Goal: Task Accomplishment & Management: Manage account settings

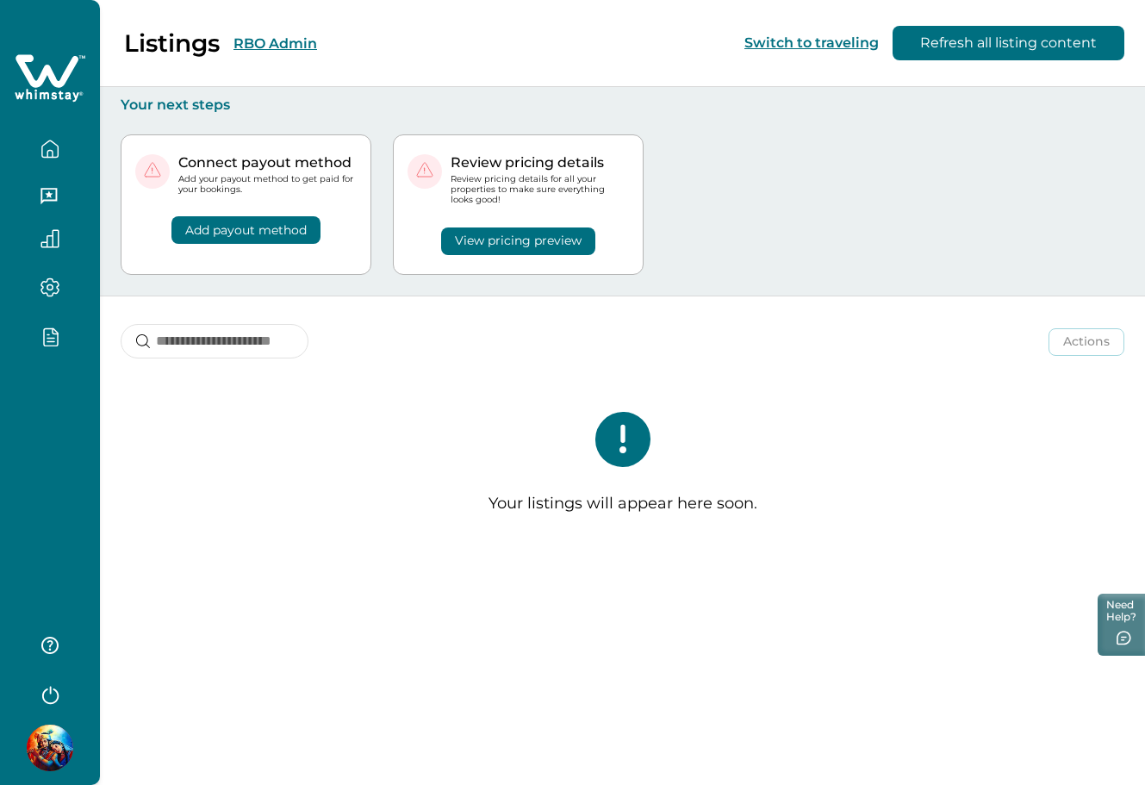
click at [78, 448] on div at bounding box center [50, 392] width 100 height 785
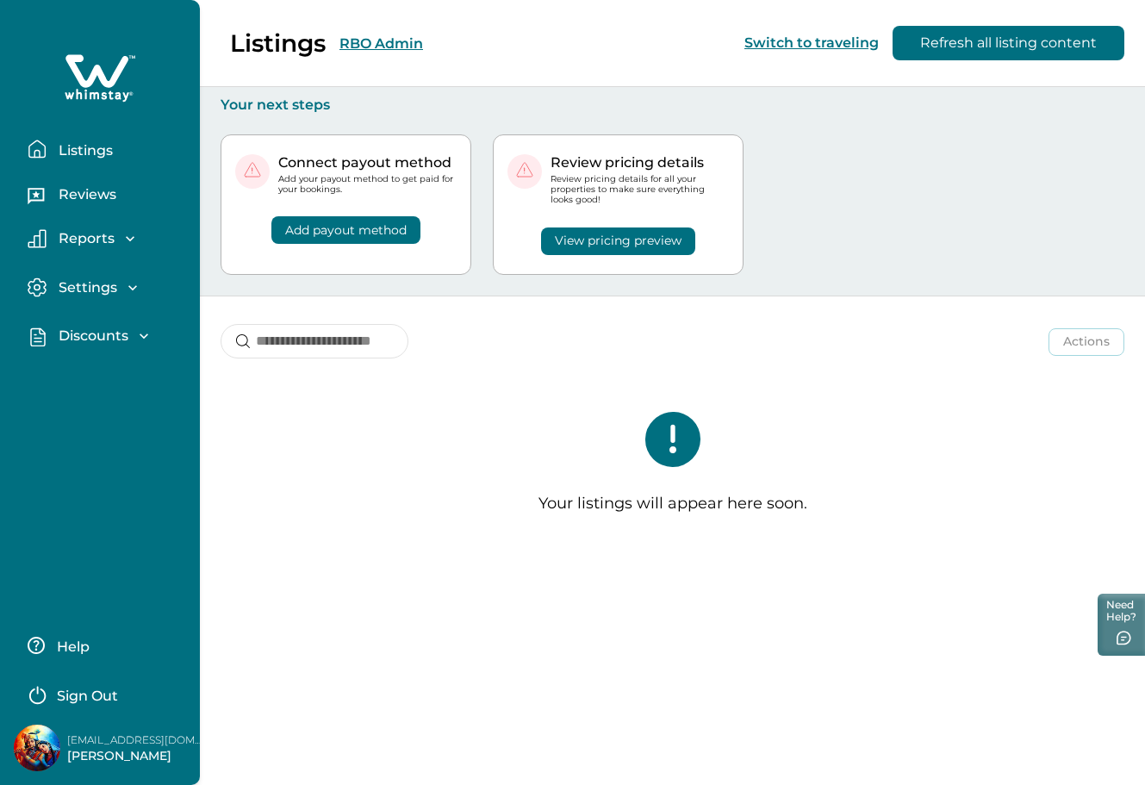
click at [65, 336] on p "Discounts" at bounding box center [90, 335] width 75 height 17
click at [77, 376] on p "Discounts" at bounding box center [90, 373] width 75 height 17
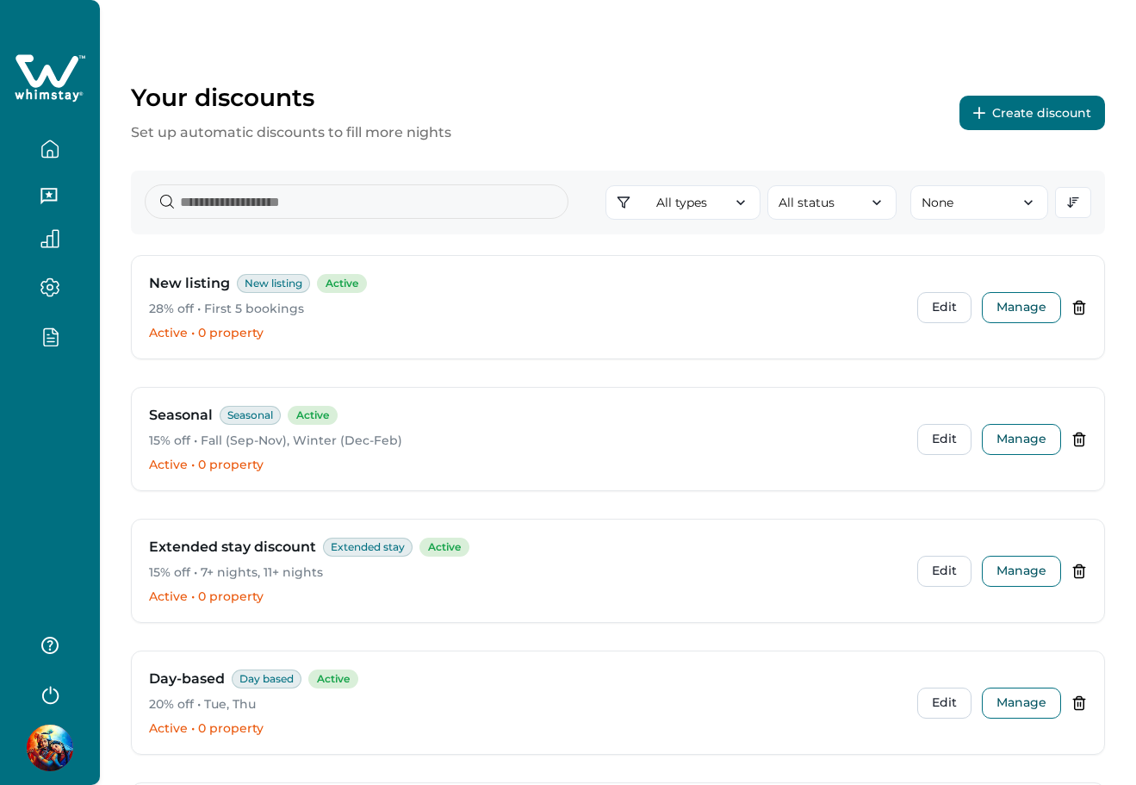
click at [1016, 109] on button "Create discount" at bounding box center [1033, 113] width 146 height 34
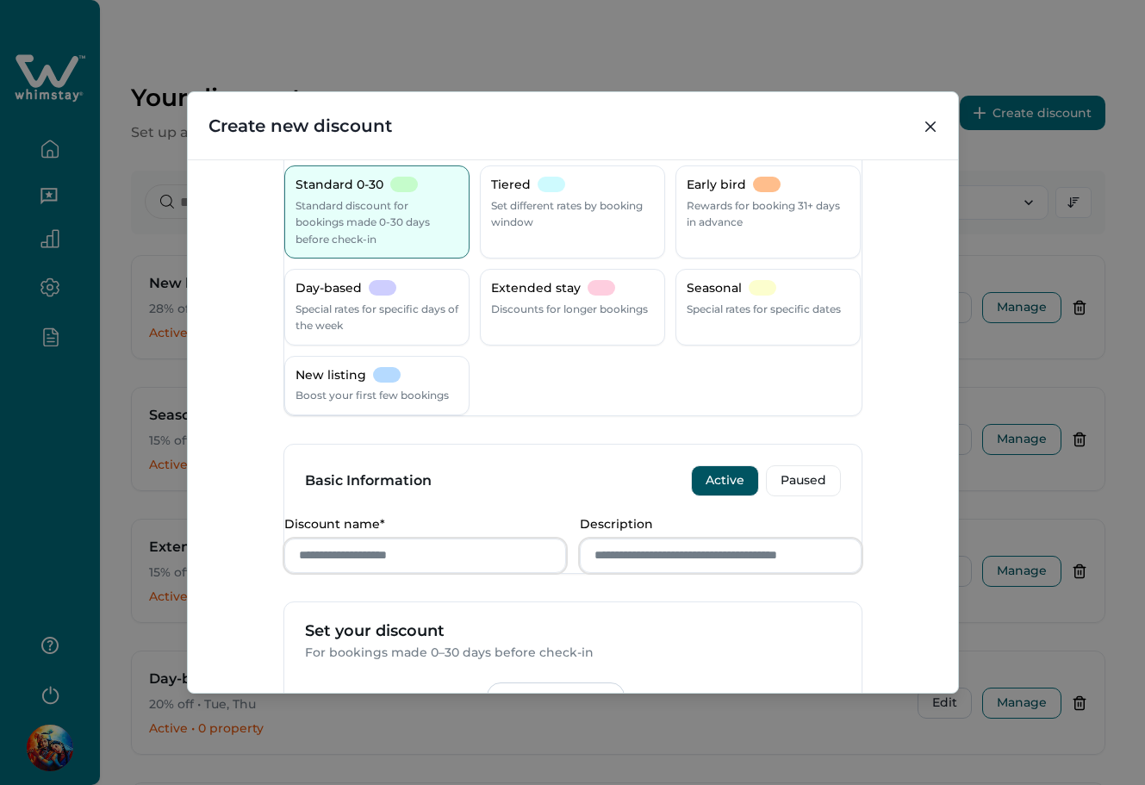
scroll to position [584, 0]
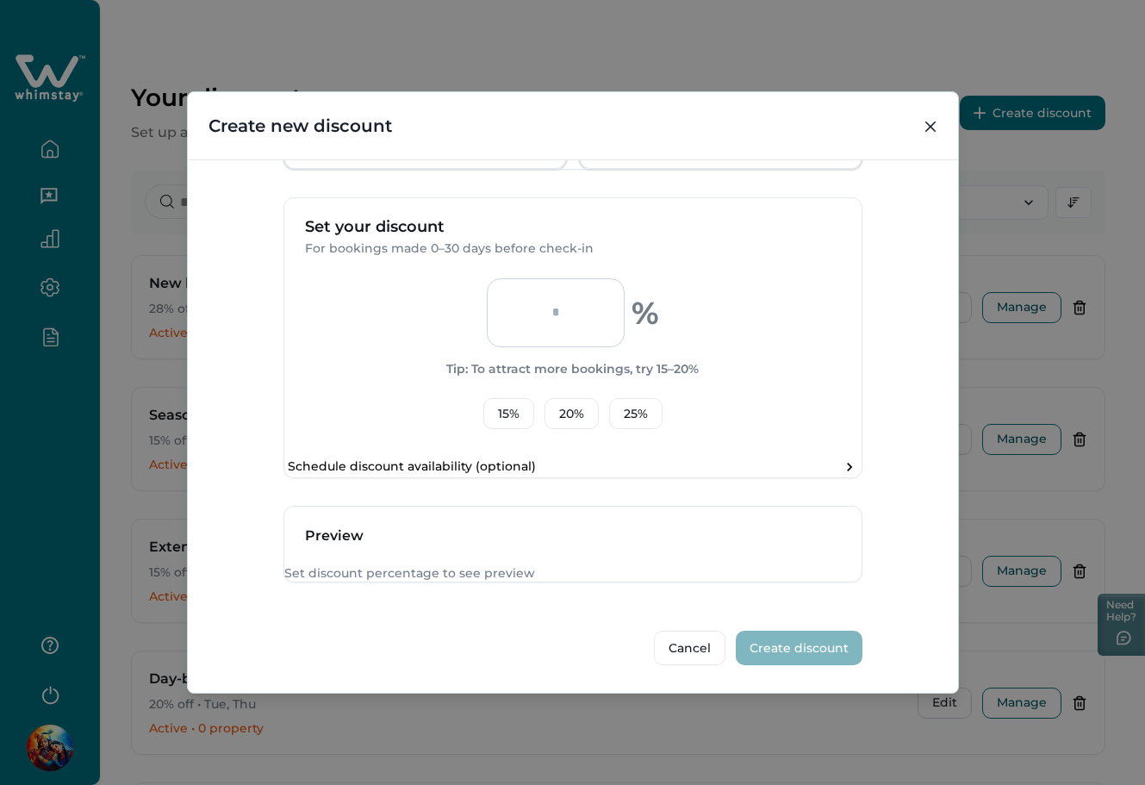
click at [568, 278] on input "number" at bounding box center [556, 312] width 138 height 69
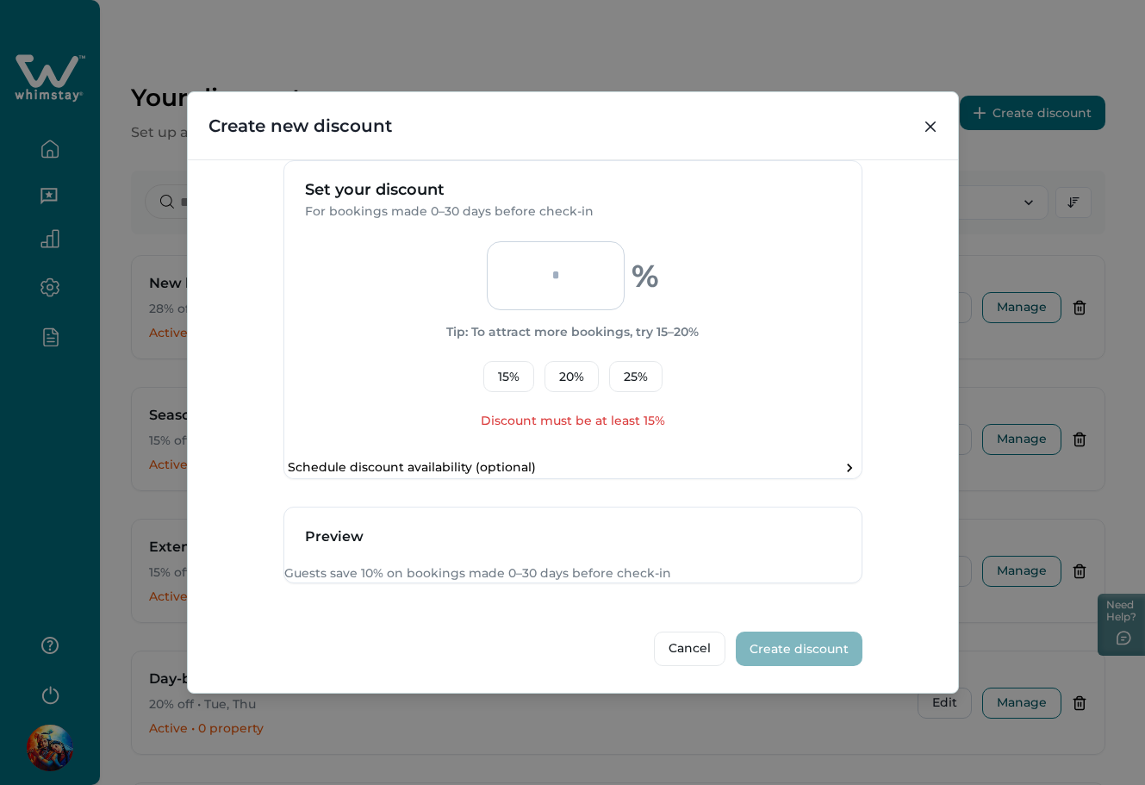
type input "*"
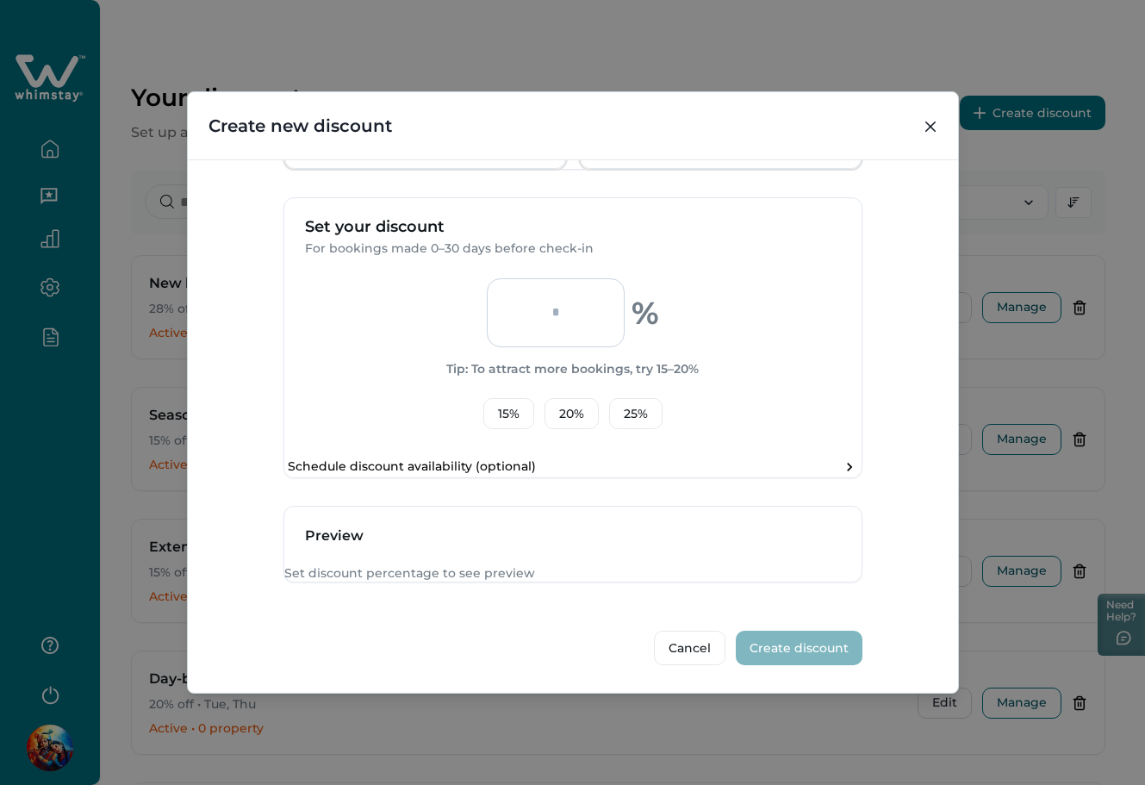
type input "*"
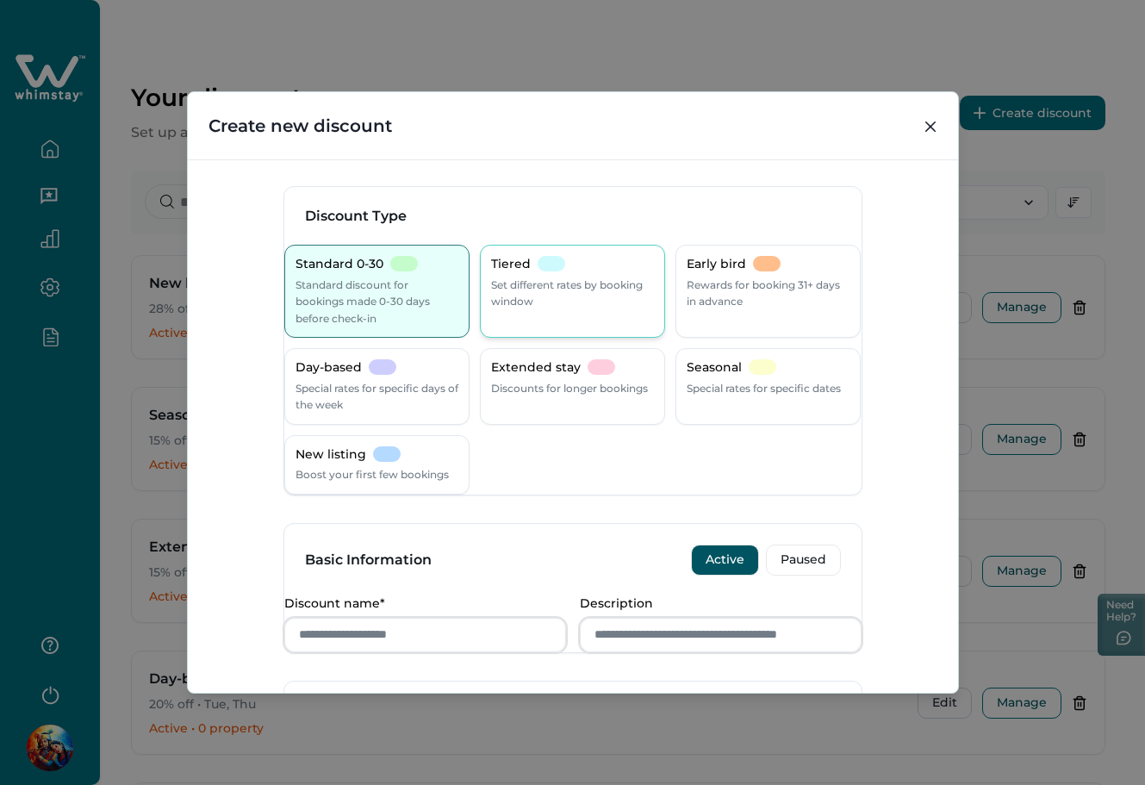
scroll to position [0, 0]
type input "**"
click at [517, 255] on div "Tiered Set different rates by booking window" at bounding box center [572, 292] width 185 height 93
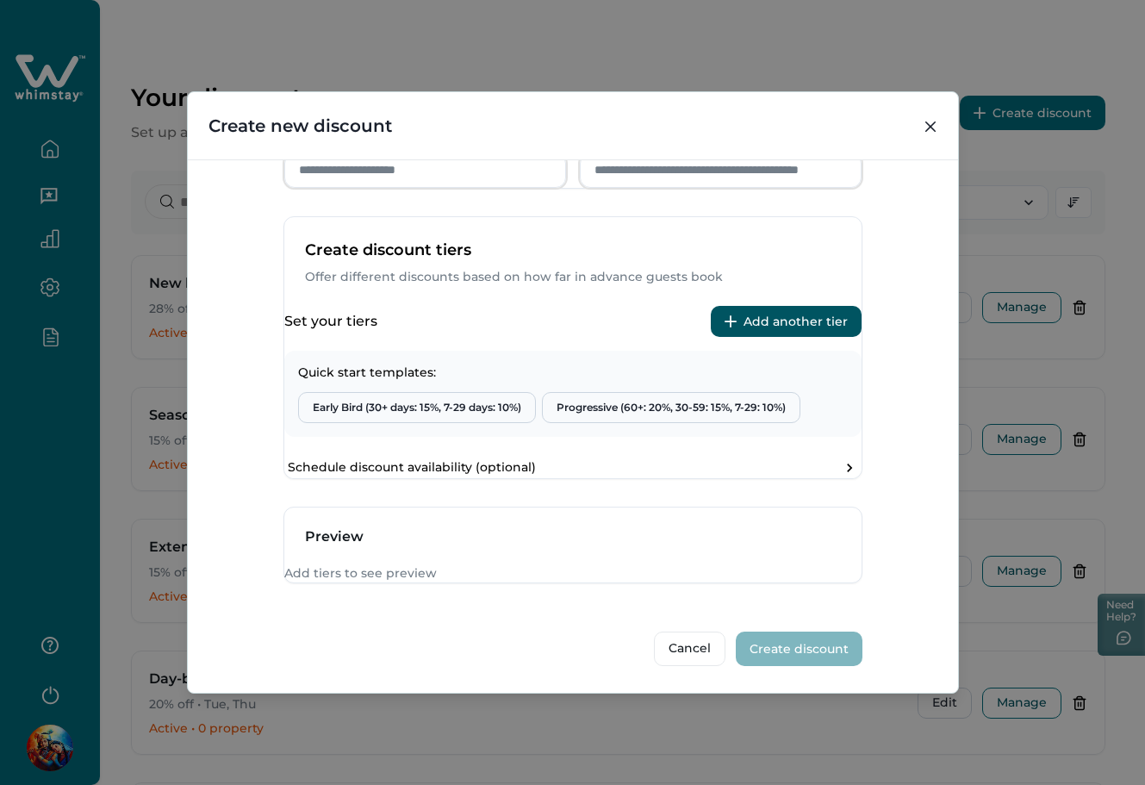
scroll to position [566, 0]
click at [718, 259] on div "Create discount tiers Offer different discounts based on how far in advance gue…" at bounding box center [572, 262] width 577 height 90
click at [726, 306] on button "Add another tier" at bounding box center [786, 321] width 151 height 31
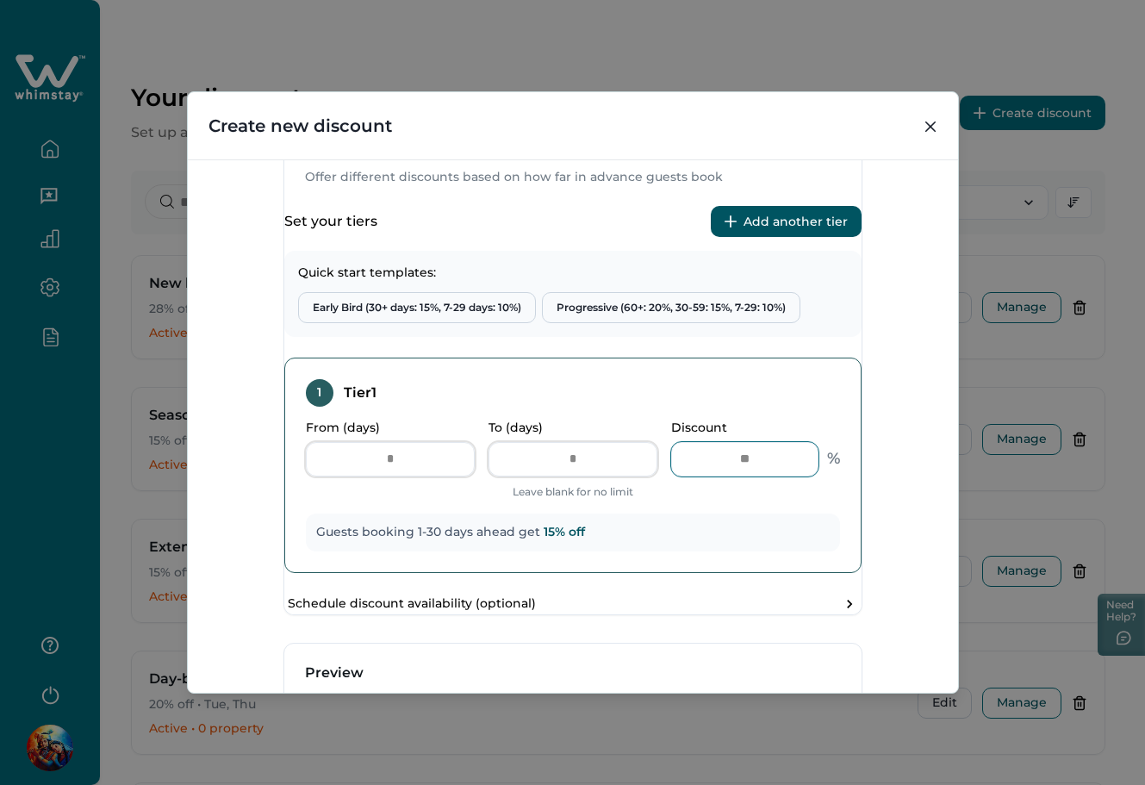
click at [760, 476] on input "**" at bounding box center [744, 459] width 147 height 34
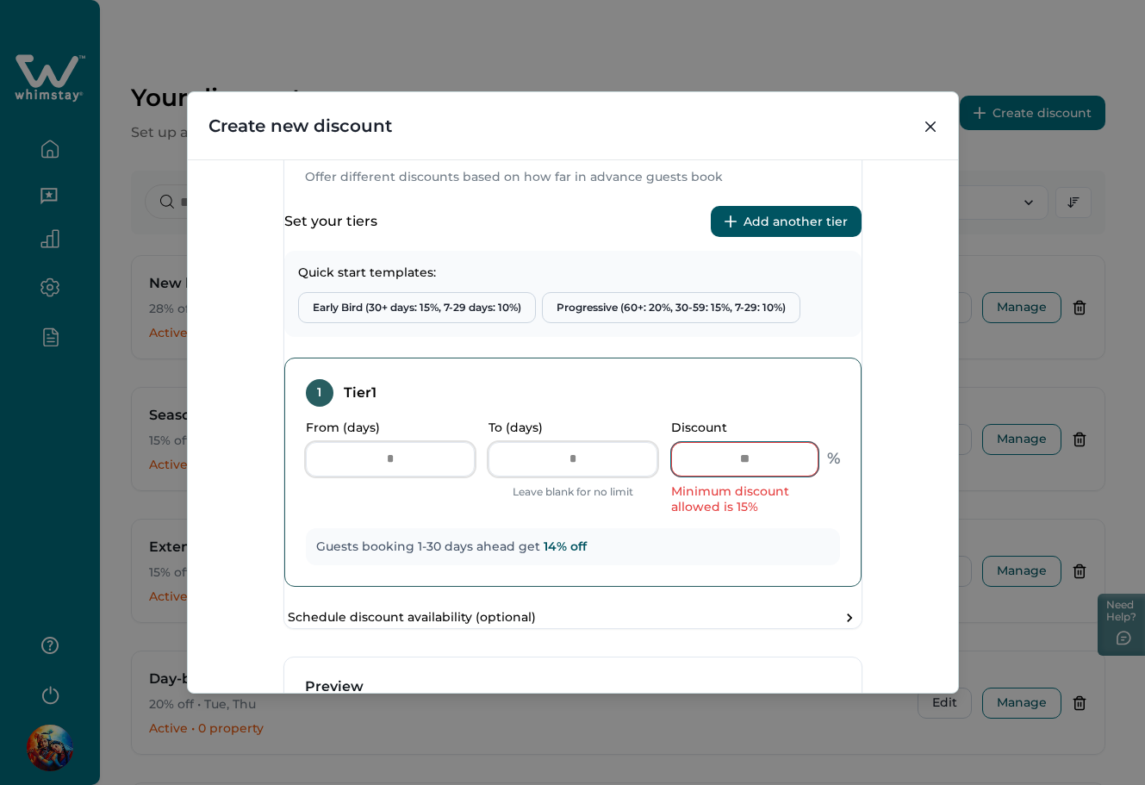
scroll to position [816, 0]
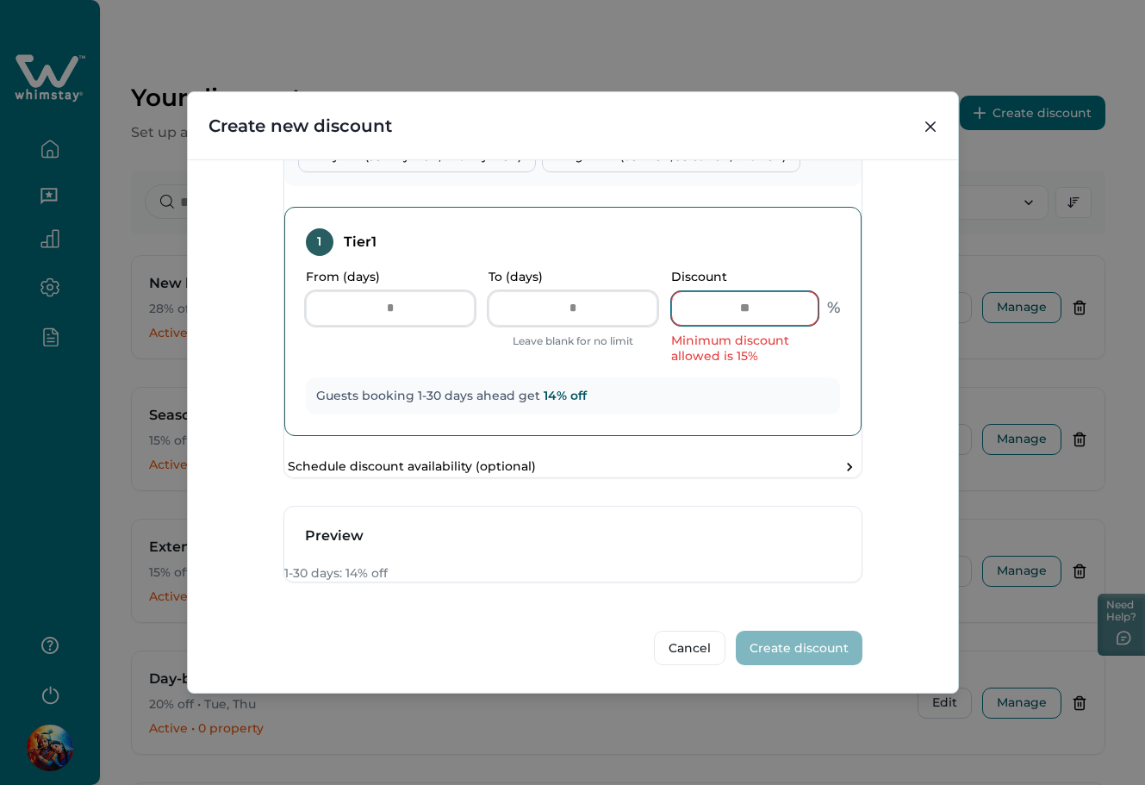
type input "*"
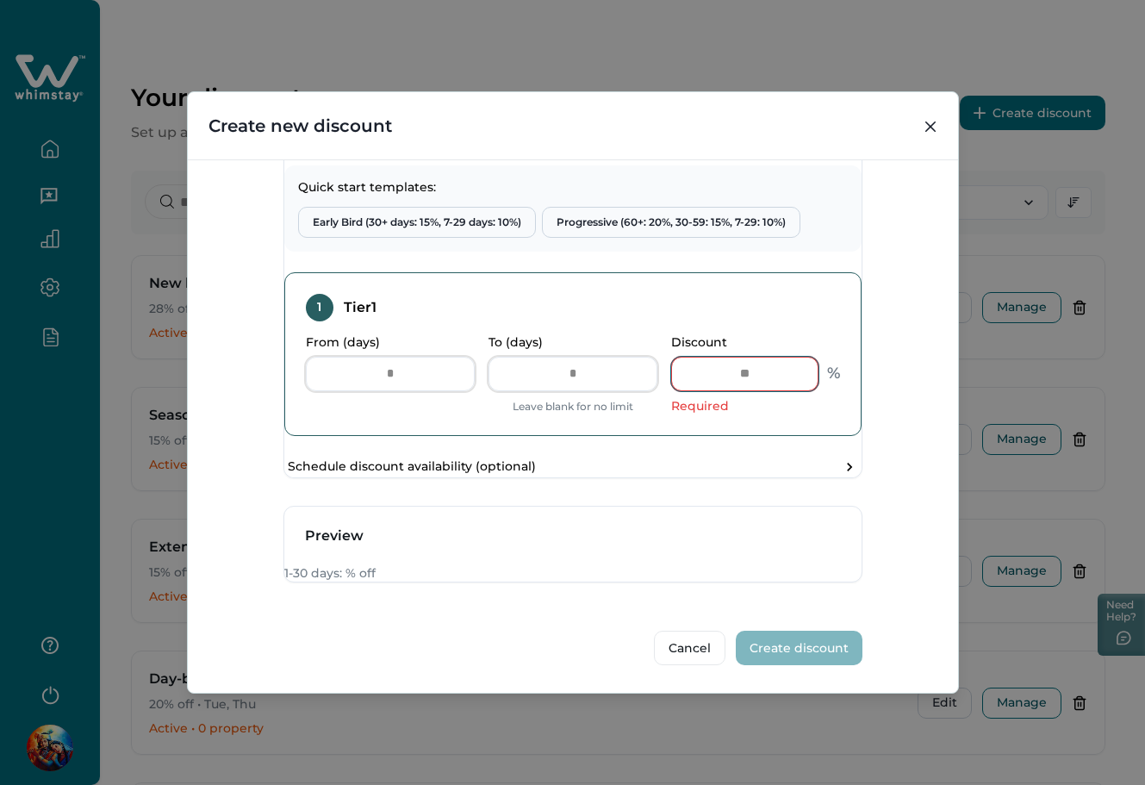
scroll to position [750, 0]
type input "*"
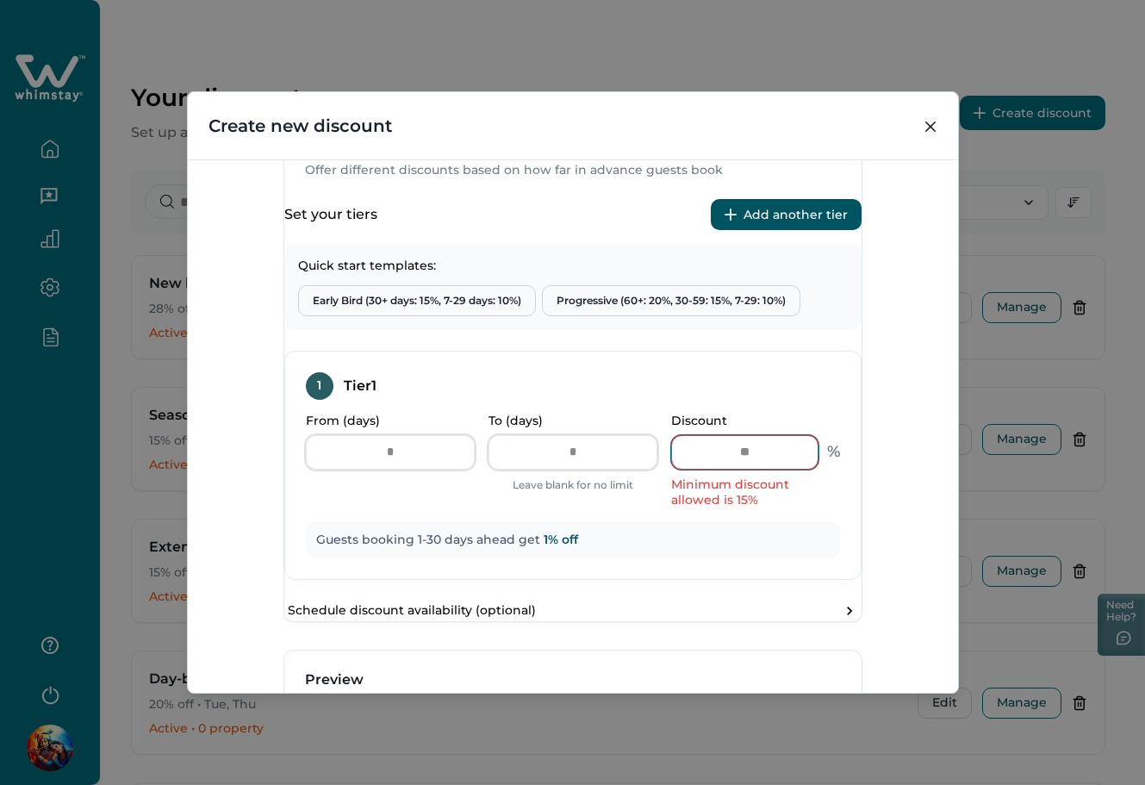
scroll to position [471, 0]
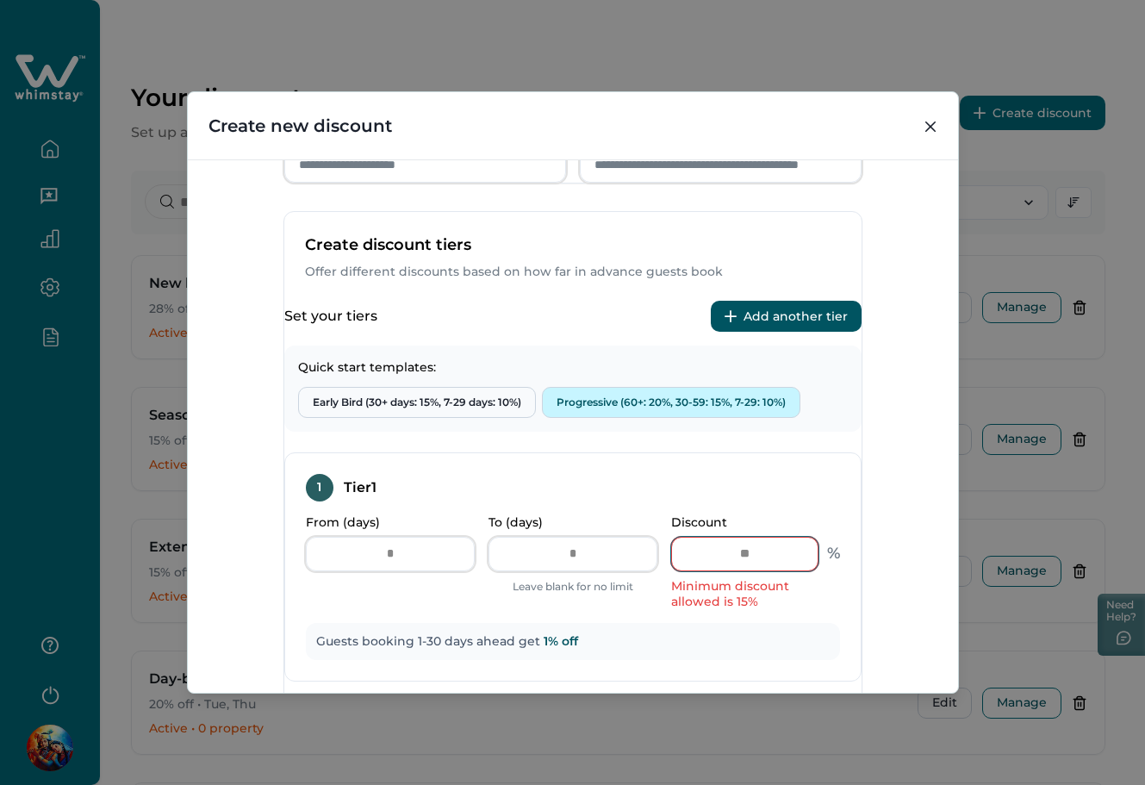
type input "**"
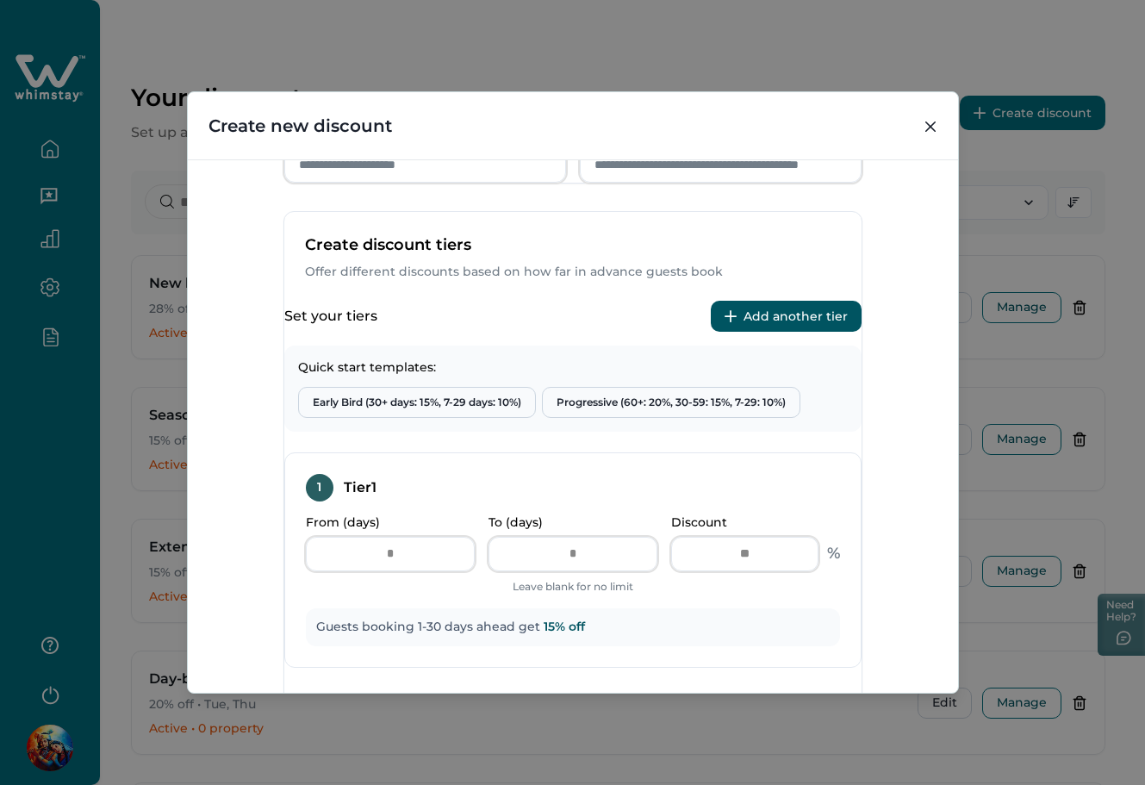
click at [905, 456] on div "Discount Type Standard 0-30 Standard discount for bookings made 0-30 days befor…" at bounding box center [573, 426] width 770 height 534
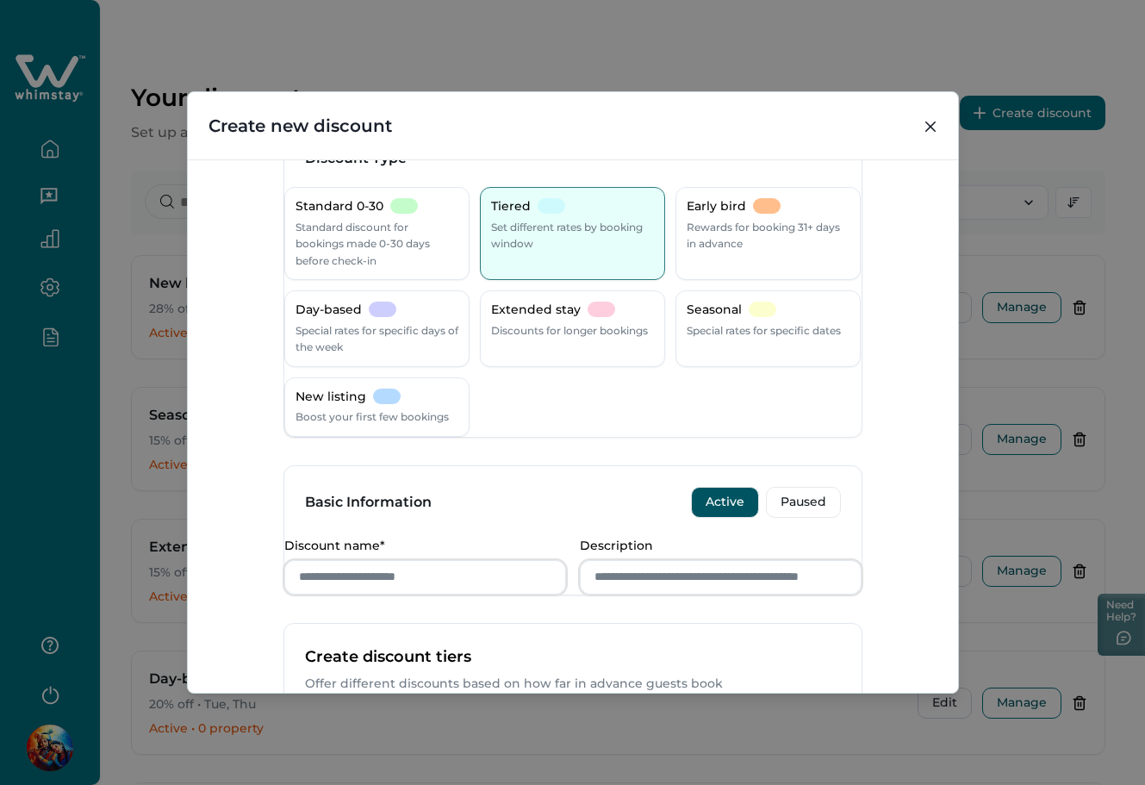
scroll to position [0, 0]
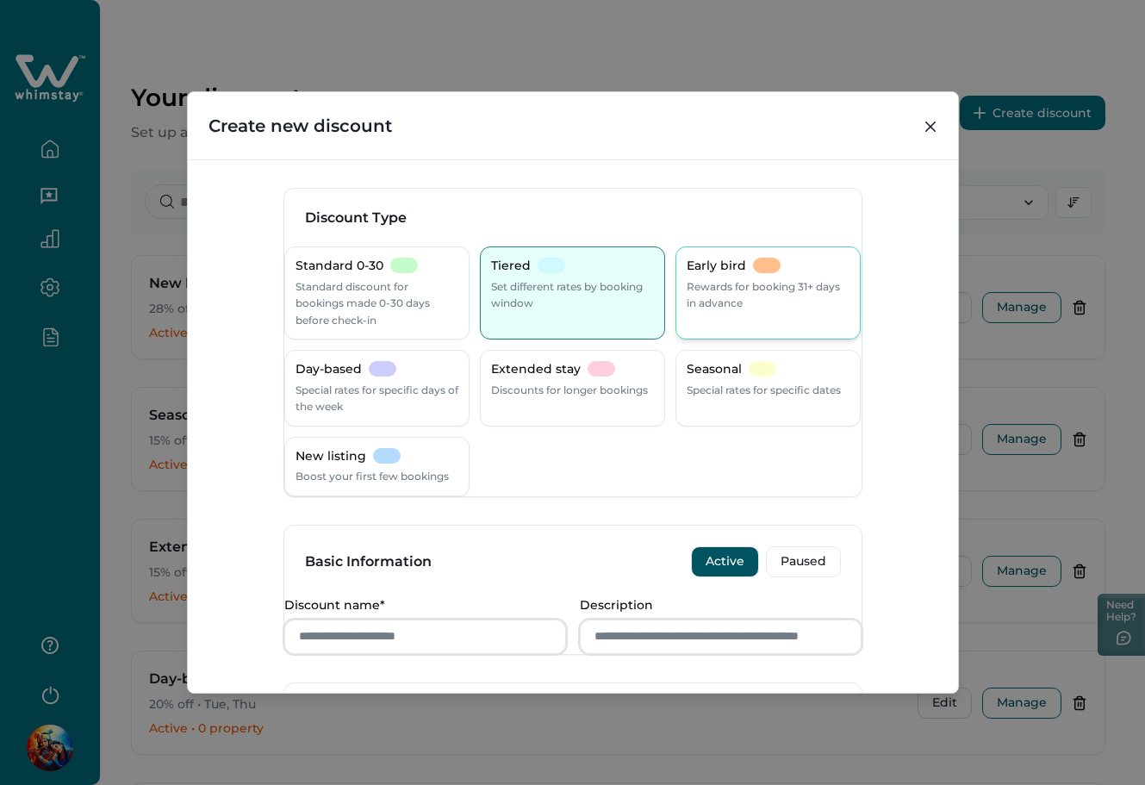
click at [730, 270] on p "Early bird" at bounding box center [716, 266] width 59 height 17
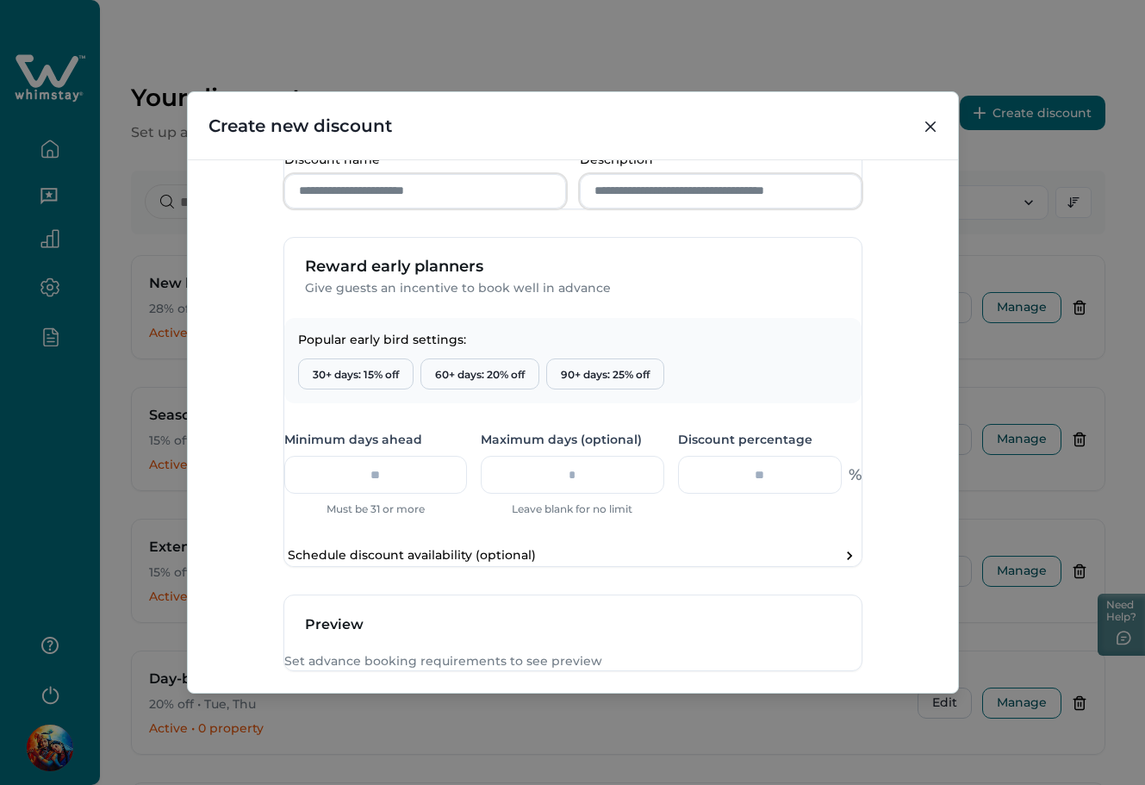
scroll to position [575, 0]
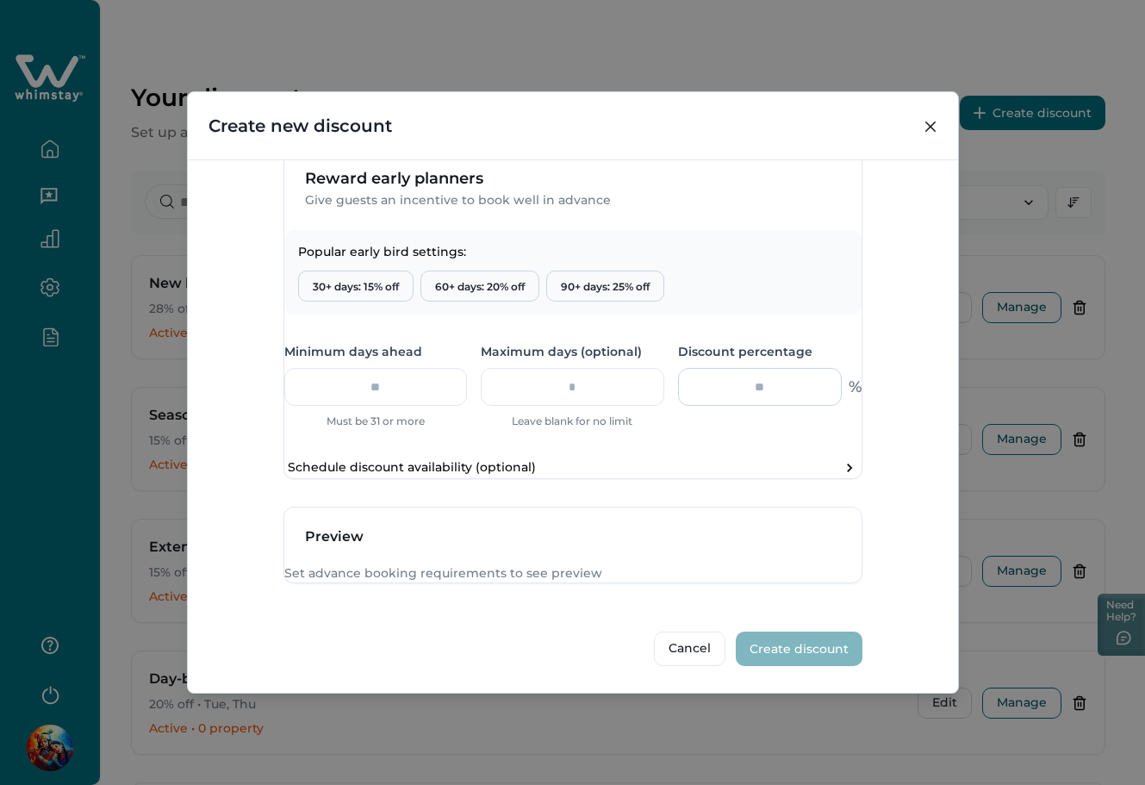
click at [737, 406] on input "number" at bounding box center [760, 387] width 164 height 38
type input "**"
copy p
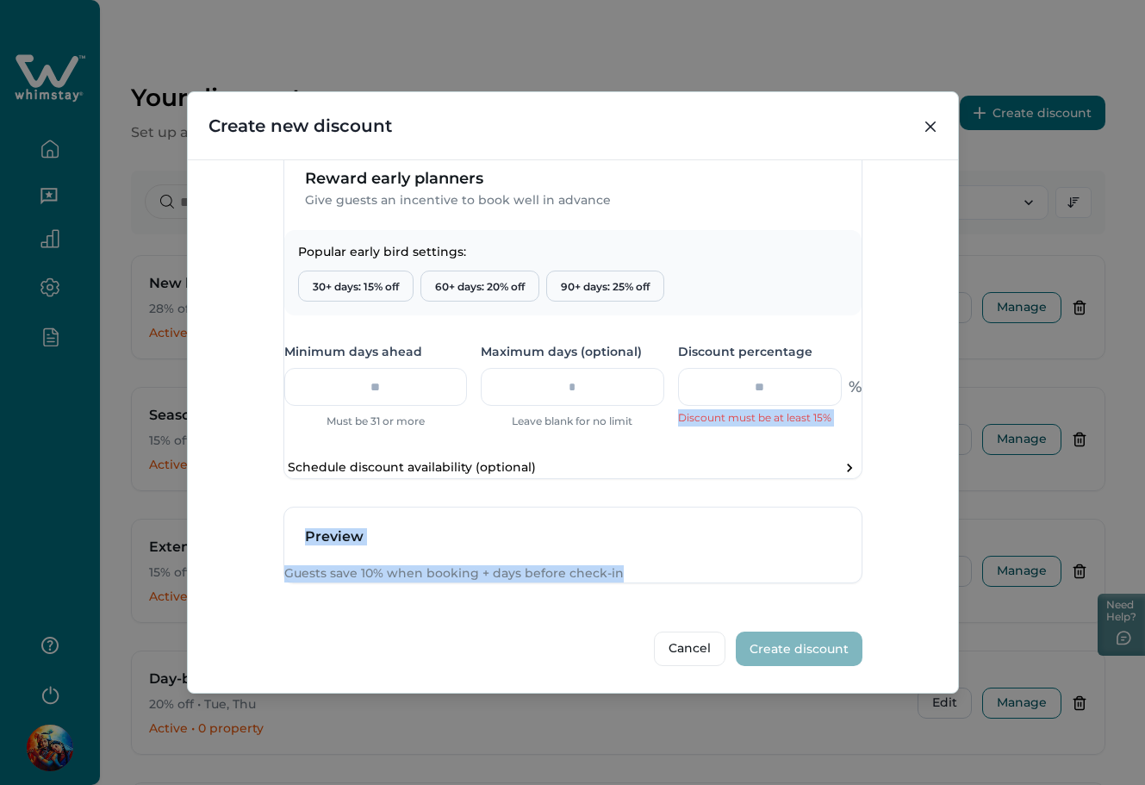
scroll to position [633, 0]
drag, startPoint x: 662, startPoint y: 438, endPoint x: 996, endPoint y: 747, distance: 454.7
click at [996, 747] on div "Create new discount Discount Type Standard 0-30 Standard discount for bookings …" at bounding box center [572, 392] width 1145 height 785
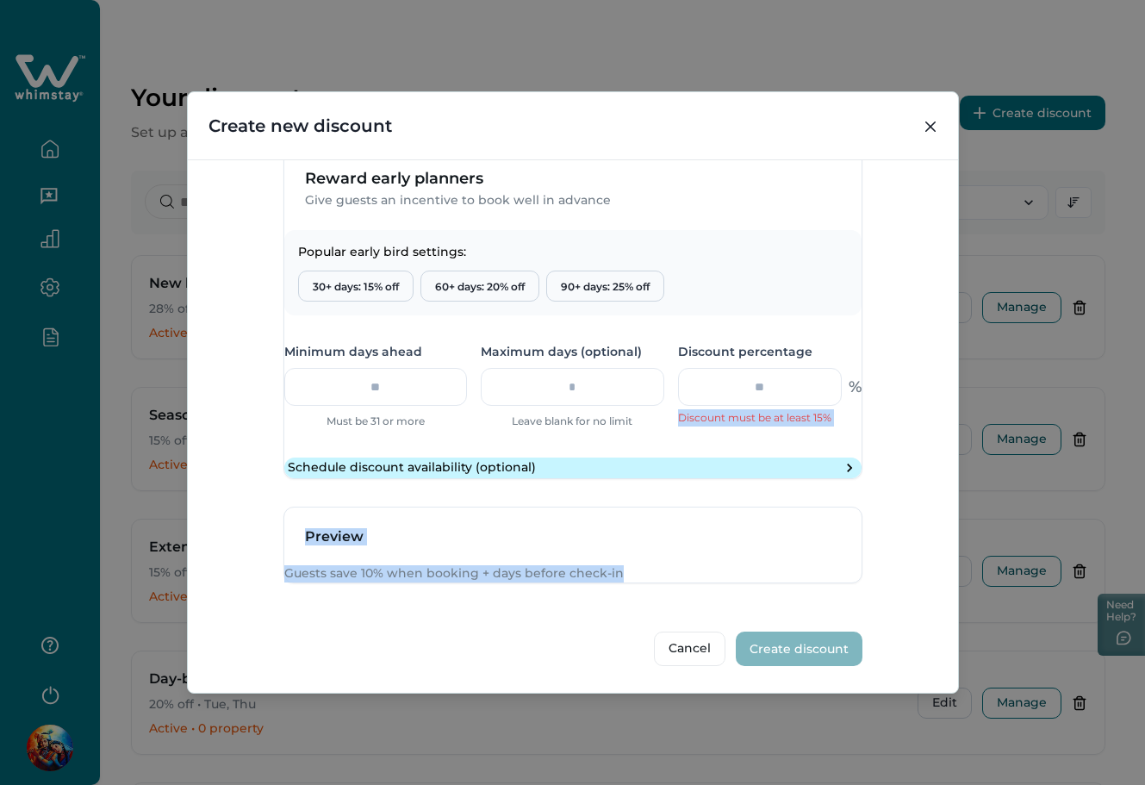
click at [749, 457] on button "Schedule discount availability (optional)" at bounding box center [572, 467] width 577 height 21
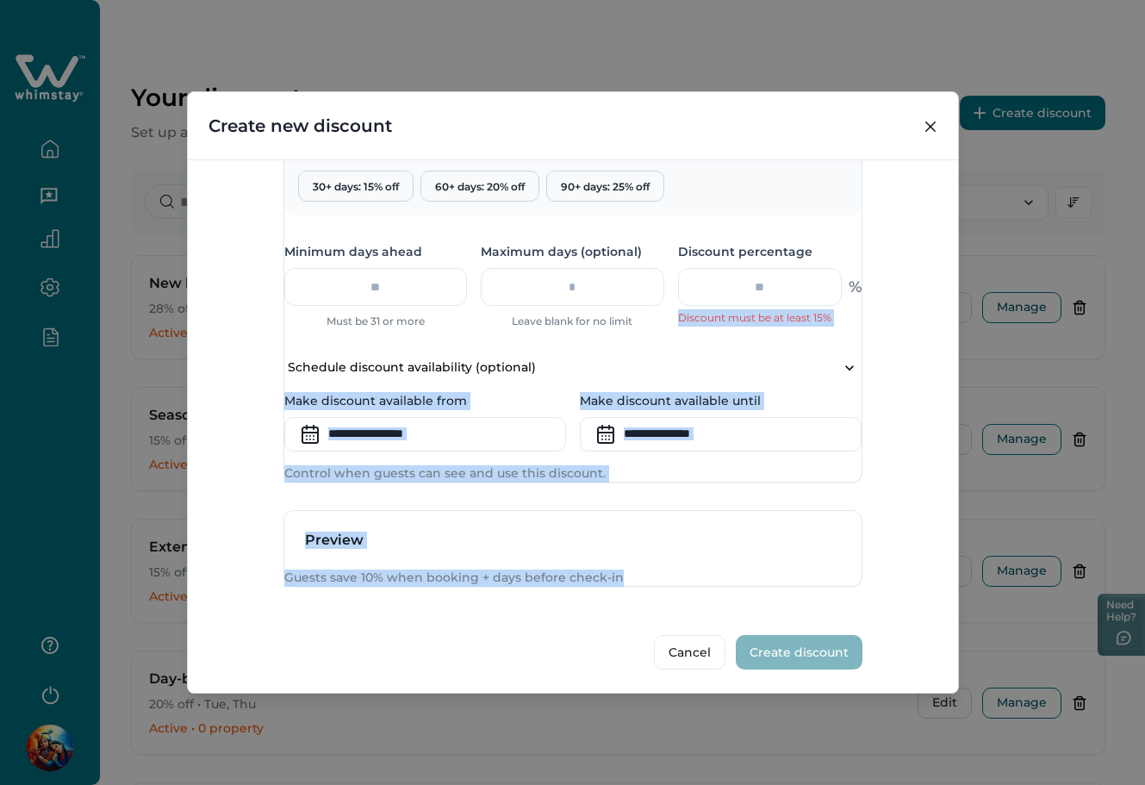
click at [678, 326] on p "Discount must be at least 15%" at bounding box center [769, 317] width 183 height 17
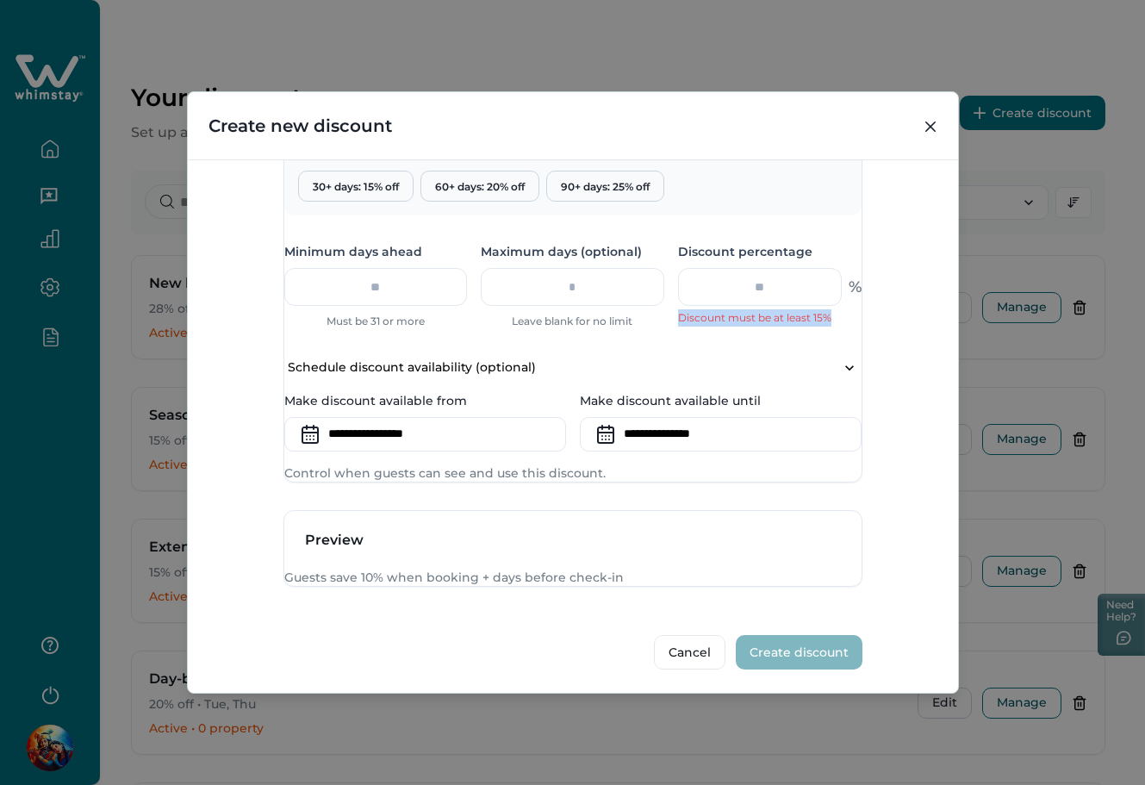
drag, startPoint x: 661, startPoint y: 376, endPoint x: 828, endPoint y: 376, distance: 167.1
click at [828, 330] on div "Minimum days ahead Must be 31 or more Maximum days (optional) Leave blank for n…" at bounding box center [572, 286] width 577 height 87
copy p "Discount must be at least 15%"
drag, startPoint x: 917, startPoint y: 126, endPoint x: 950, endPoint y: 127, distance: 33.6
click at [917, 128] on button "Close" at bounding box center [931, 127] width 28 height 28
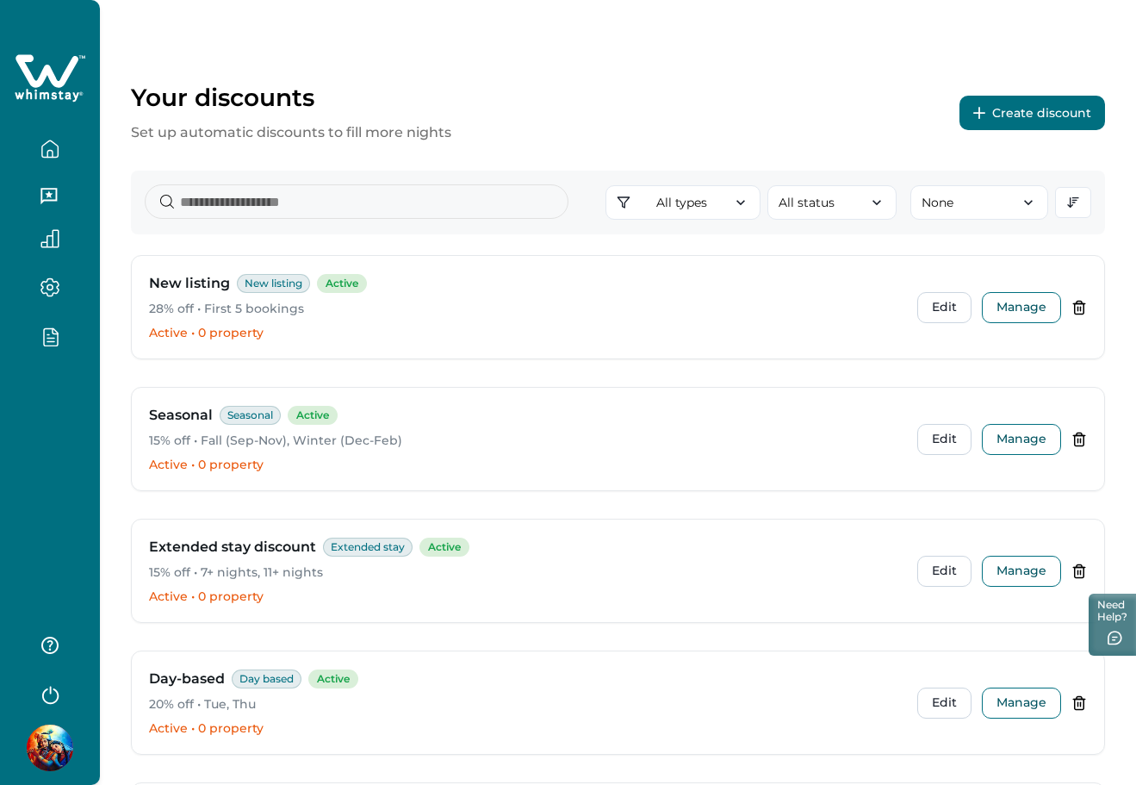
click at [1006, 103] on button "Create discount" at bounding box center [1033, 113] width 146 height 34
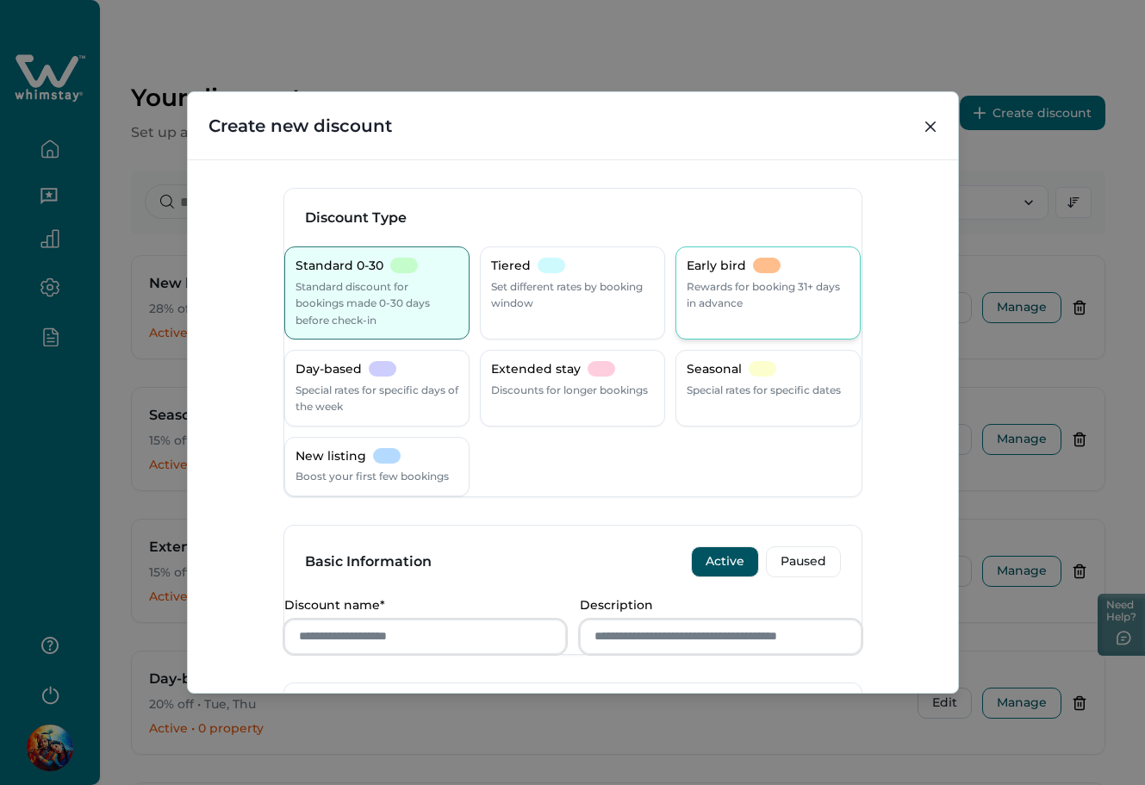
click at [707, 288] on p "Rewards for booking 31+ days in advance" at bounding box center [768, 295] width 163 height 34
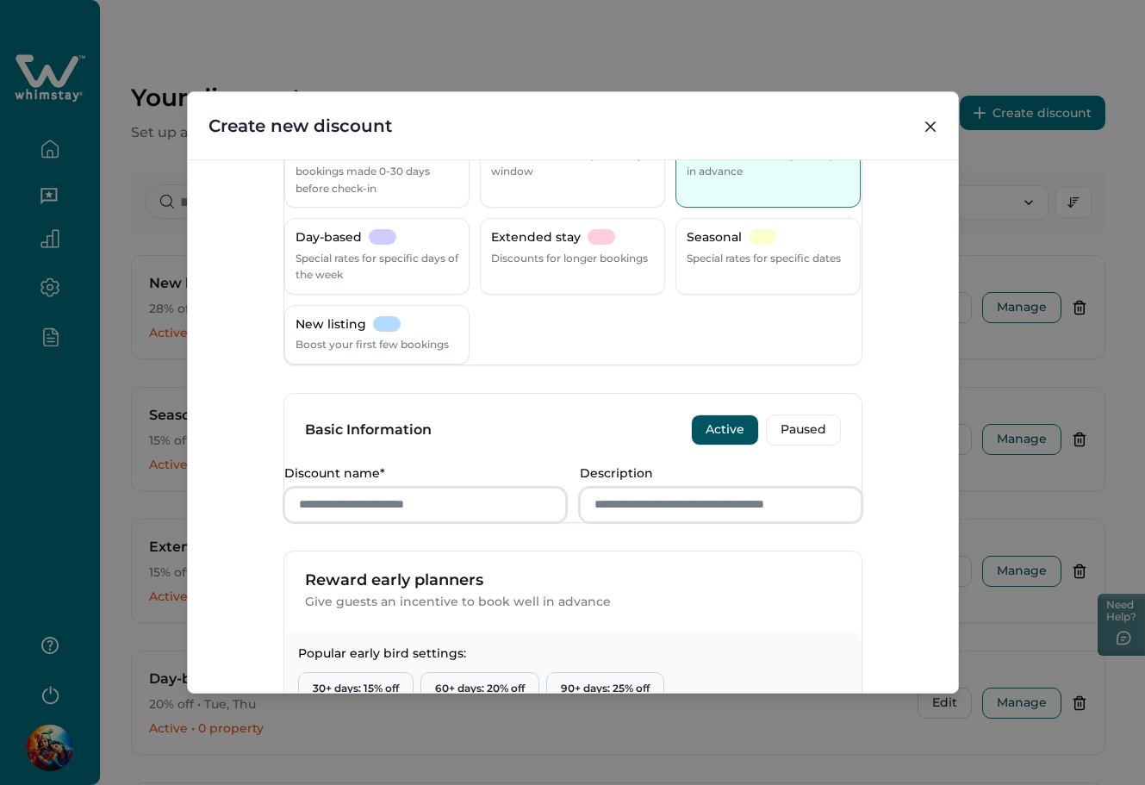
scroll to position [345, 0]
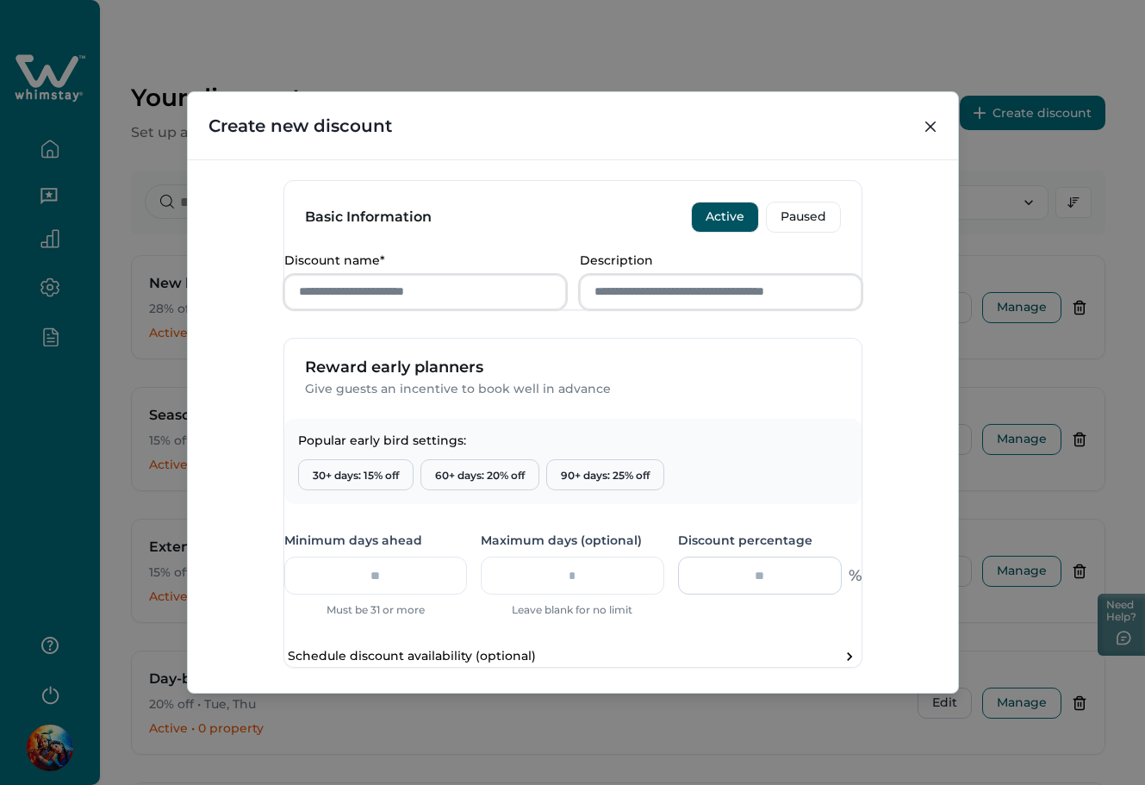
click at [707, 594] on input "number" at bounding box center [760, 575] width 164 height 38
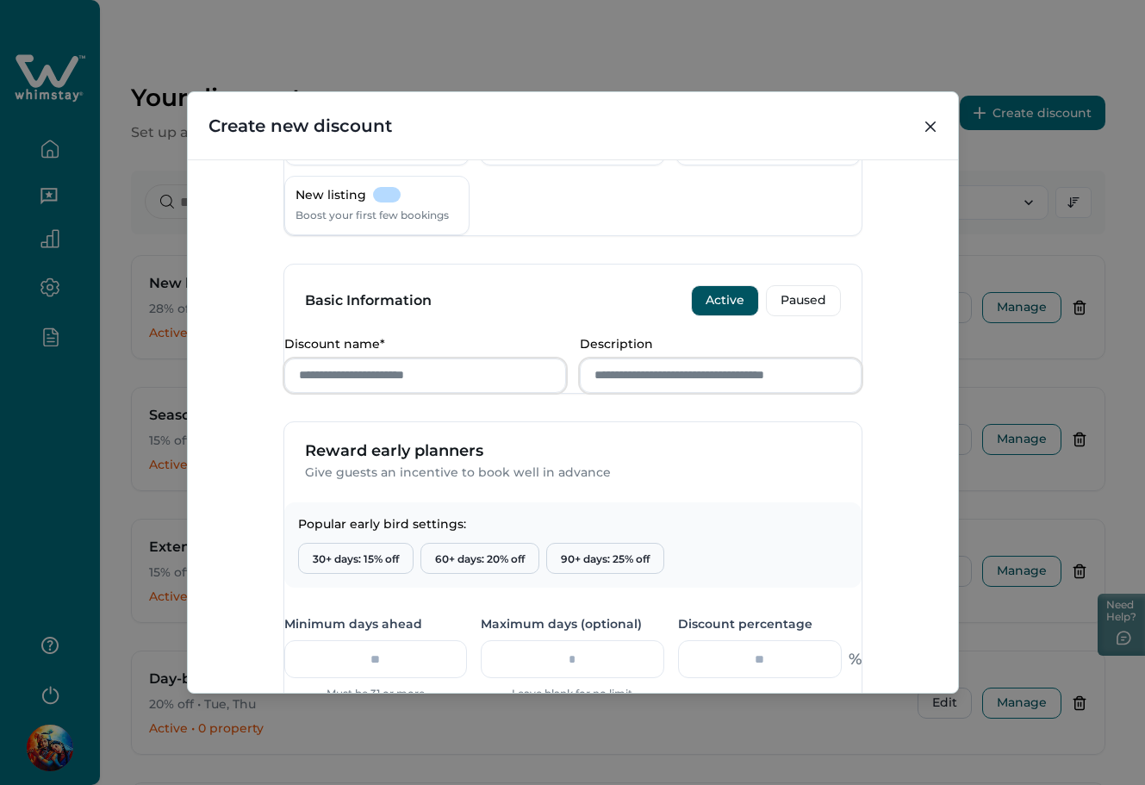
scroll to position [0, 0]
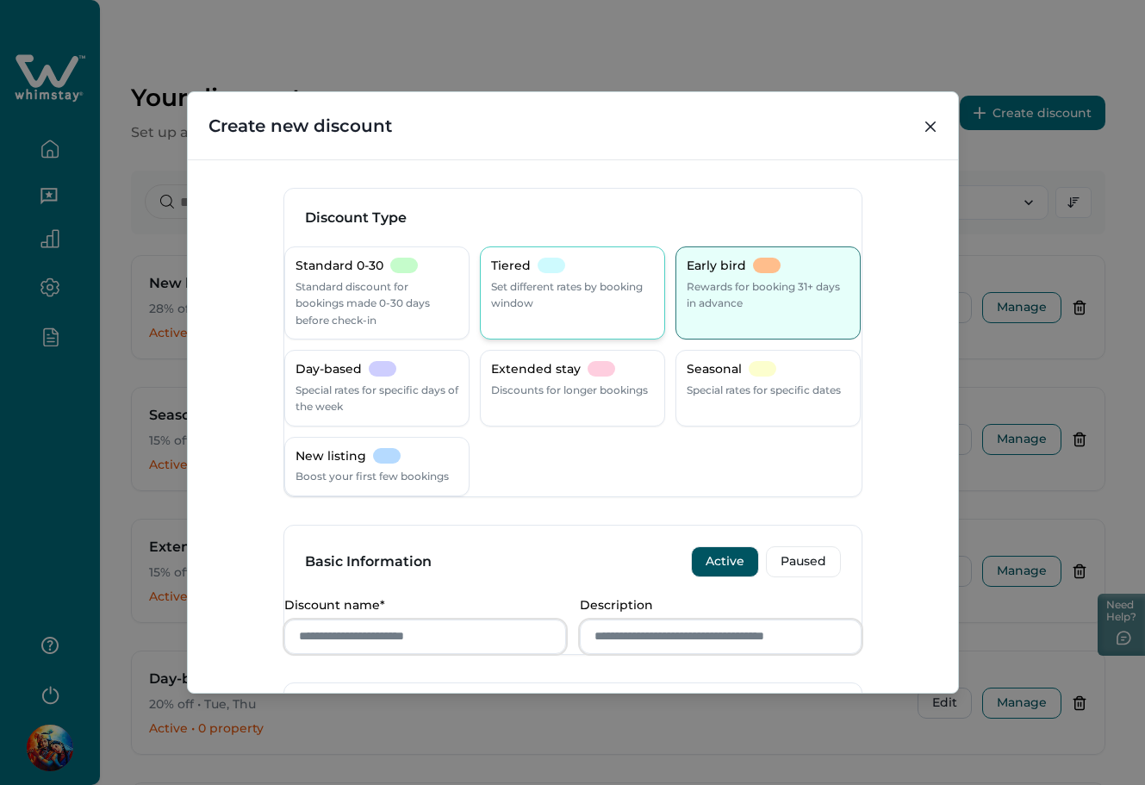
type input "**"
click at [625, 278] on p "Set different rates by booking window" at bounding box center [572, 295] width 163 height 34
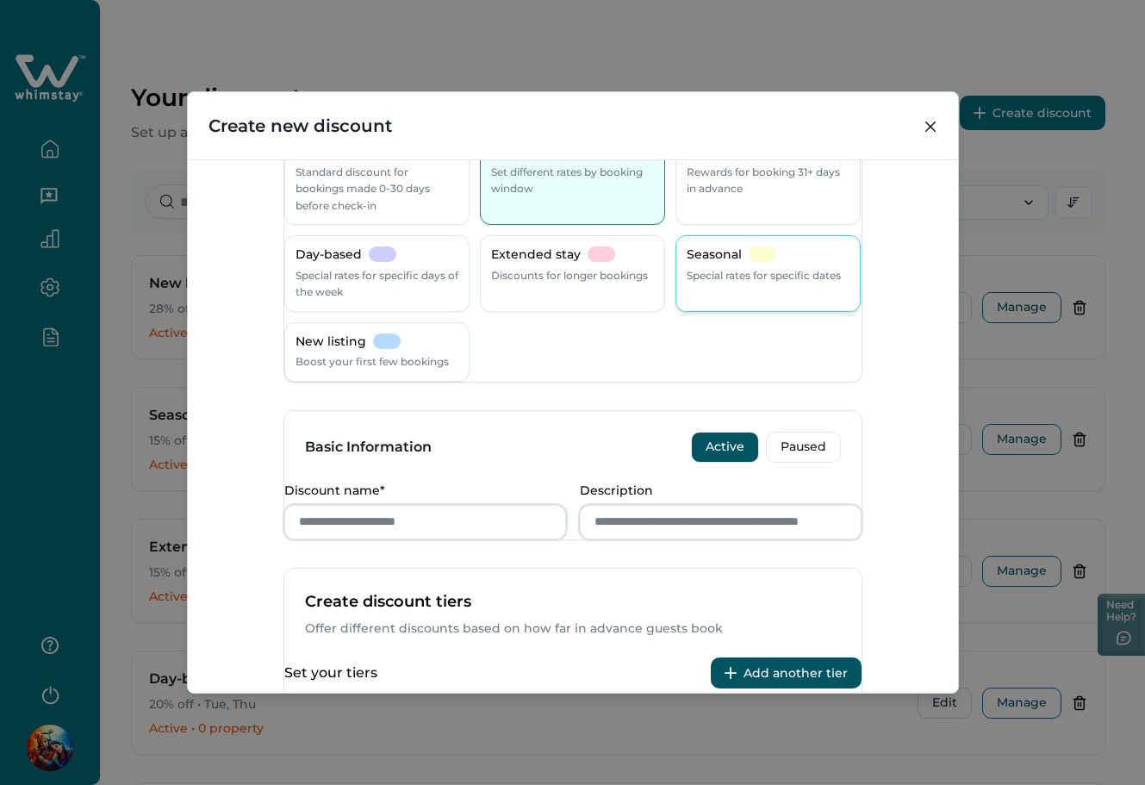
scroll to position [345, 0]
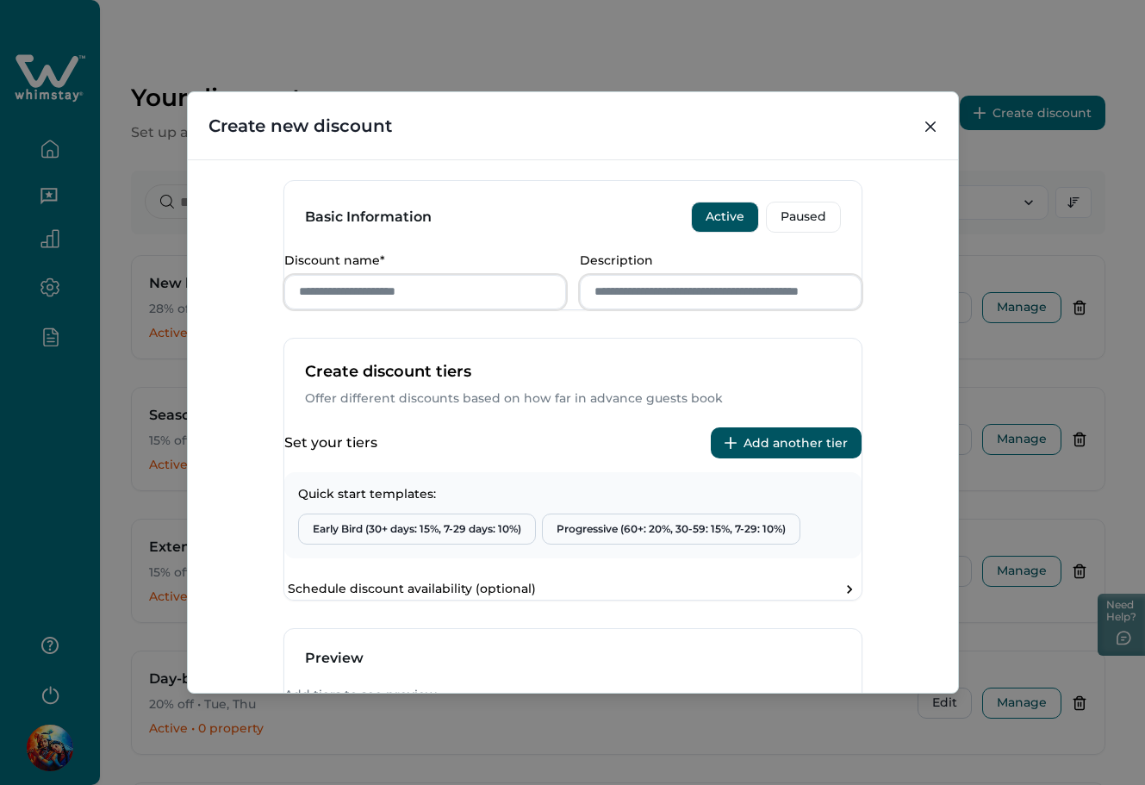
click at [720, 458] on button "Add another tier" at bounding box center [786, 442] width 151 height 31
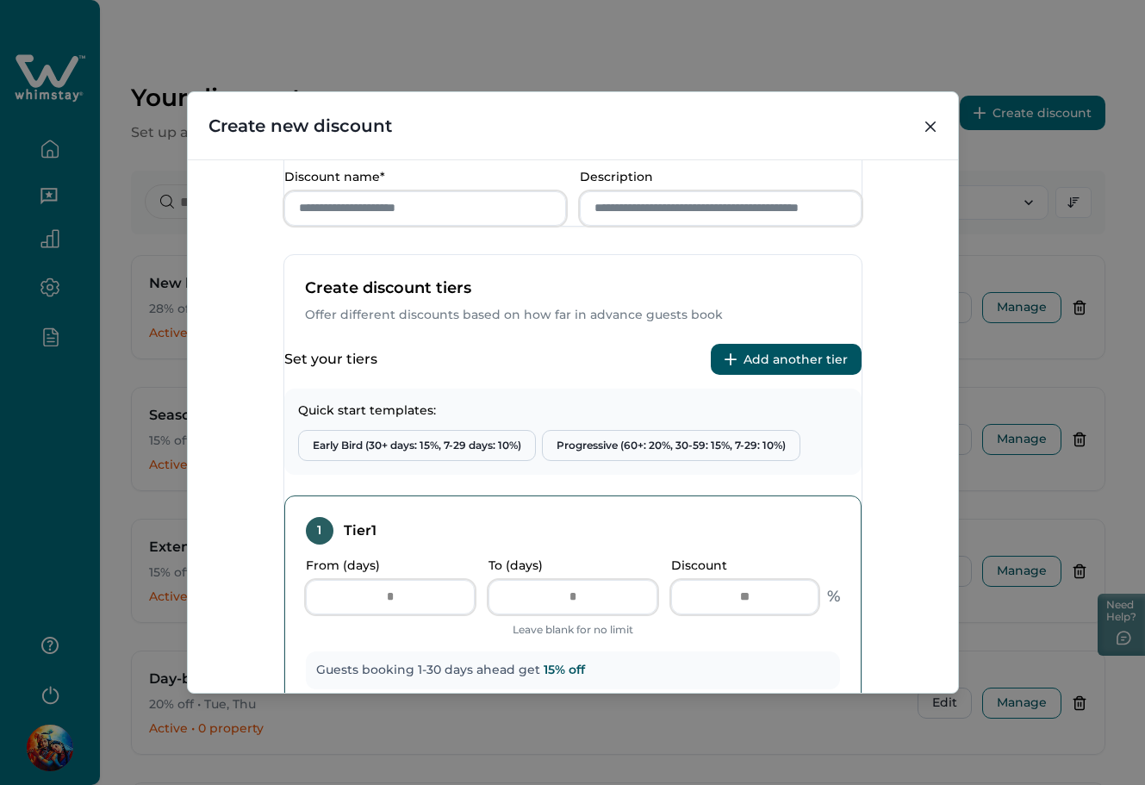
scroll to position [459, 0]
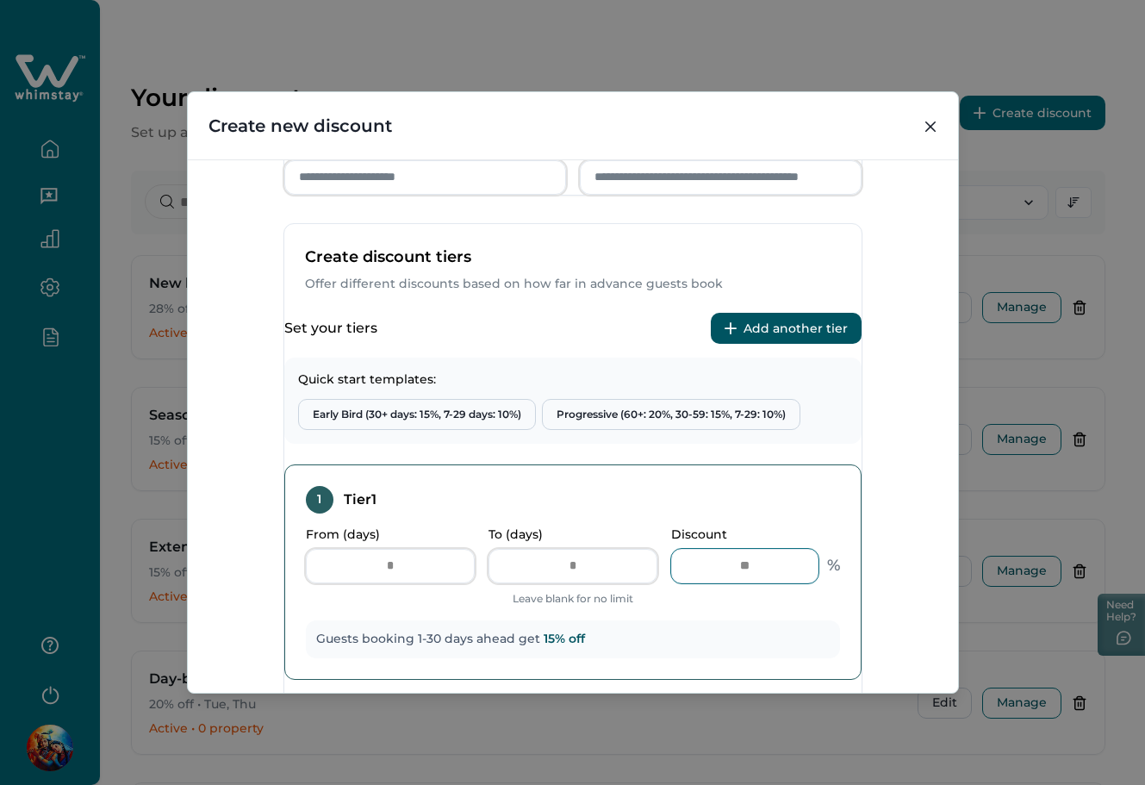
click at [735, 583] on input "**" at bounding box center [744, 566] width 147 height 34
type input "*"
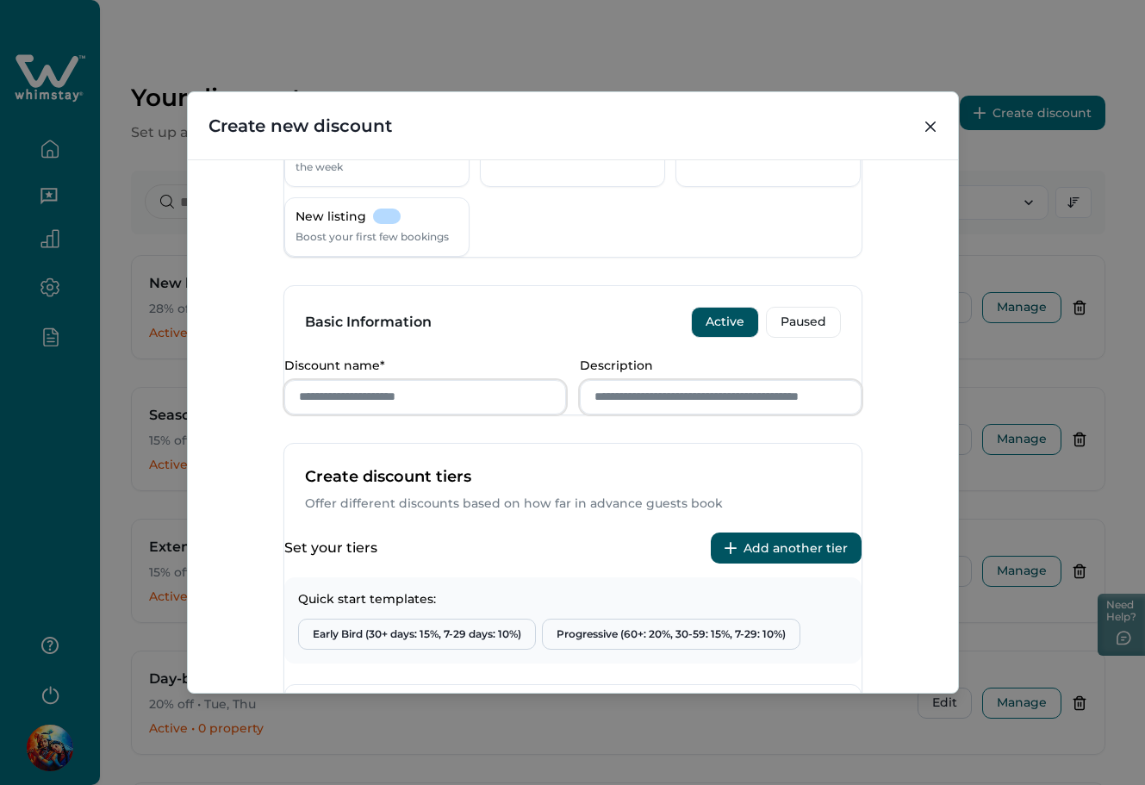
scroll to position [0, 0]
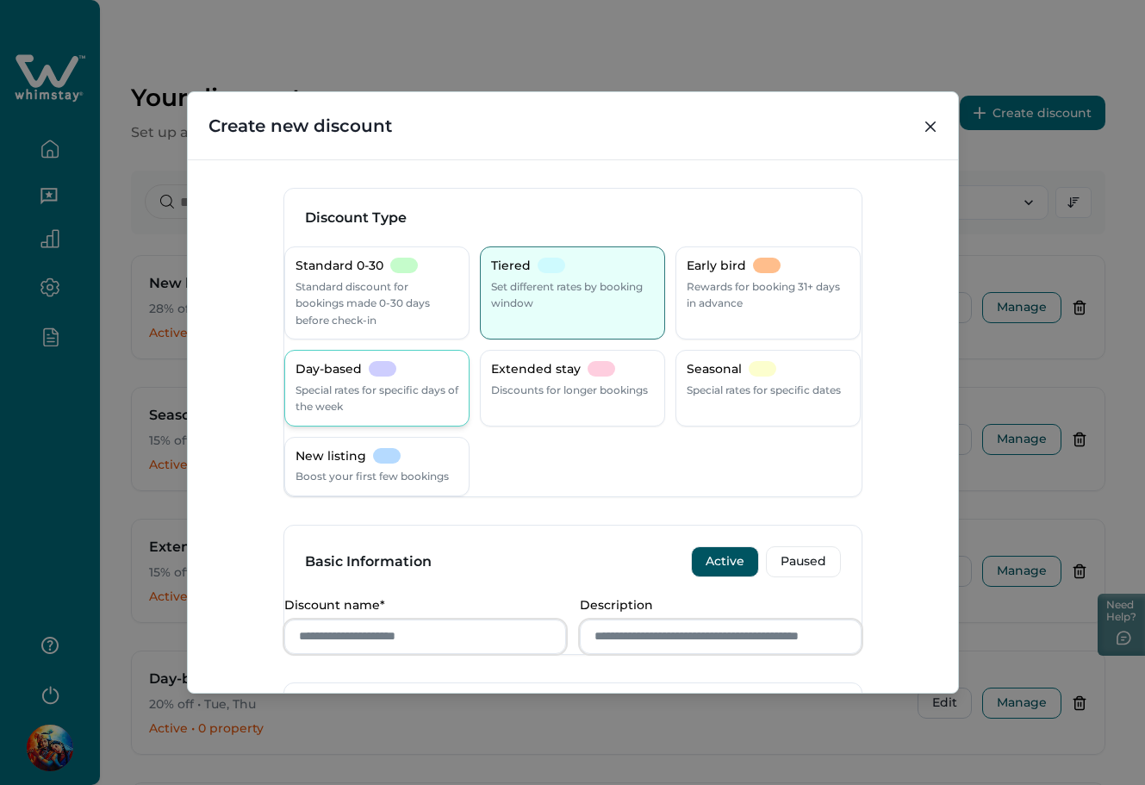
click at [396, 370] on div at bounding box center [383, 369] width 28 height 16
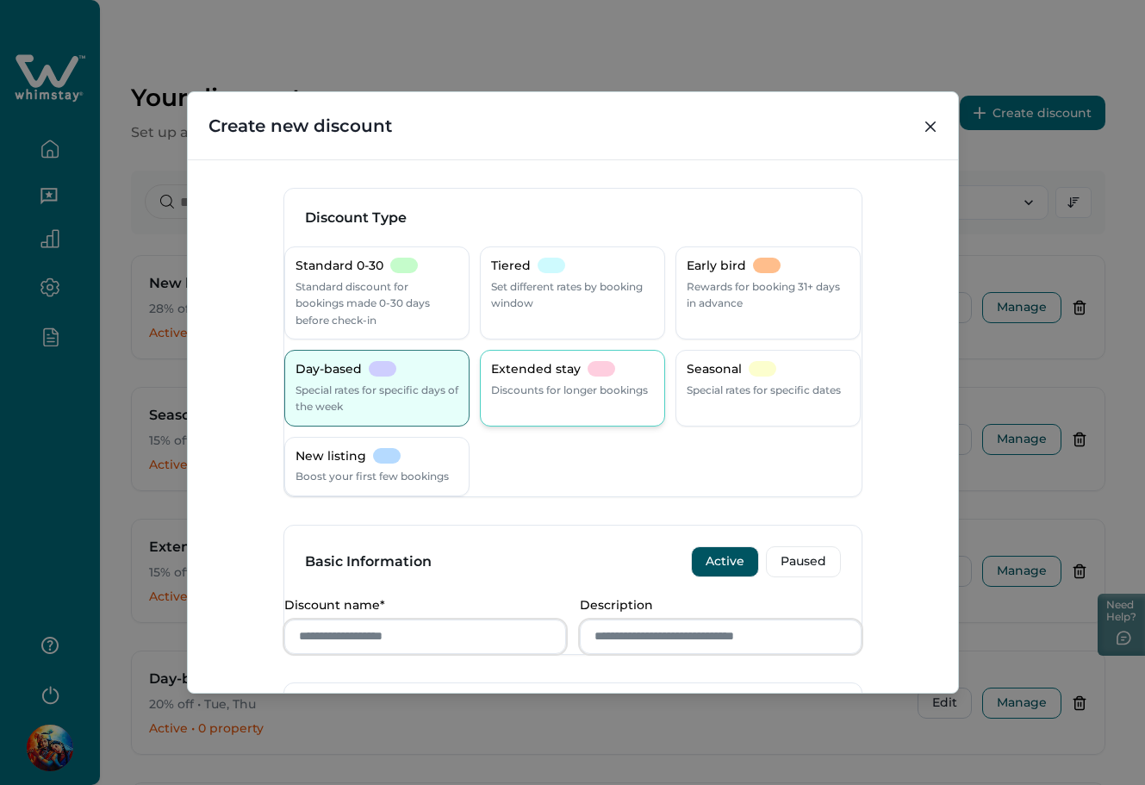
click at [570, 398] on p "Discounts for longer bookings" at bounding box center [569, 390] width 157 height 17
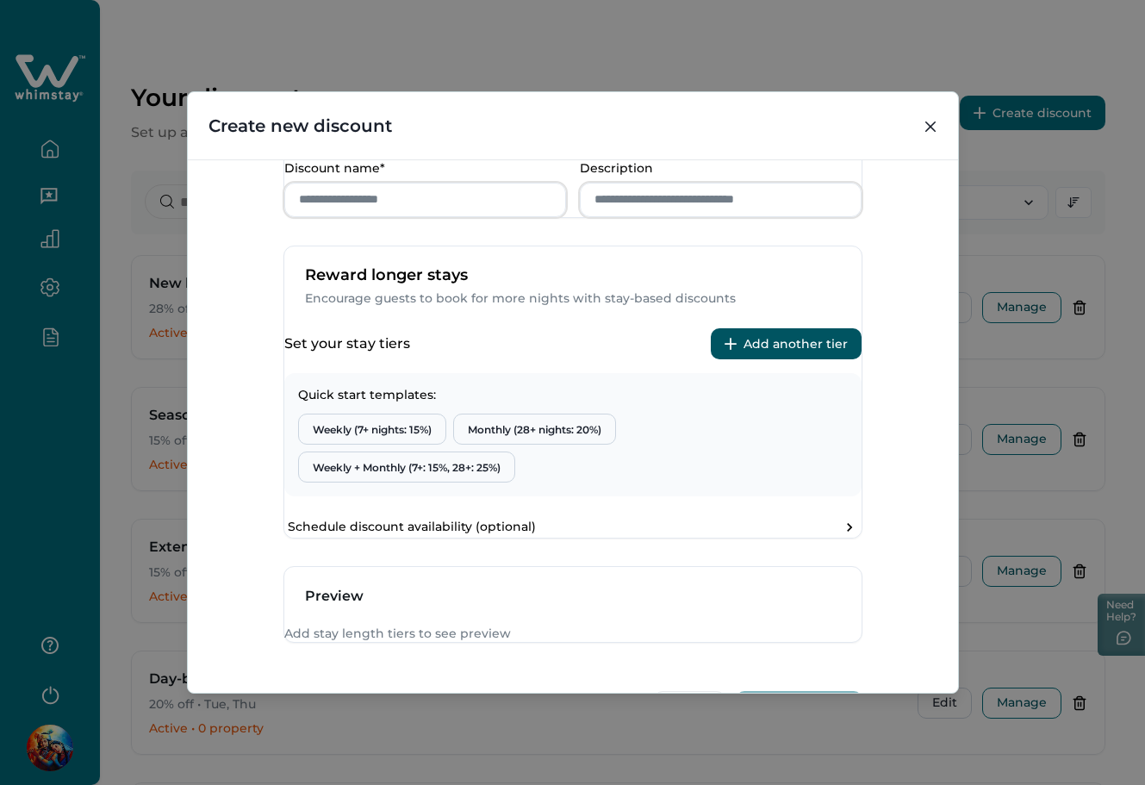
scroll to position [459, 0]
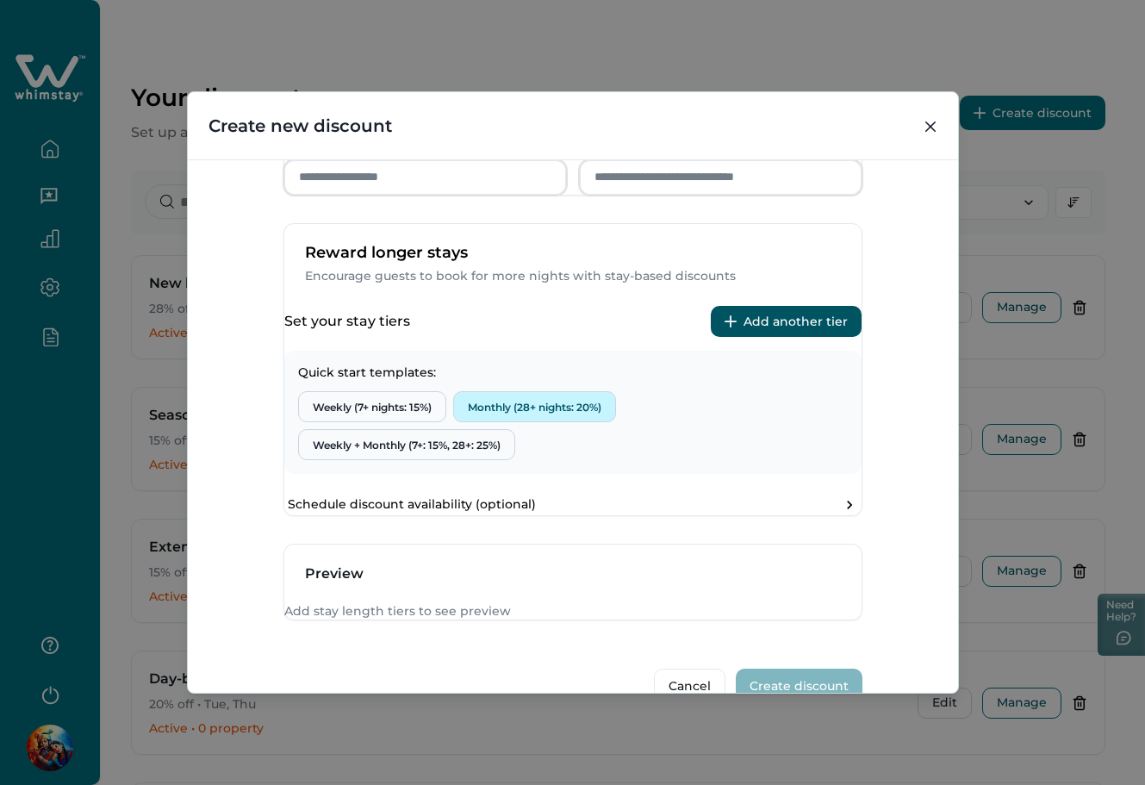
click at [509, 422] on button "Monthly (28+ nights: 20%)" at bounding box center [534, 406] width 163 height 31
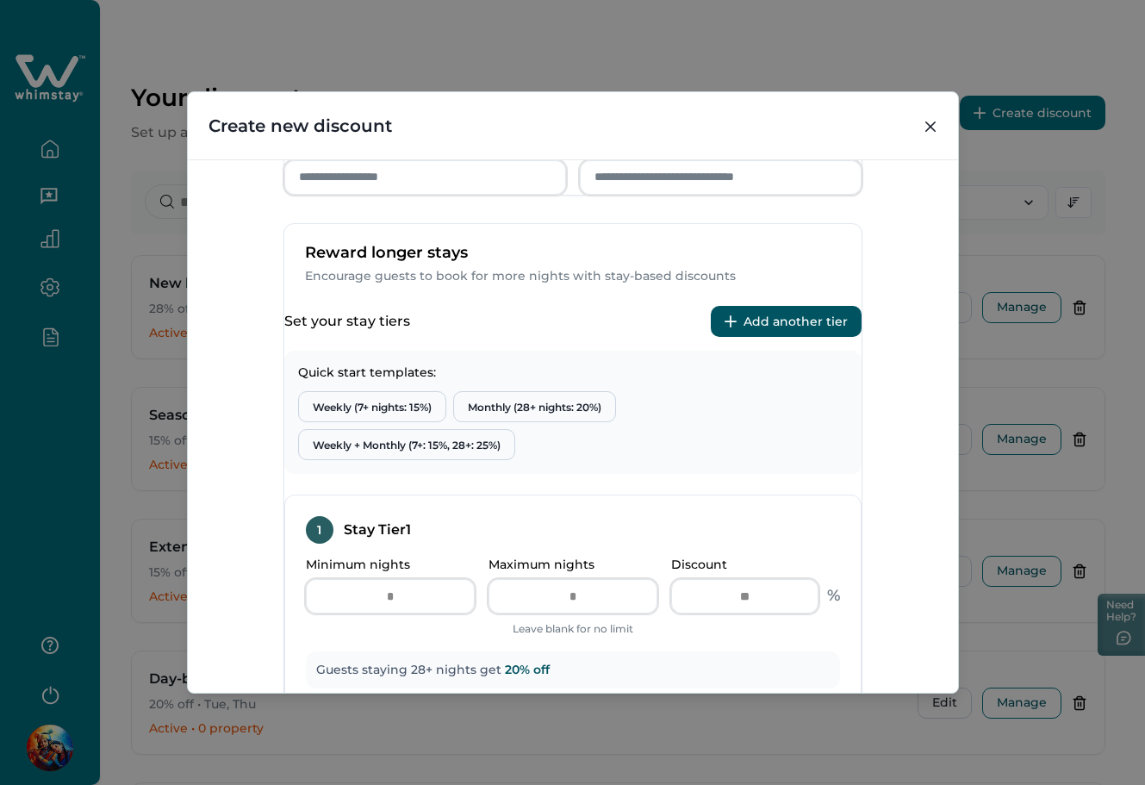
scroll to position [804, 0]
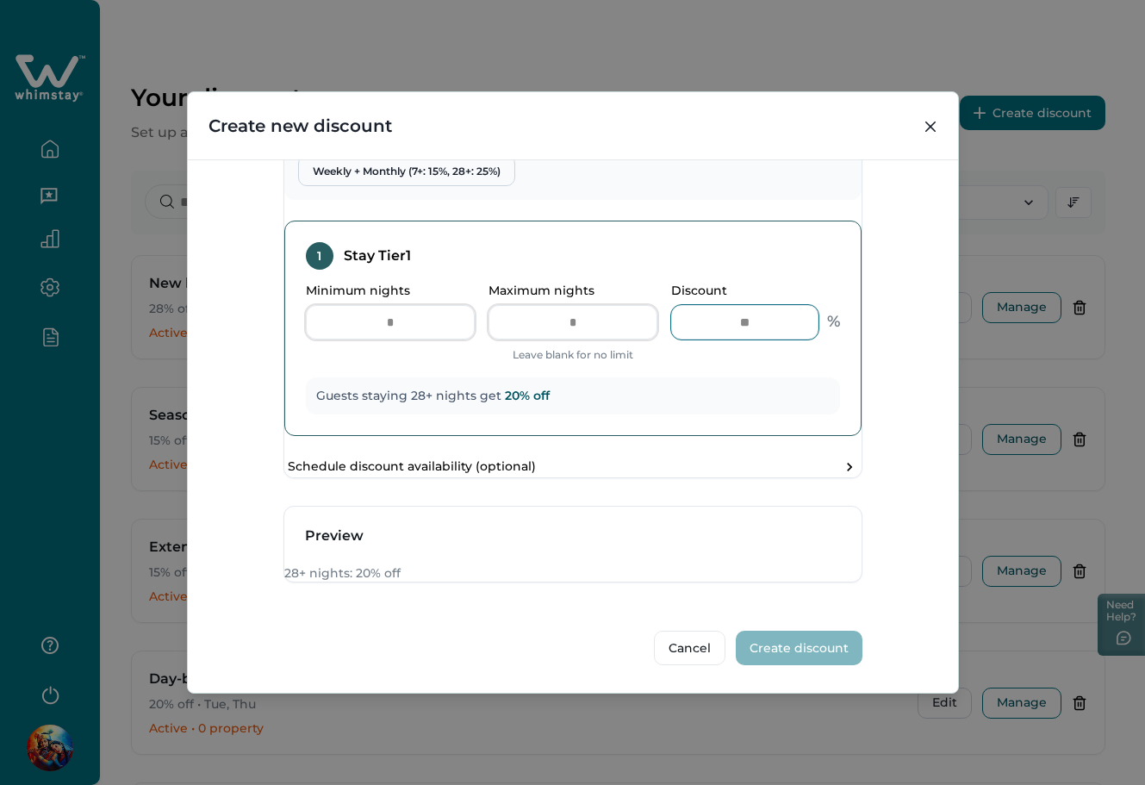
click at [756, 320] on input "**" at bounding box center [744, 322] width 147 height 34
type input "*"
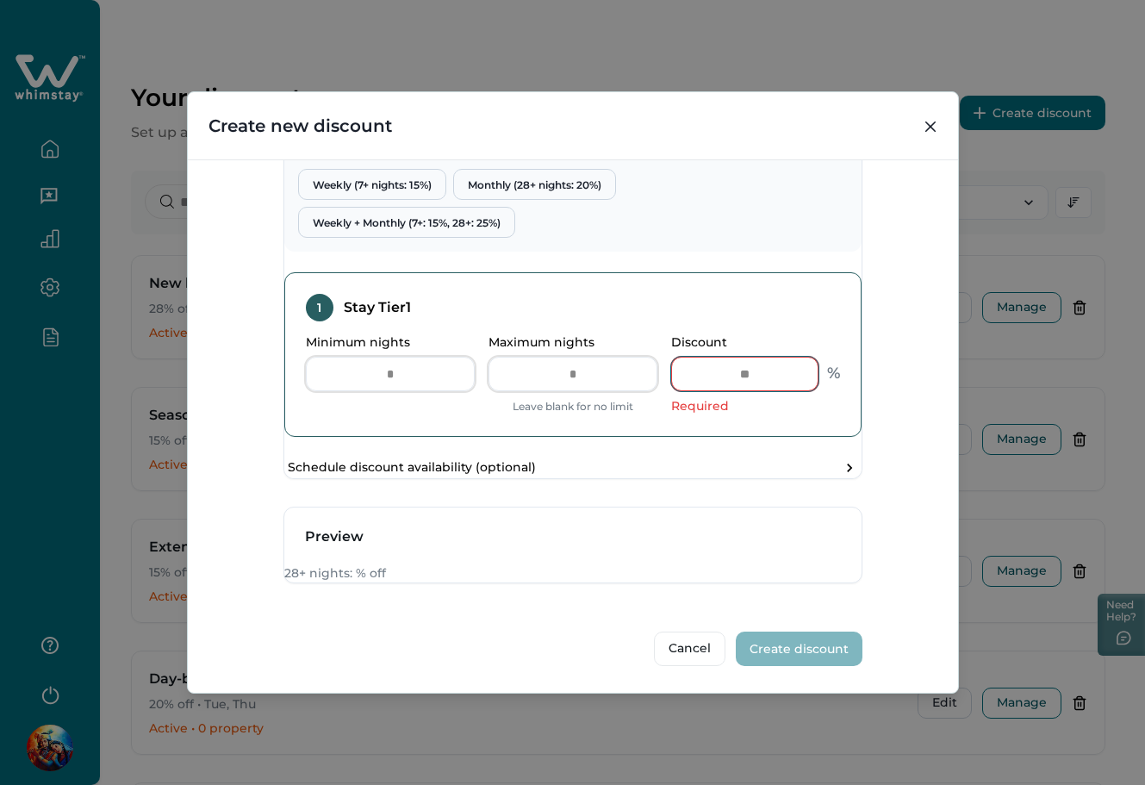
type input "*"
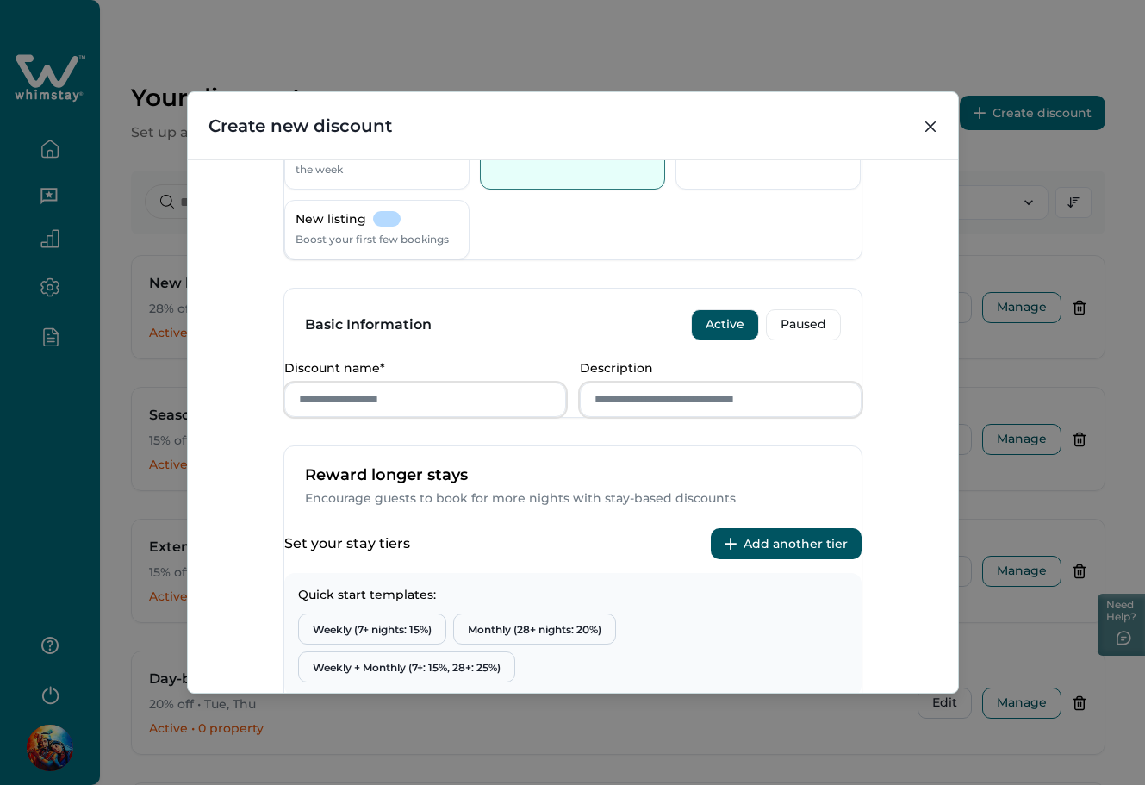
scroll to position [115, 0]
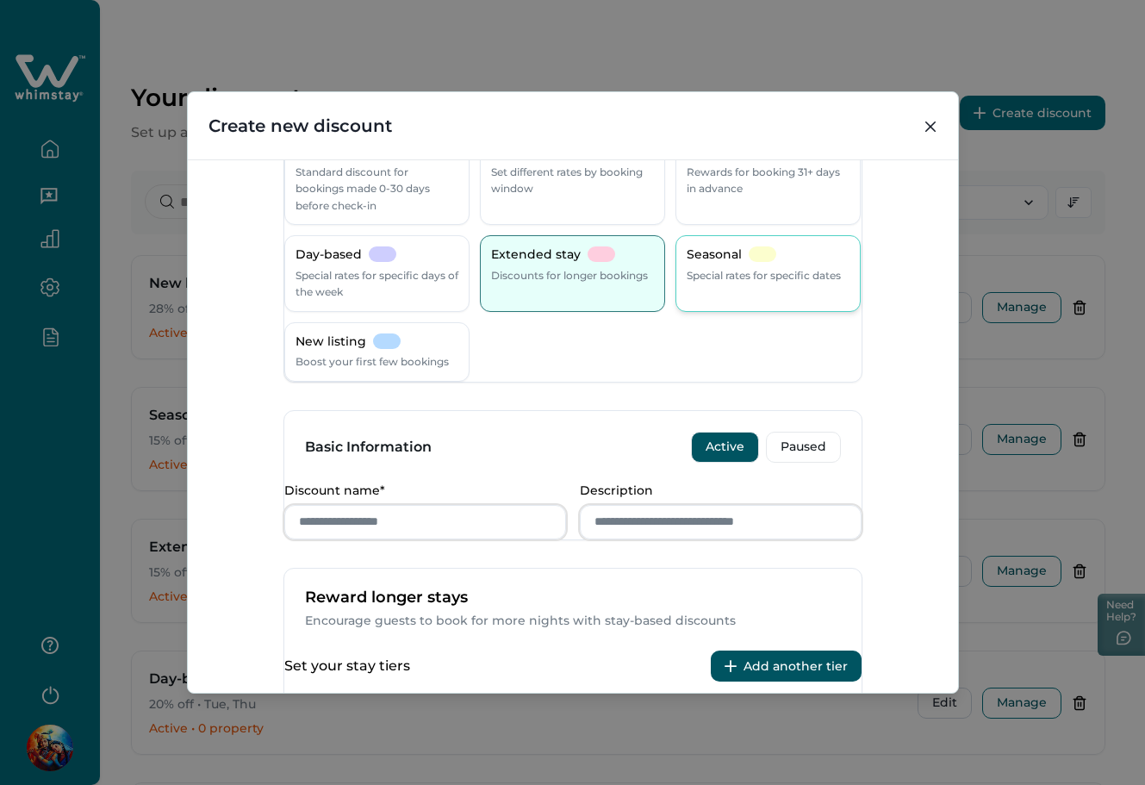
click at [766, 271] on p "Special rates for specific dates" at bounding box center [764, 275] width 154 height 17
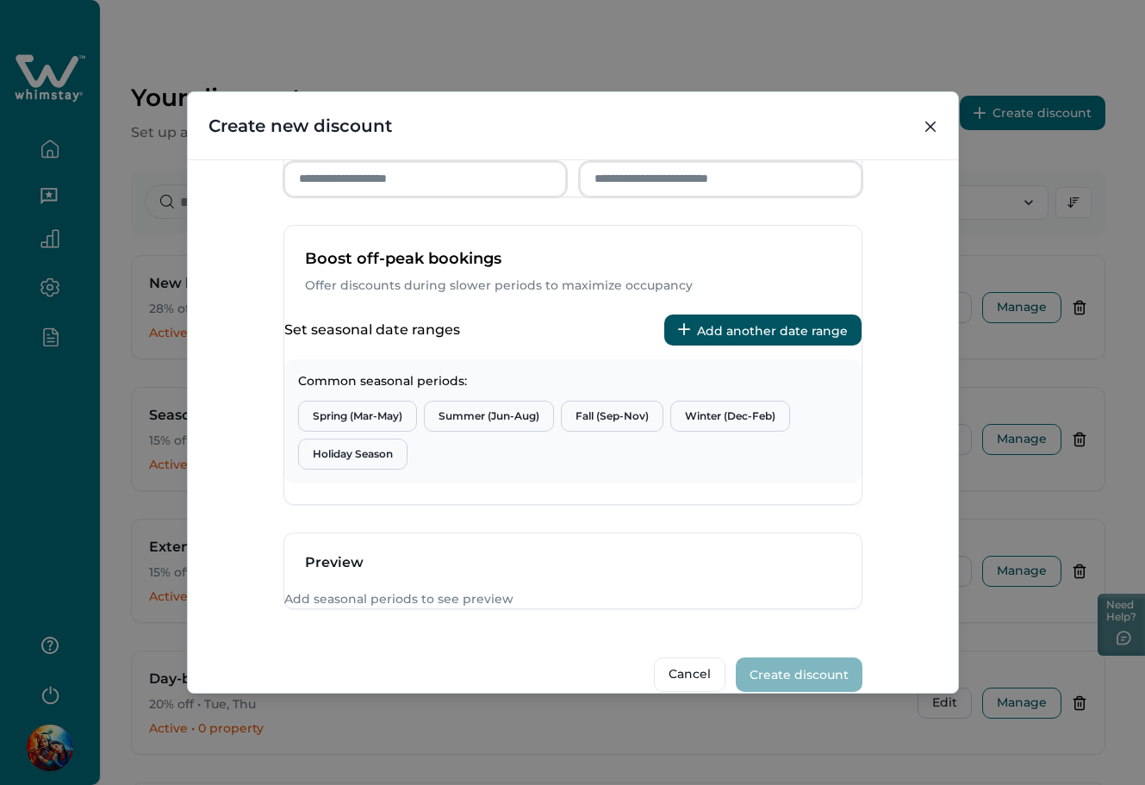
scroll to position [459, 0]
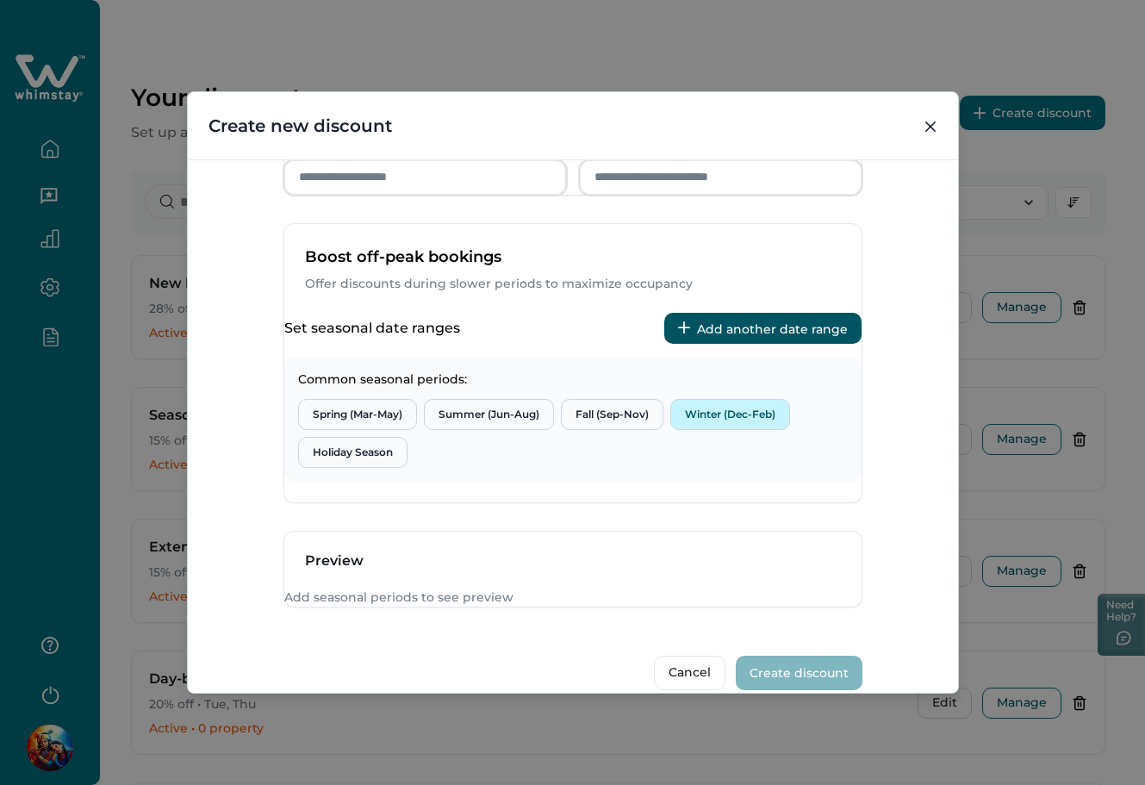
click at [731, 430] on button "Winter (Dec-Feb)" at bounding box center [730, 414] width 120 height 31
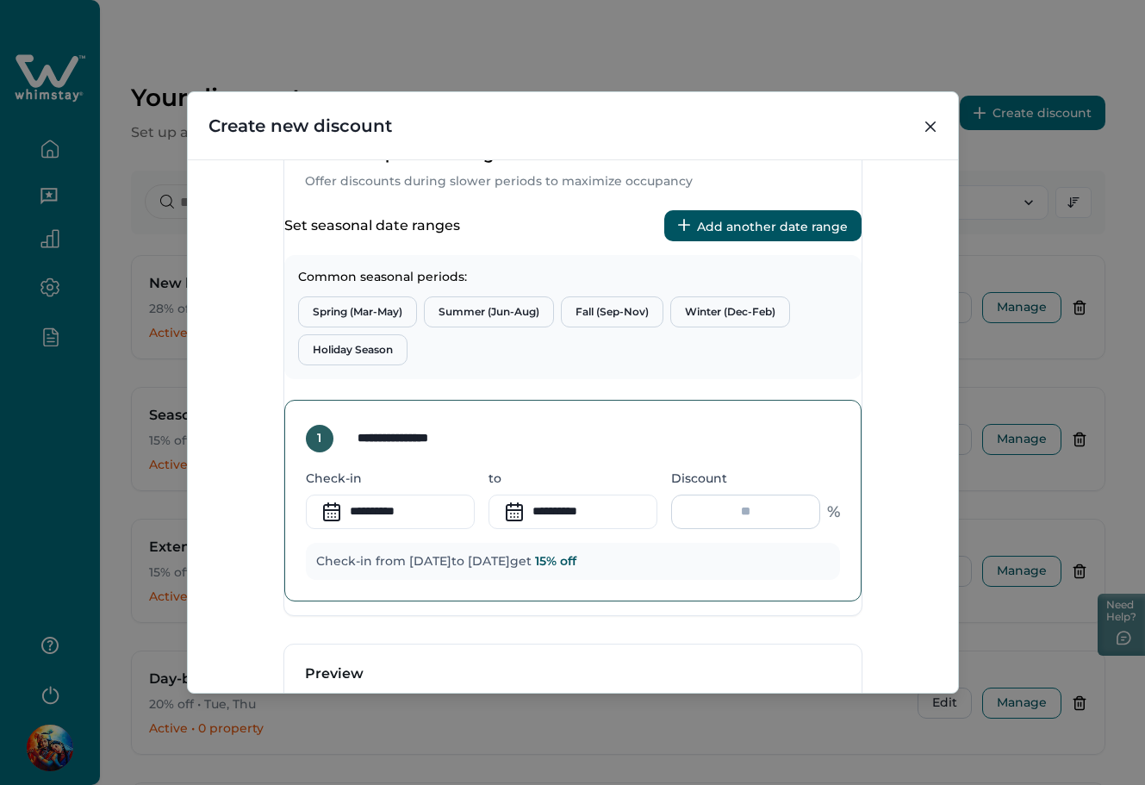
scroll to position [689, 0]
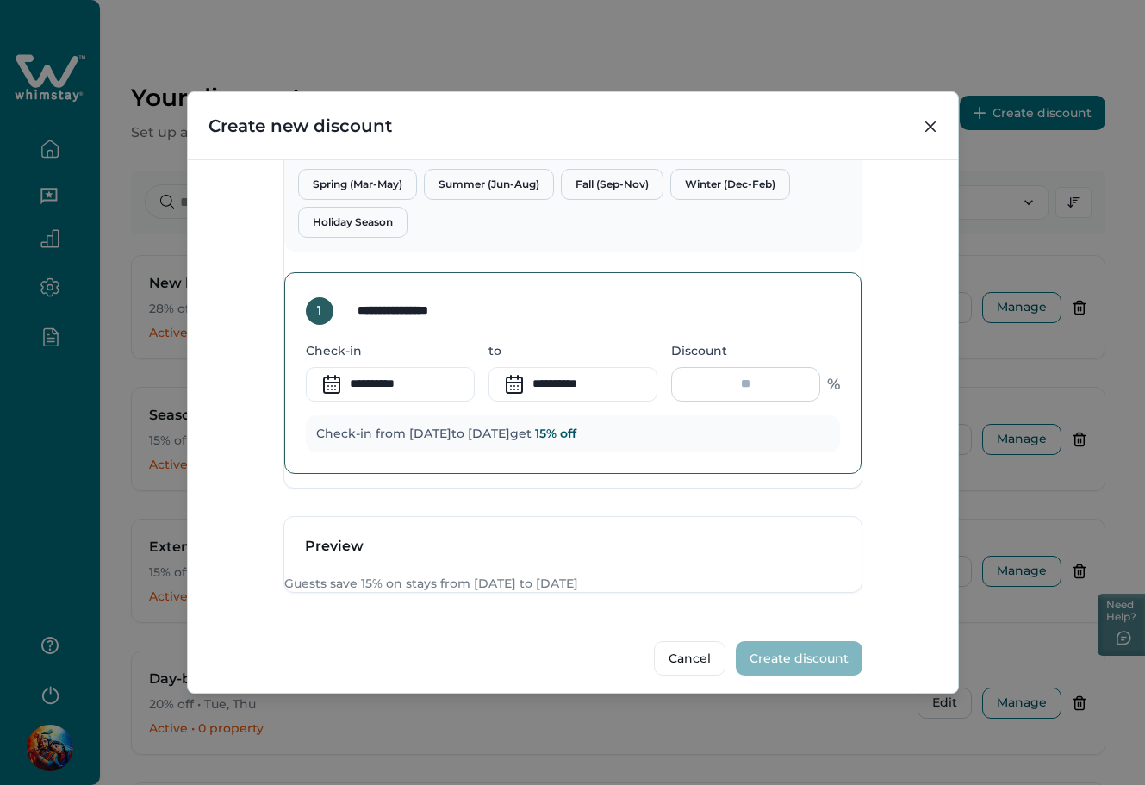
click at [750, 401] on input "**" at bounding box center [745, 384] width 149 height 34
type input "*"
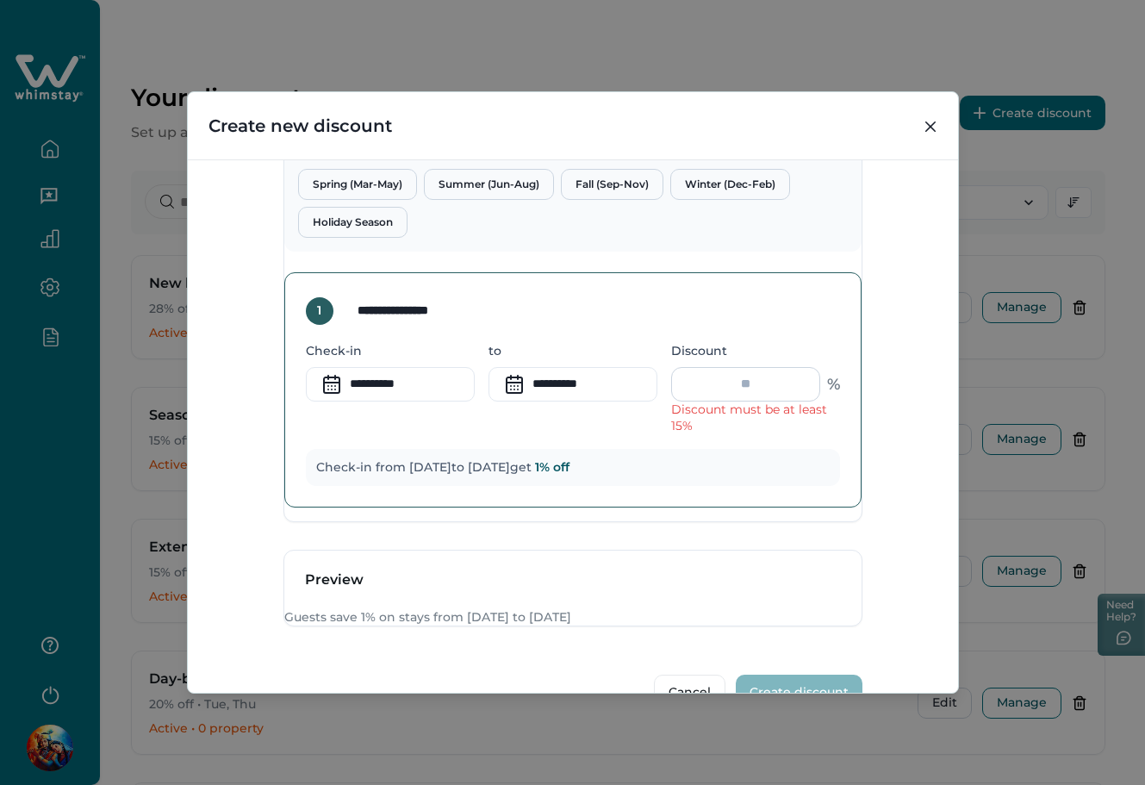
type input "**"
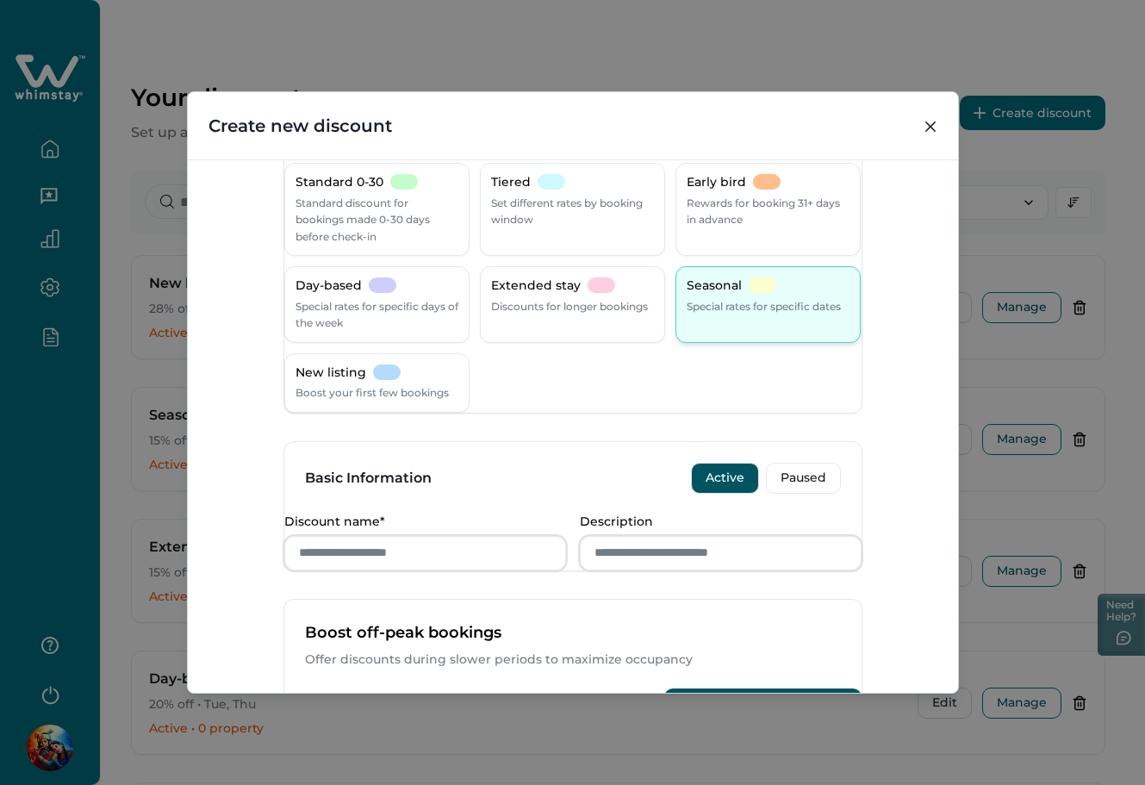
scroll to position [0, 0]
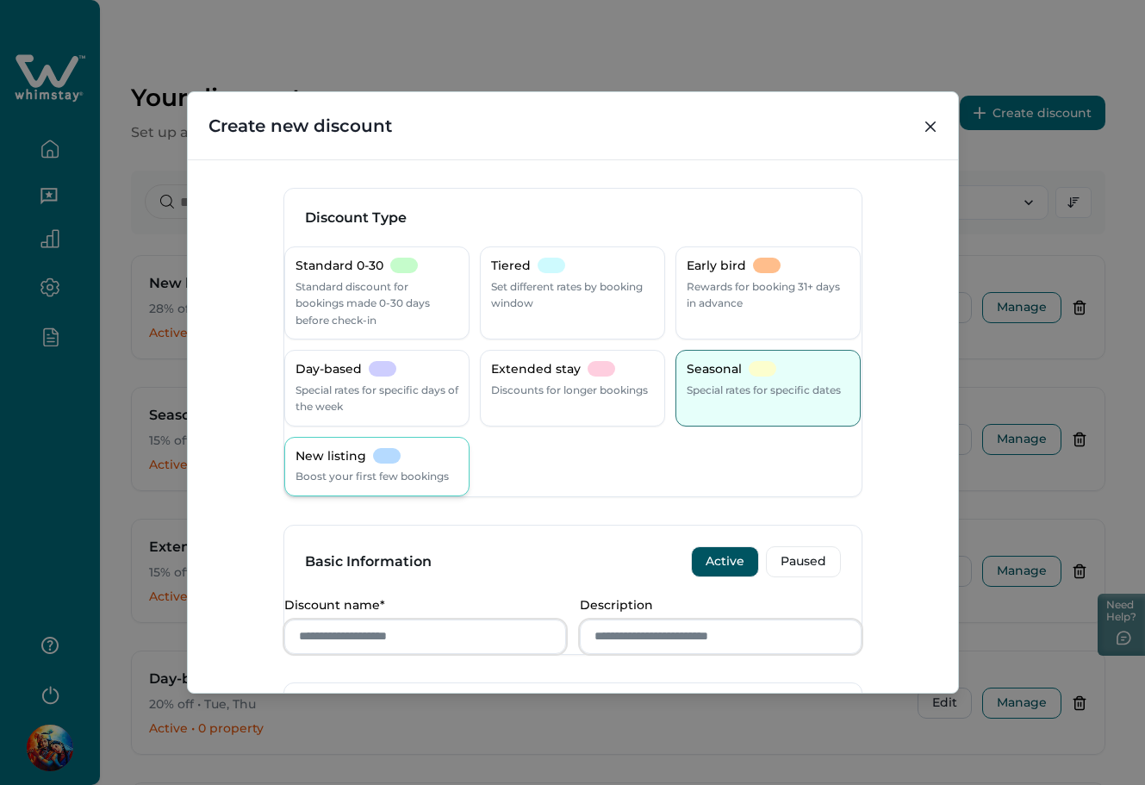
click at [392, 485] on p "Boost your first few bookings" at bounding box center [371, 476] width 153 height 17
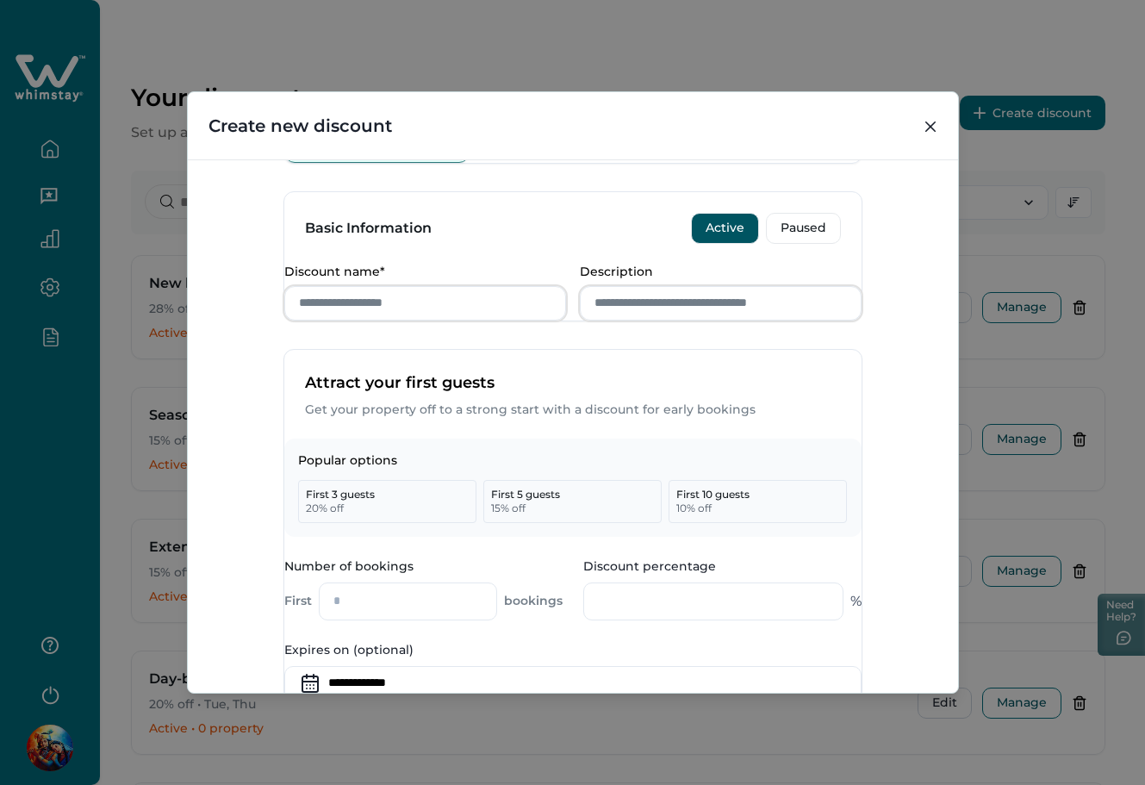
scroll to position [345, 0]
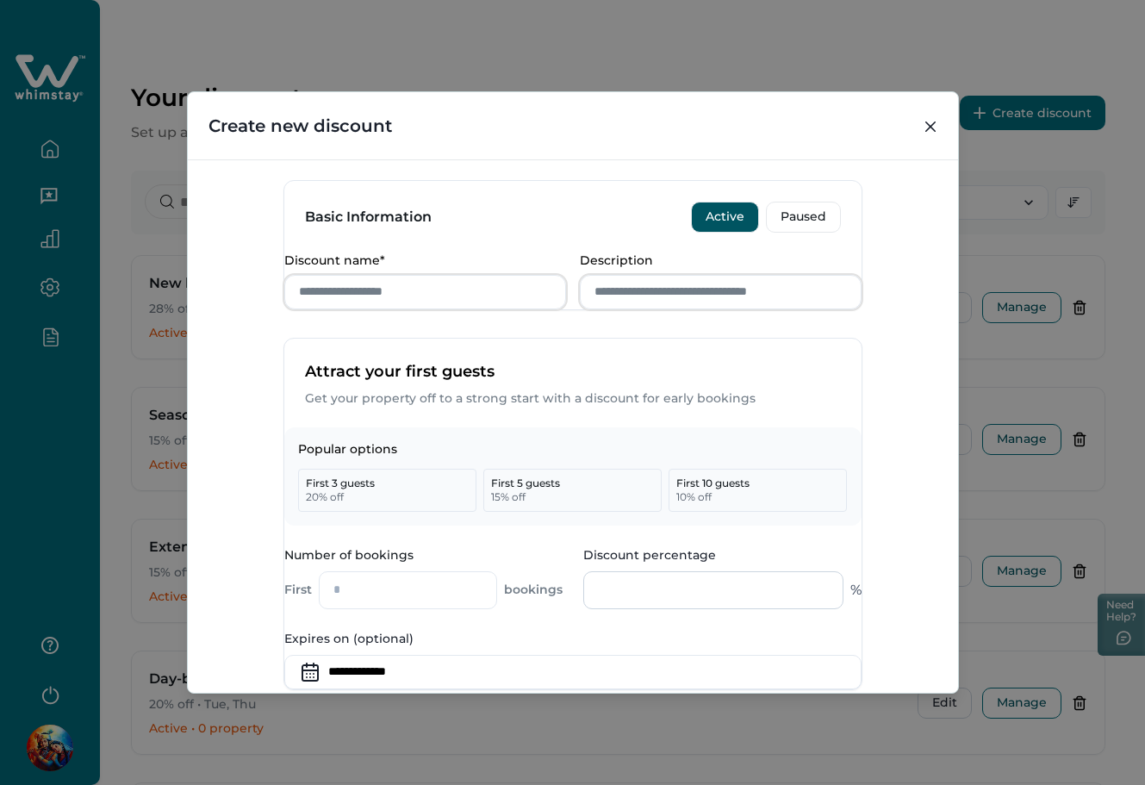
click at [693, 609] on input "Discount percentage" at bounding box center [713, 590] width 260 height 38
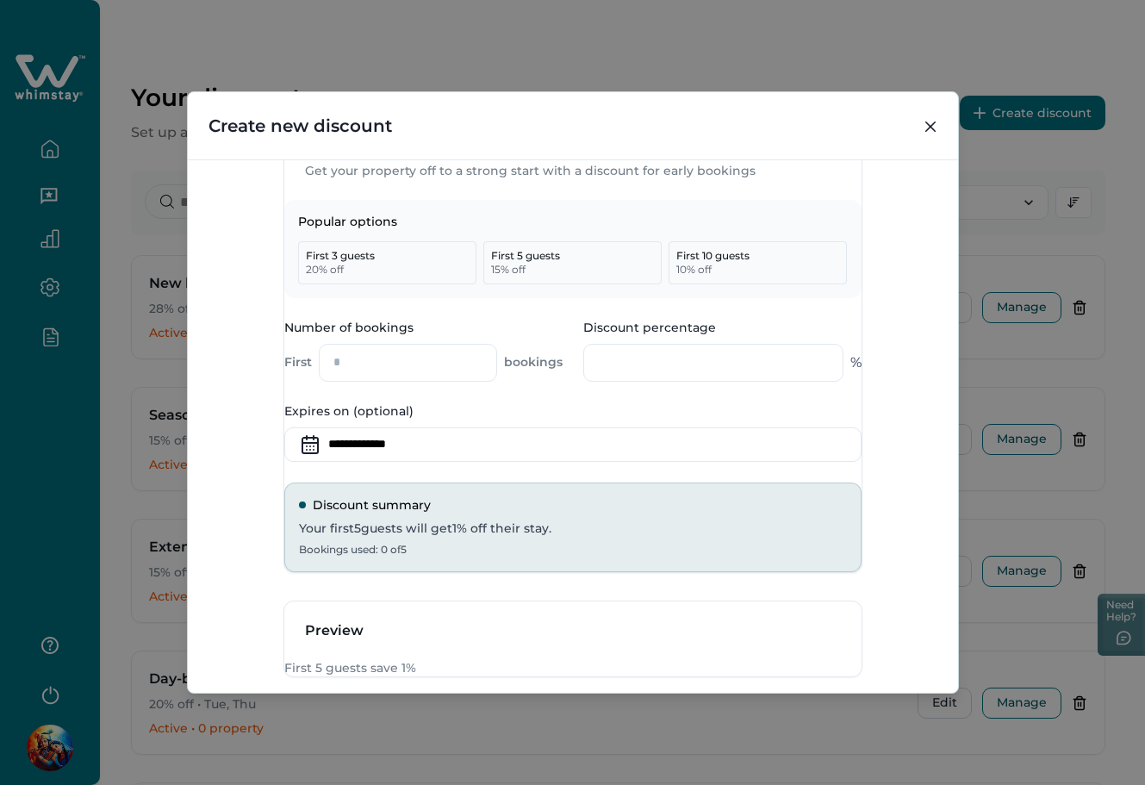
scroll to position [575, 0]
type input "*"
click at [369, 379] on input "*" at bounding box center [408, 360] width 178 height 38
click at [674, 382] on div "Discount percentage * %" at bounding box center [722, 349] width 278 height 66
click at [674, 379] on input "*" at bounding box center [713, 360] width 260 height 38
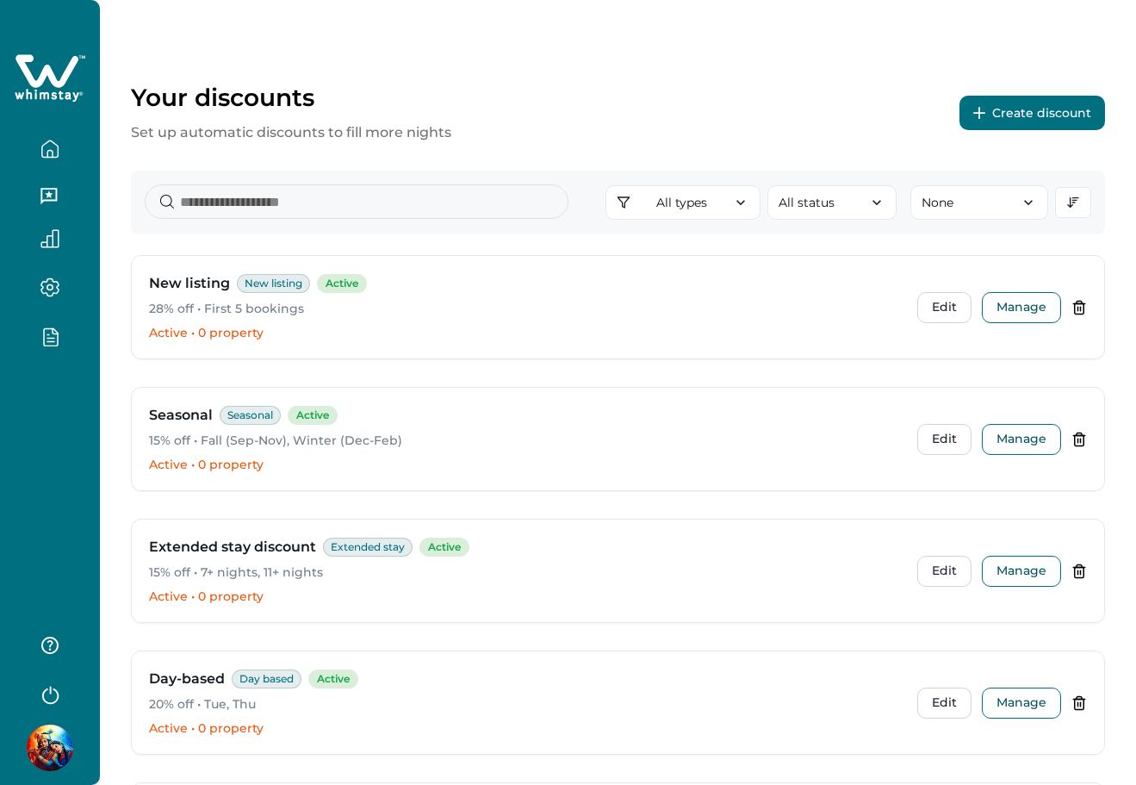
click at [985, 100] on button "Create discount" at bounding box center [1033, 113] width 146 height 34
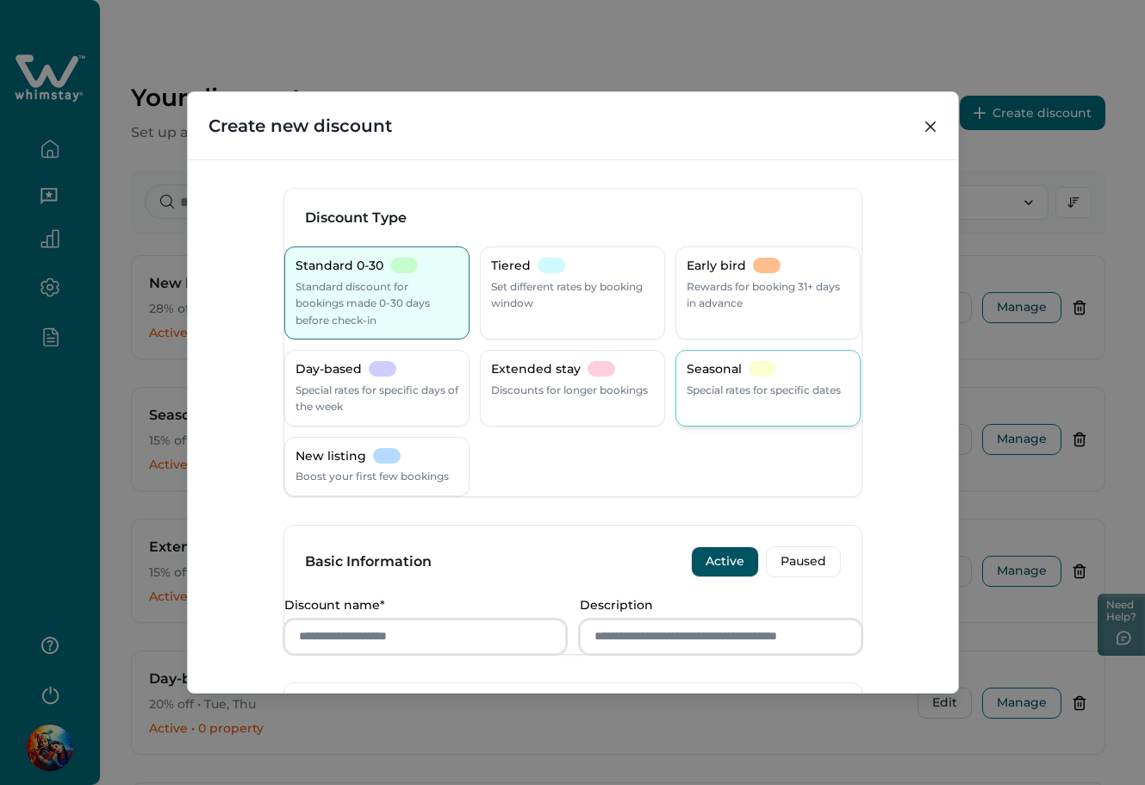
click at [732, 382] on p "Special rates for specific dates" at bounding box center [764, 390] width 154 height 17
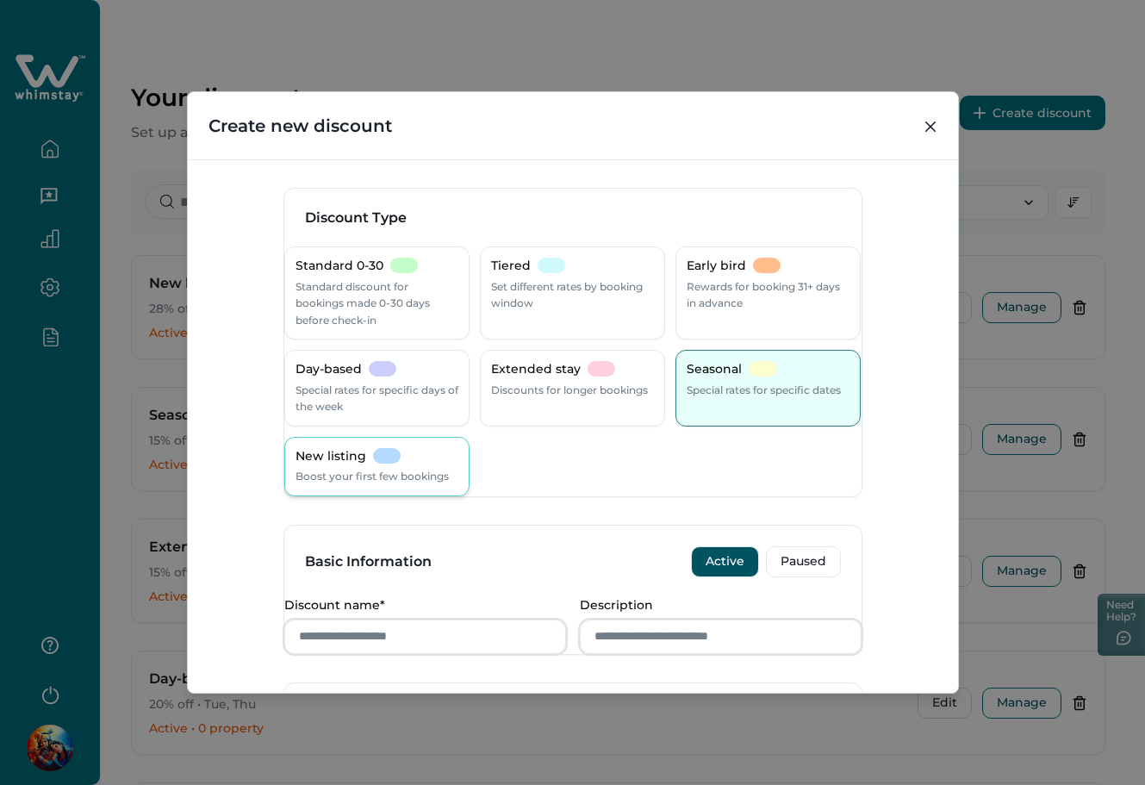
click at [376, 470] on p "Boost your first few bookings" at bounding box center [371, 476] width 153 height 17
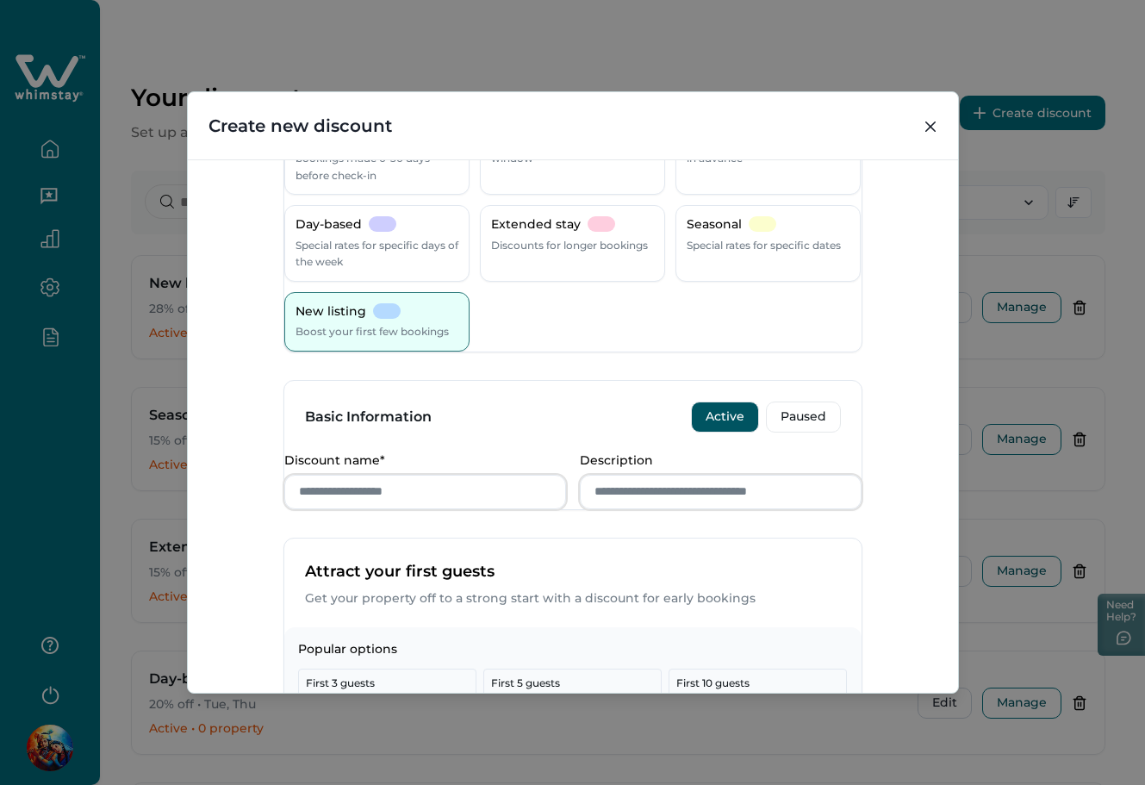
scroll to position [575, 0]
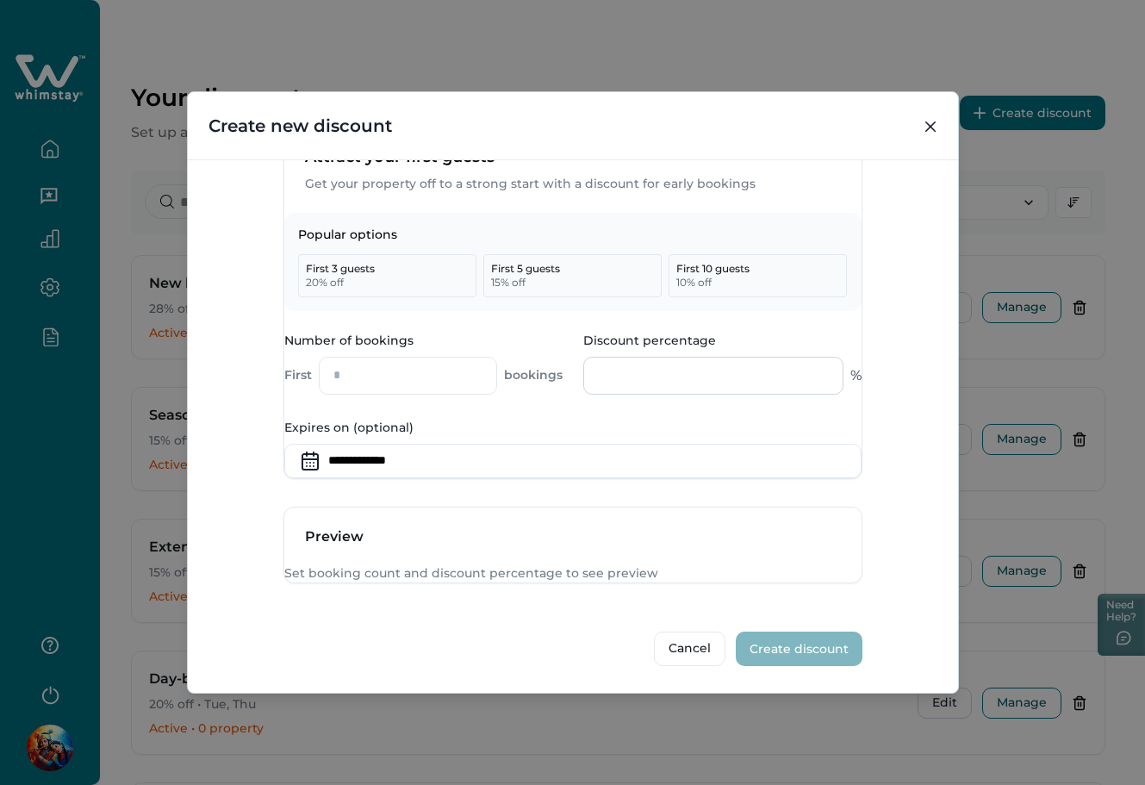
click at [638, 395] on input "Discount percentage" at bounding box center [713, 376] width 260 height 38
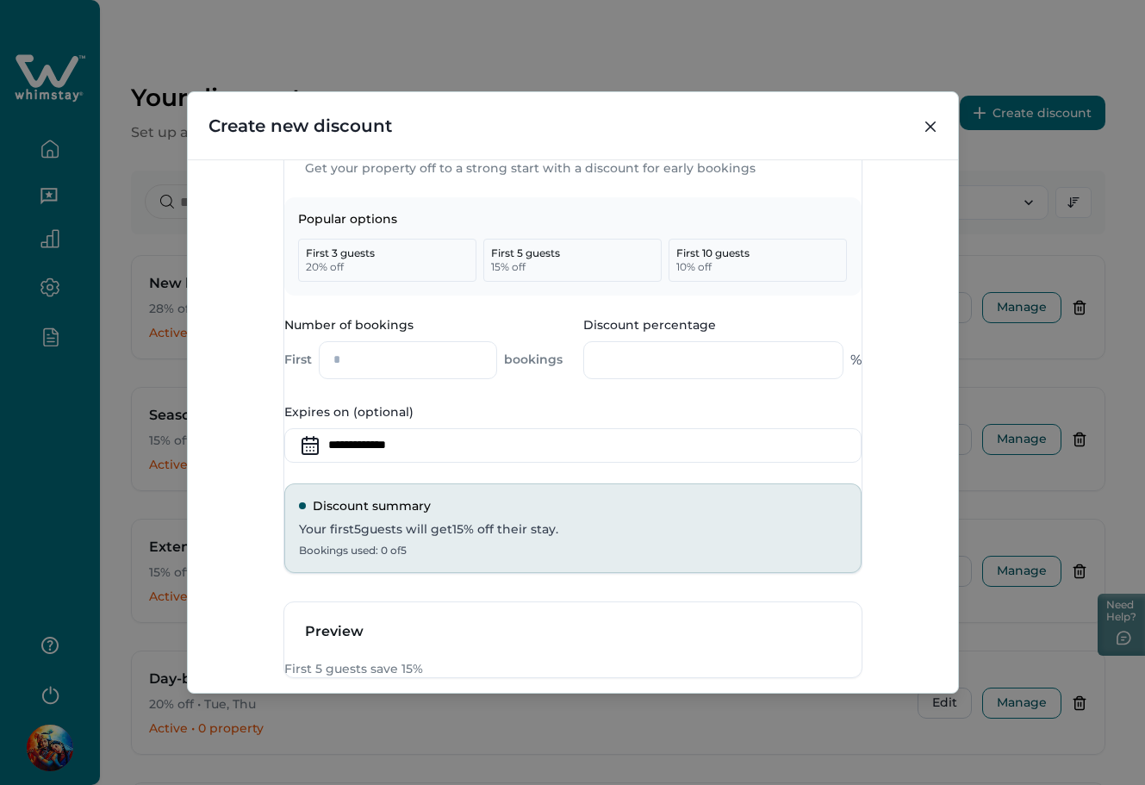
click at [624, 455] on div "Popular options First 3 guests 20 % off First 5 guests 15 % off First 10 guests…" at bounding box center [572, 385] width 577 height 376
click at [643, 379] on input "**" at bounding box center [713, 360] width 260 height 38
type input "*"
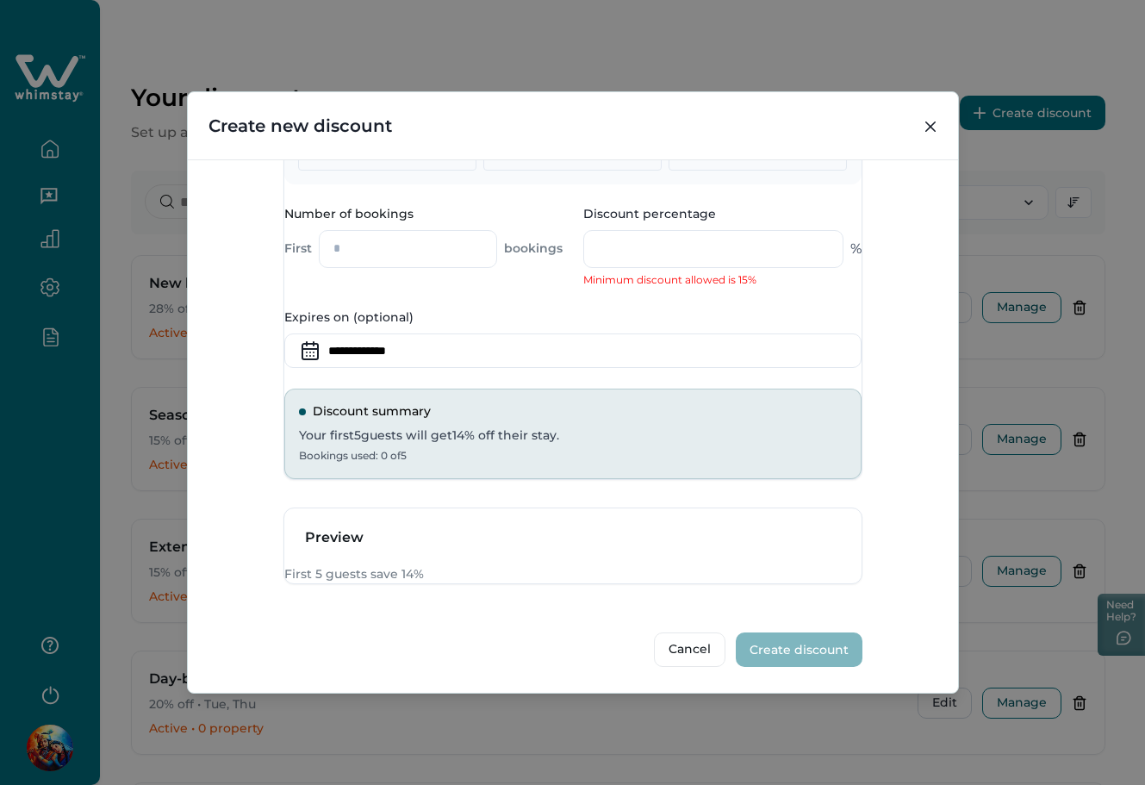
scroll to position [786, 0]
type input "**"
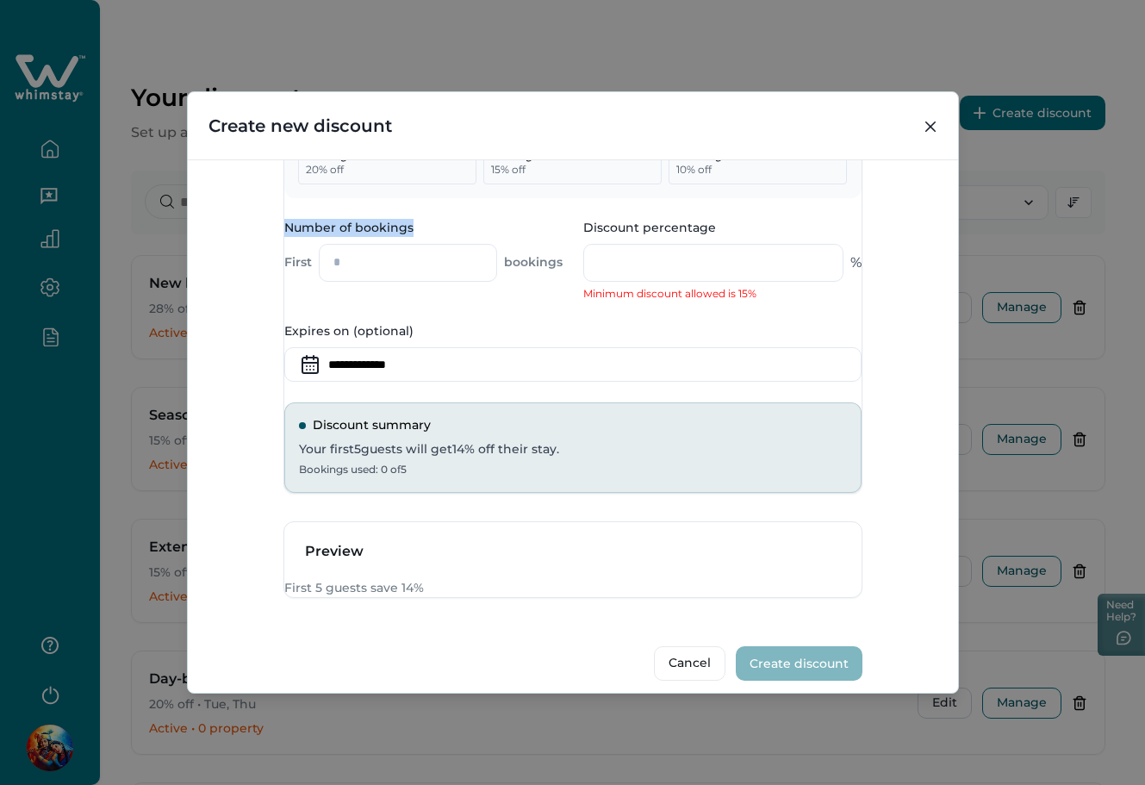
drag, startPoint x: 295, startPoint y: 287, endPoint x: 461, endPoint y: 279, distance: 166.4
click at [461, 279] on div "Popular options First 3 guests 20 % off First 5 guests 15 % off First 10 guests…" at bounding box center [572, 296] width 577 height 393
copy label "Number of bookings"
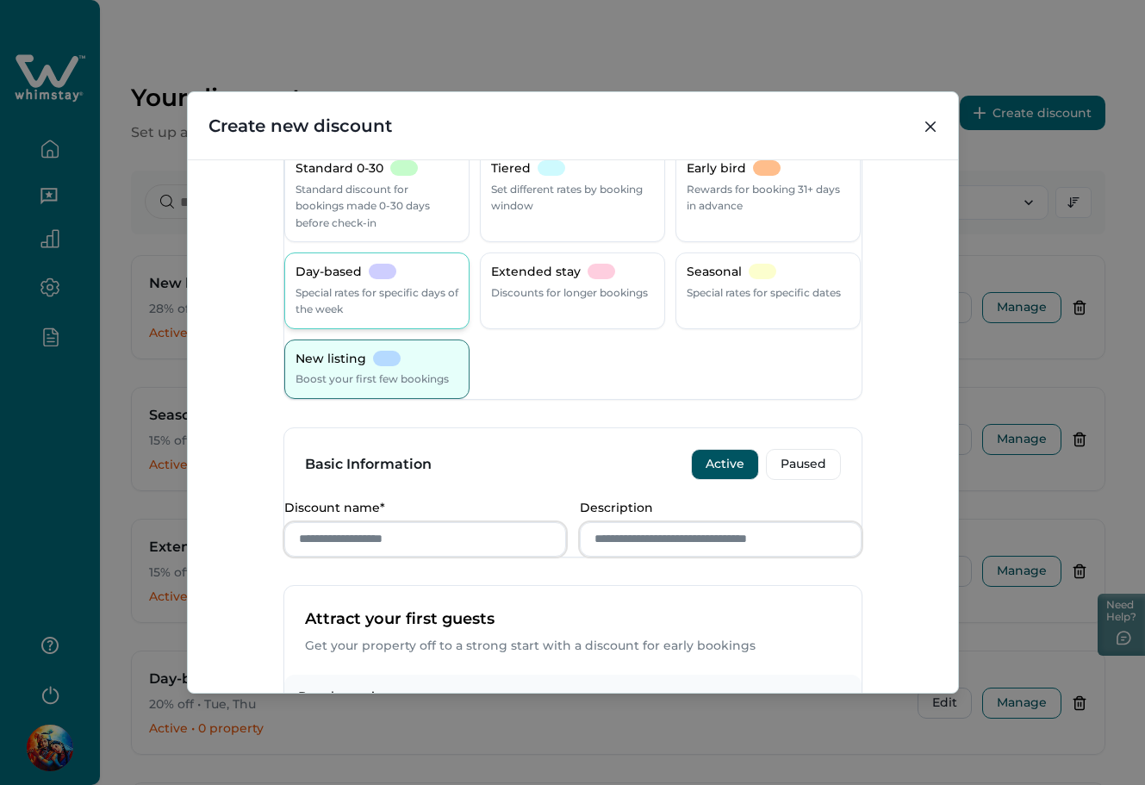
click at [309, 253] on div "Day-based Special rates for specific days of the week" at bounding box center [376, 290] width 185 height 77
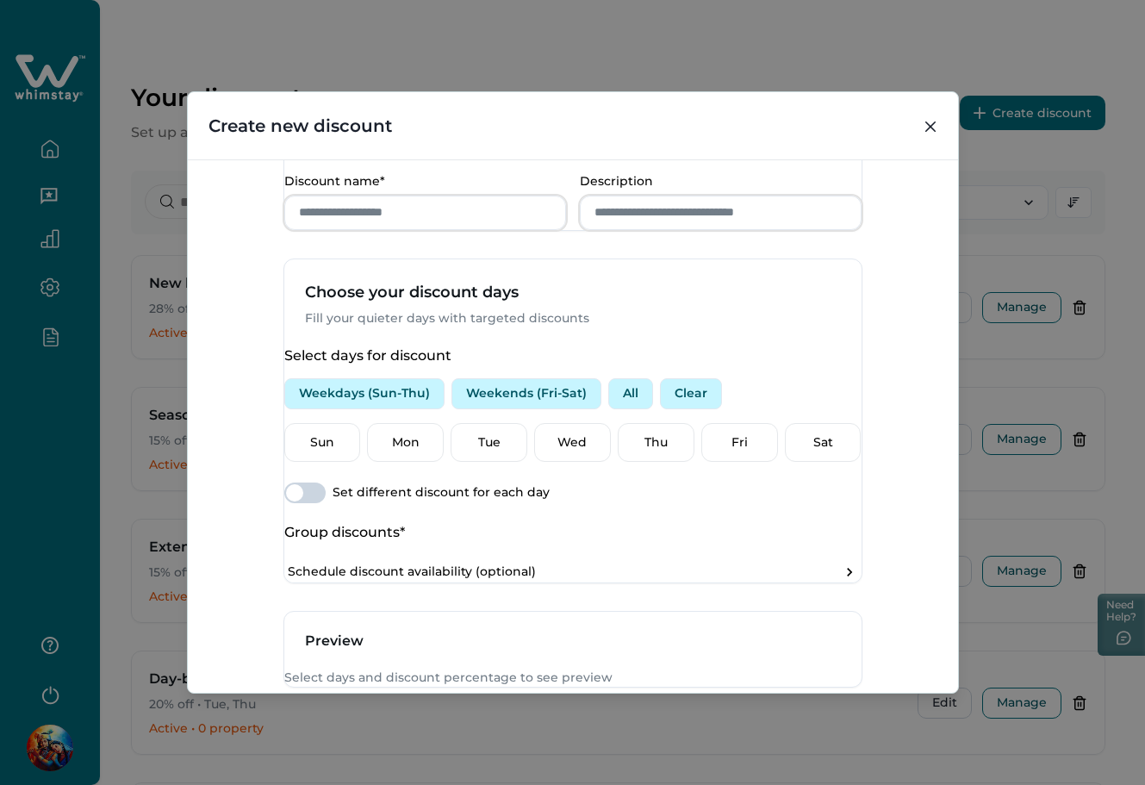
scroll to position [442, 0]
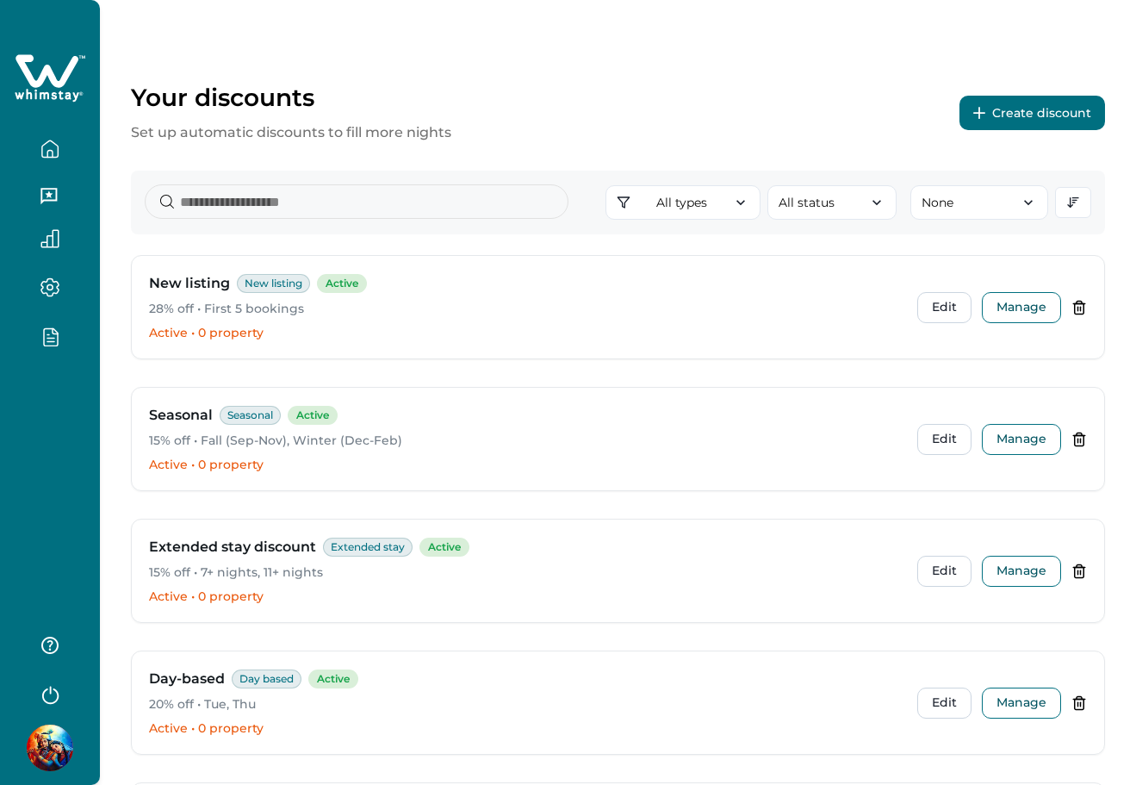
click at [1061, 109] on button "Create discount" at bounding box center [1033, 113] width 146 height 34
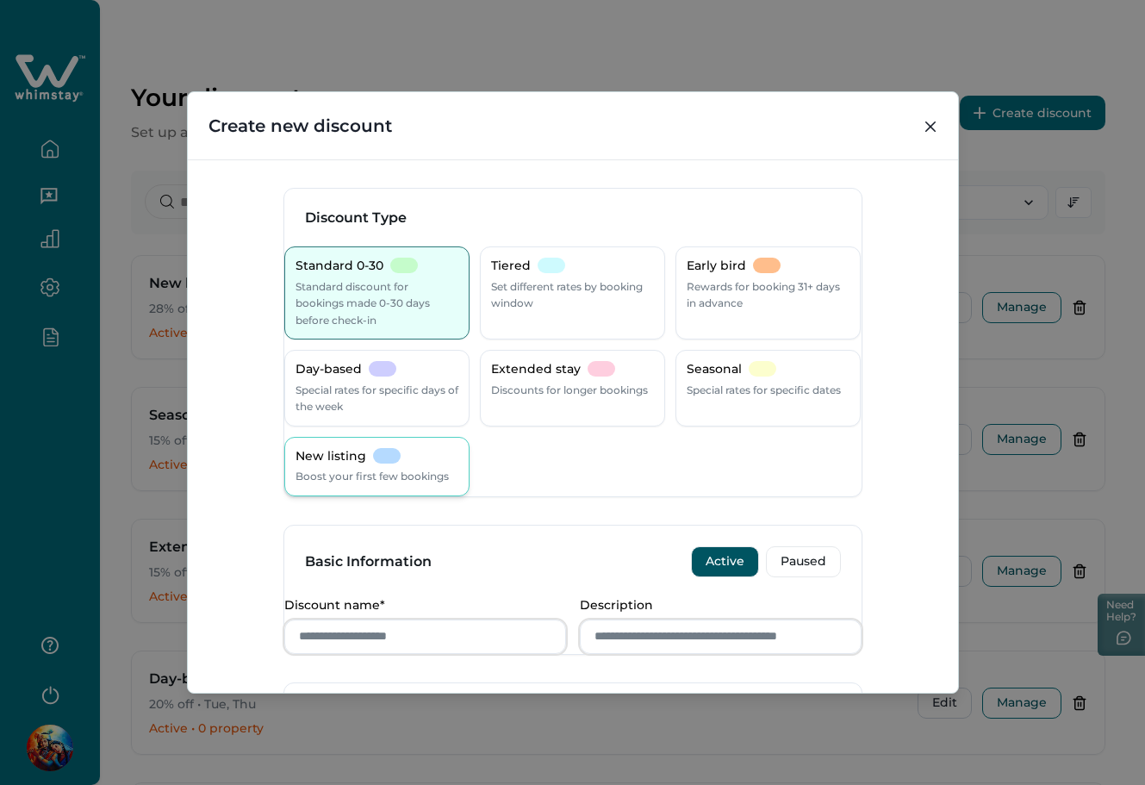
click at [401, 464] on div "New listing" at bounding box center [347, 456] width 105 height 17
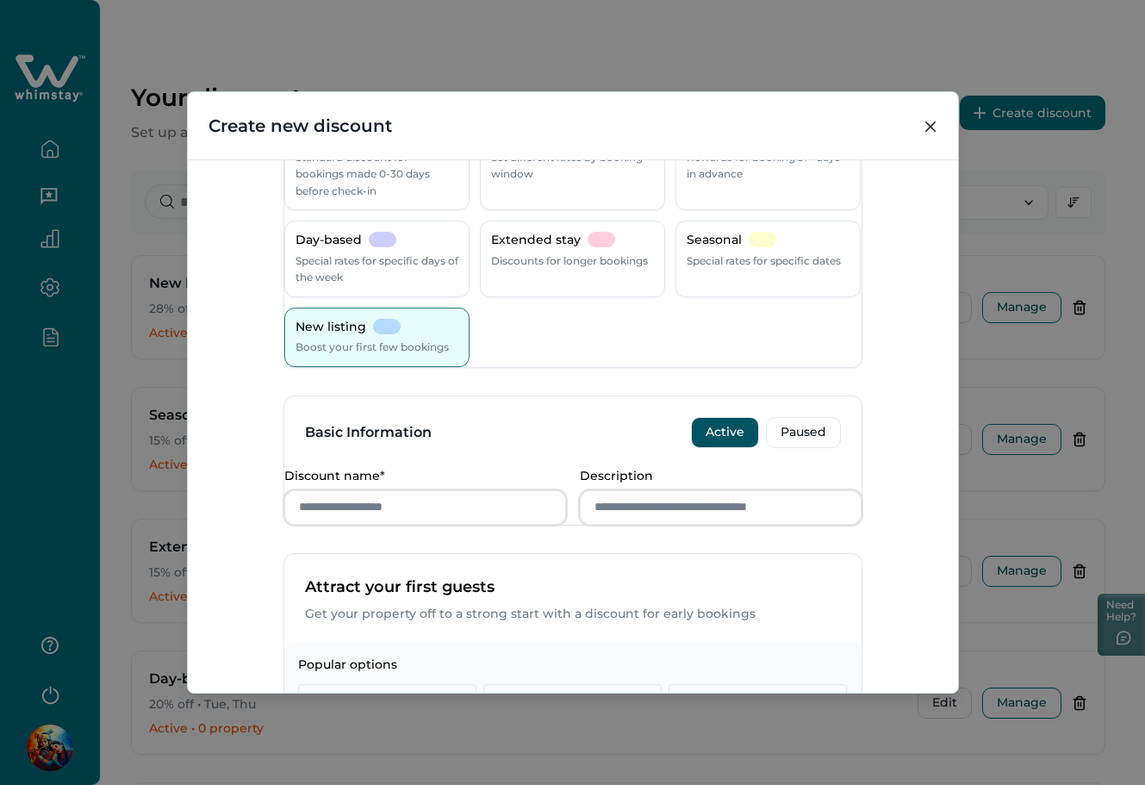
scroll to position [575, 0]
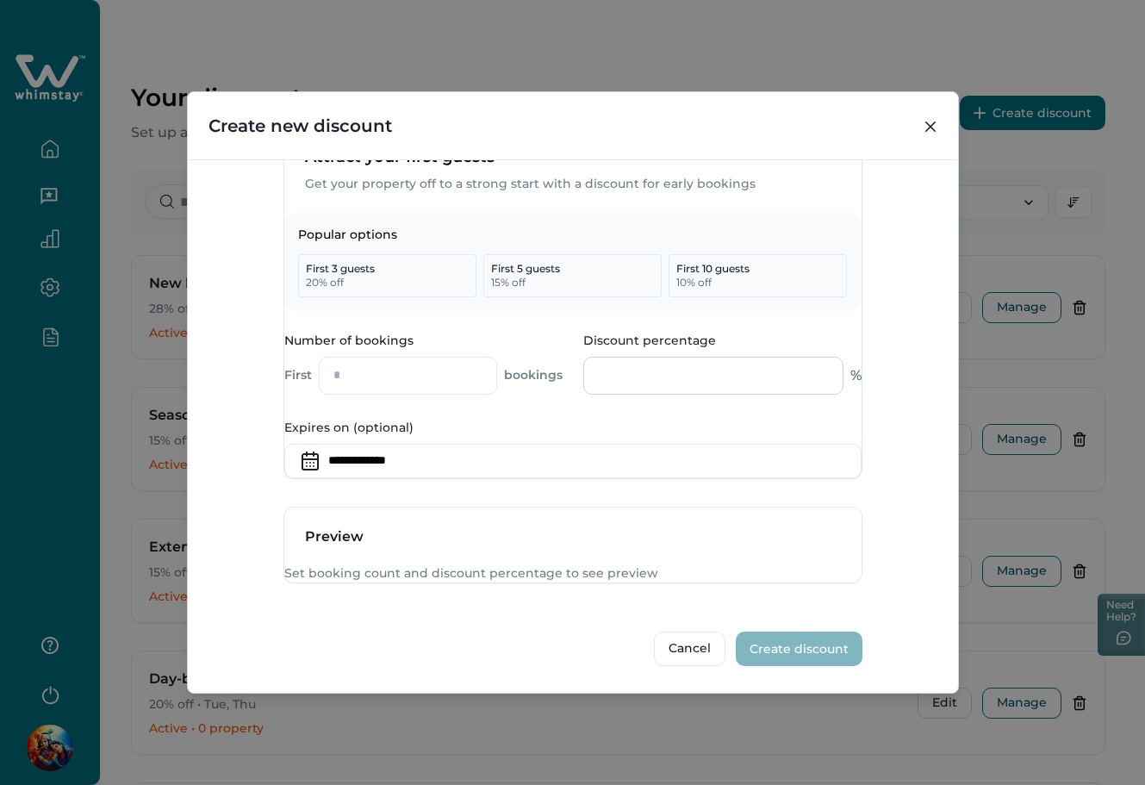
click at [614, 395] on input "Discount percentage" at bounding box center [713, 376] width 260 height 38
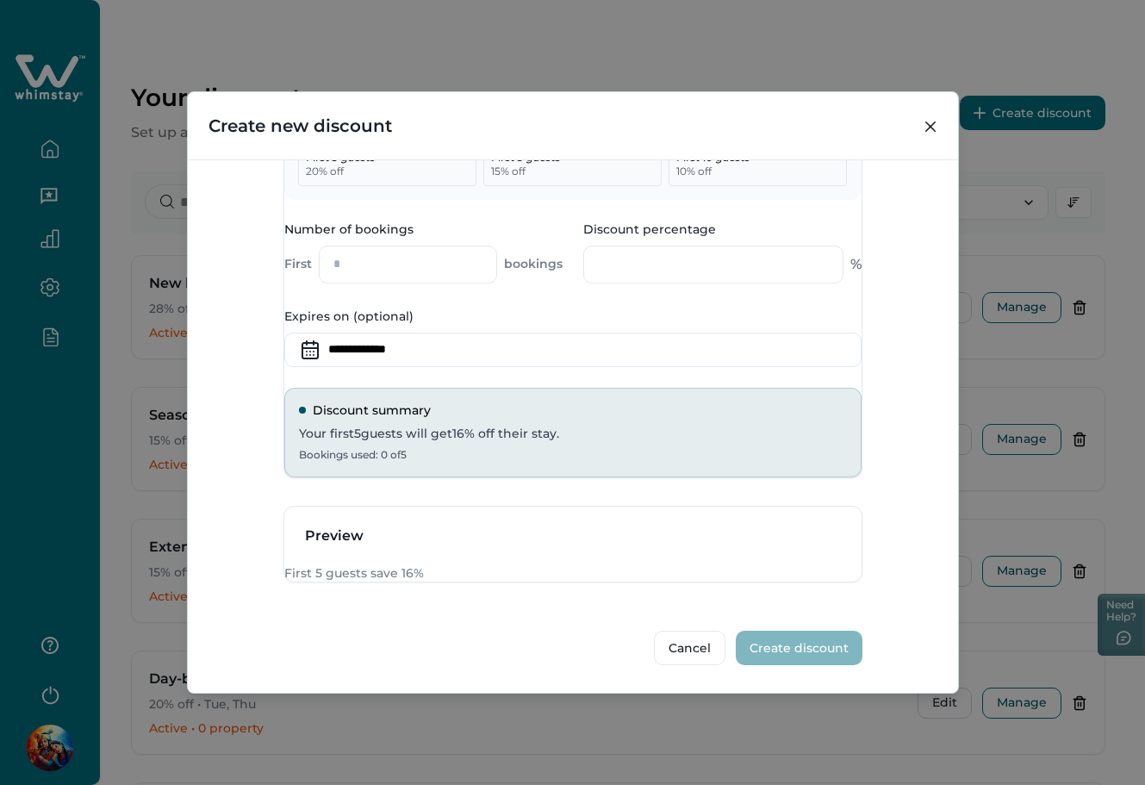
scroll to position [425, 0]
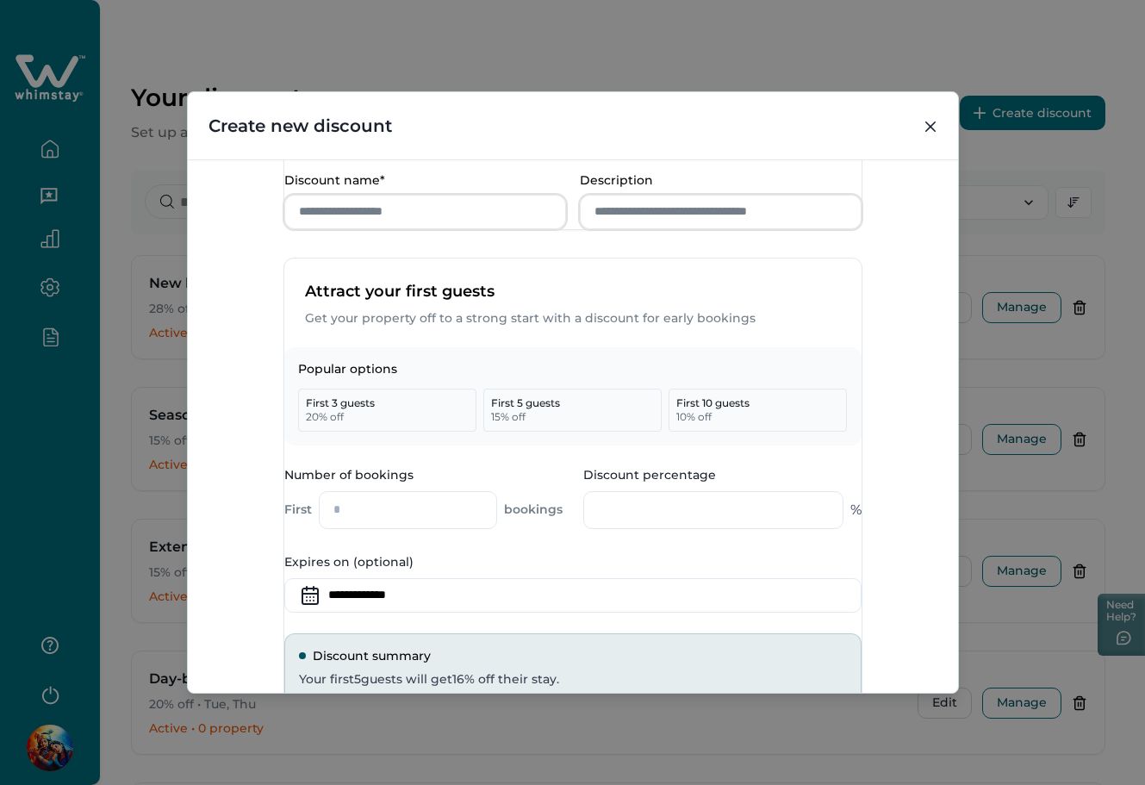
type input "*"
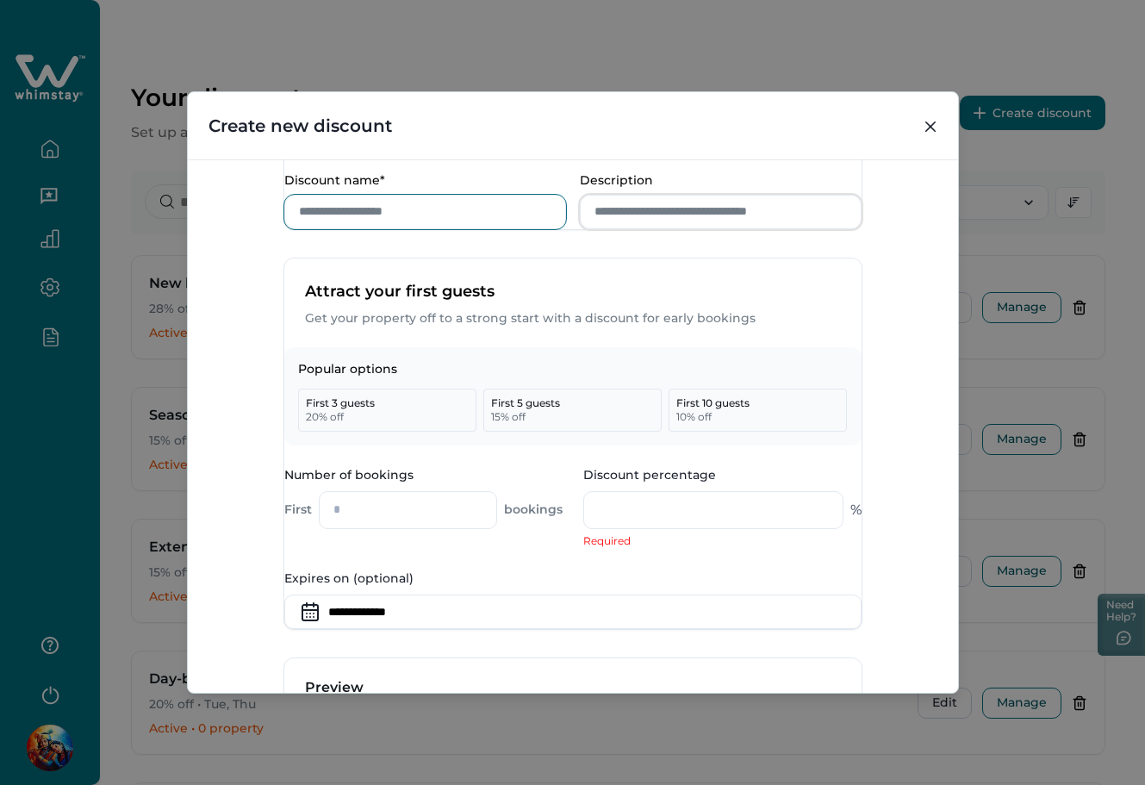
click at [376, 229] on input "Discount name*" at bounding box center [425, 212] width 282 height 34
type input "****"
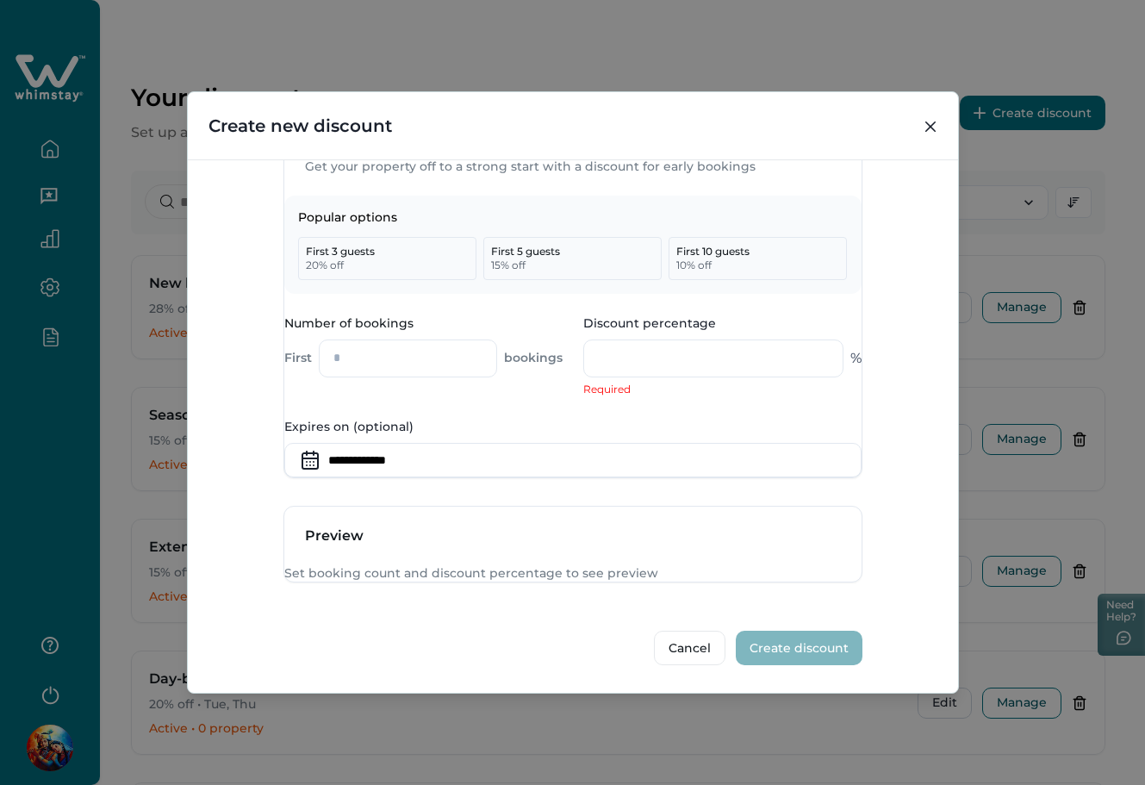
scroll to position [675, 0]
type input "****"
click at [662, 339] on input "Discount percentage" at bounding box center [713, 358] width 260 height 38
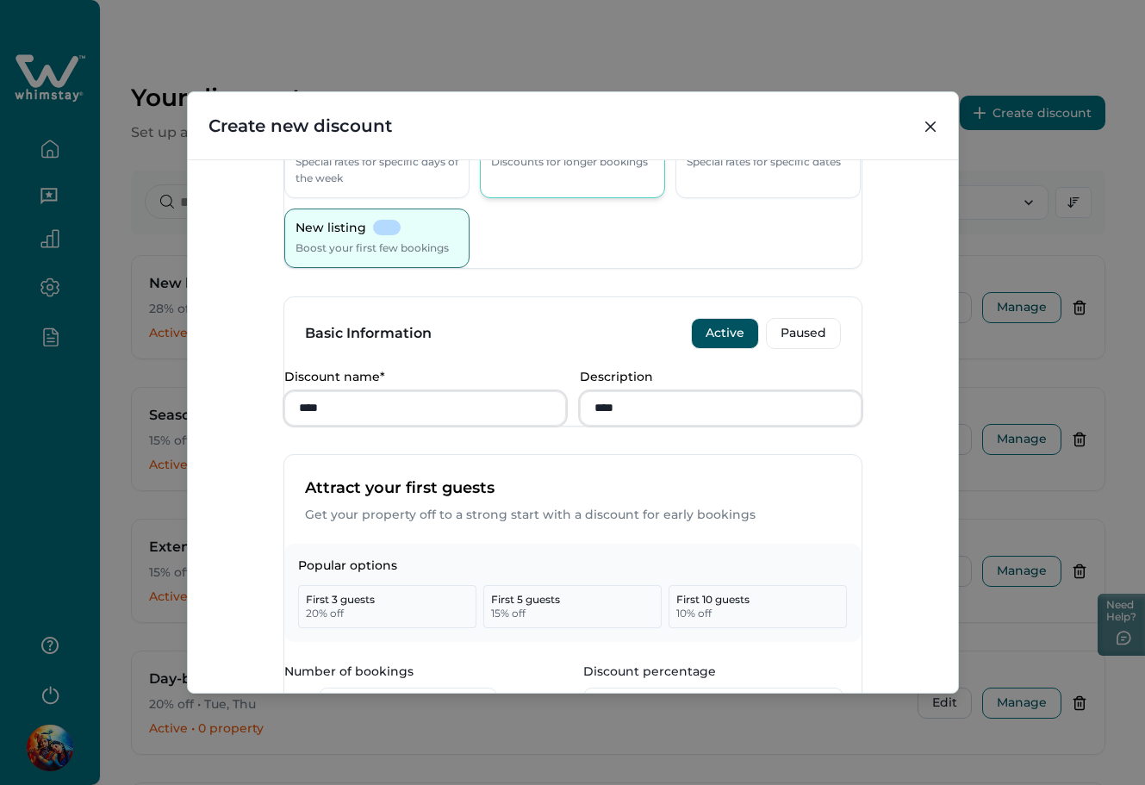
scroll to position [0, 0]
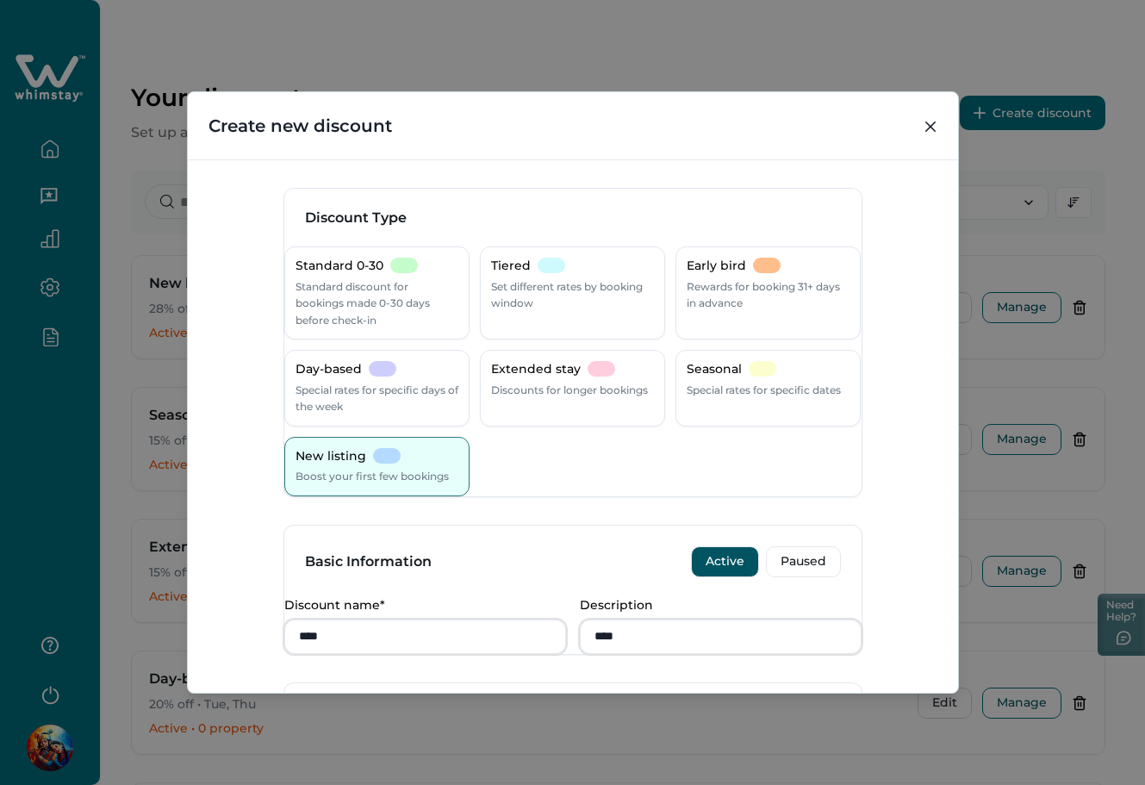
type input "*"
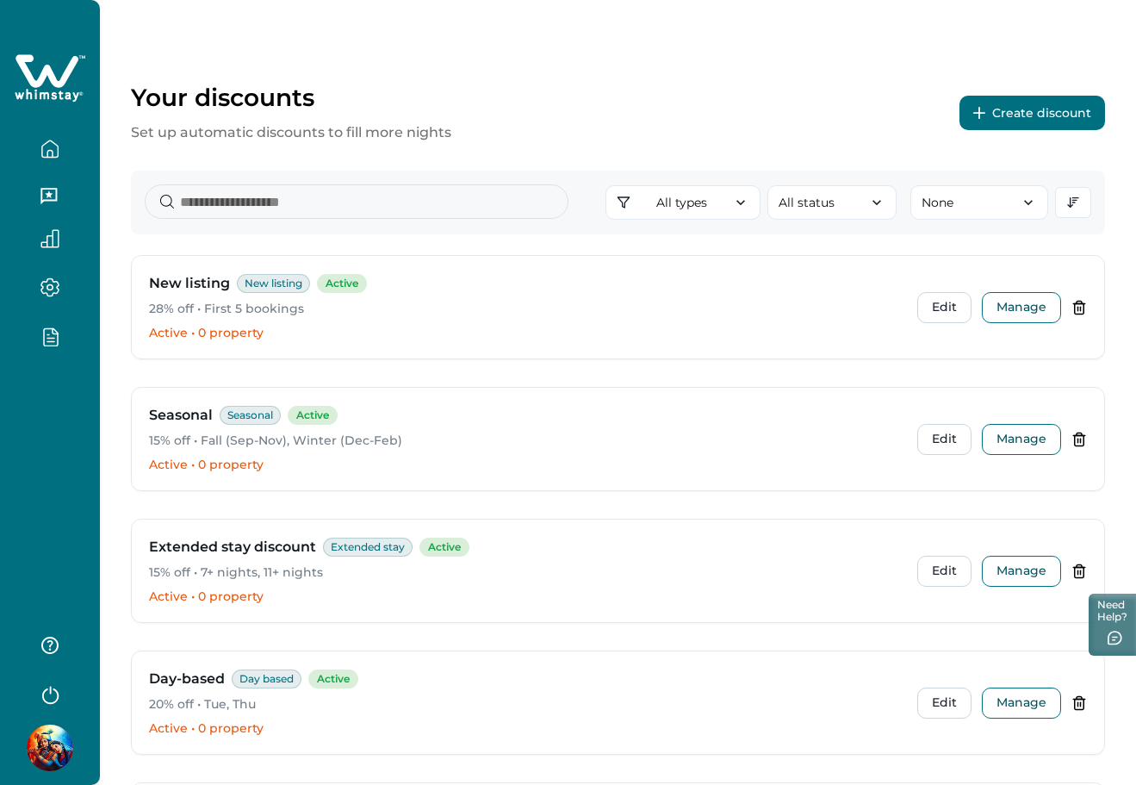
click at [1037, 119] on button "Create discount" at bounding box center [1033, 113] width 146 height 34
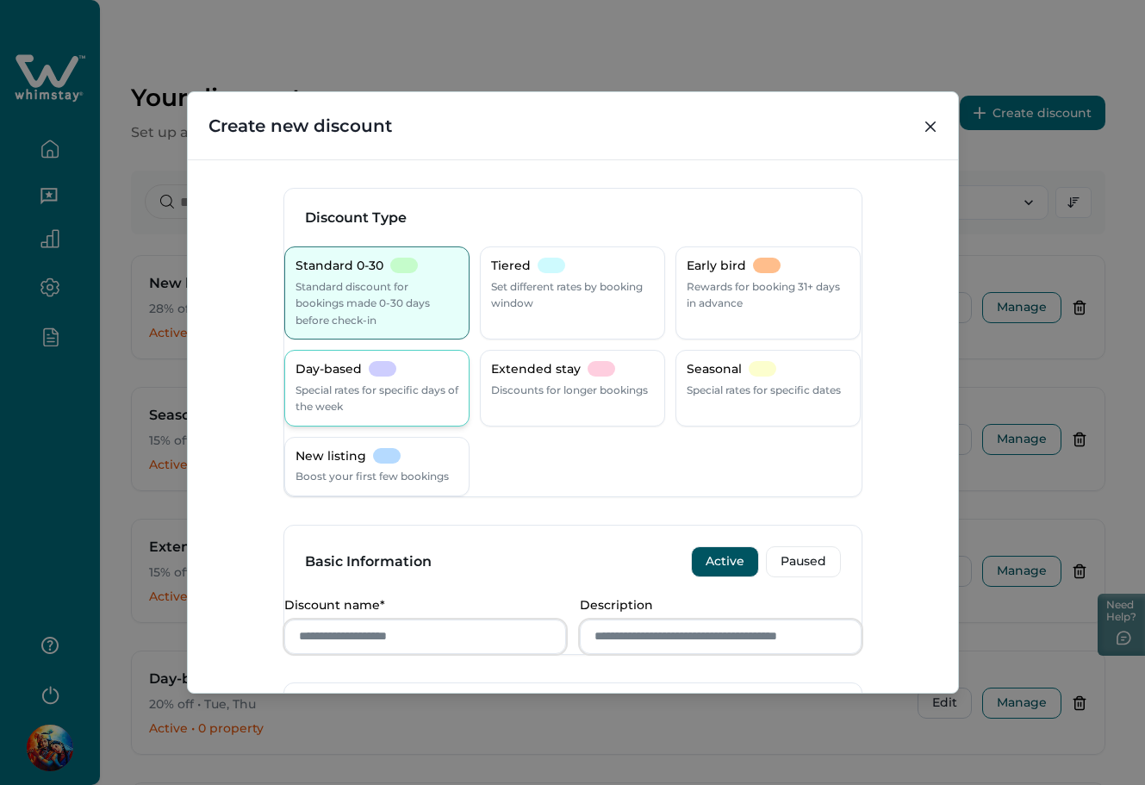
click at [323, 396] on p "Special rates for specific days of the week" at bounding box center [376, 399] width 163 height 34
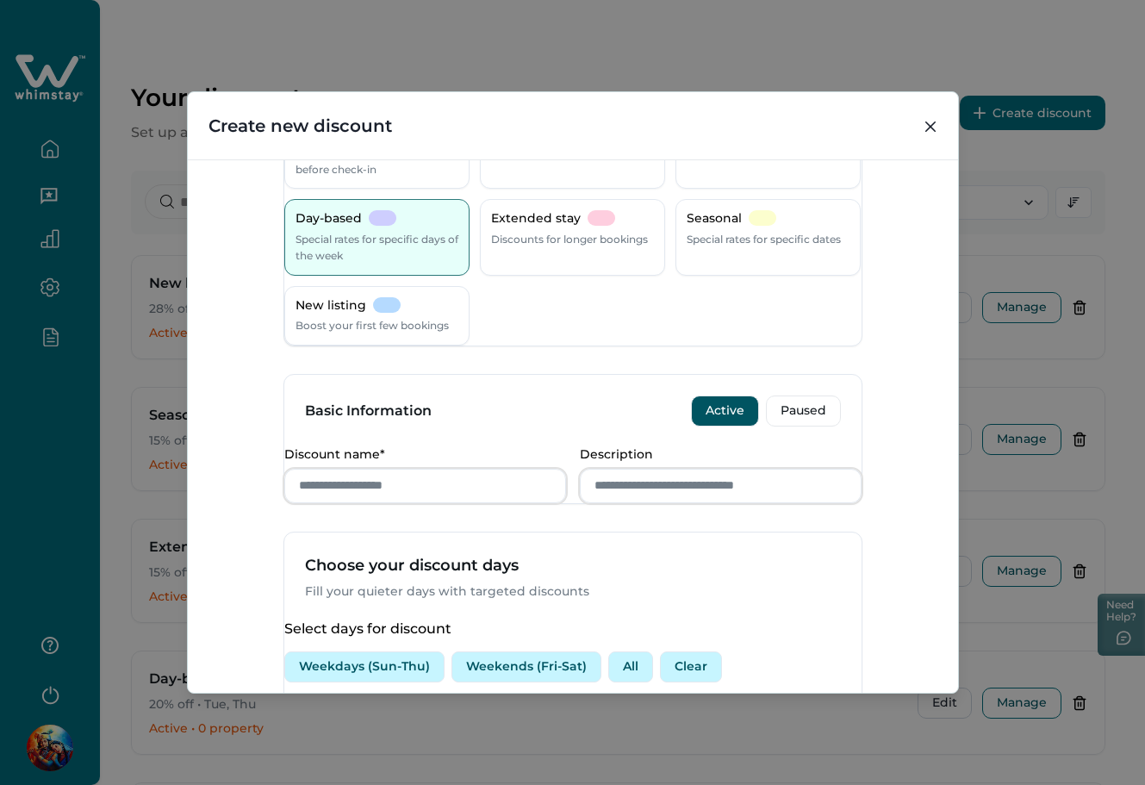
scroll to position [459, 0]
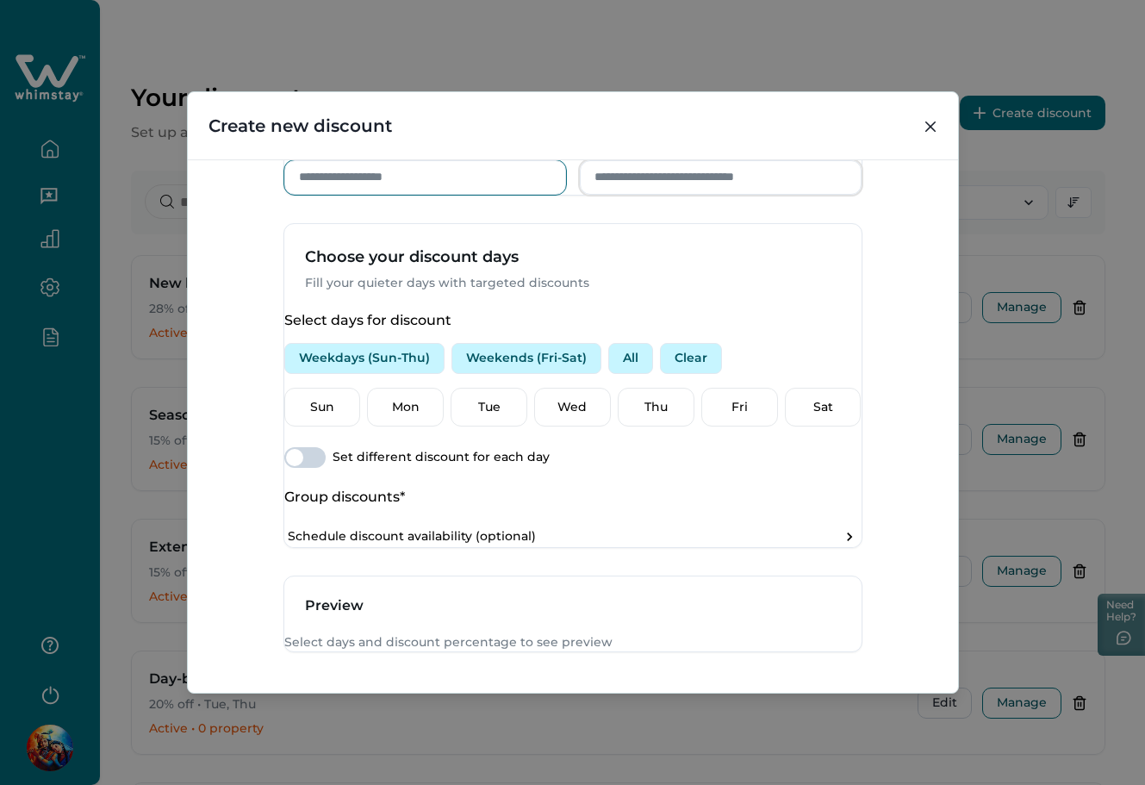
click at [444, 195] on input "Discount name*" at bounding box center [425, 177] width 282 height 34
type input "******"
click at [645, 195] on input "Description" at bounding box center [721, 177] width 282 height 34
type input "******"
click at [303, 466] on span at bounding box center [294, 457] width 17 height 17
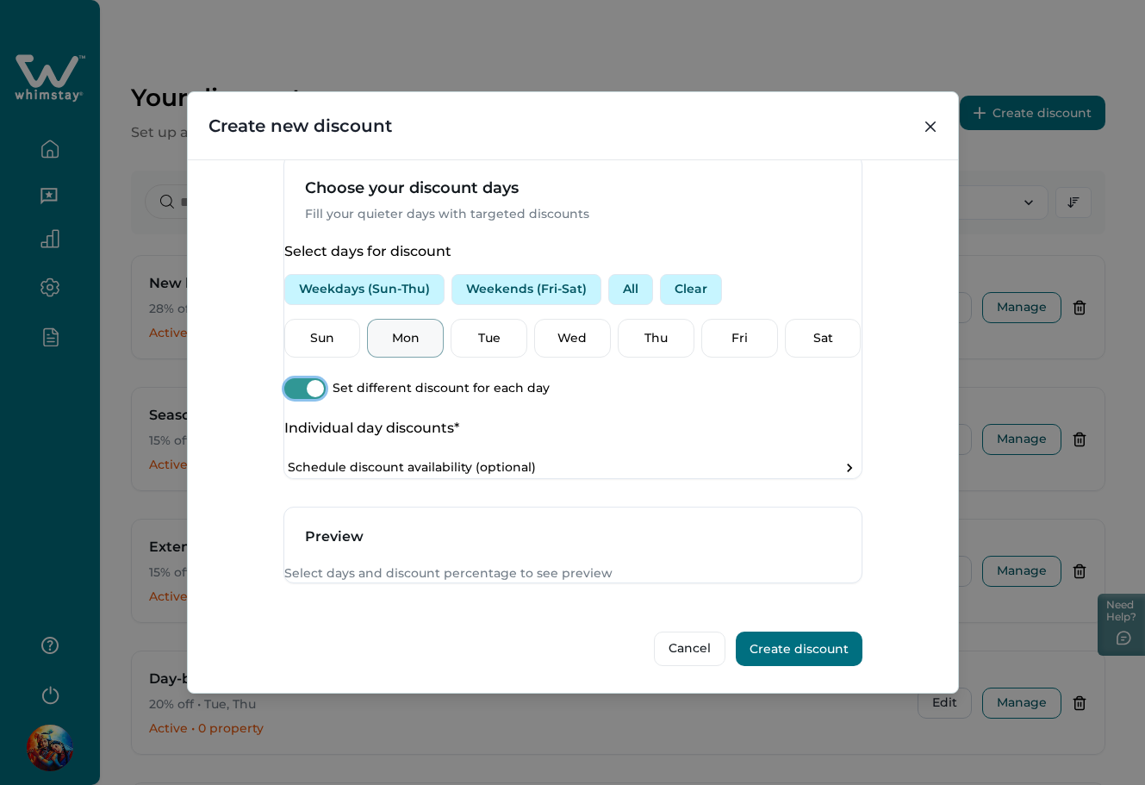
scroll to position [628, 0]
click at [478, 330] on p "Tue" at bounding box center [489, 338] width 54 height 17
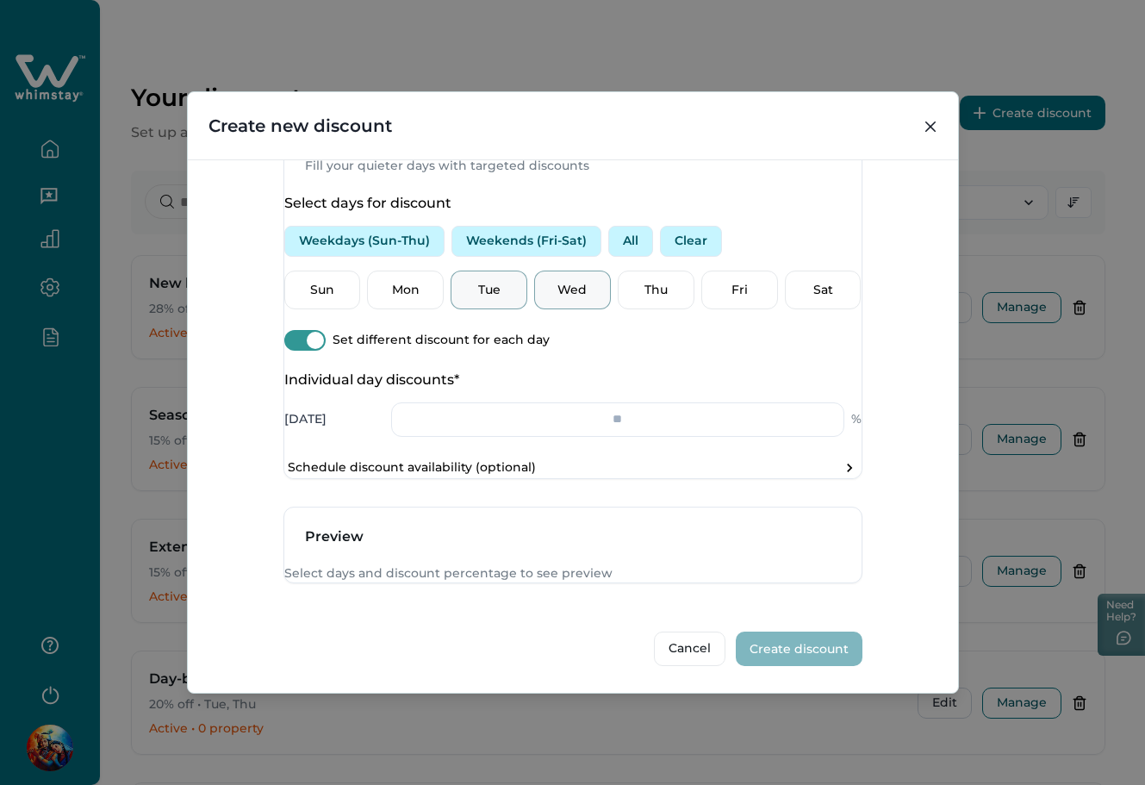
click at [562, 287] on div "Wed" at bounding box center [572, 290] width 77 height 40
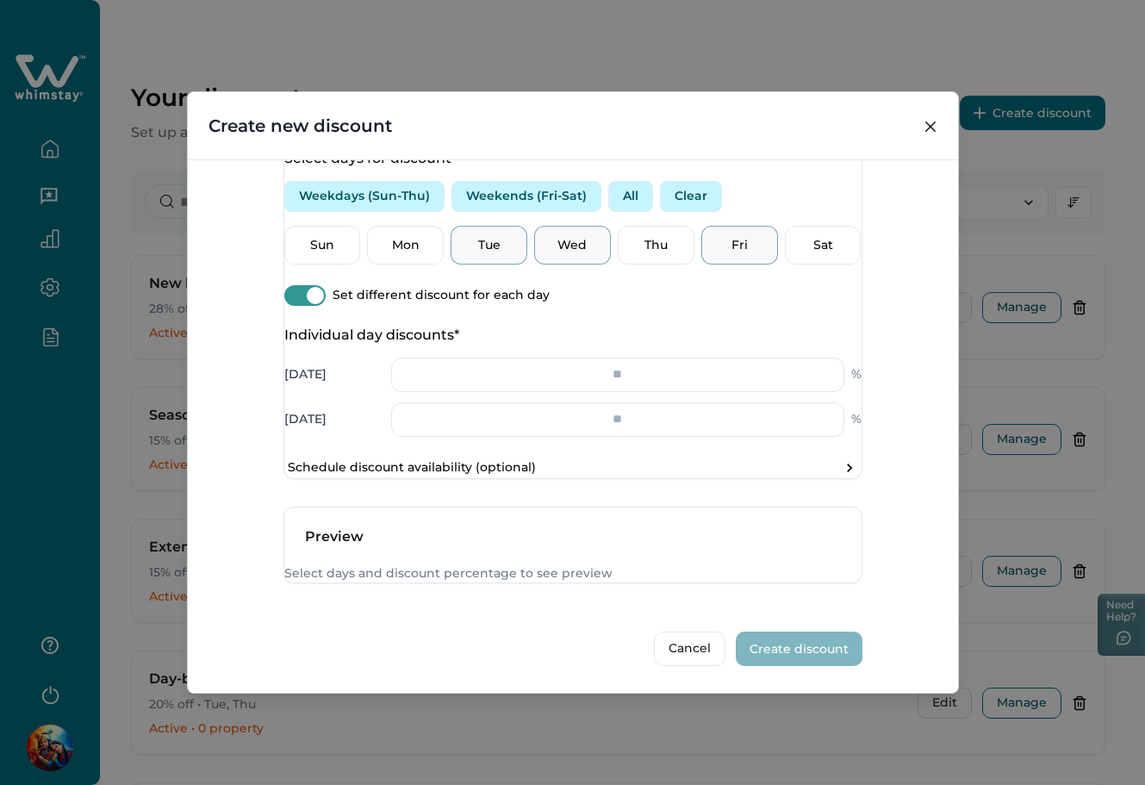
click at [701, 265] on div "Fri" at bounding box center [739, 246] width 77 height 40
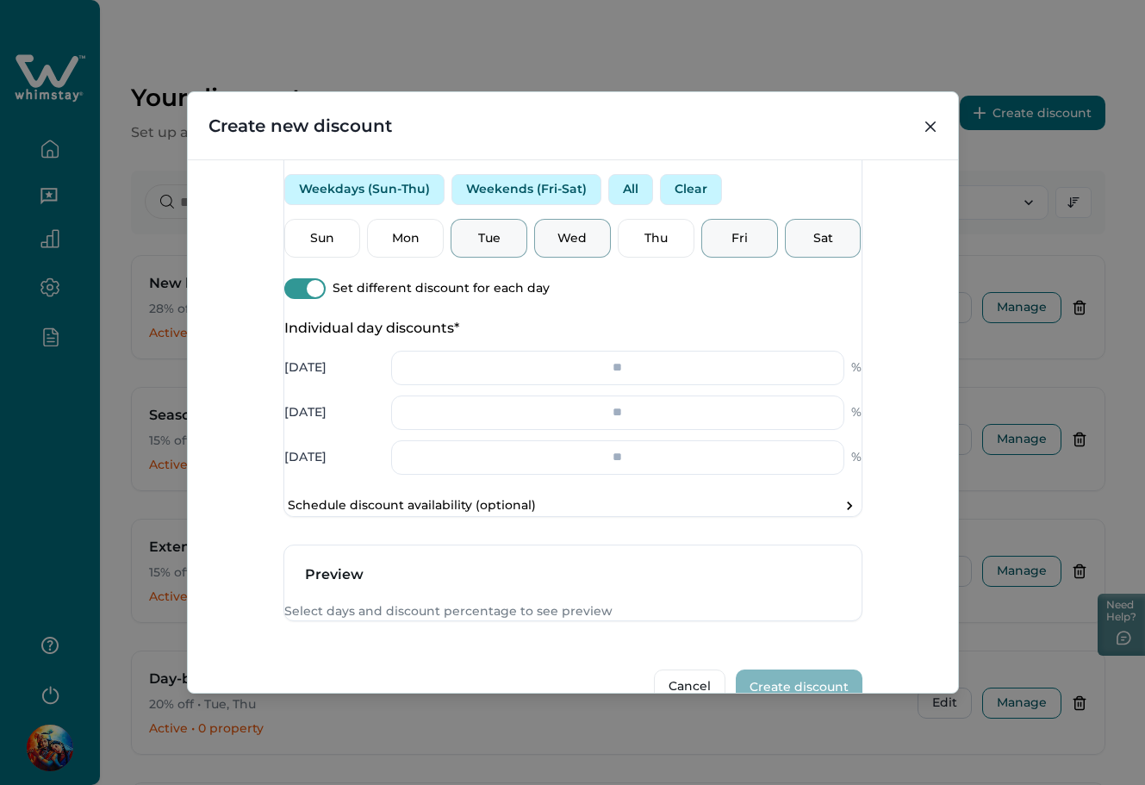
click at [798, 247] on p "Sat" at bounding box center [823, 238] width 54 height 17
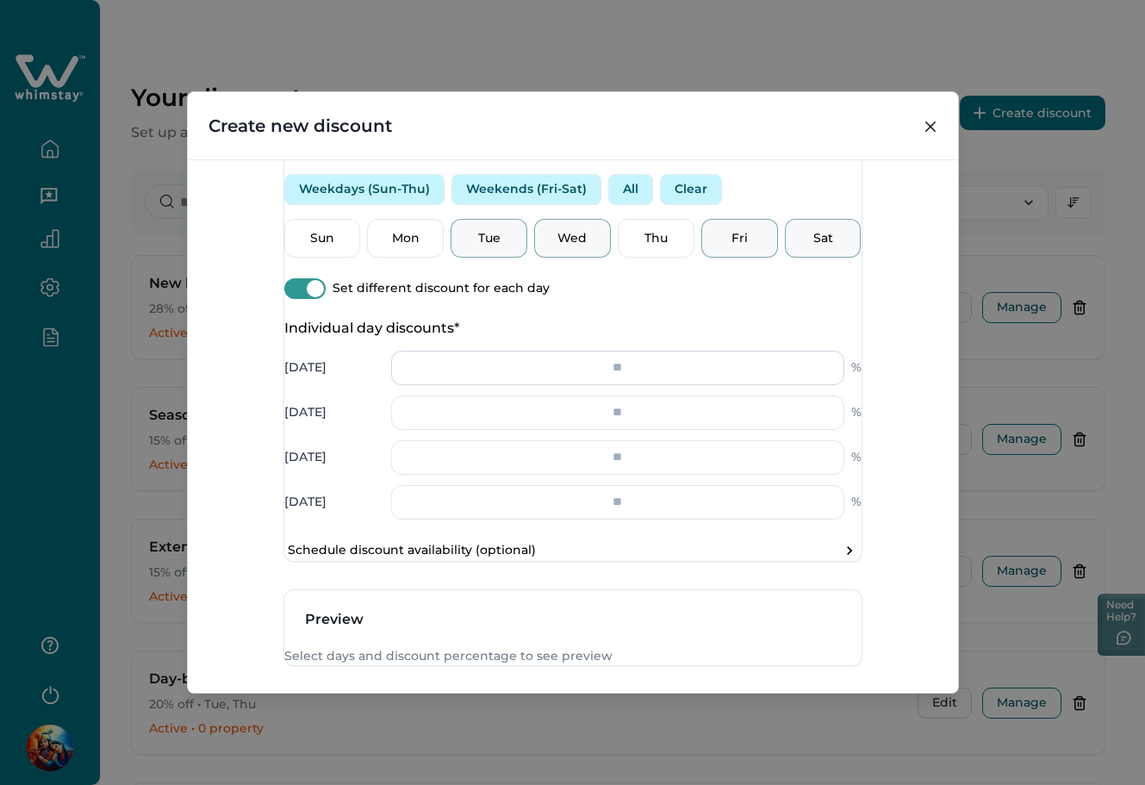
click at [611, 385] on input "number" at bounding box center [617, 368] width 453 height 34
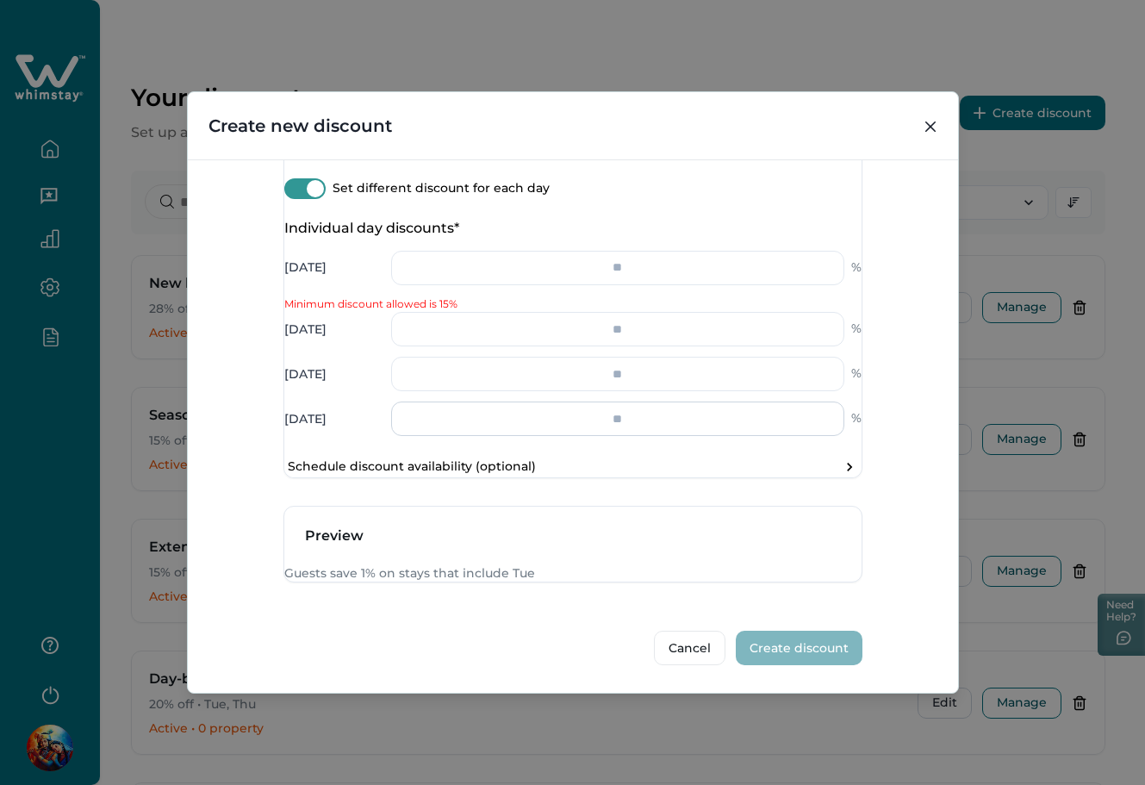
scroll to position [712, 0]
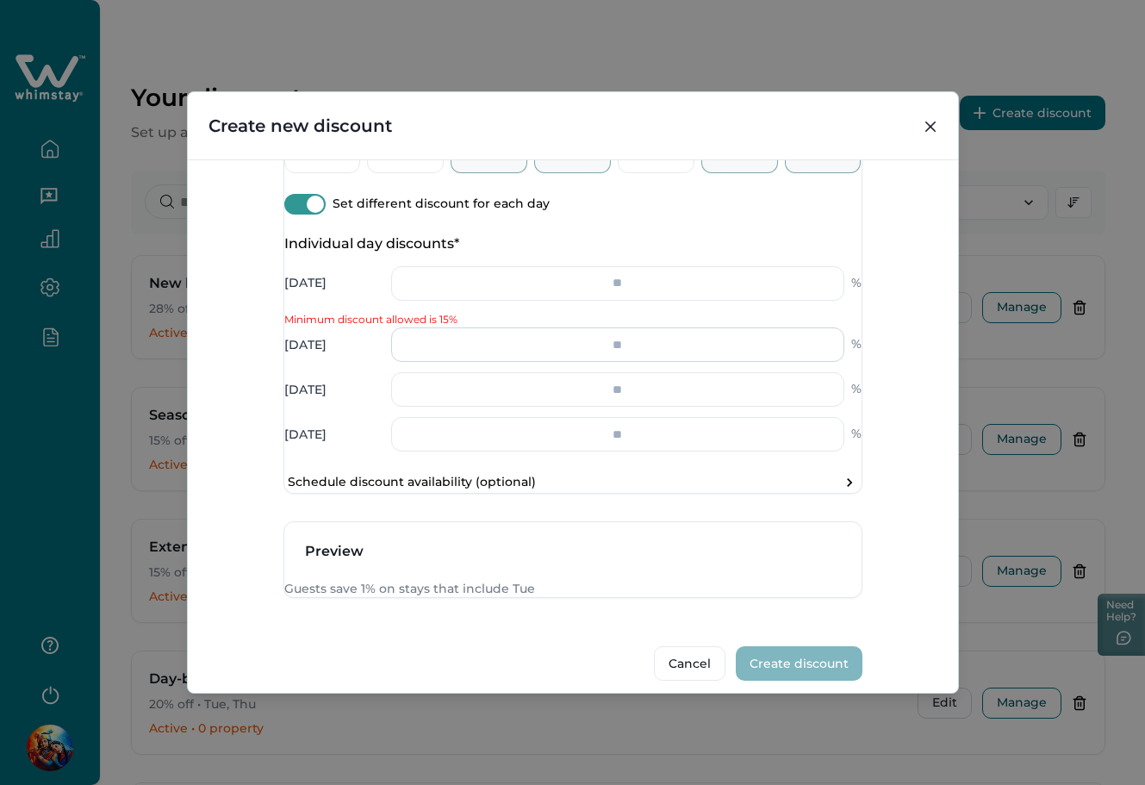
type input "*"
click at [599, 362] on input "number" at bounding box center [617, 344] width 453 height 34
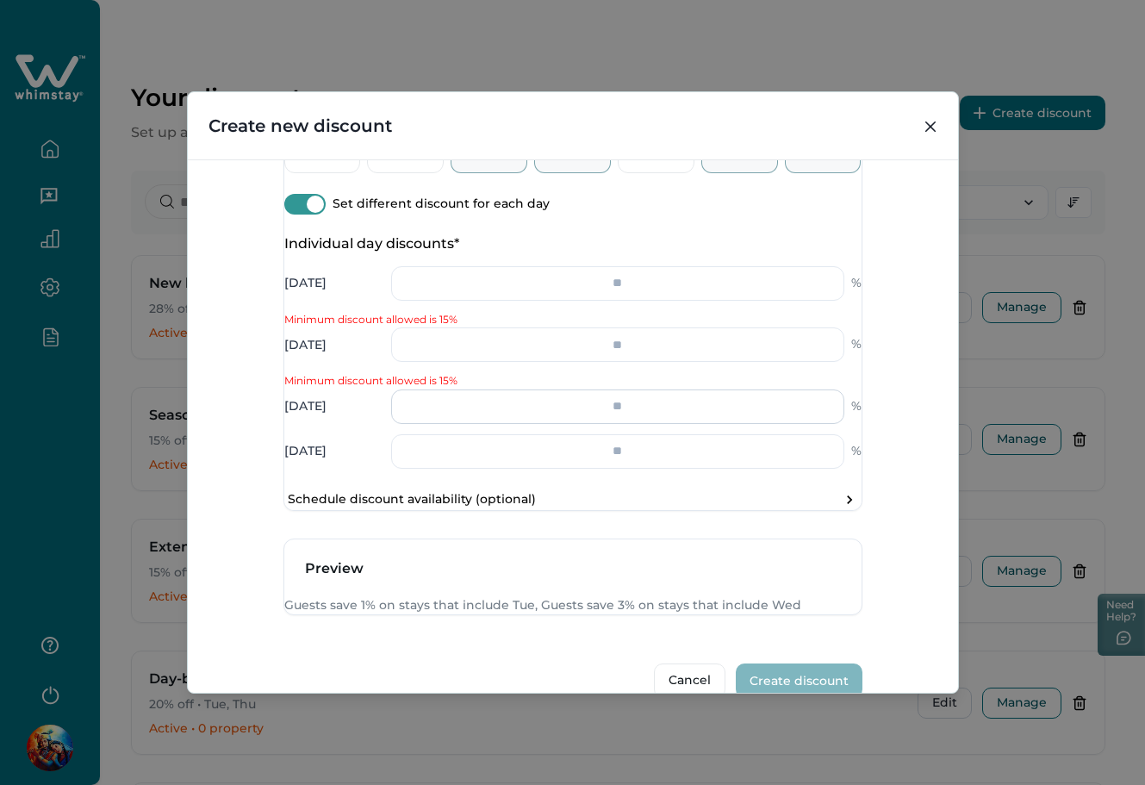
type input "*"
click at [652, 424] on input "number" at bounding box center [617, 406] width 453 height 34
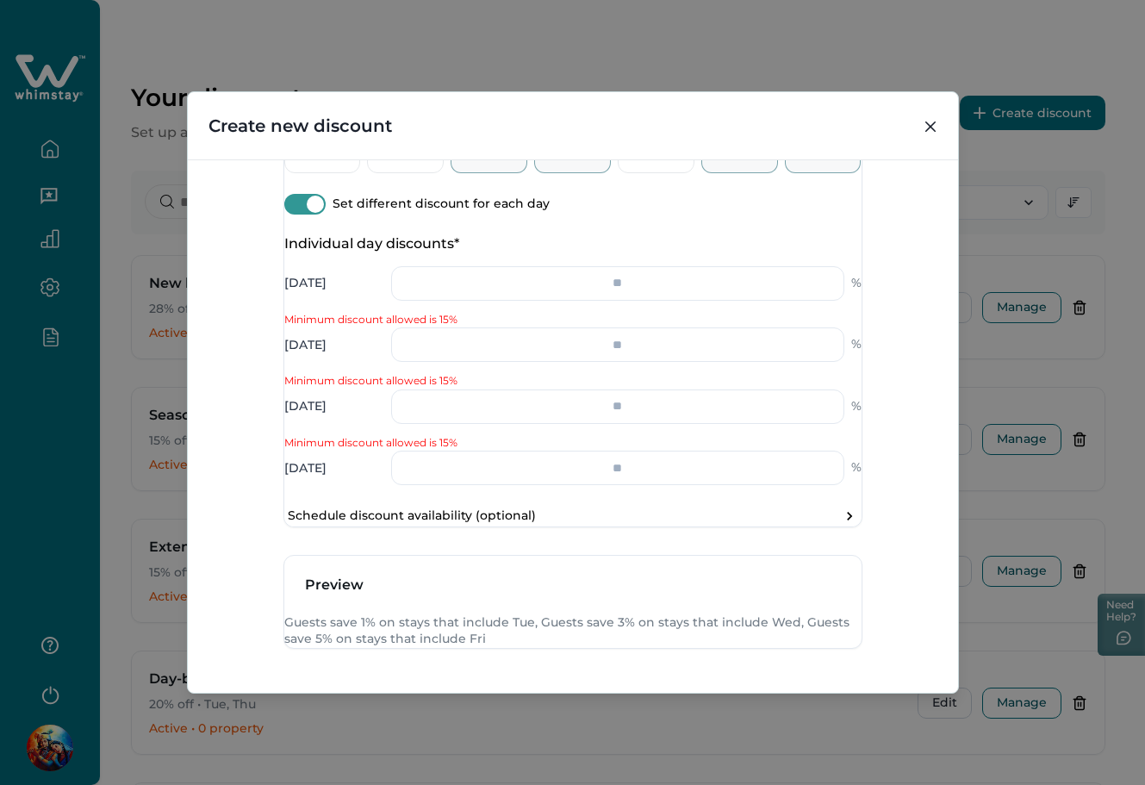
type input "*"
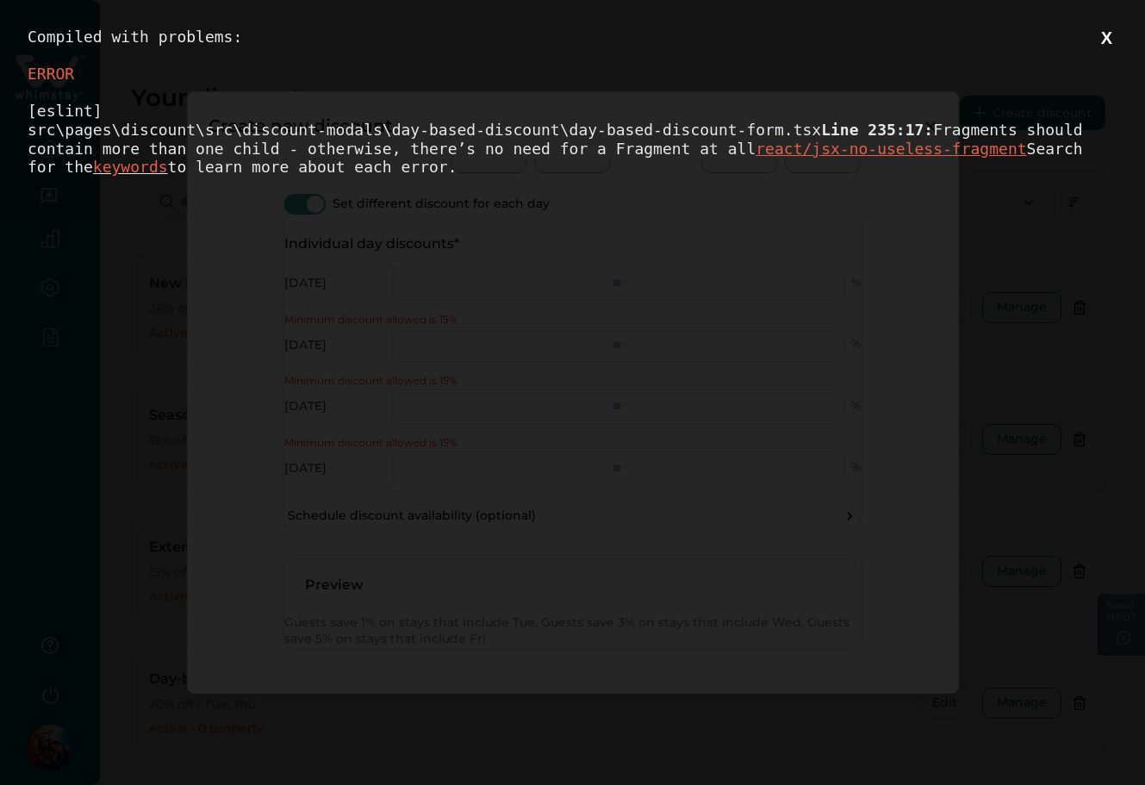
scroll to position [0, 0]
click at [1109, 35] on button "X" at bounding box center [1107, 39] width 22 height 22
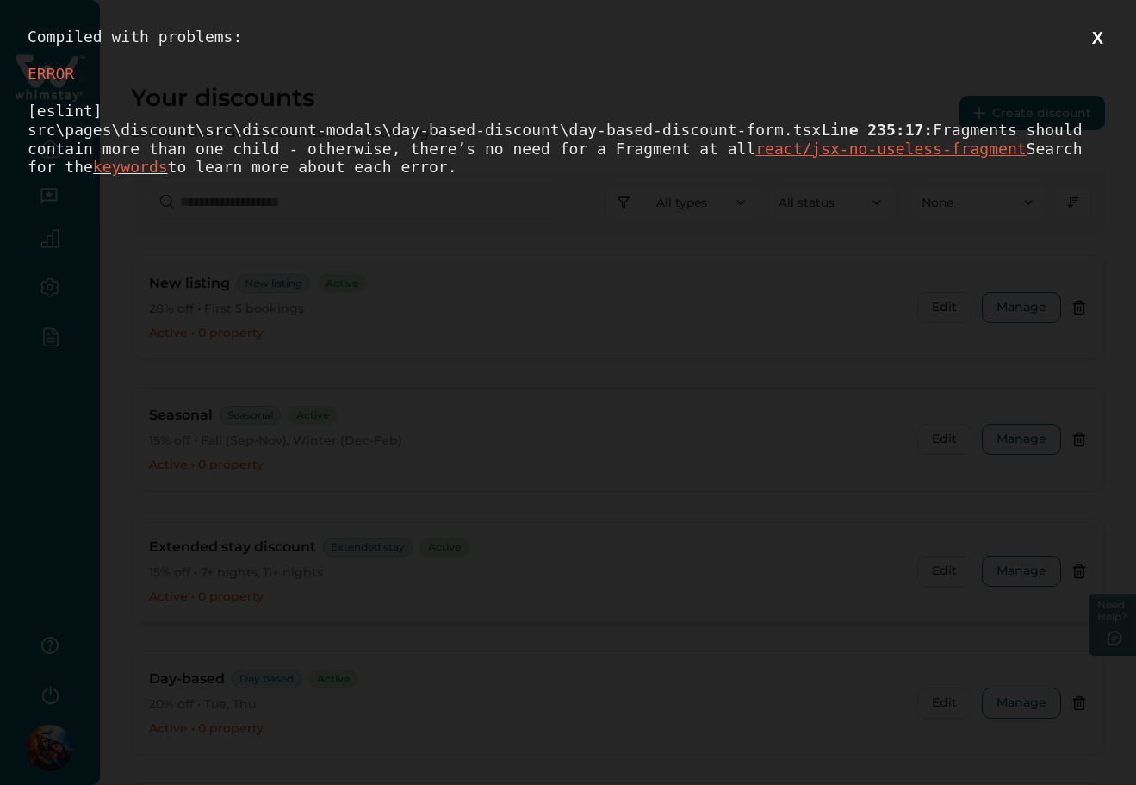
click at [1109, 40] on button "X" at bounding box center [1098, 39] width 22 height 22
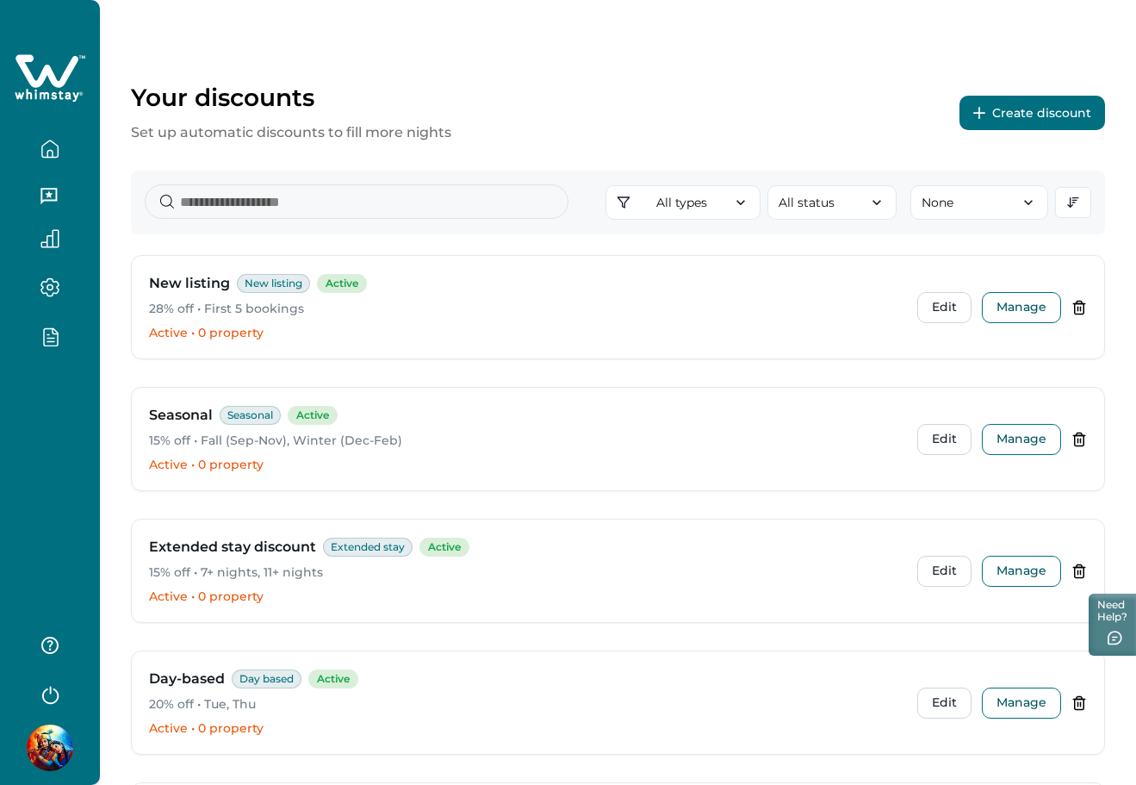
click at [1014, 112] on button "Create discount" at bounding box center [1033, 113] width 146 height 34
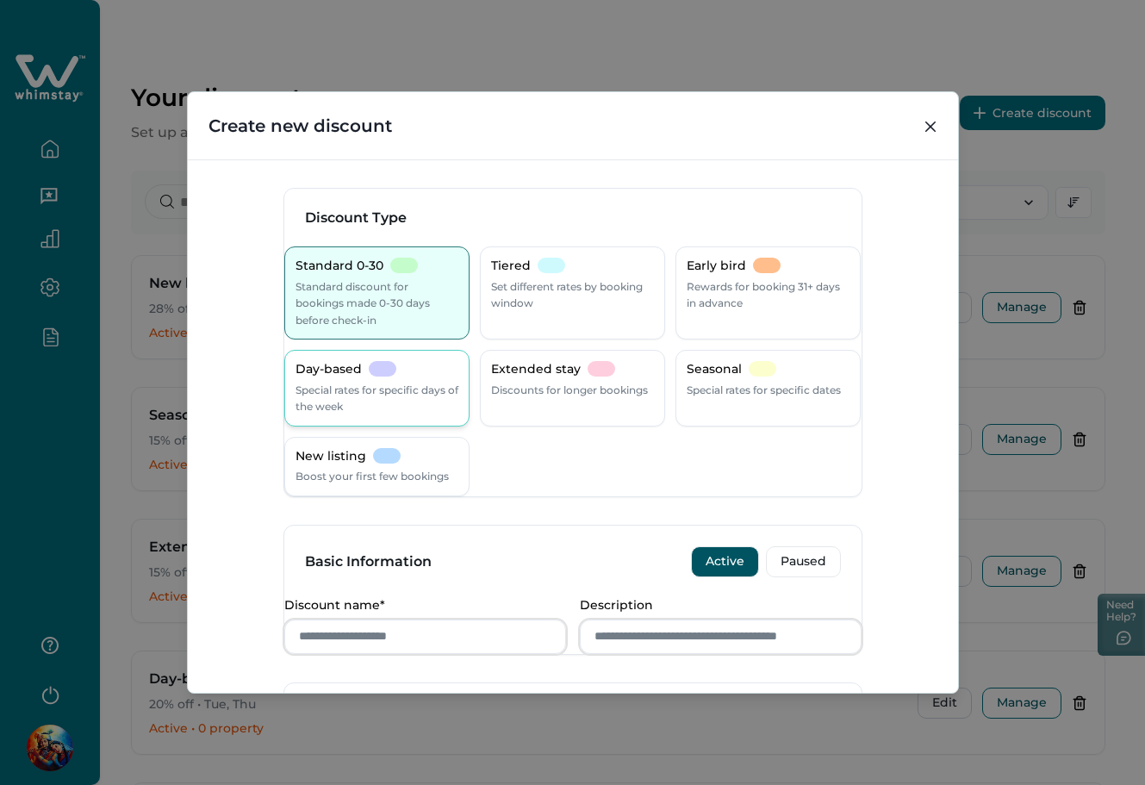
click at [374, 407] on p "Special rates for specific days of the week" at bounding box center [376, 399] width 163 height 34
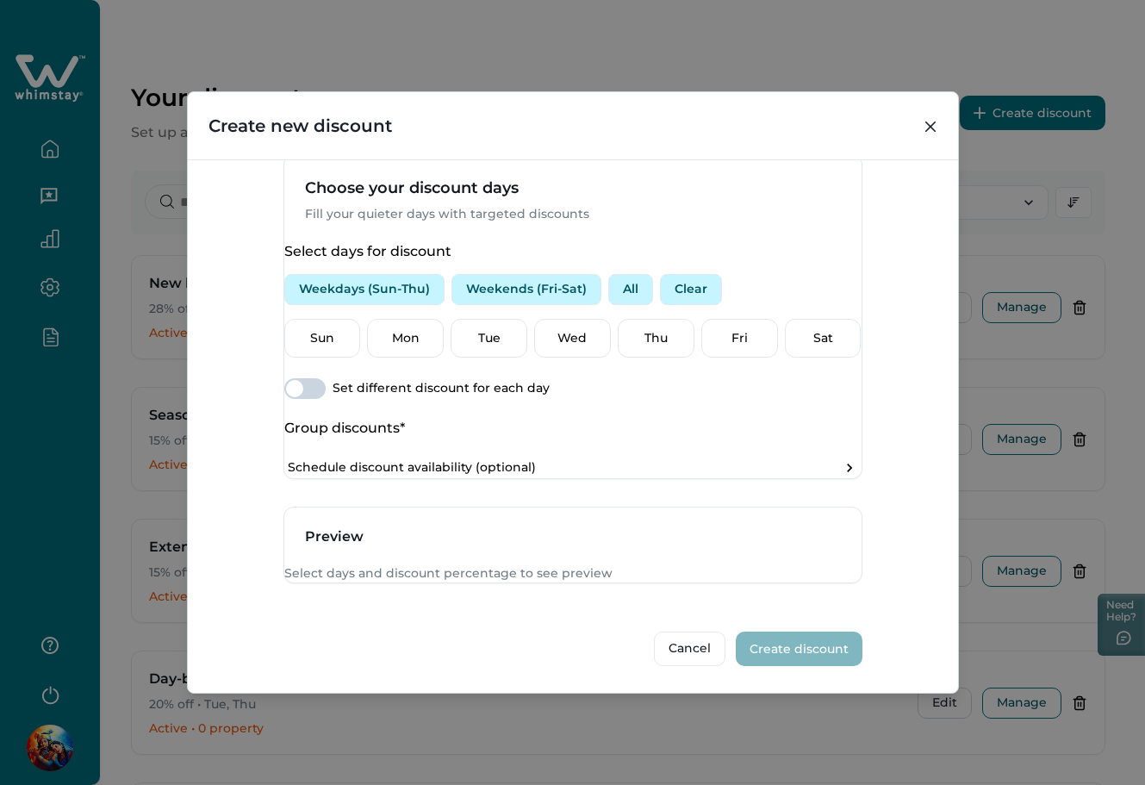
scroll to position [575, 0]
click at [483, 358] on div "Tue" at bounding box center [488, 339] width 77 height 40
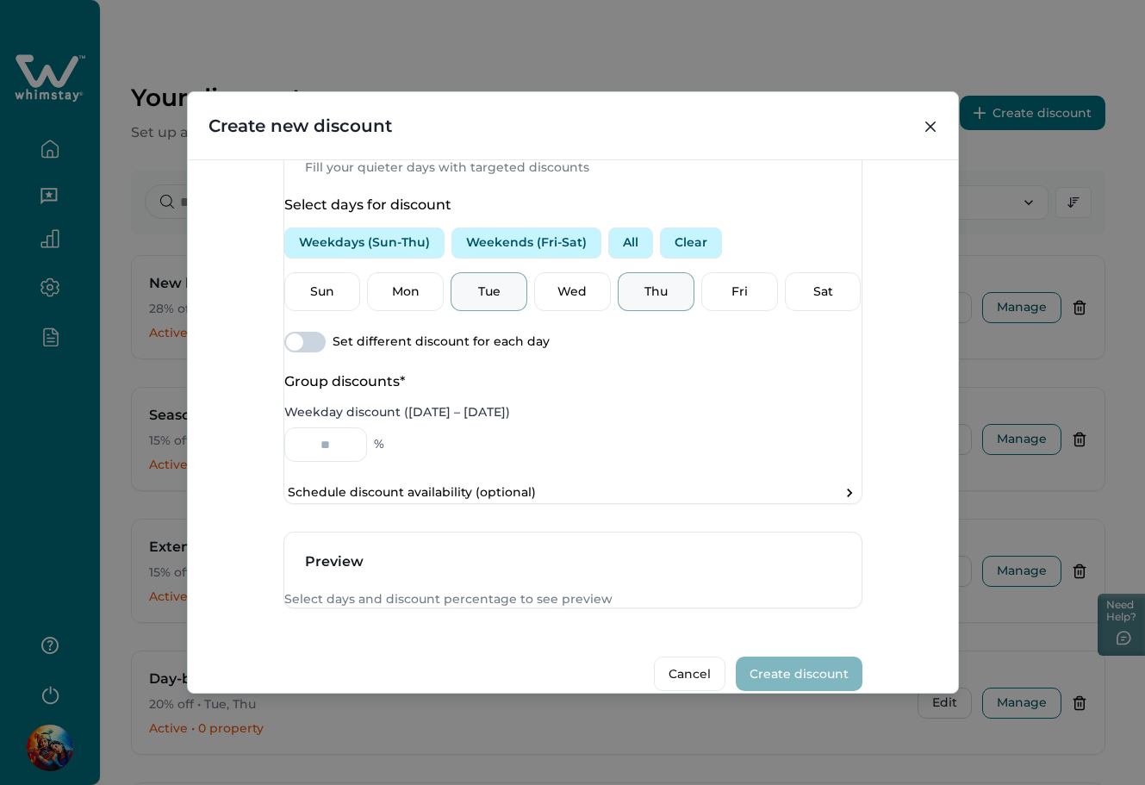
click at [660, 312] on div "Thu" at bounding box center [656, 292] width 77 height 40
click at [324, 352] on span at bounding box center [304, 342] width 41 height 21
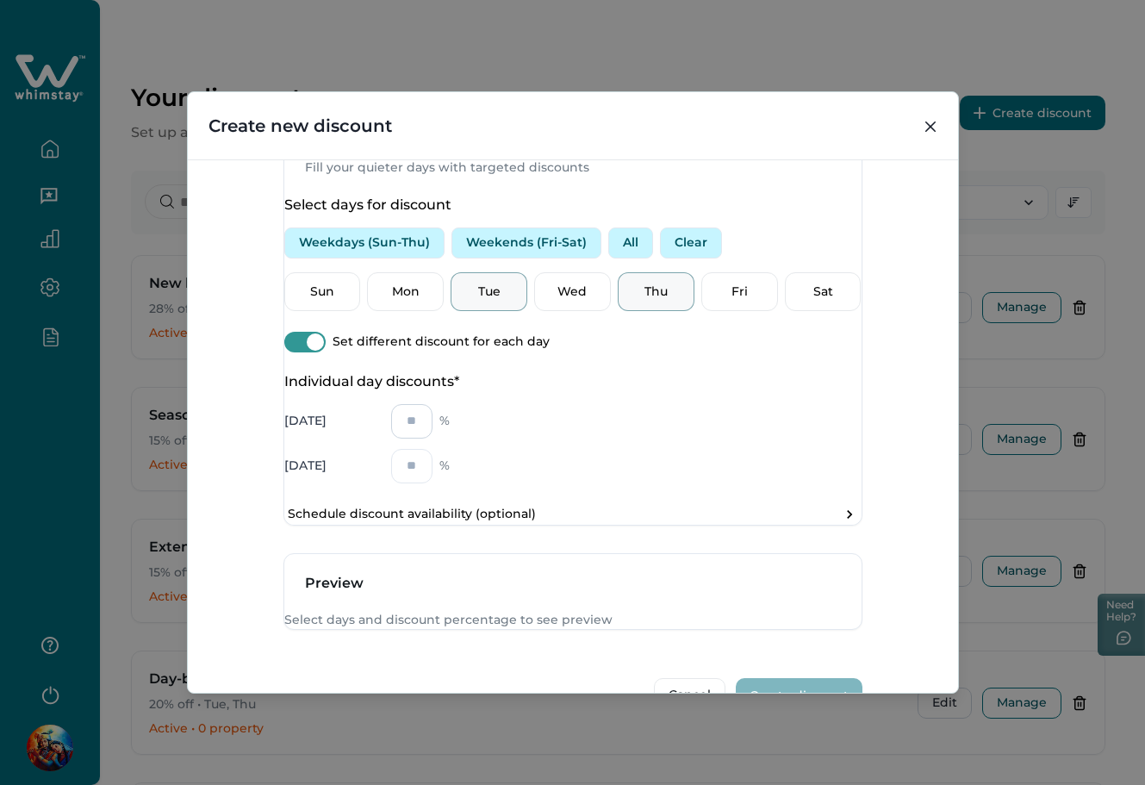
click at [431, 438] on input "number" at bounding box center [411, 421] width 41 height 34
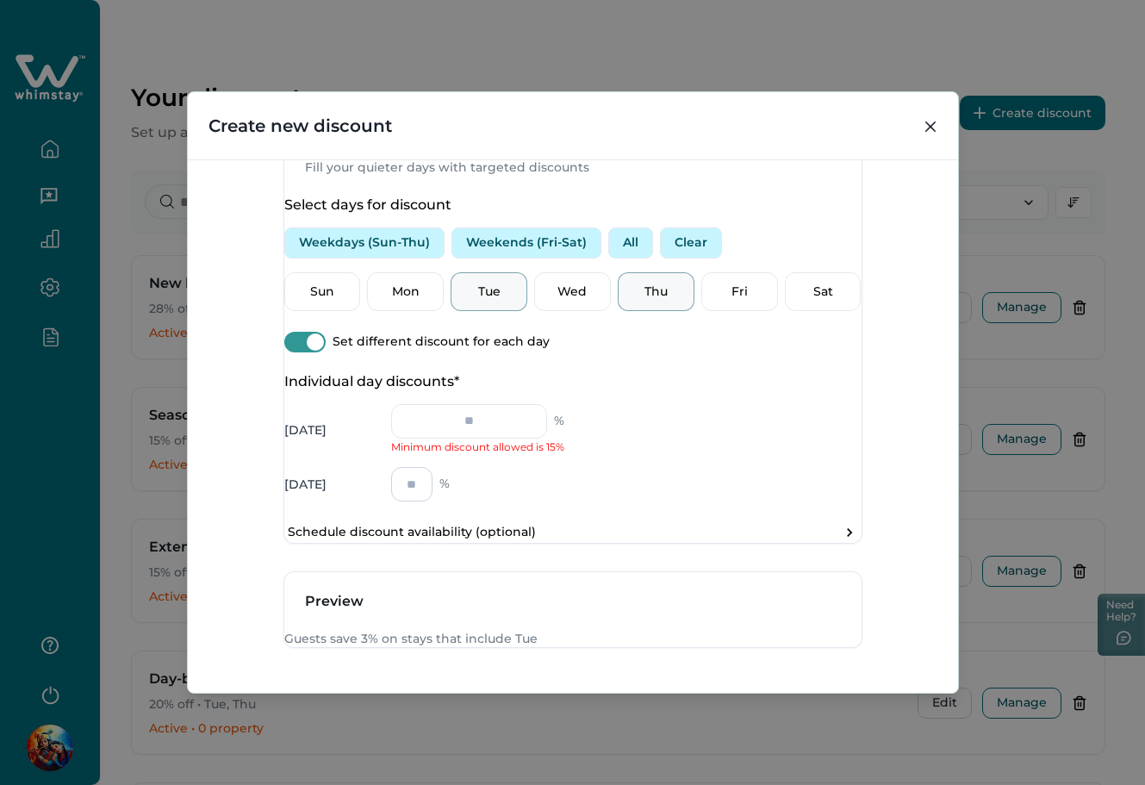
type input "*"
click at [432, 501] on input "number" at bounding box center [411, 484] width 41 height 34
type input "*"
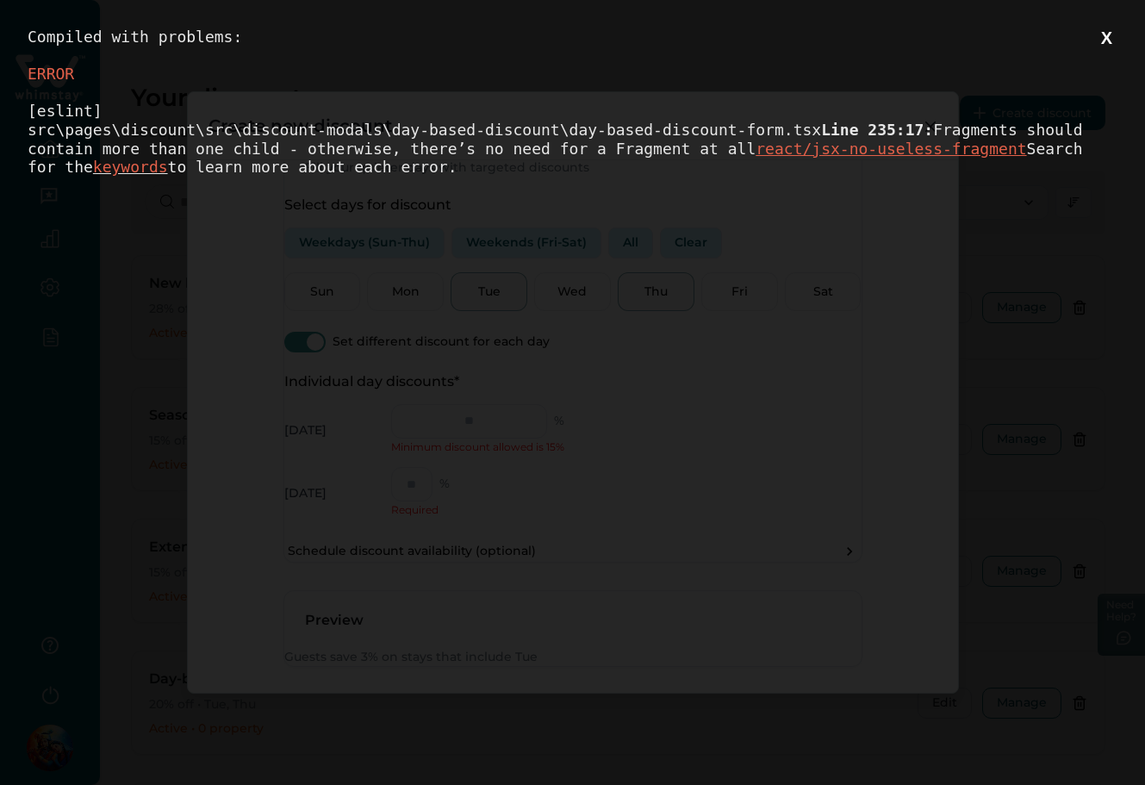
scroll to position [0, 0]
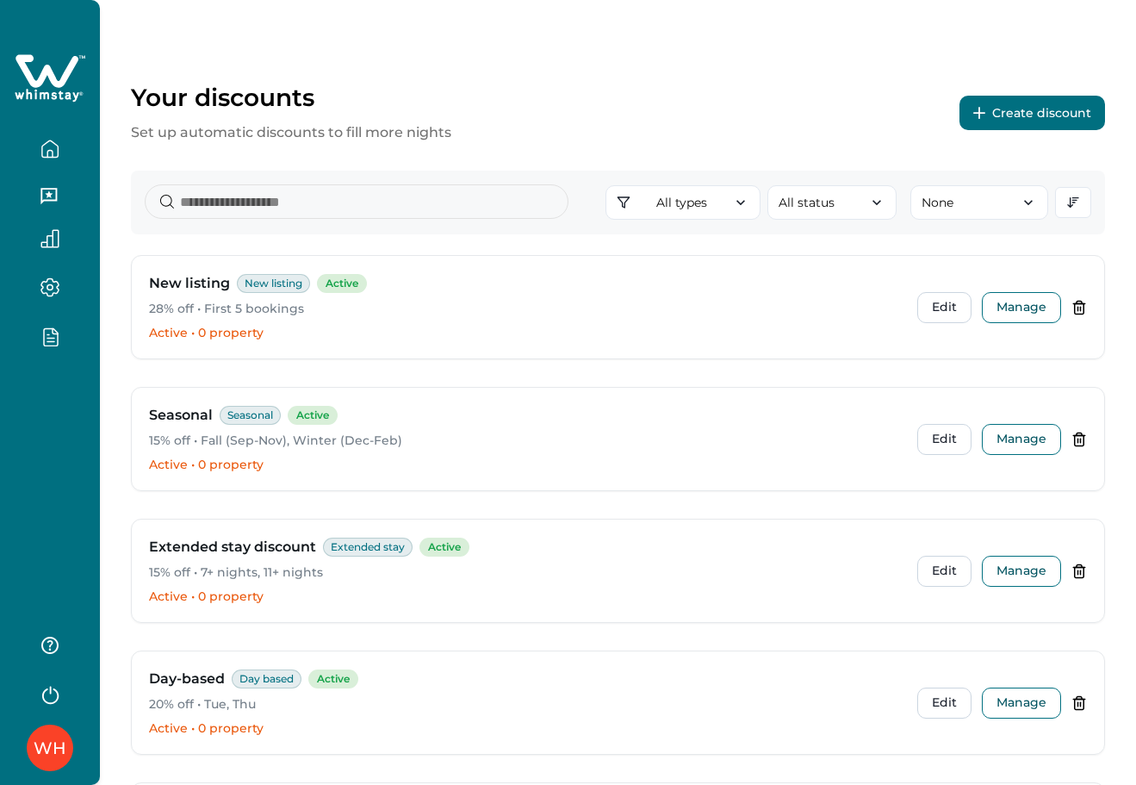
click at [1042, 115] on button "Create discount" at bounding box center [1033, 113] width 146 height 34
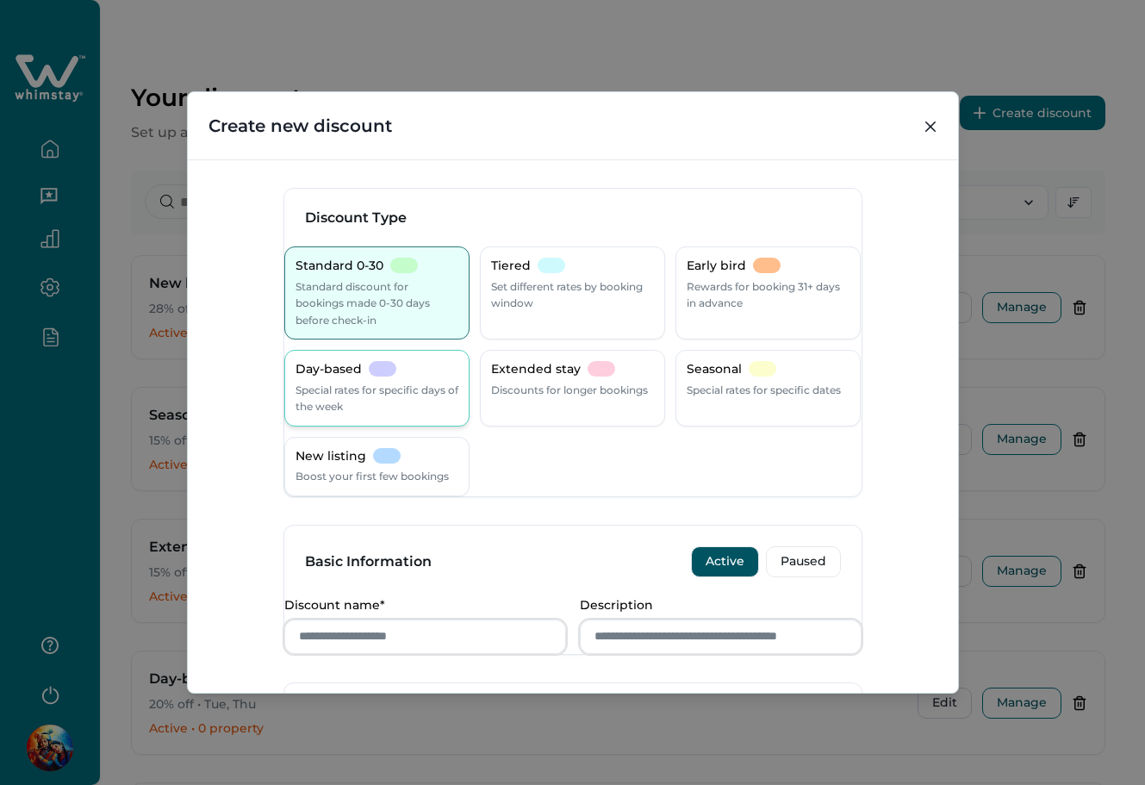
click at [380, 398] on p "Special rates for specific days of the week" at bounding box center [376, 399] width 163 height 34
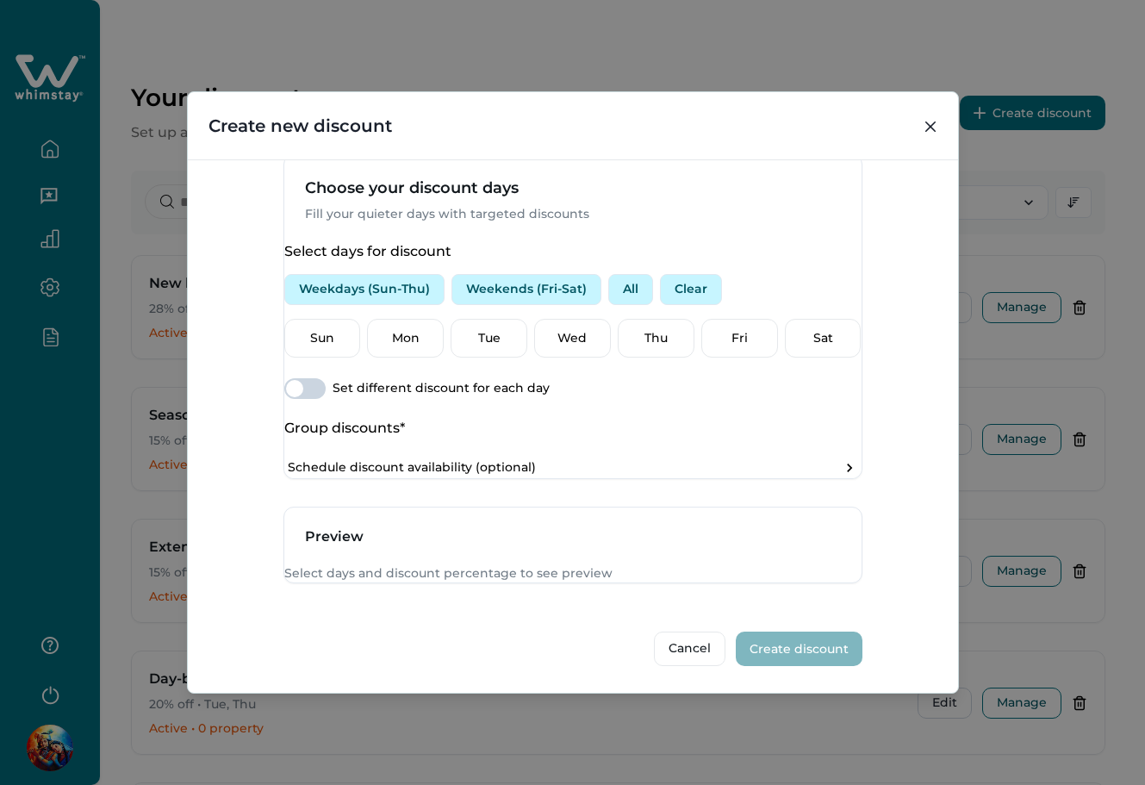
scroll to position [628, 0]
click at [325, 378] on span at bounding box center [304, 388] width 41 height 21
click at [407, 330] on p "Mon" at bounding box center [405, 338] width 54 height 17
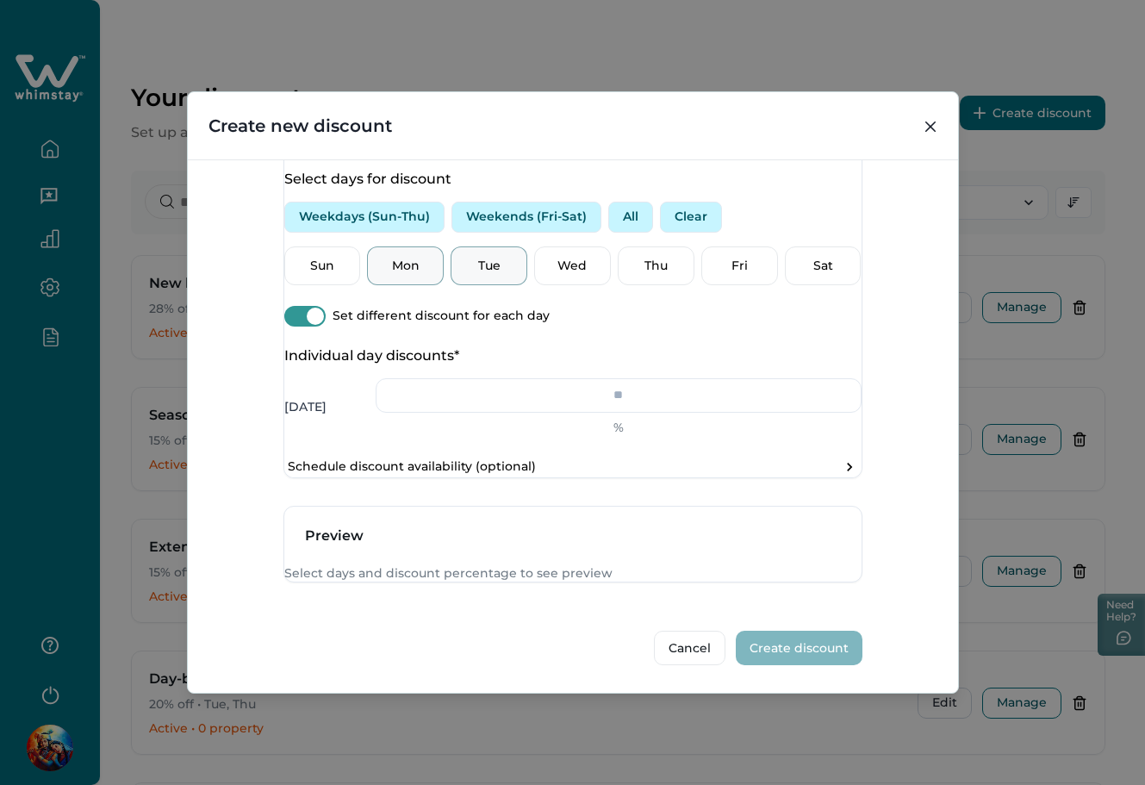
click at [515, 286] on div "Tue" at bounding box center [488, 266] width 77 height 40
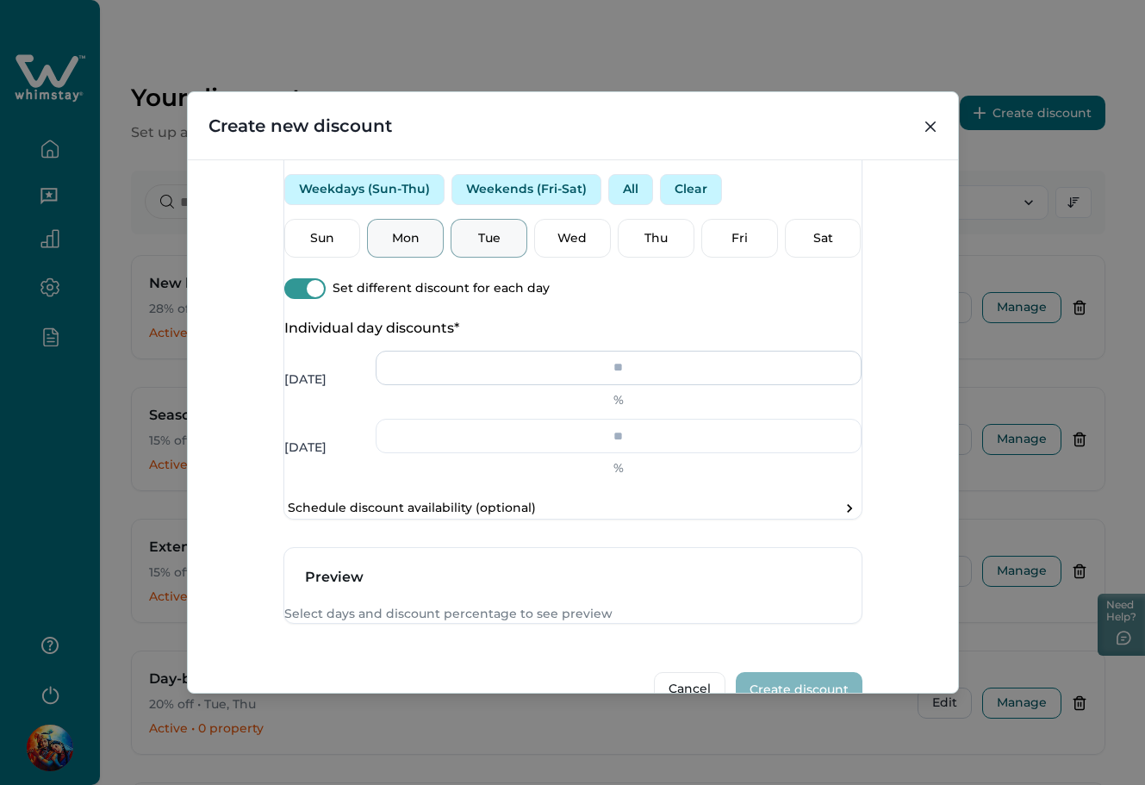
click at [634, 385] on input "number" at bounding box center [619, 368] width 486 height 34
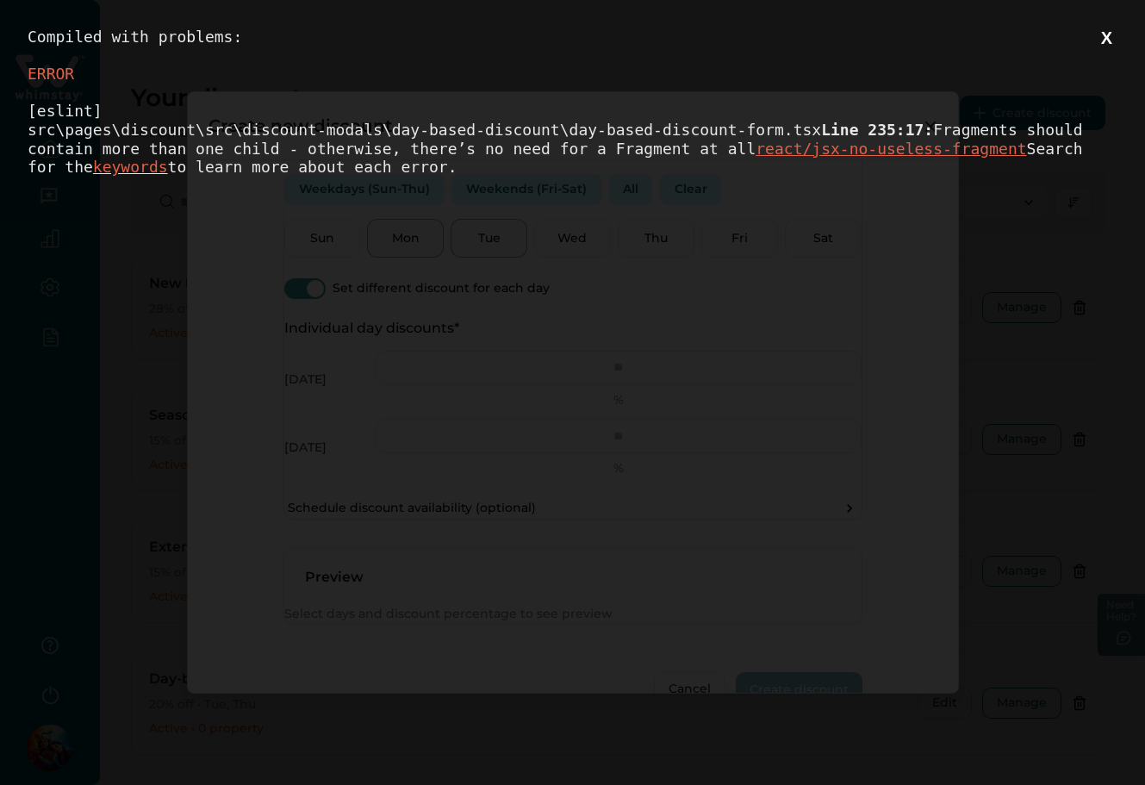
scroll to position [0, 0]
click at [1102, 38] on button "X" at bounding box center [1107, 39] width 22 height 22
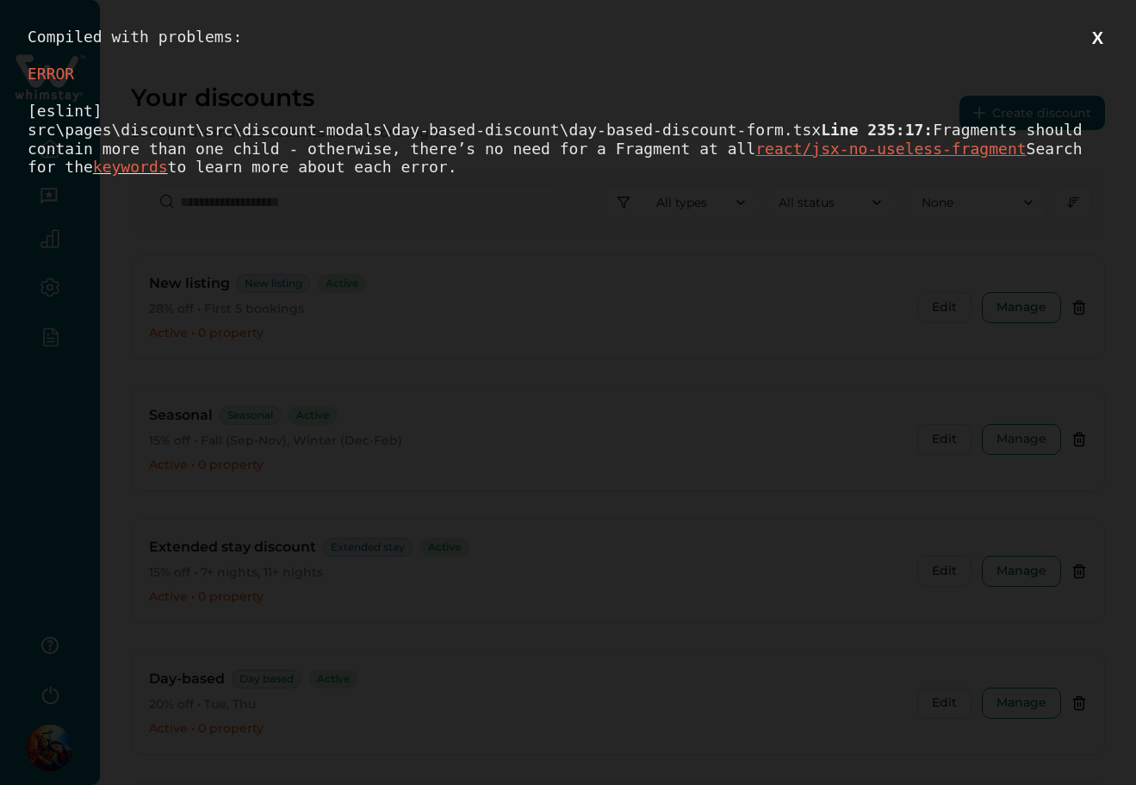
click at [1117, 35] on div "Compiled with problems: X ERROR [eslint] src\pages\discount\src\discount-modals…" at bounding box center [568, 392] width 1136 height 785
click at [1109, 35] on button "X" at bounding box center [1098, 39] width 22 height 22
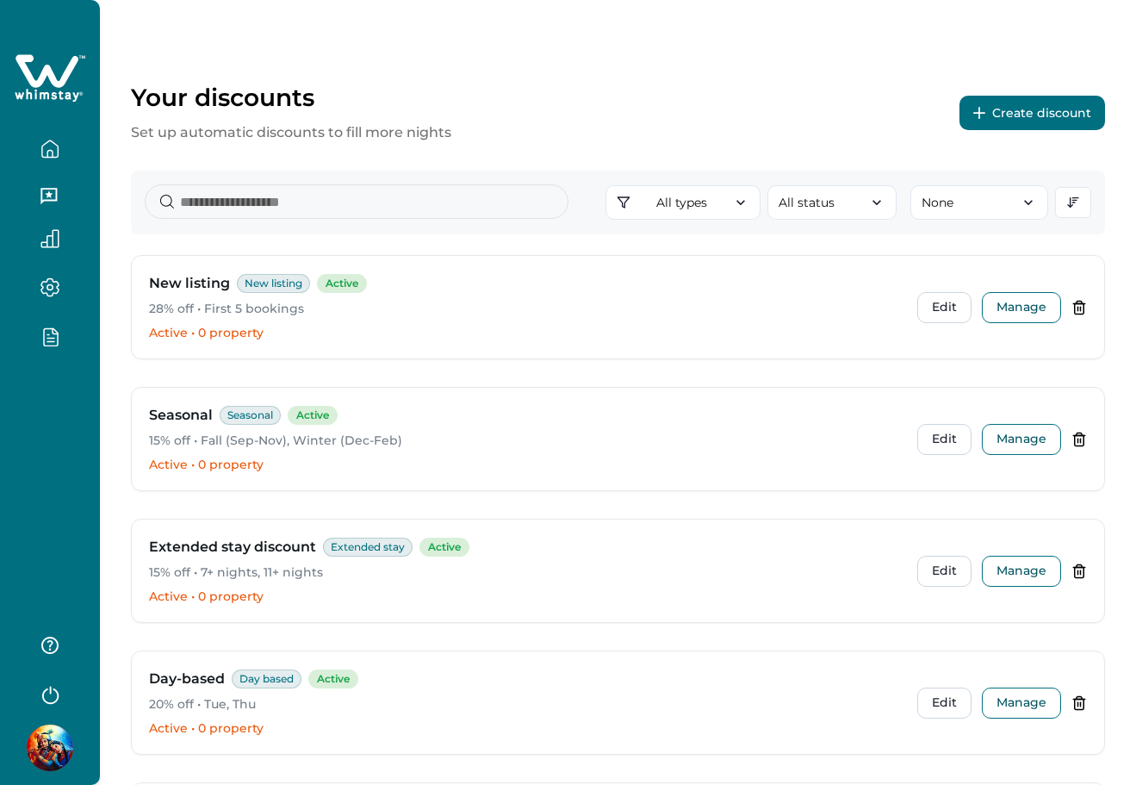
click at [1026, 96] on button "Create discount" at bounding box center [1033, 113] width 146 height 34
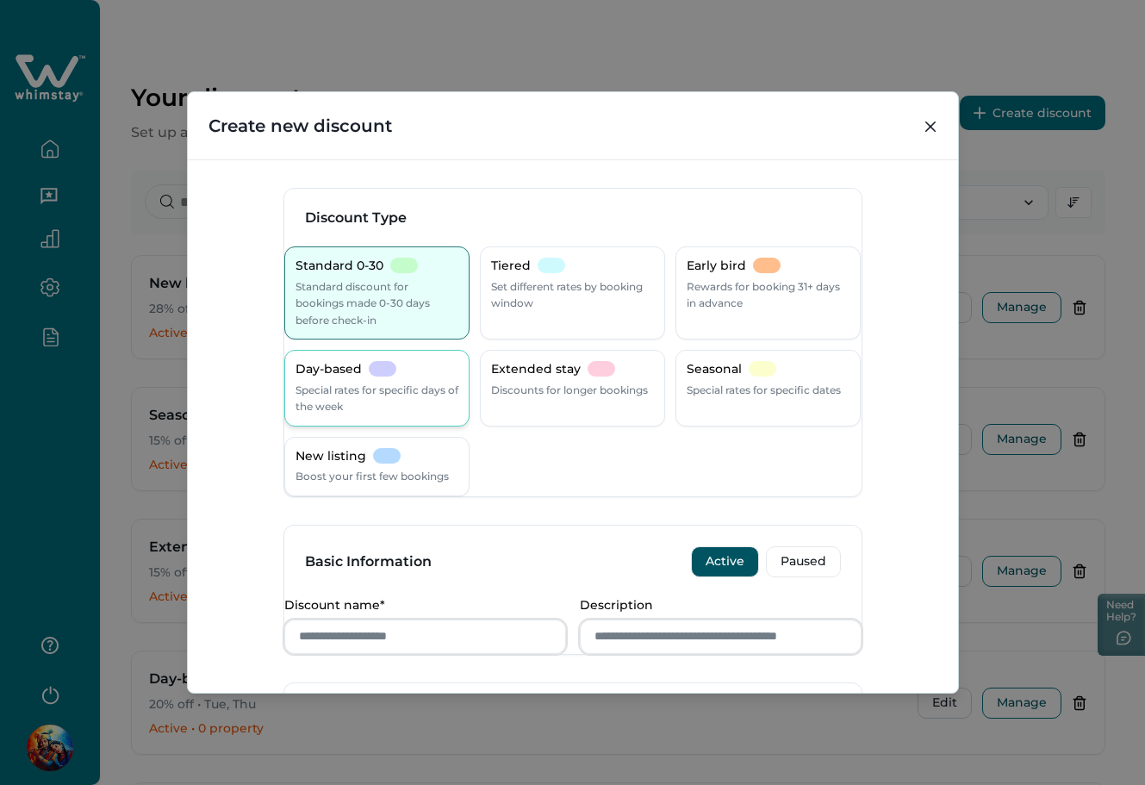
click at [364, 396] on p "Special rates for specific days of the week" at bounding box center [376, 399] width 163 height 34
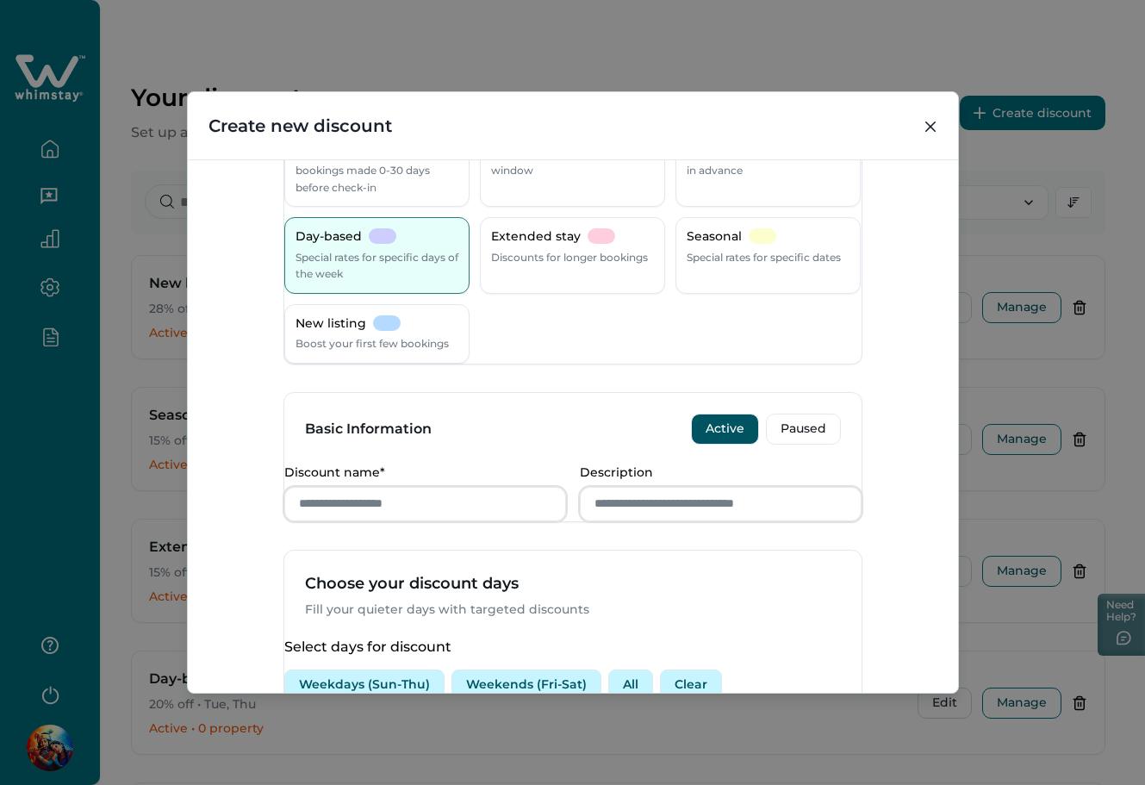
scroll to position [459, 0]
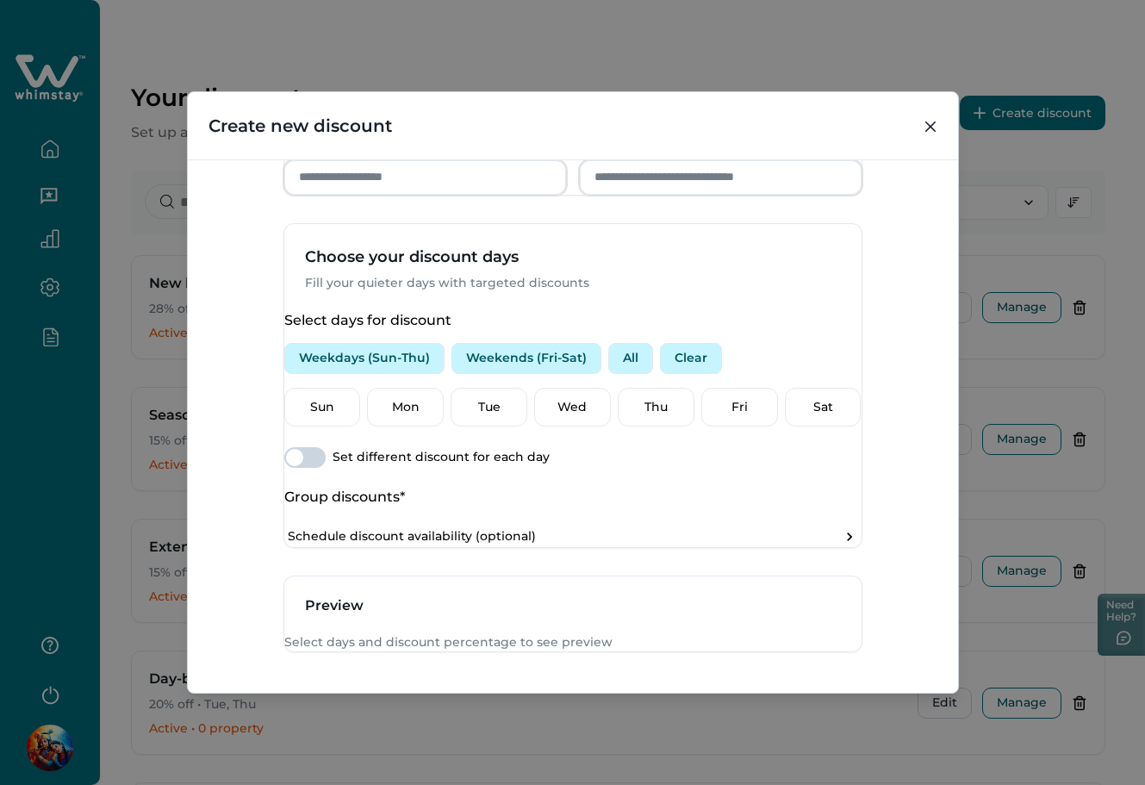
drag, startPoint x: 326, startPoint y: 513, endPoint x: 349, endPoint y: 497, distance: 28.0
click at [324, 468] on span at bounding box center [304, 457] width 41 height 21
click at [448, 427] on div "Sun Mon Tue Wed Thu Fri Sat" at bounding box center [572, 408] width 577 height 40
click at [594, 427] on div "Wed" at bounding box center [572, 408] width 77 height 40
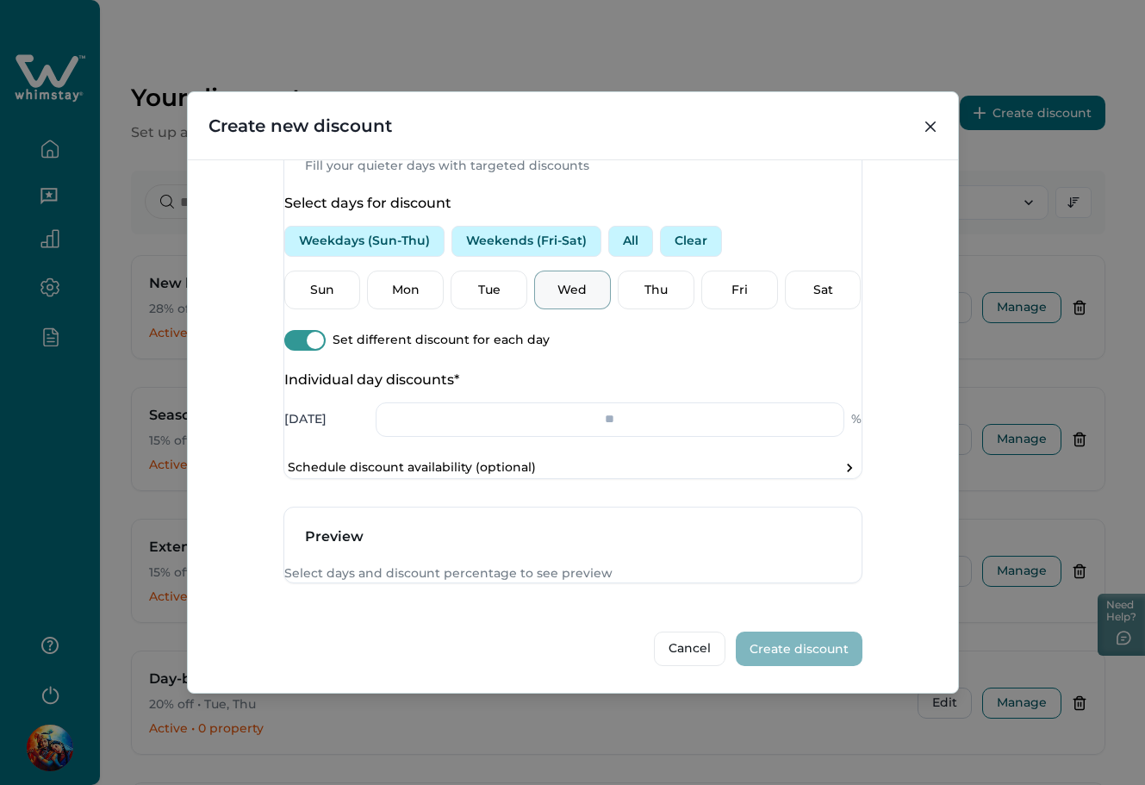
scroll to position [676, 0]
click at [602, 402] on input "number" at bounding box center [610, 419] width 469 height 34
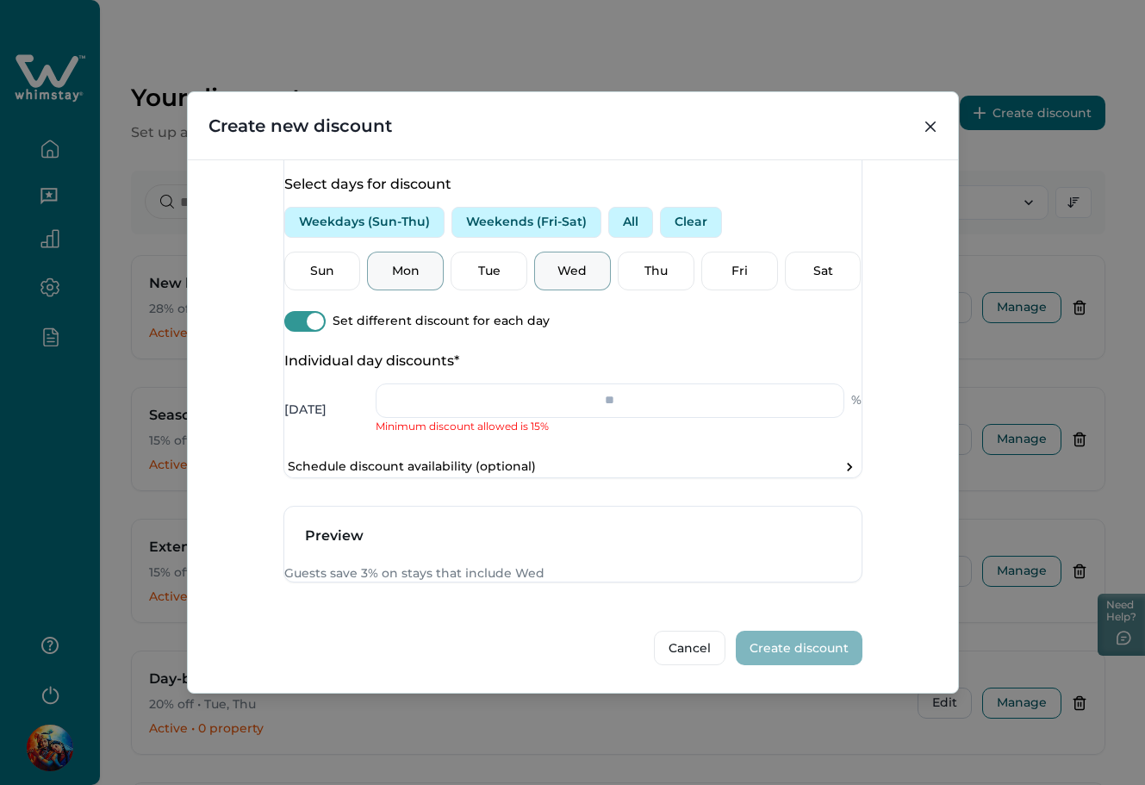
type input "*"
click at [405, 263] on p "Mon" at bounding box center [405, 271] width 54 height 17
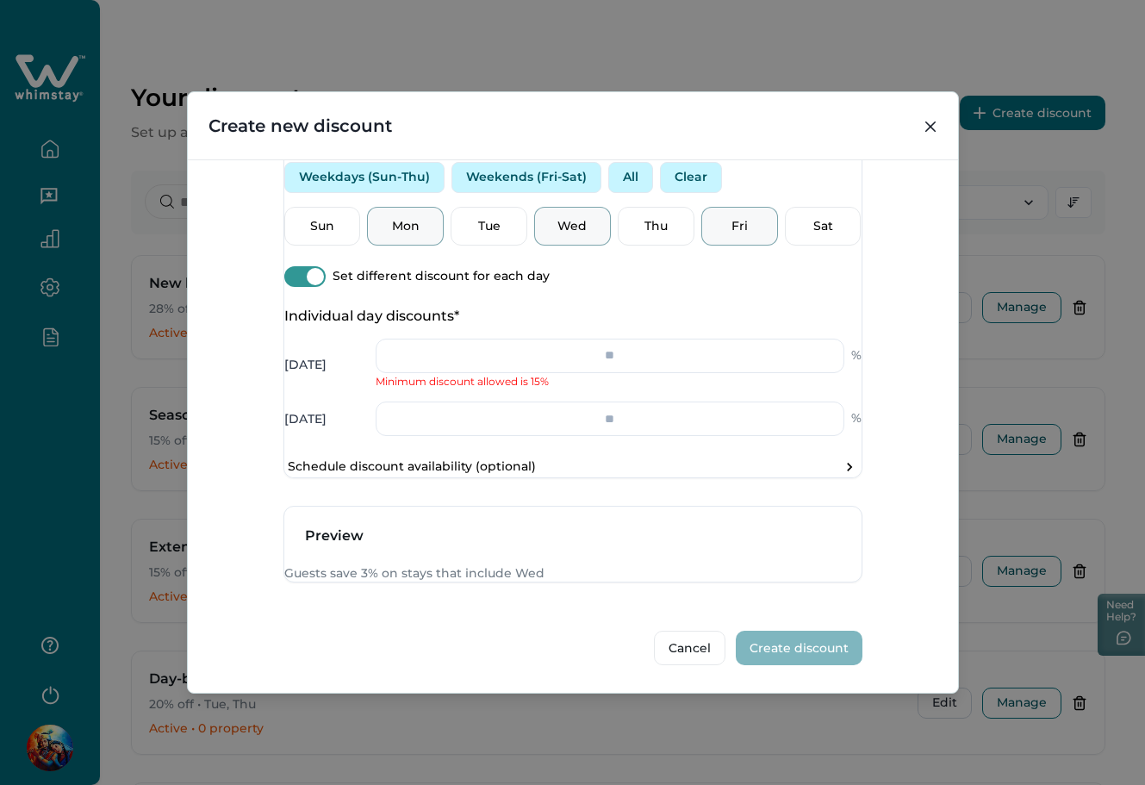
click at [723, 235] on p "Fri" at bounding box center [739, 226] width 54 height 17
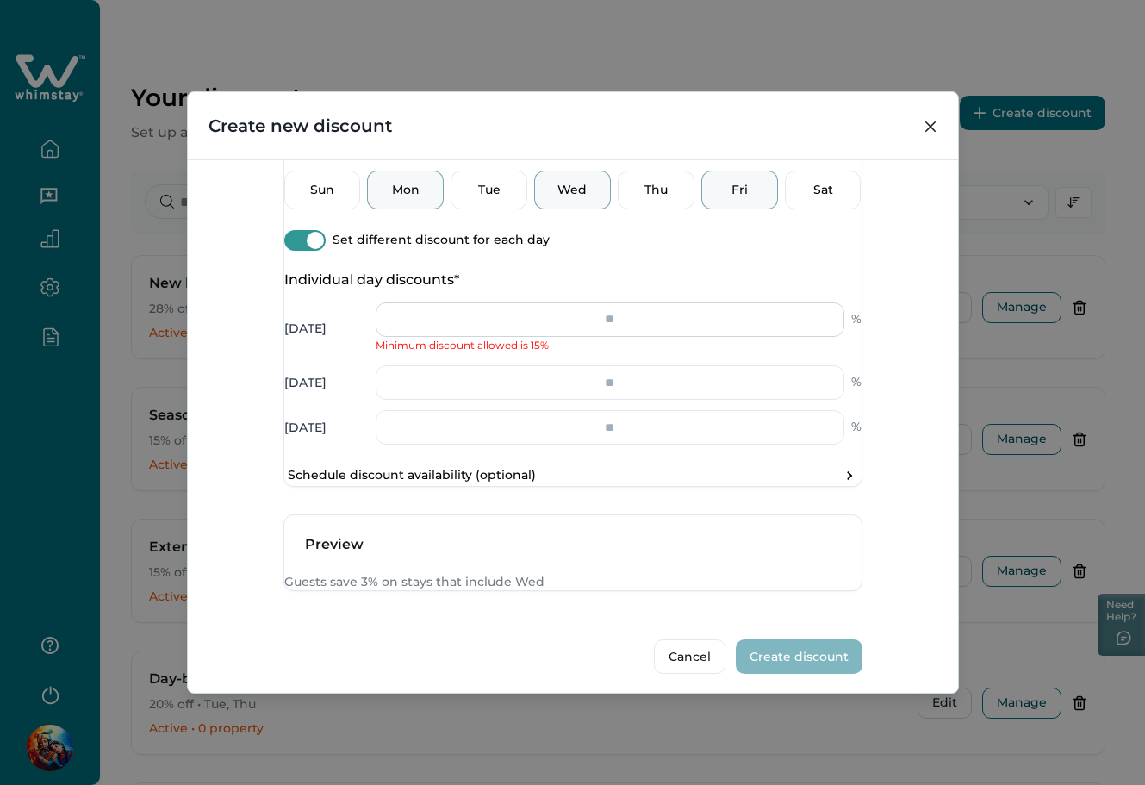
click at [681, 337] on input "*" at bounding box center [610, 319] width 469 height 34
click at [643, 337] on input "*" at bounding box center [610, 319] width 469 height 34
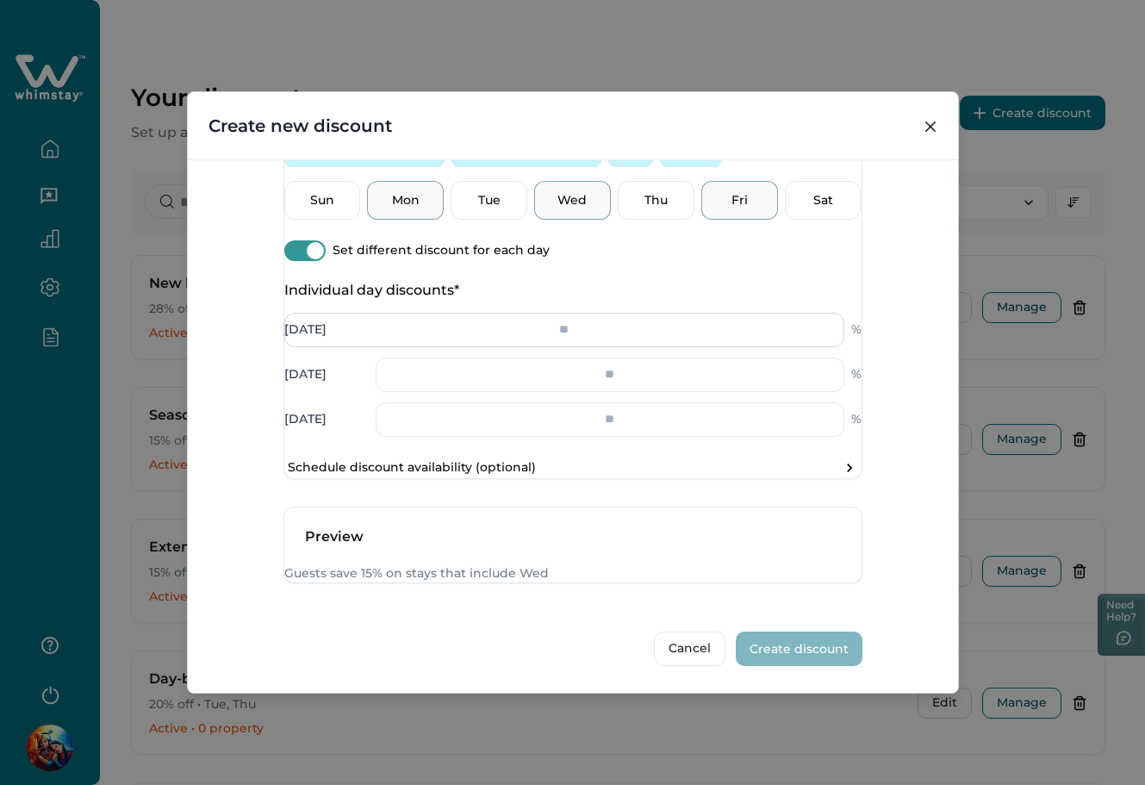
click at [645, 347] on input "**" at bounding box center [564, 330] width 560 height 34
click at [682, 347] on input "**" at bounding box center [564, 330] width 560 height 34
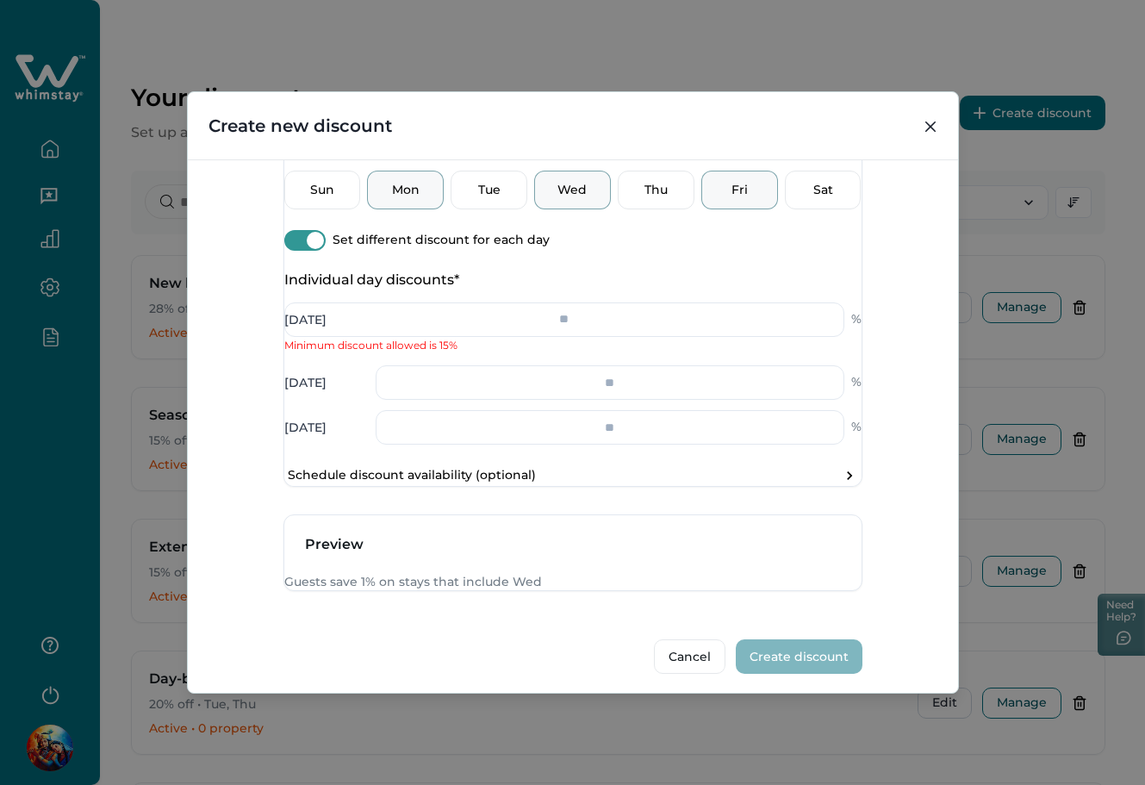
type input "*"
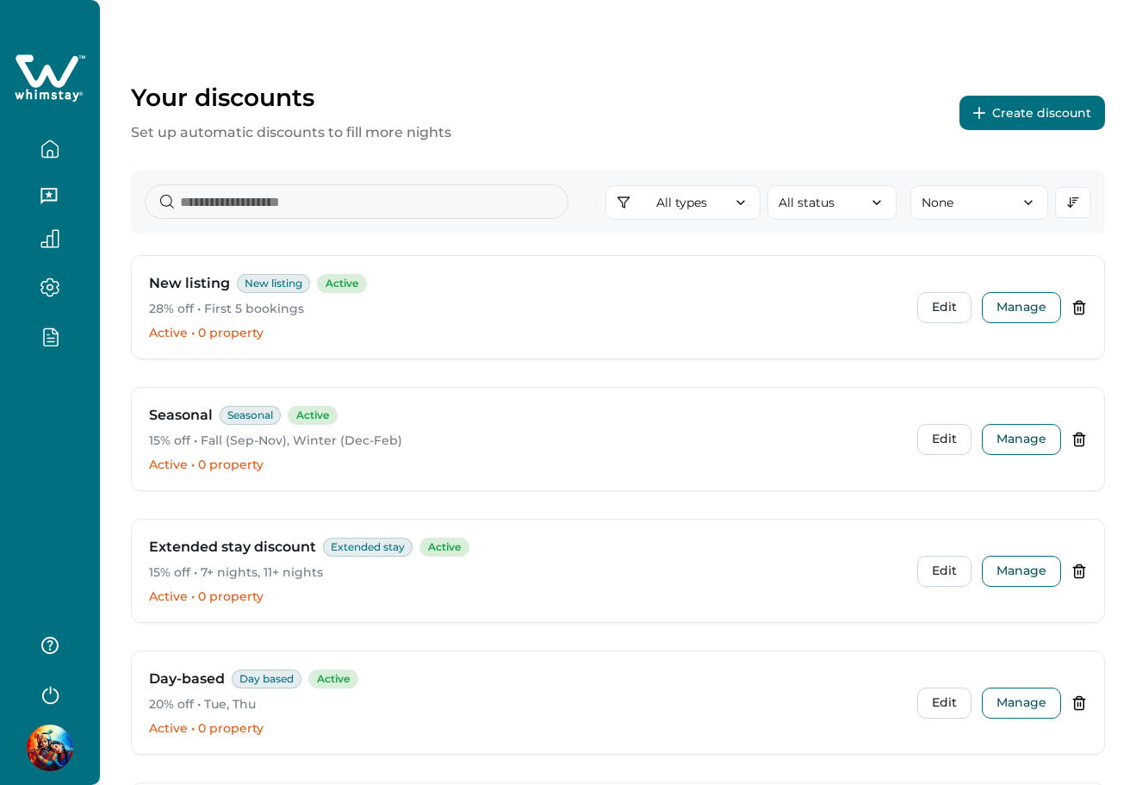
click at [1005, 104] on button "Create discount" at bounding box center [1033, 113] width 146 height 34
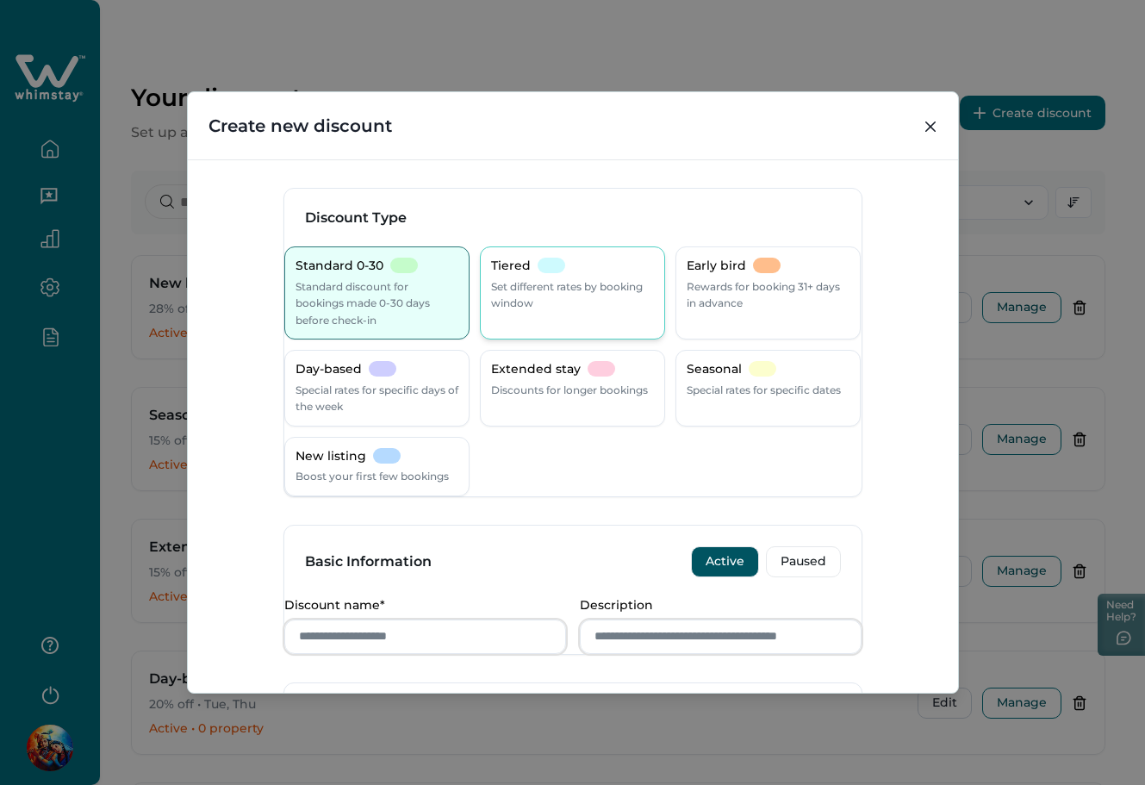
click at [573, 285] on p "Set different rates by booking window" at bounding box center [572, 295] width 163 height 34
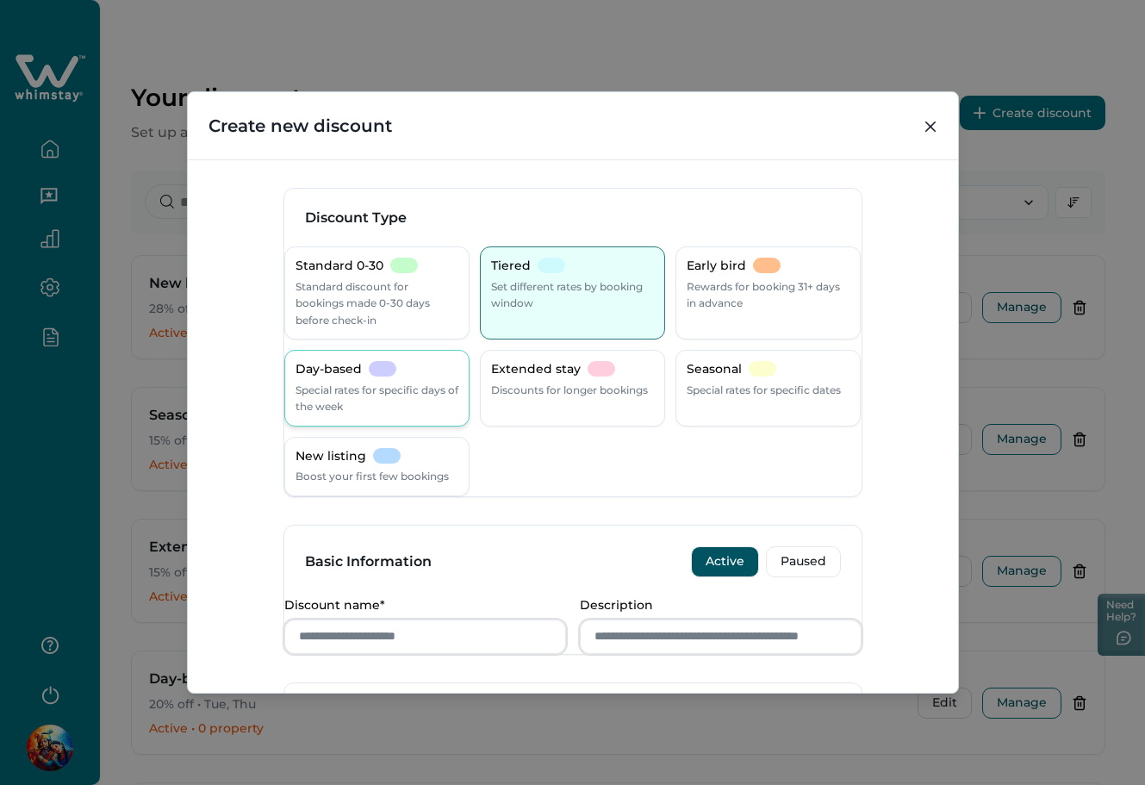
click at [416, 377] on div "Day-based Special rates for specific days of the week" at bounding box center [376, 388] width 163 height 54
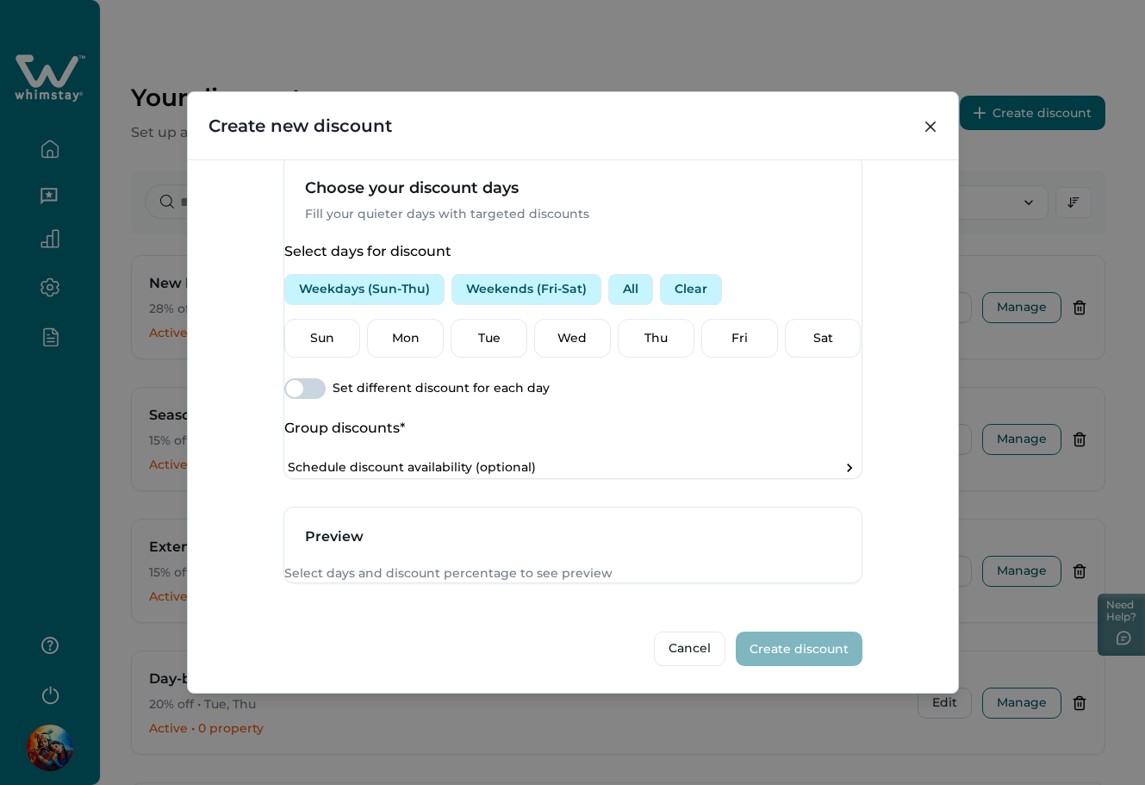
scroll to position [575, 0]
click at [303, 397] on span at bounding box center [294, 388] width 17 height 17
click at [505, 344] on p "Tue" at bounding box center [489, 338] width 54 height 17
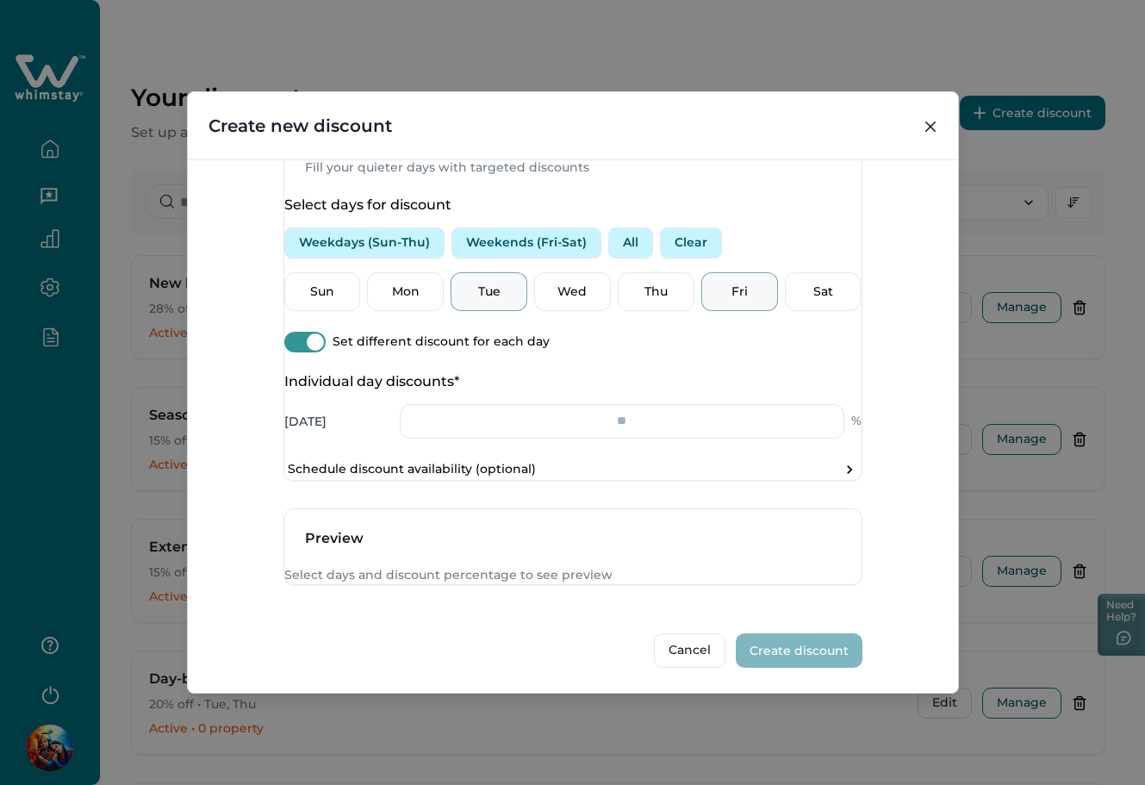
click at [712, 301] on p "Fri" at bounding box center [739, 291] width 54 height 17
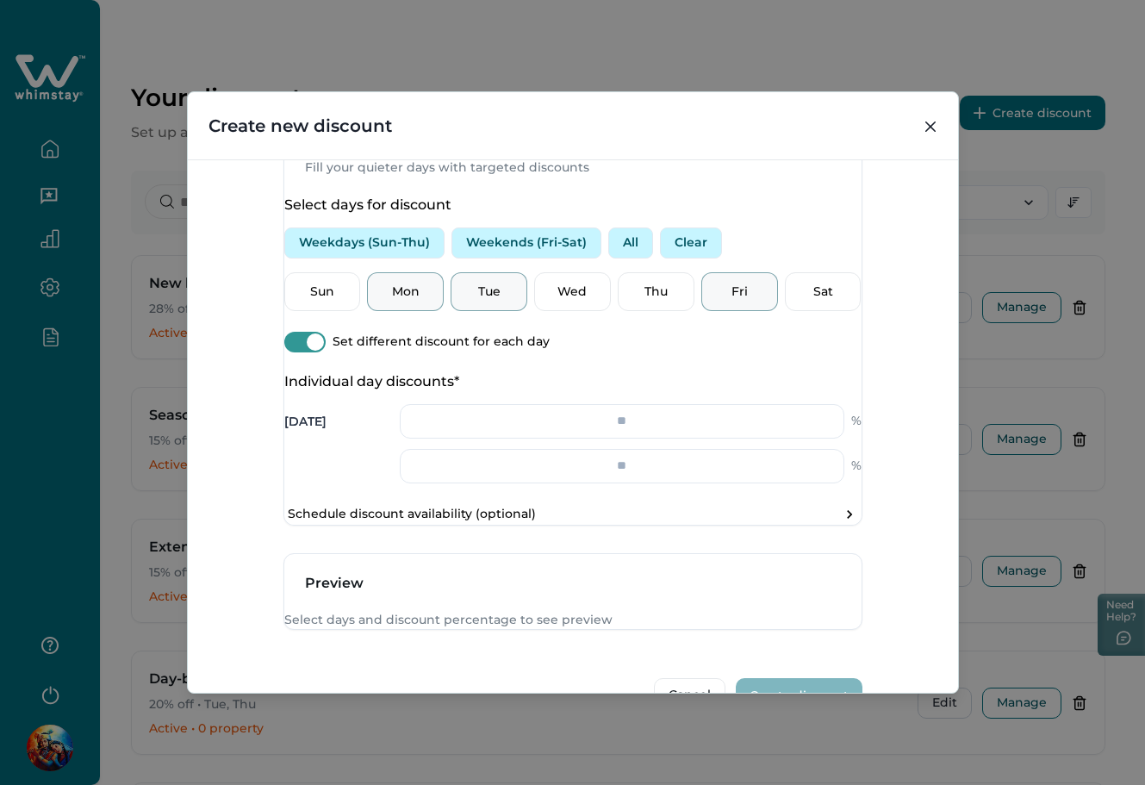
click at [419, 312] on div "Mon" at bounding box center [405, 292] width 77 height 40
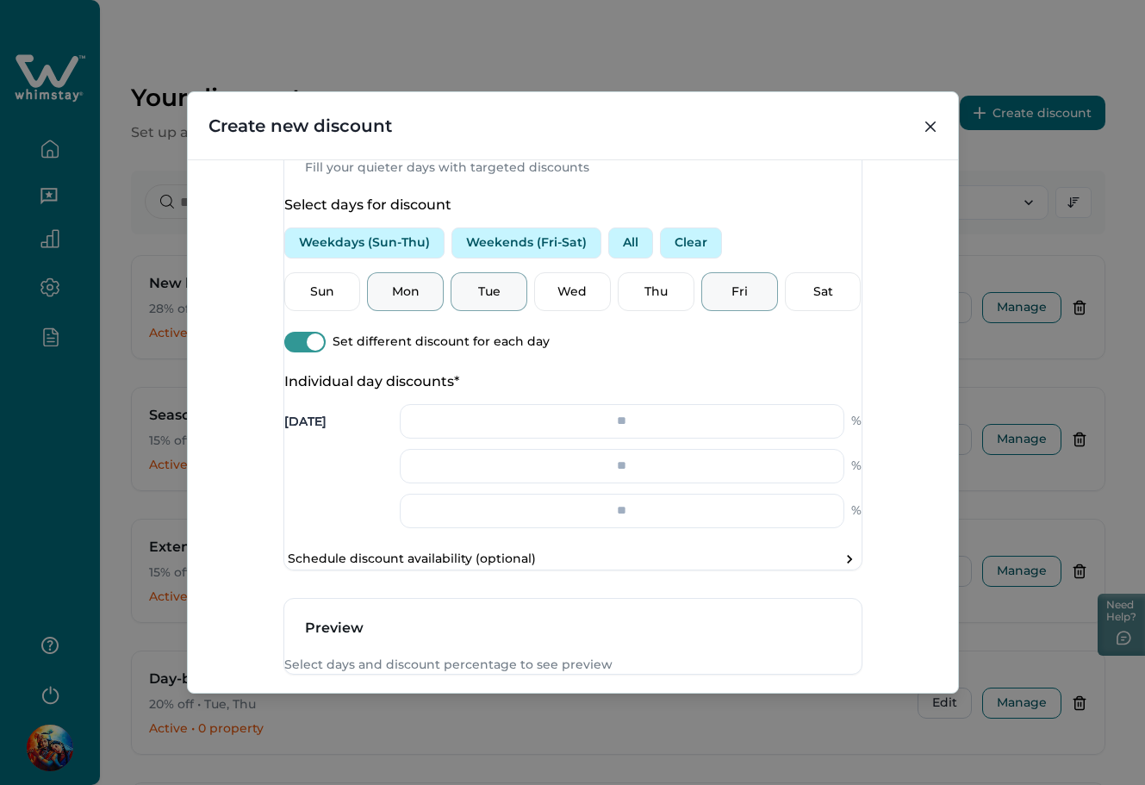
click at [686, 312] on div "Sun Mon Tue Wed Thu Fri Sat" at bounding box center [572, 292] width 577 height 40
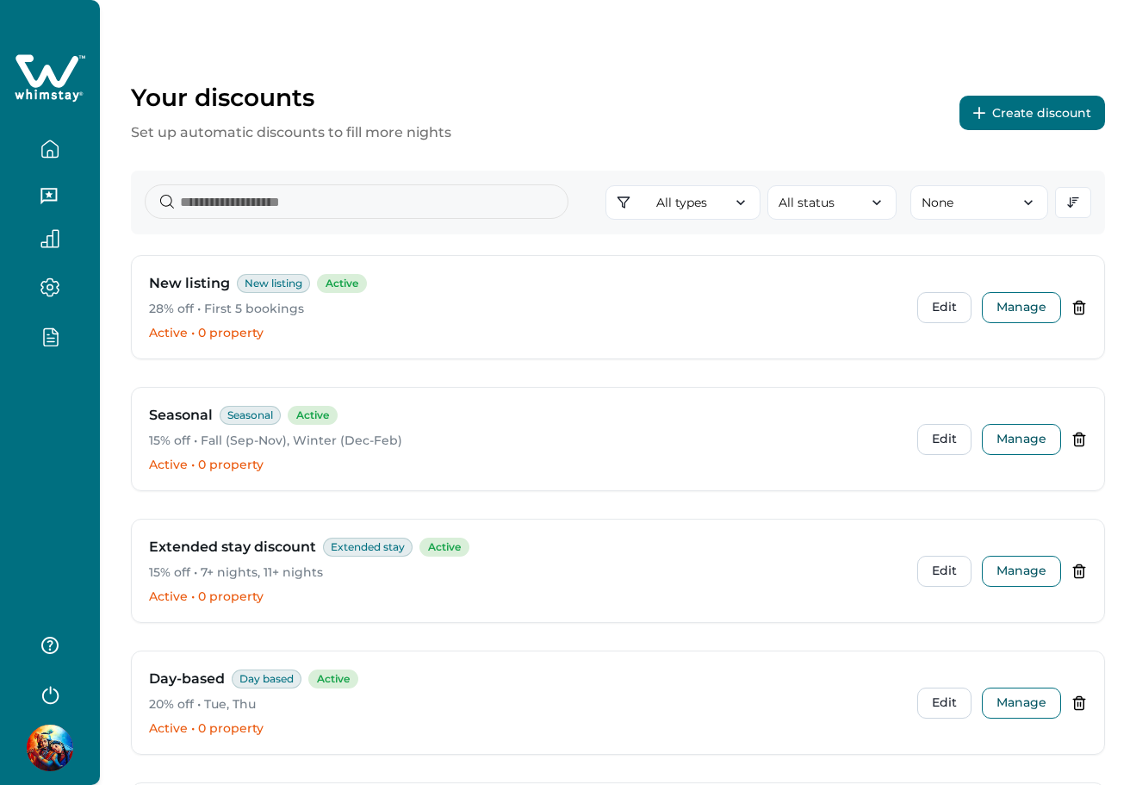
click at [1053, 109] on button "Create discount" at bounding box center [1033, 113] width 146 height 34
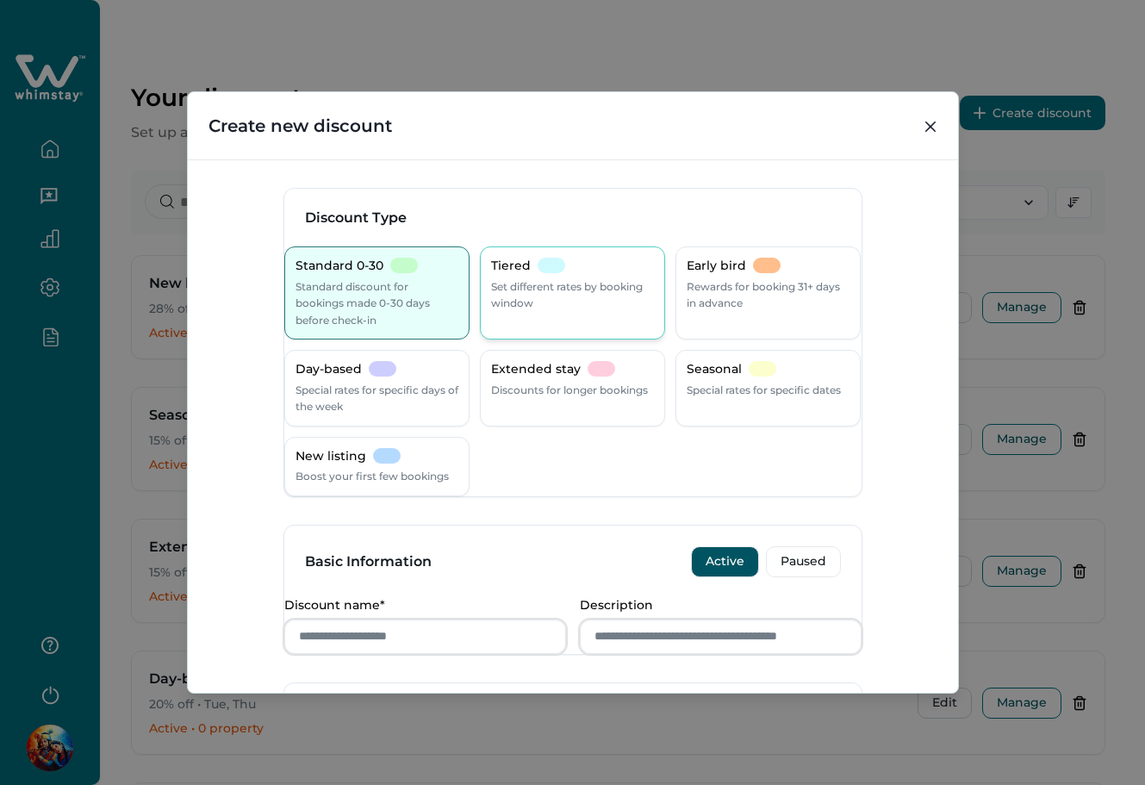
click at [559, 317] on div "Tiered Set different rates by booking window" at bounding box center [572, 292] width 185 height 93
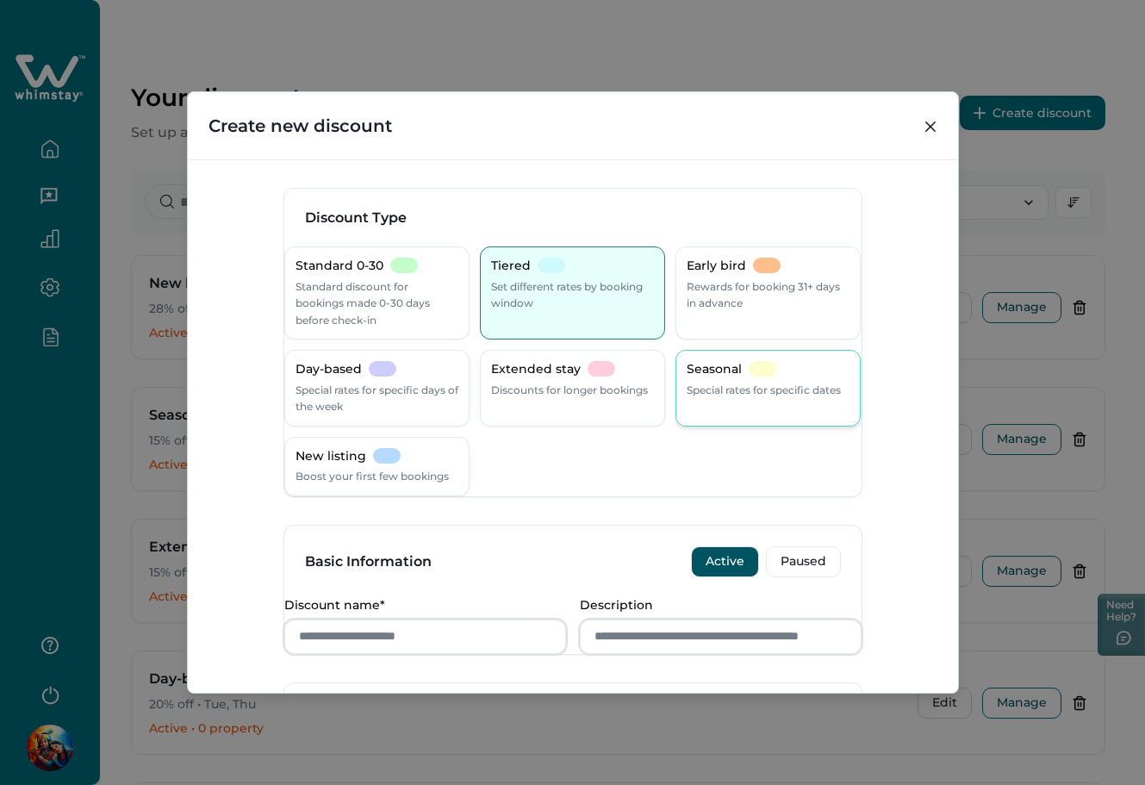
click at [746, 377] on div "Seasonal" at bounding box center [732, 369] width 90 height 17
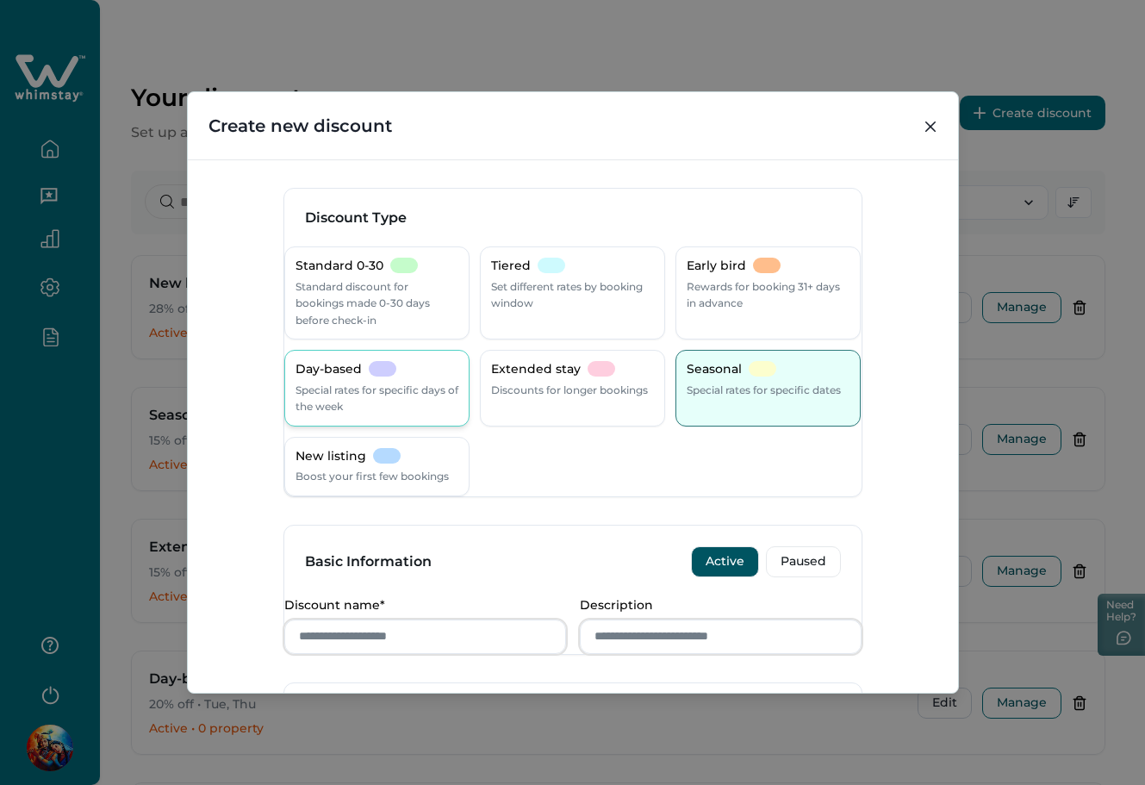
click at [428, 401] on p "Special rates for specific days of the week" at bounding box center [376, 399] width 163 height 34
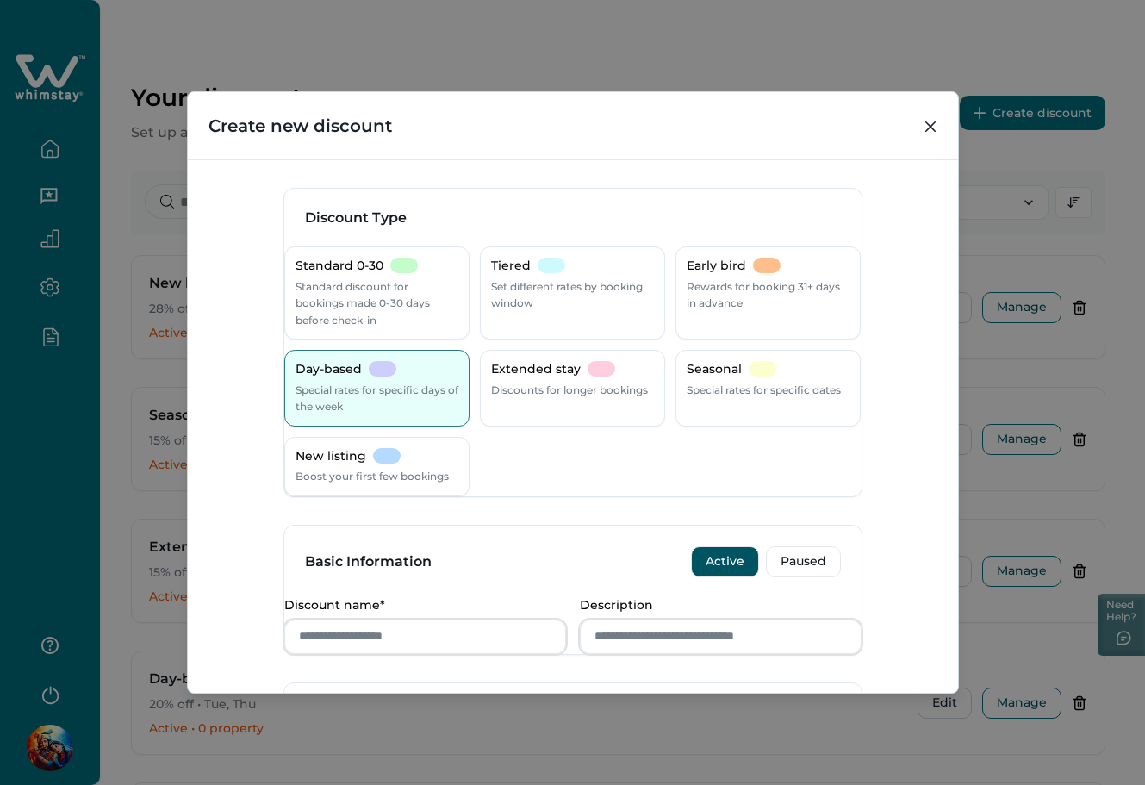
scroll to position [459, 0]
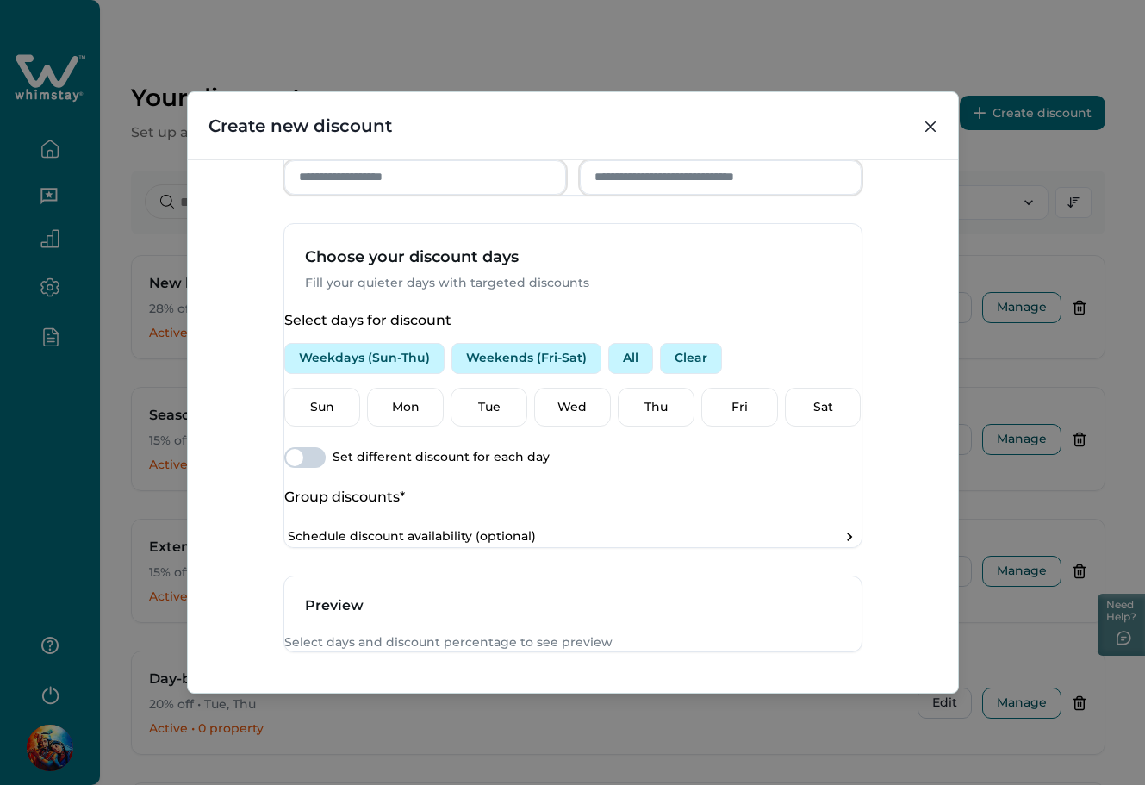
click at [303, 466] on span at bounding box center [294, 457] width 17 height 17
click at [407, 416] on p "Mon" at bounding box center [405, 407] width 54 height 17
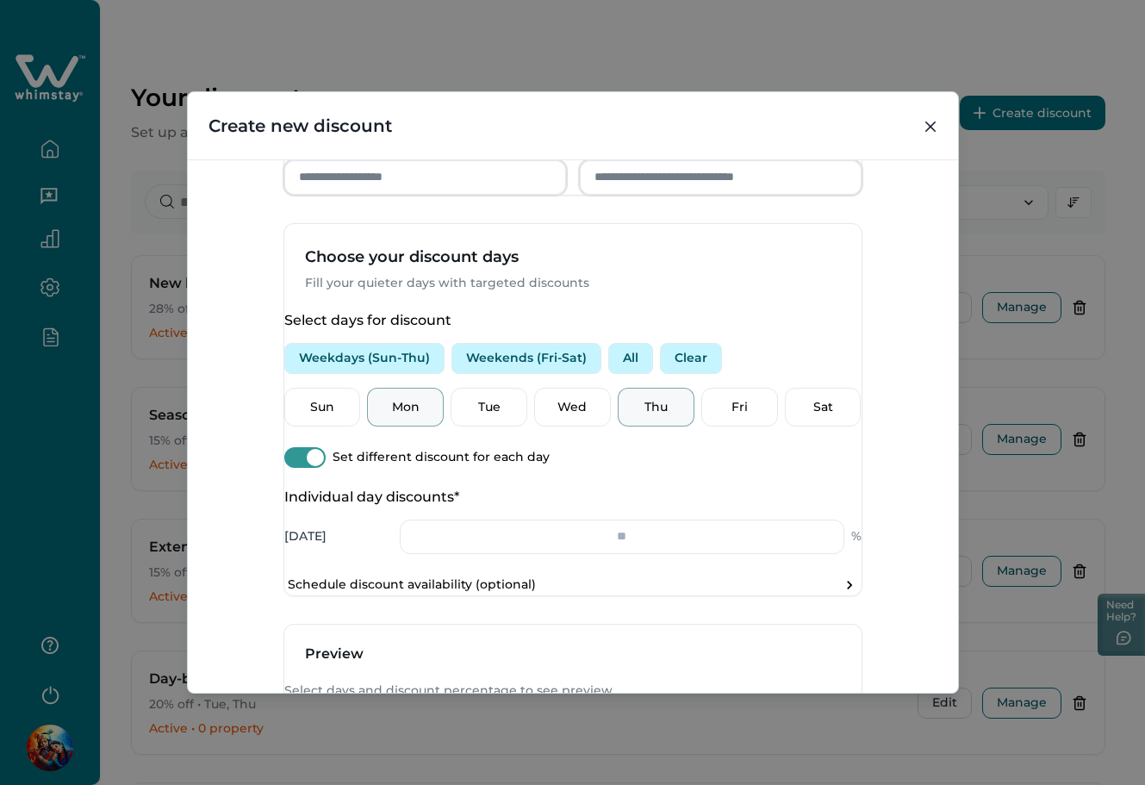
click at [633, 416] on p "Thu" at bounding box center [656, 407] width 54 height 17
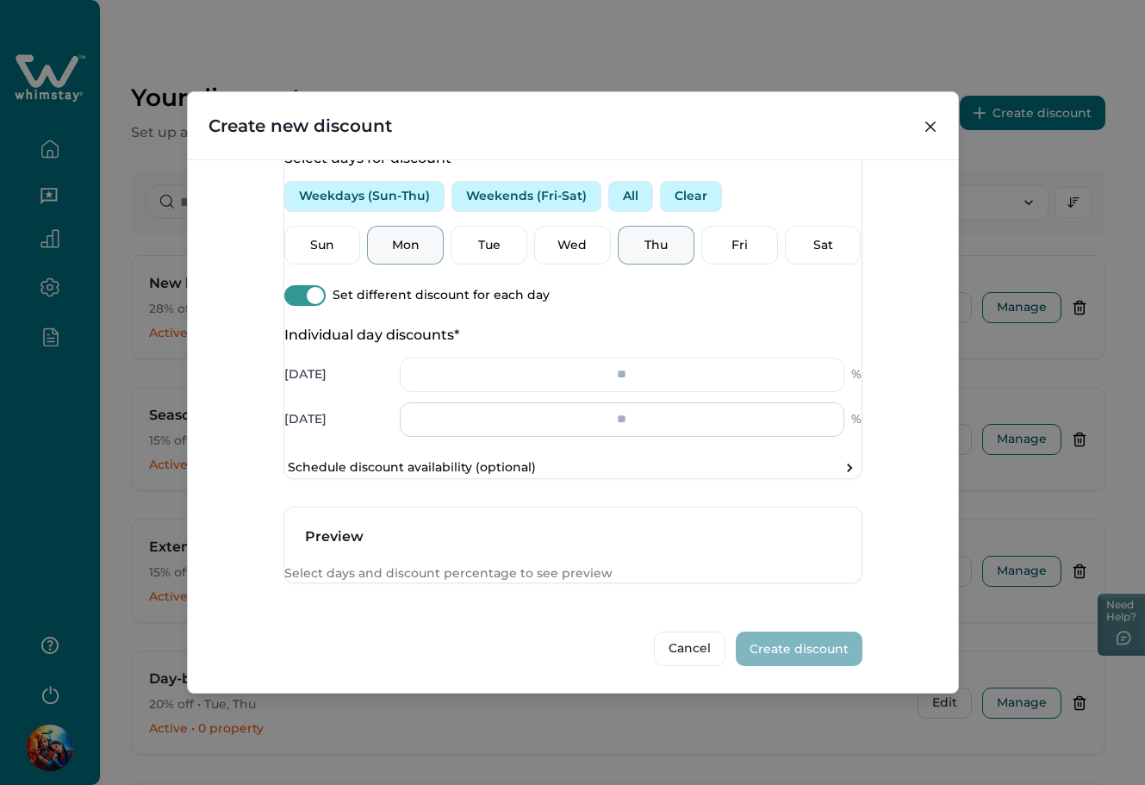
scroll to position [689, 0]
click at [600, 371] on input "number" at bounding box center [622, 374] width 444 height 34
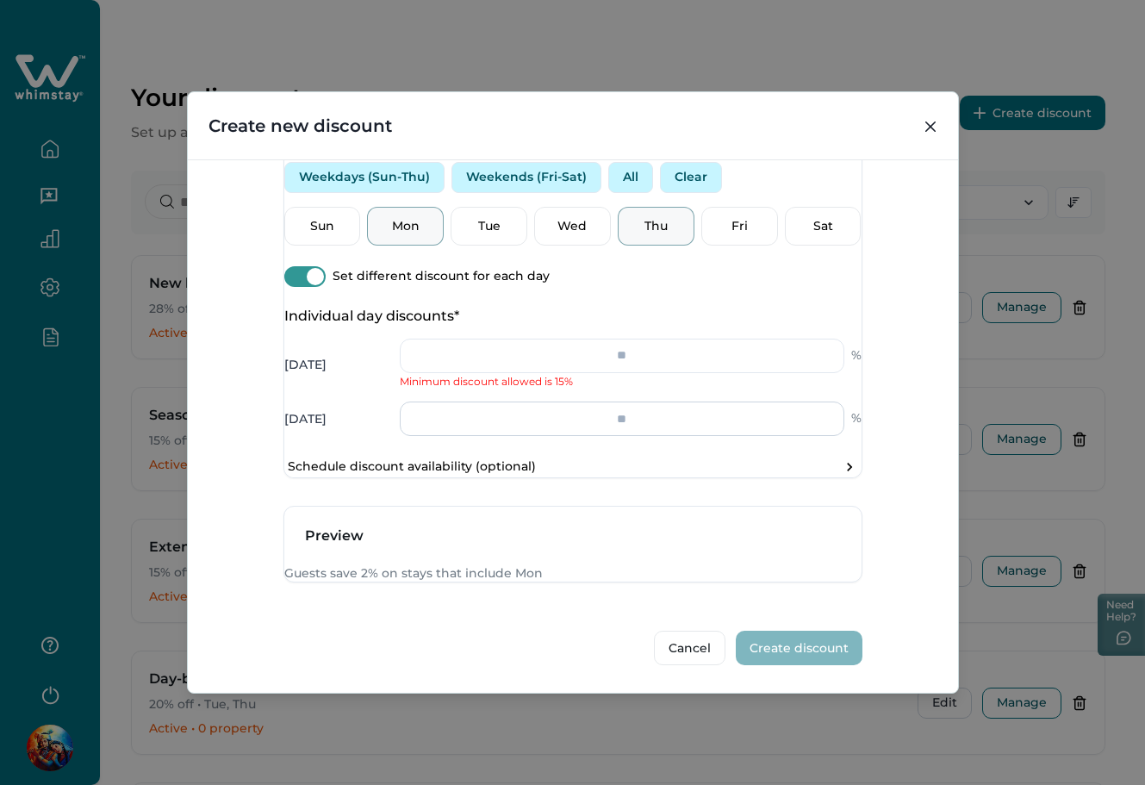
type input "*"
click at [625, 436] on input "number" at bounding box center [622, 418] width 444 height 34
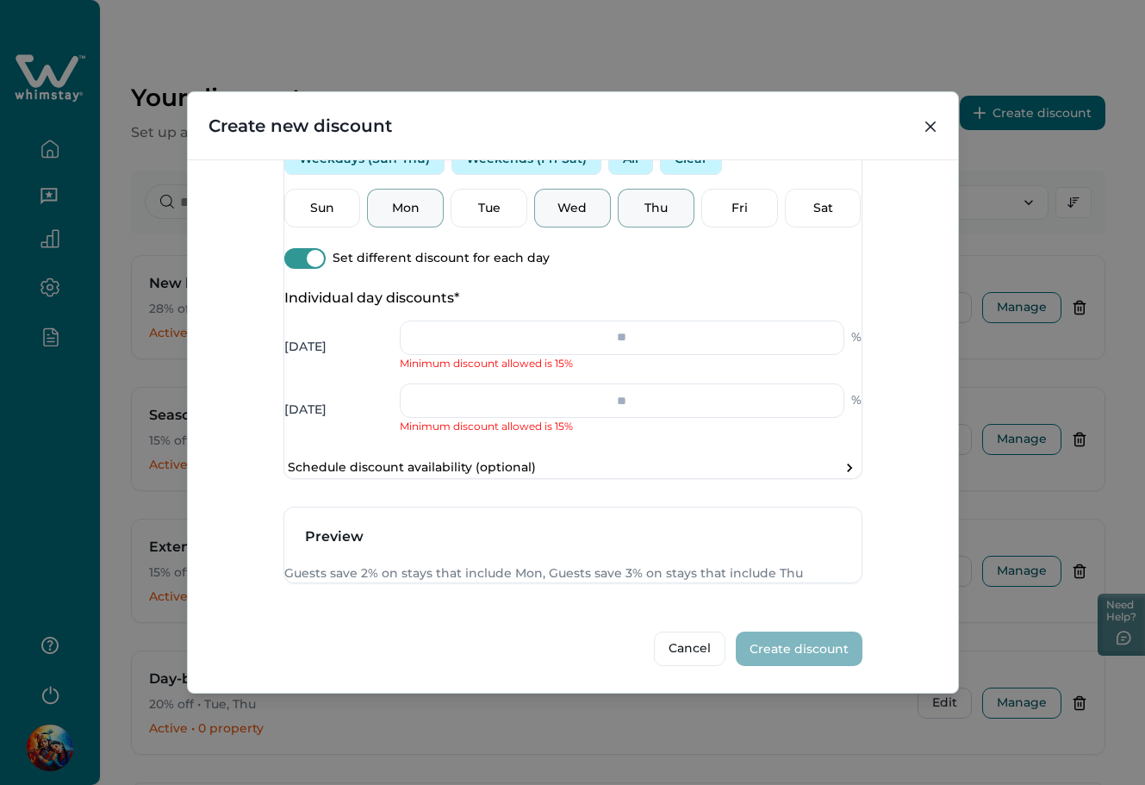
type input "*"
click at [571, 217] on p "Wed" at bounding box center [572, 208] width 54 height 17
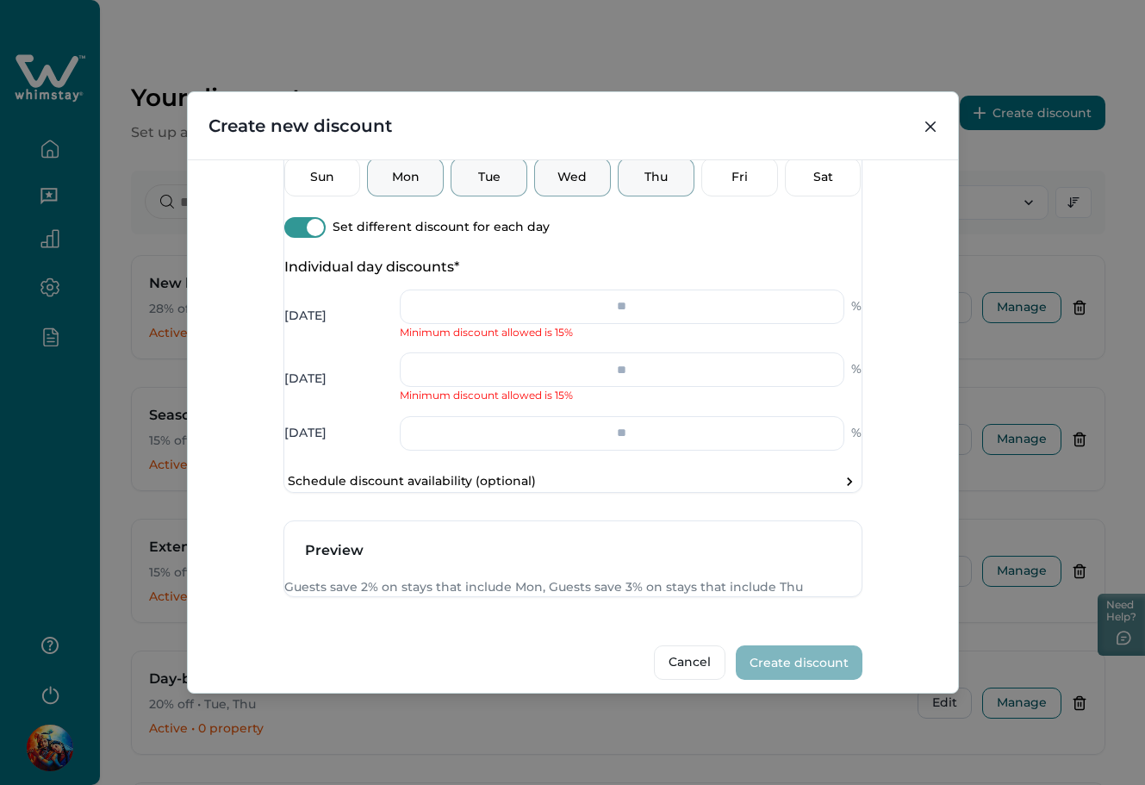
click at [502, 186] on p "Tue" at bounding box center [489, 177] width 54 height 17
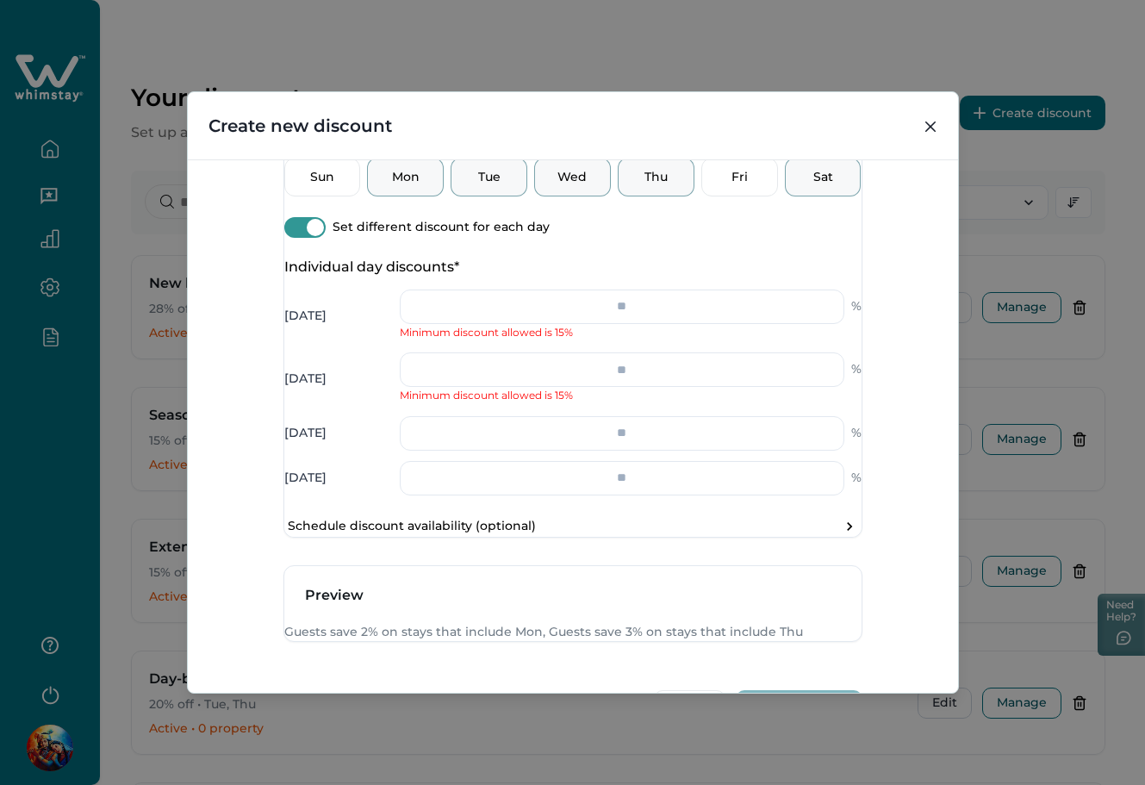
click at [801, 186] on p "Sat" at bounding box center [823, 177] width 54 height 17
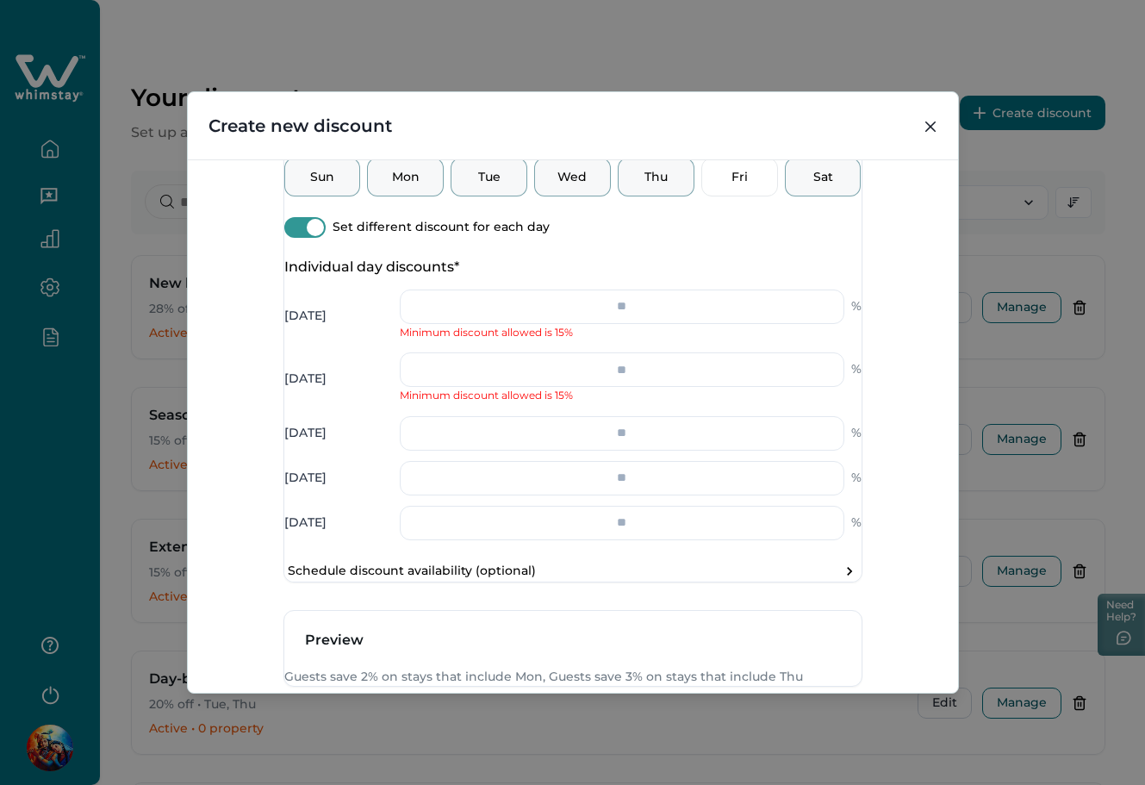
click at [332, 186] on p "Sun" at bounding box center [322, 177] width 54 height 17
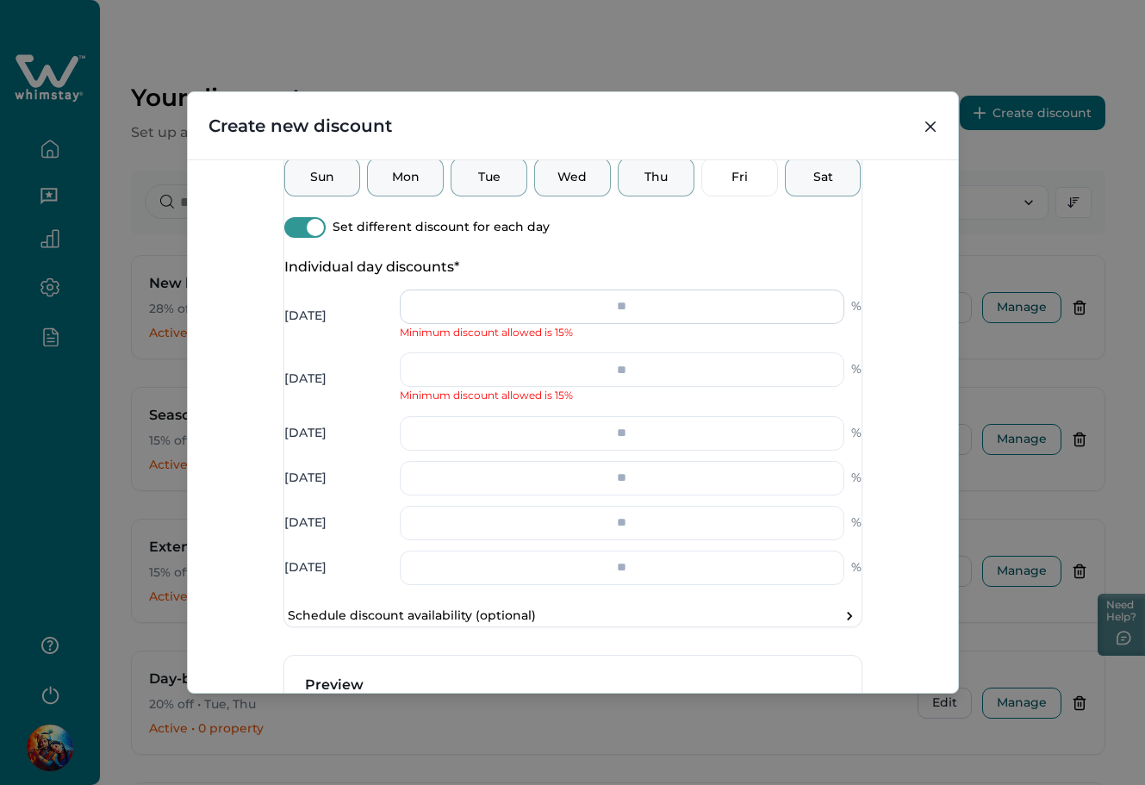
click at [702, 324] on input "*" at bounding box center [622, 306] width 444 height 34
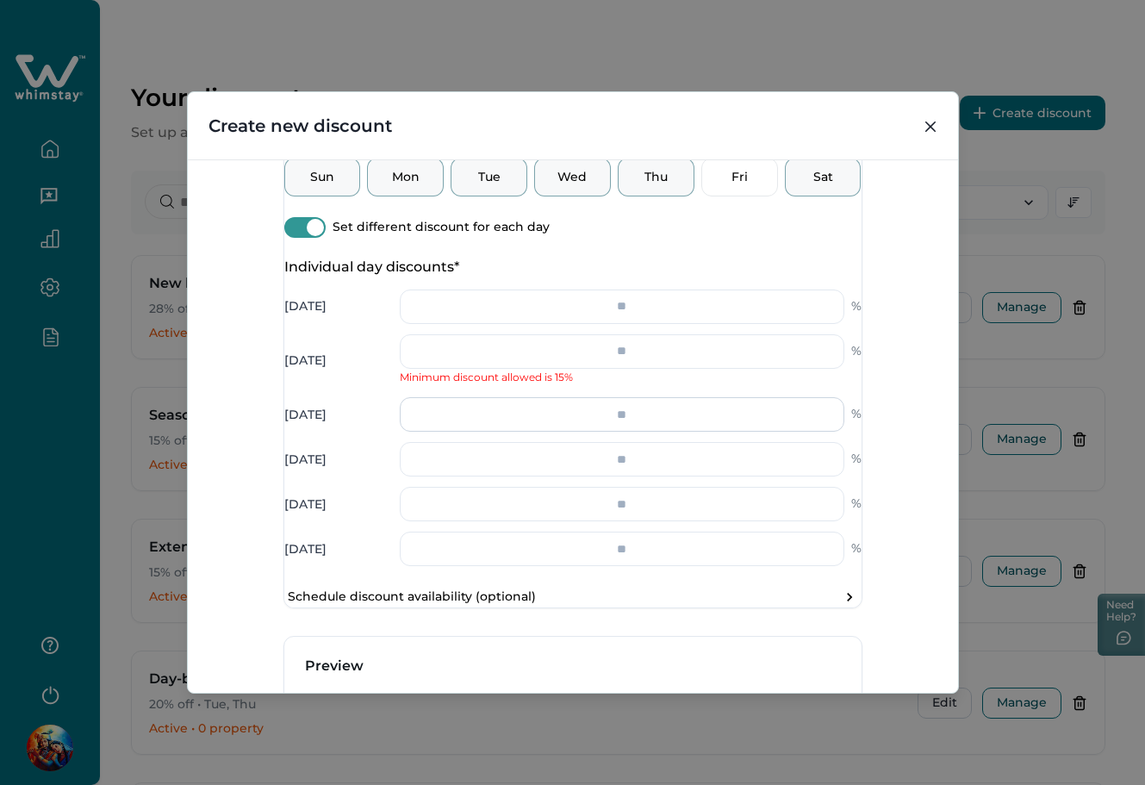
type input "**"
click at [608, 432] on input "number" at bounding box center [622, 414] width 444 height 34
click at [606, 476] on input "number" at bounding box center [622, 459] width 444 height 34
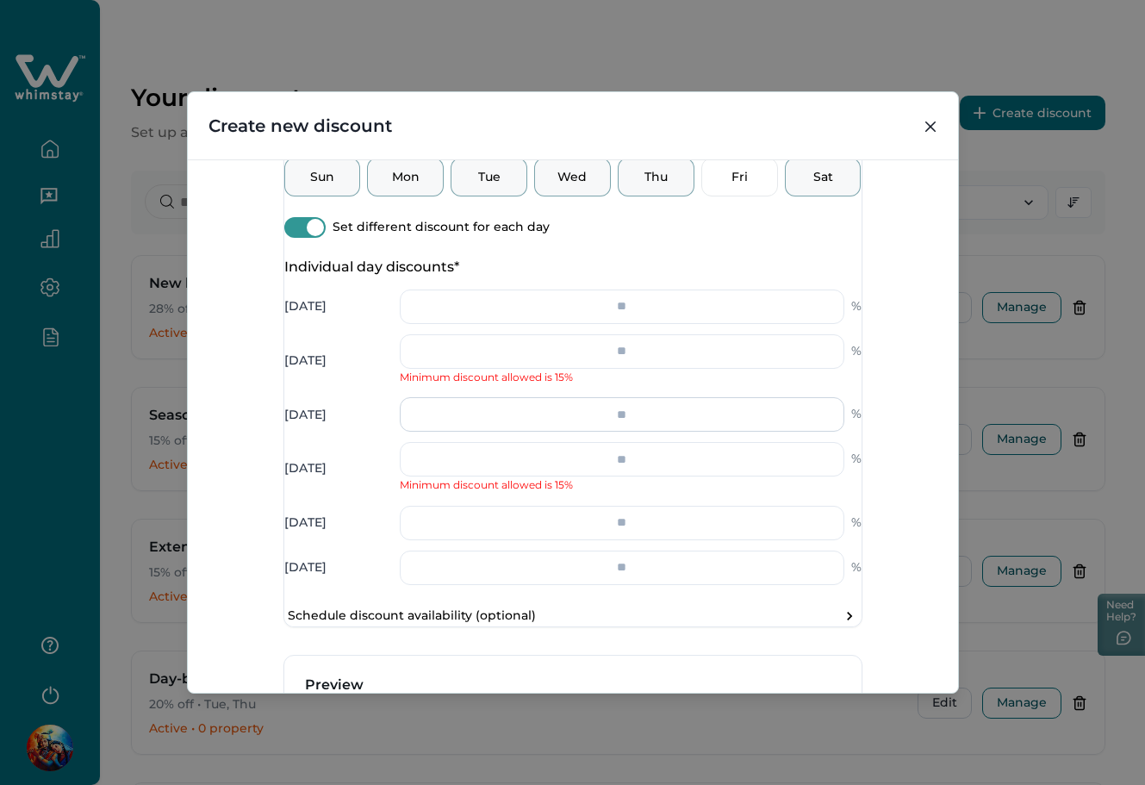
type input "*"
click at [617, 432] on input "number" at bounding box center [622, 414] width 444 height 34
type input "**"
click at [638, 540] on input "number" at bounding box center [622, 523] width 444 height 34
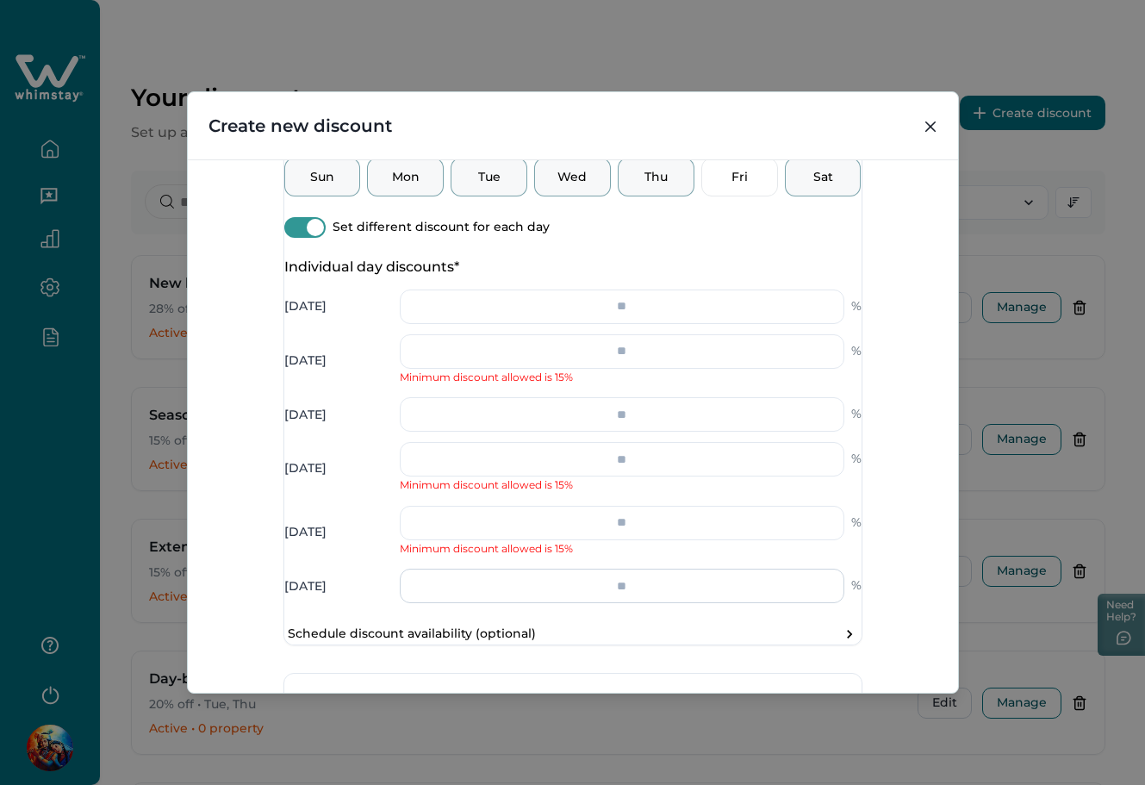
type input "*"
click at [621, 603] on input "number" at bounding box center [622, 586] width 444 height 34
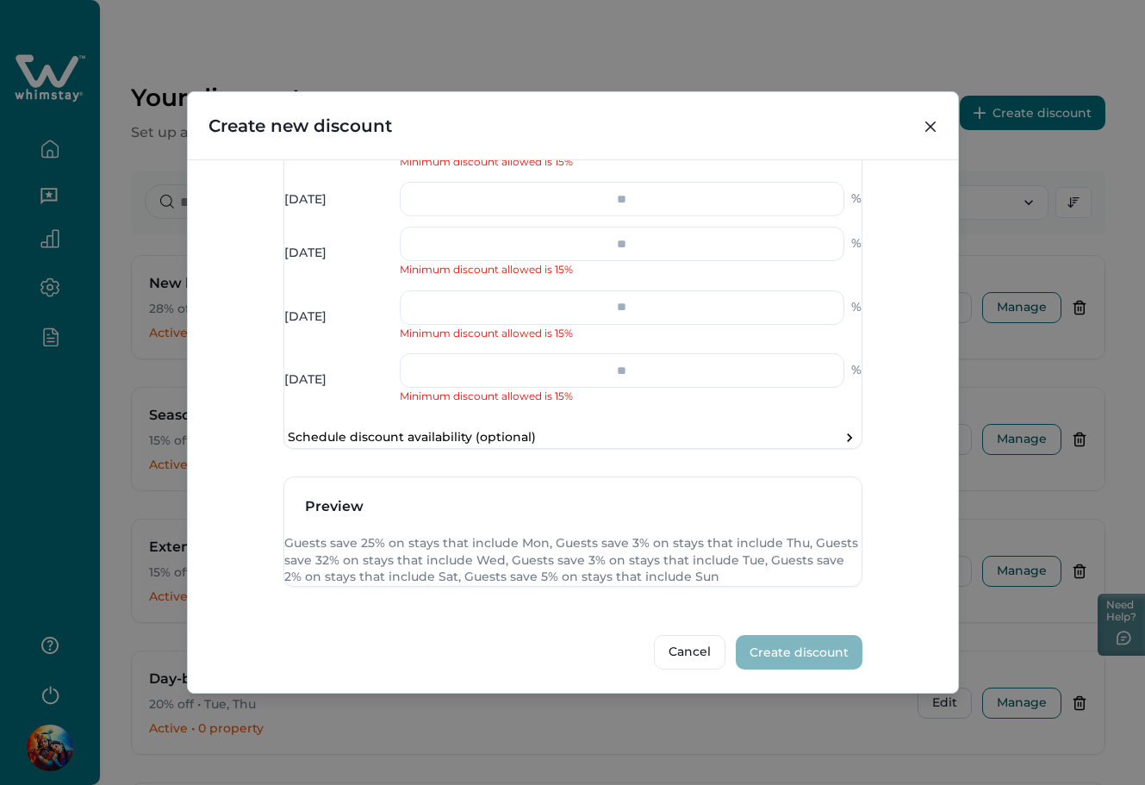
scroll to position [778, 0]
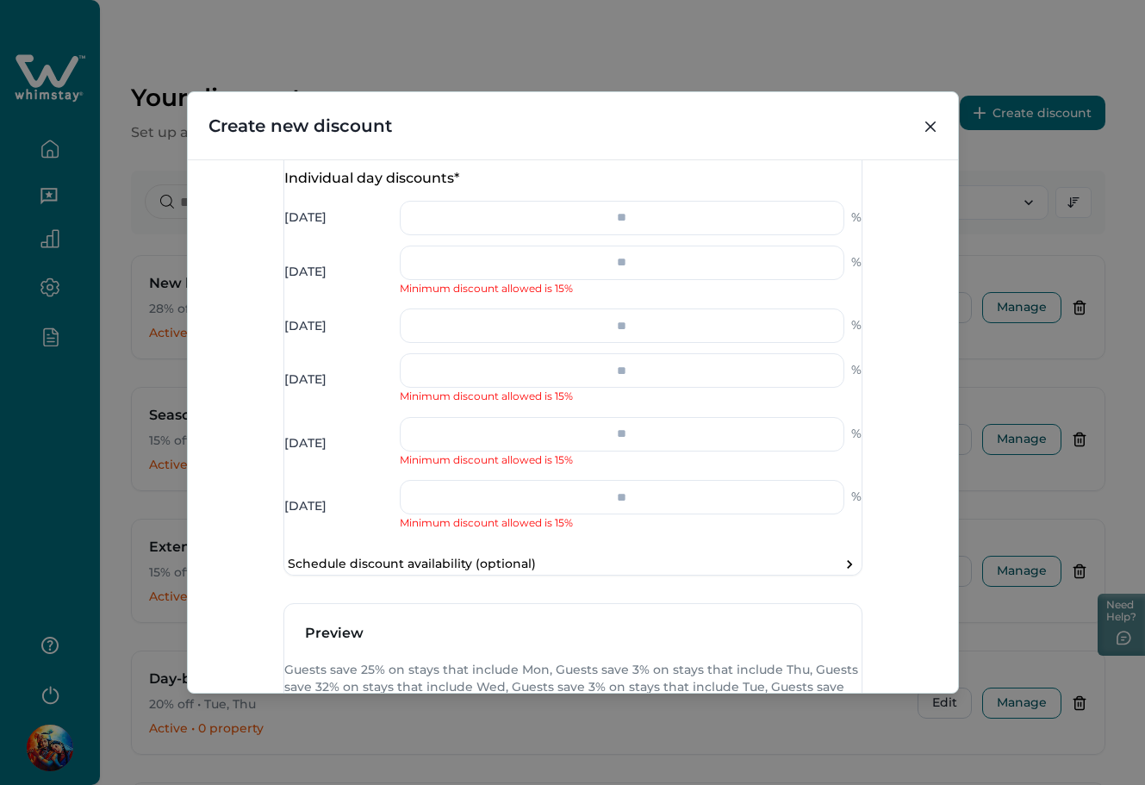
type input "*"
click at [637, 280] on input "*" at bounding box center [622, 262] width 444 height 34
click at [638, 280] on input "*" at bounding box center [622, 262] width 444 height 34
type input "*"
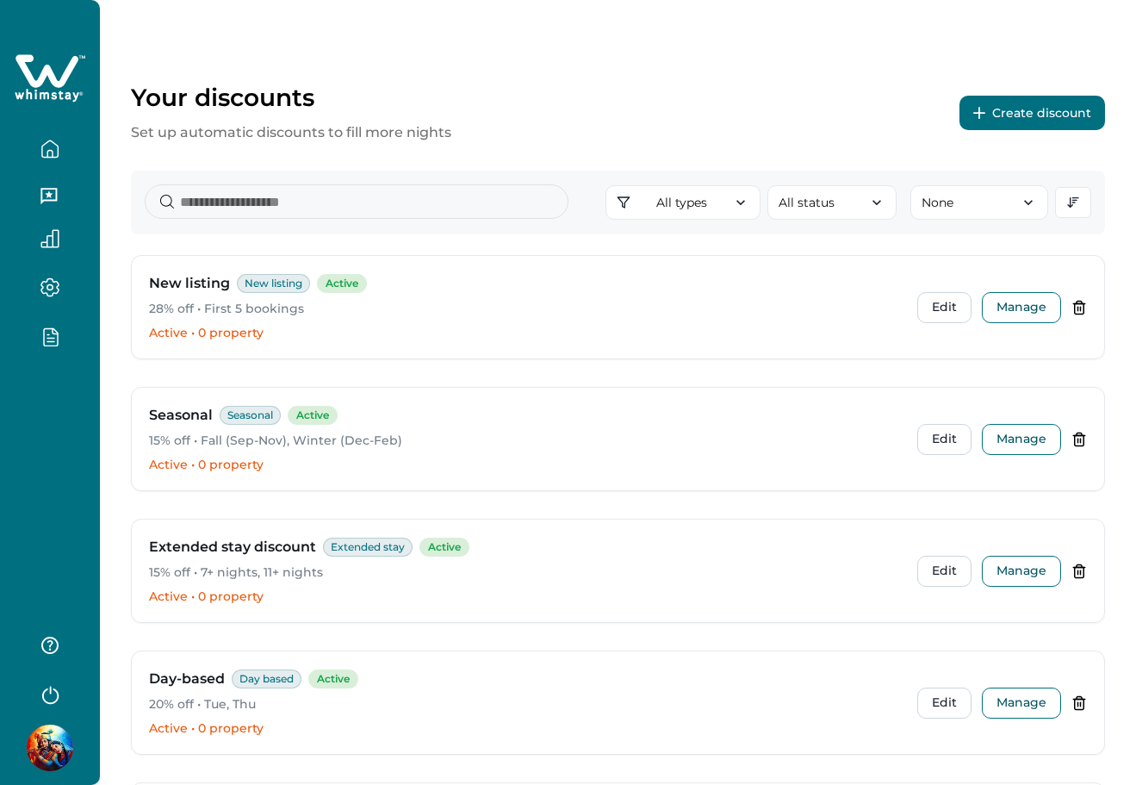
click at [1012, 117] on button "Create discount" at bounding box center [1033, 113] width 146 height 34
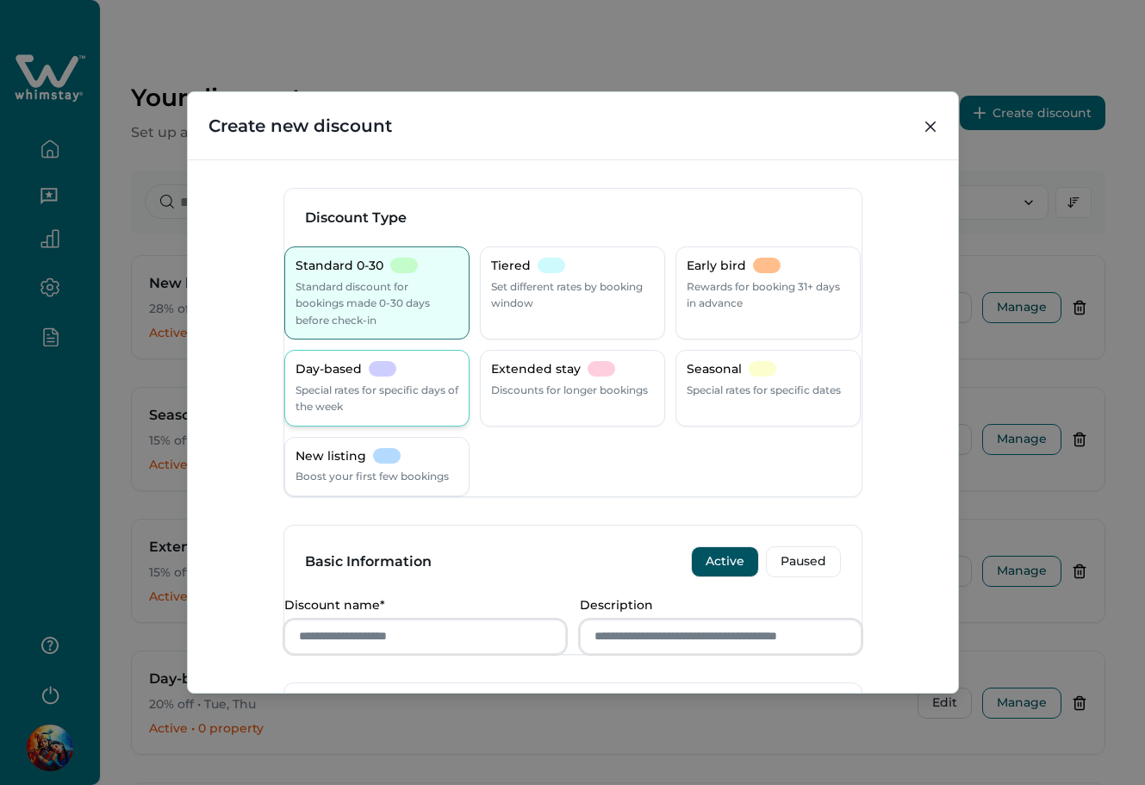
click at [353, 410] on p "Special rates for specific days of the week" at bounding box center [376, 399] width 163 height 34
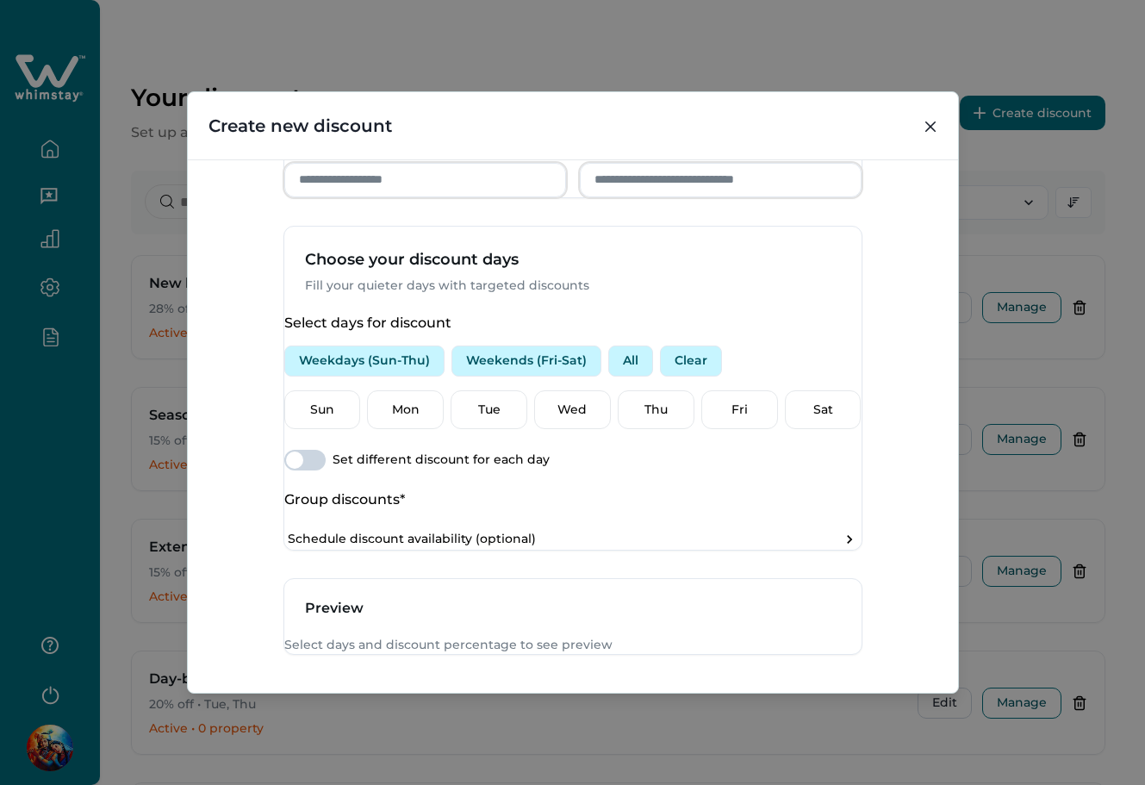
scroll to position [459, 0]
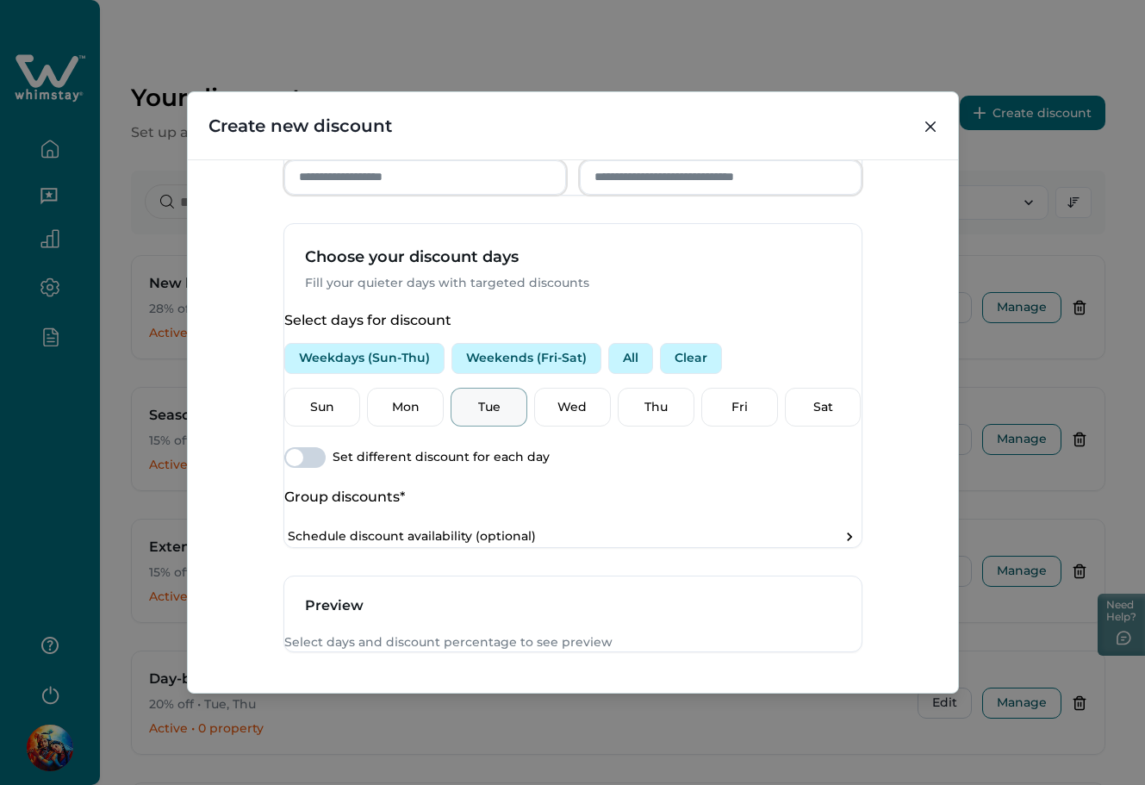
click at [482, 427] on div "Tue" at bounding box center [488, 408] width 77 height 40
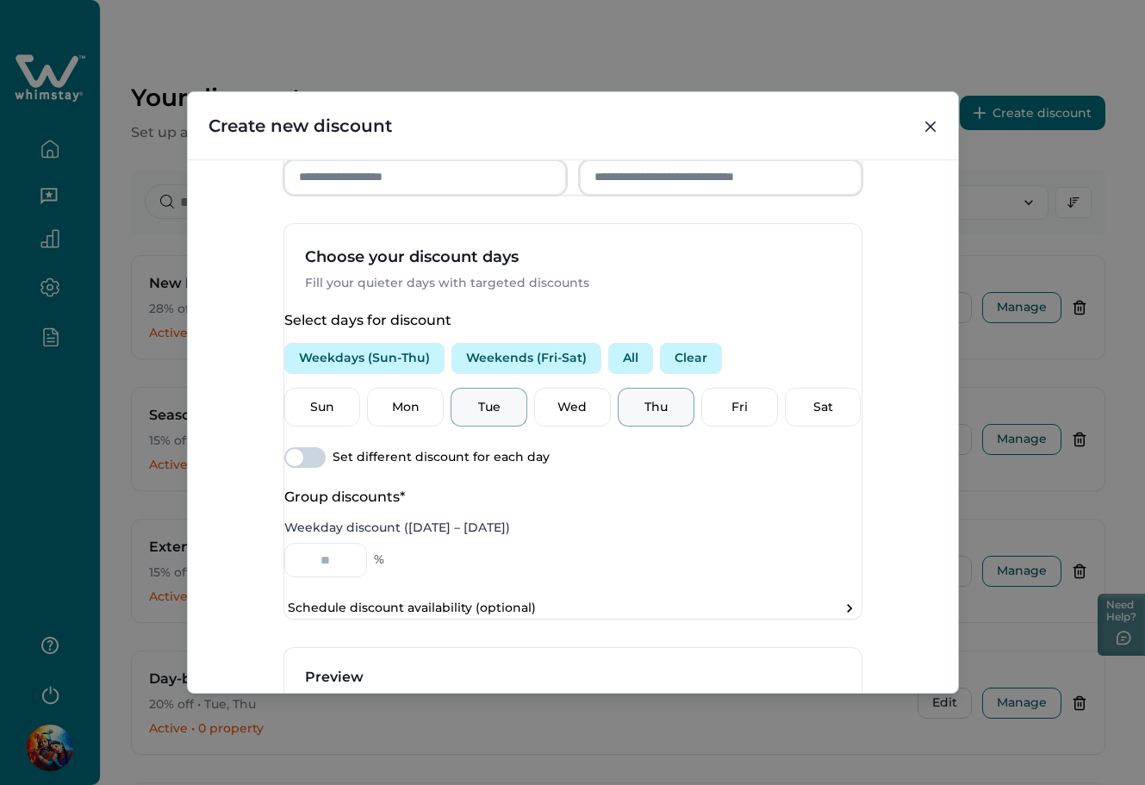
click at [644, 416] on p "Thu" at bounding box center [656, 407] width 54 height 17
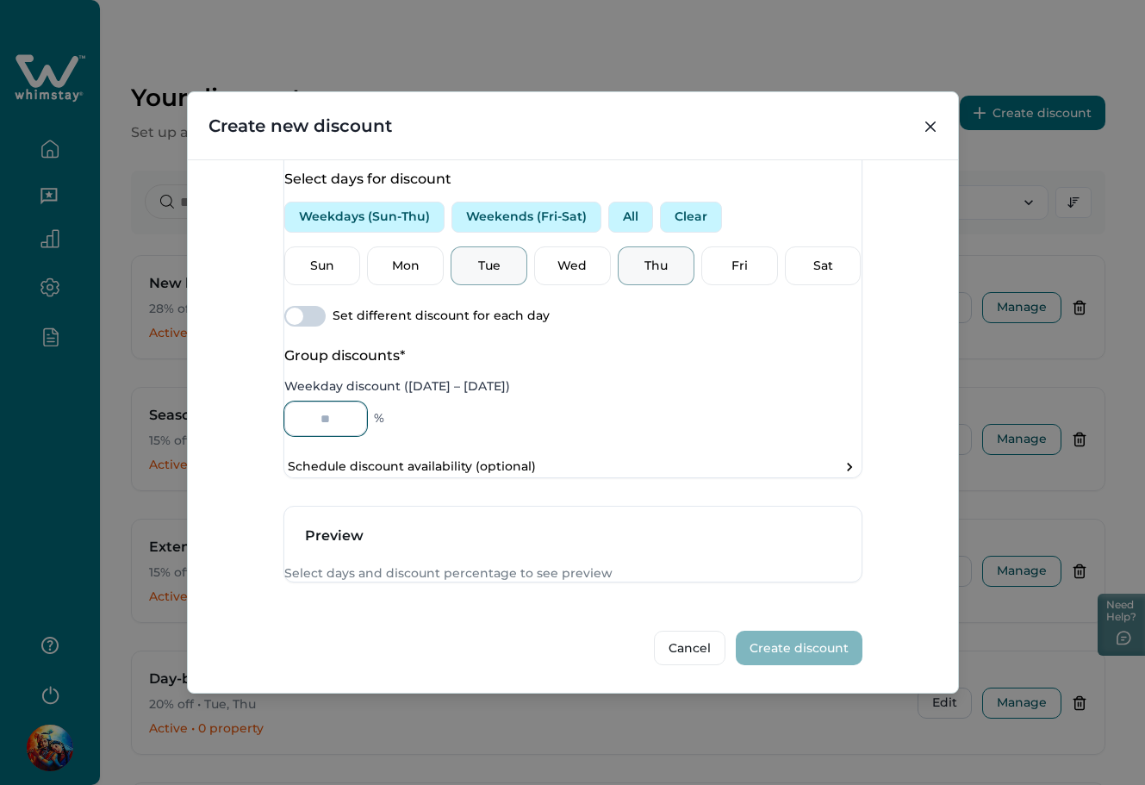
click at [337, 401] on input "Weekday discount ([DATE] – [DATE])" at bounding box center [325, 418] width 83 height 34
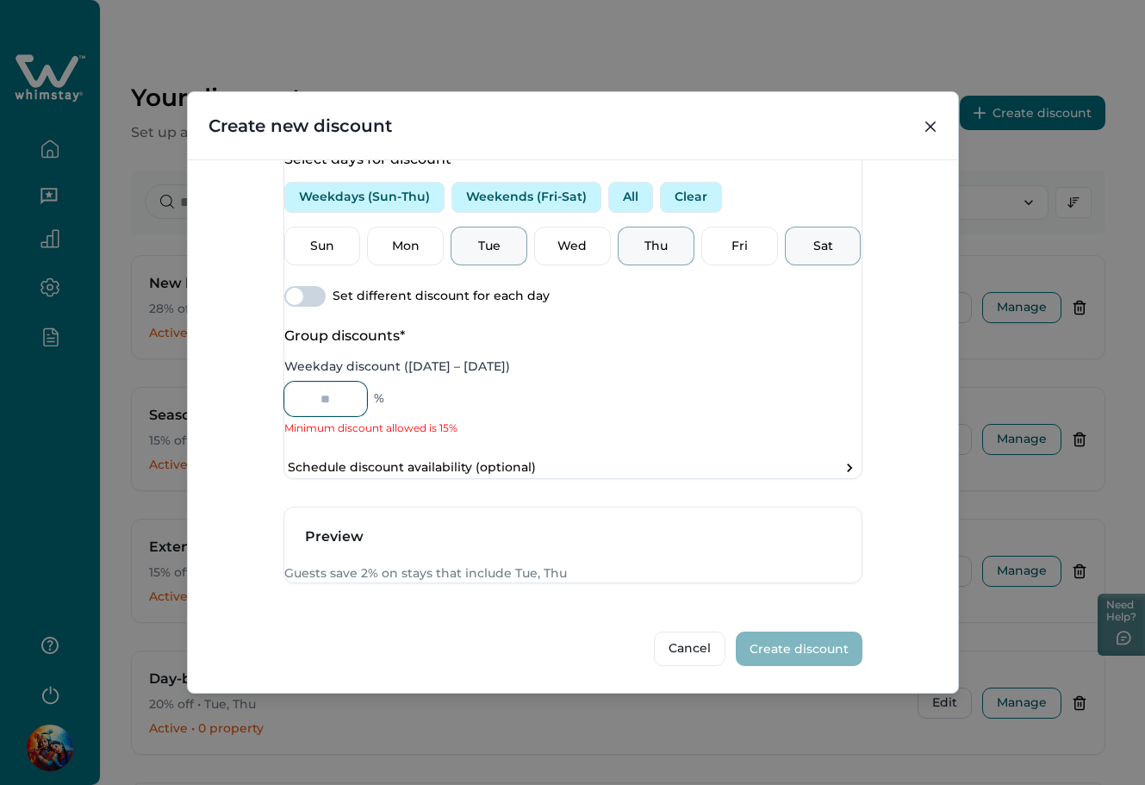
type input "*"
click at [818, 238] on p "Sat" at bounding box center [823, 246] width 54 height 17
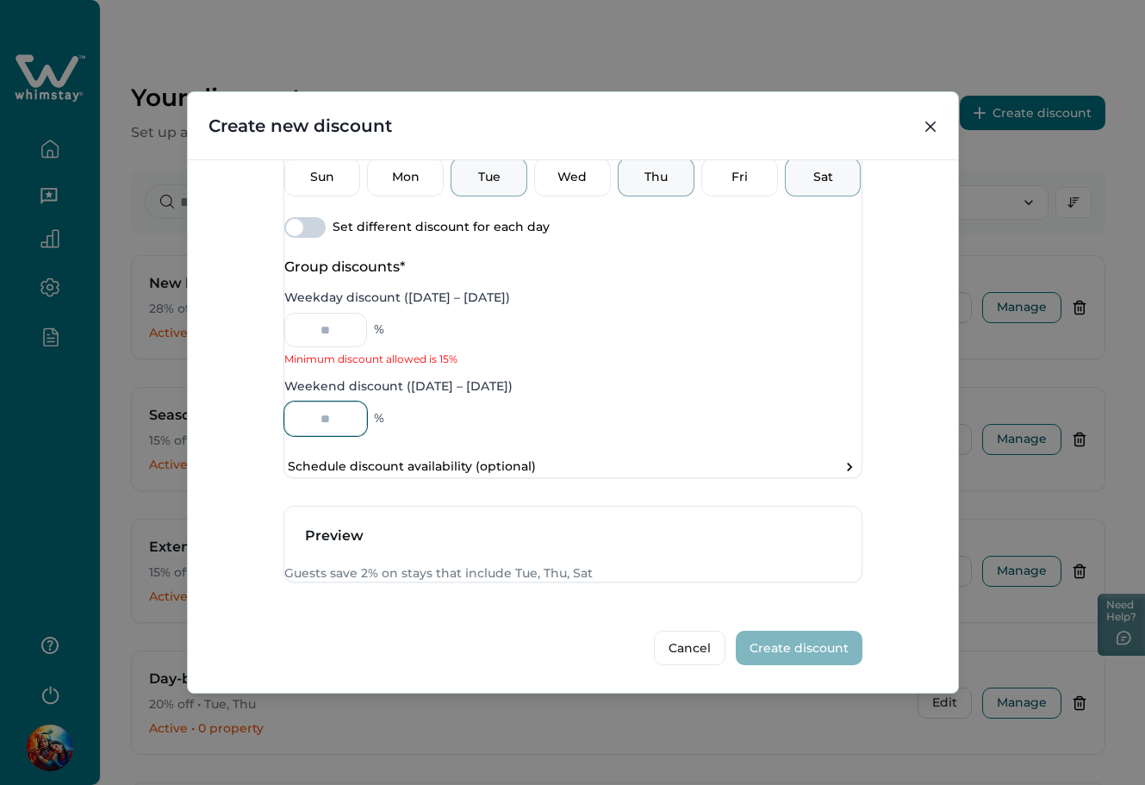
click at [339, 436] on input "Weekend discount ([DATE] – [DATE])" at bounding box center [325, 418] width 83 height 34
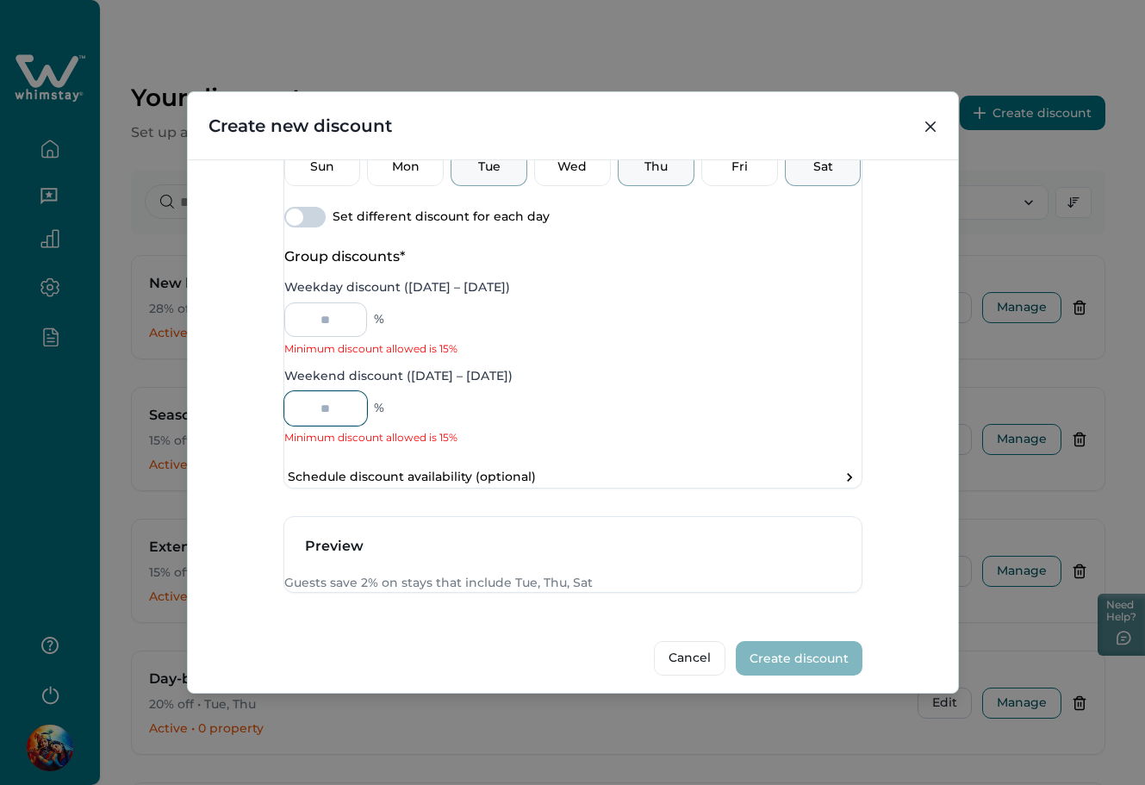
type input "*"
click at [367, 337] on input "*" at bounding box center [325, 319] width 83 height 34
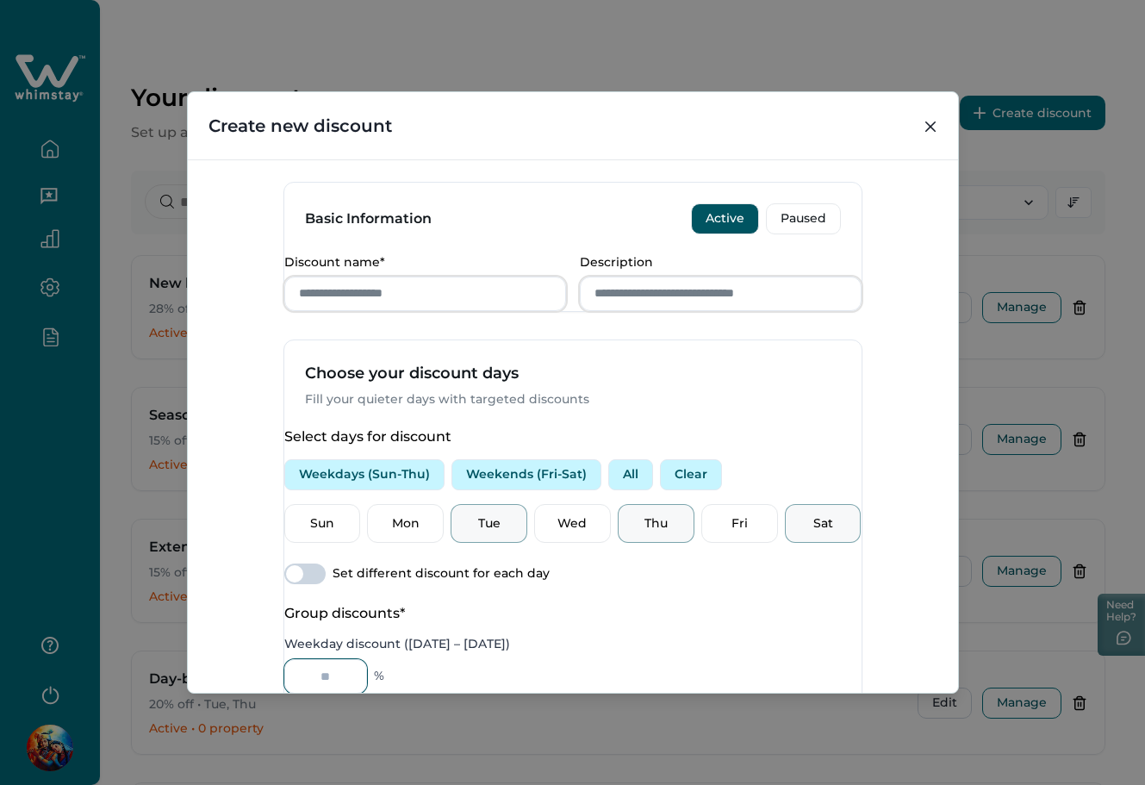
scroll to position [330, 0]
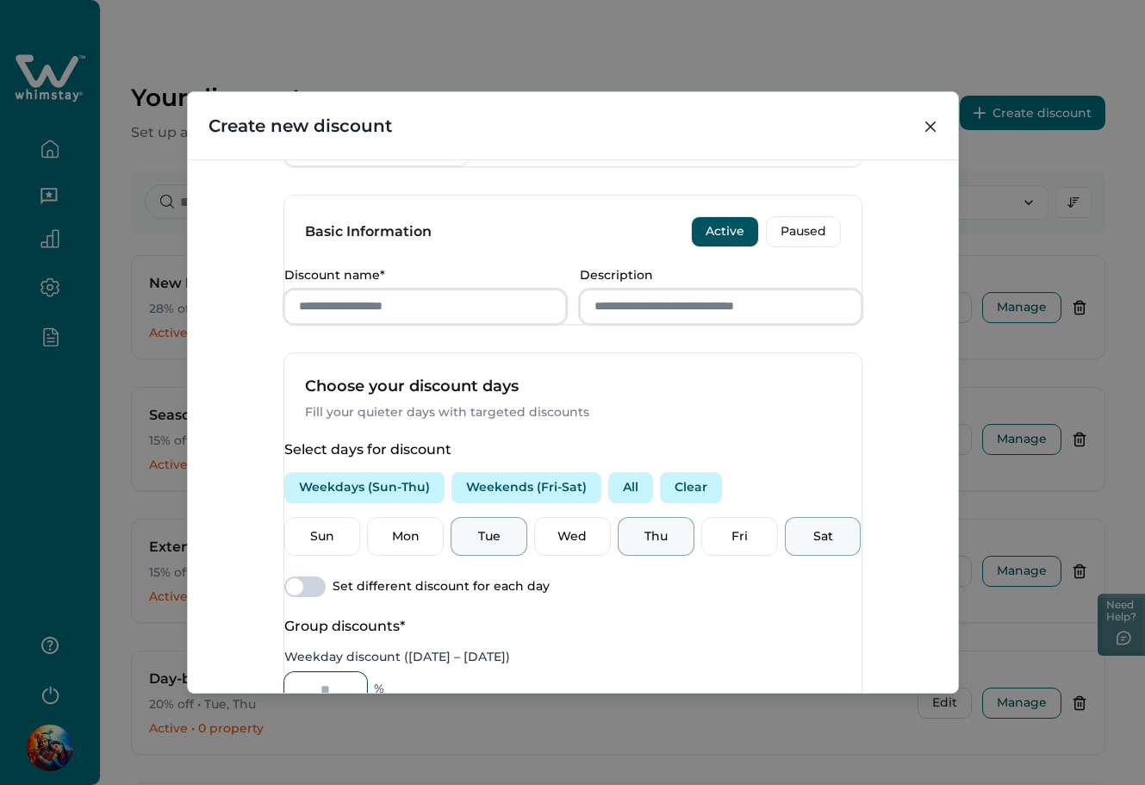
type input "**"
click at [321, 597] on span at bounding box center [304, 586] width 41 height 21
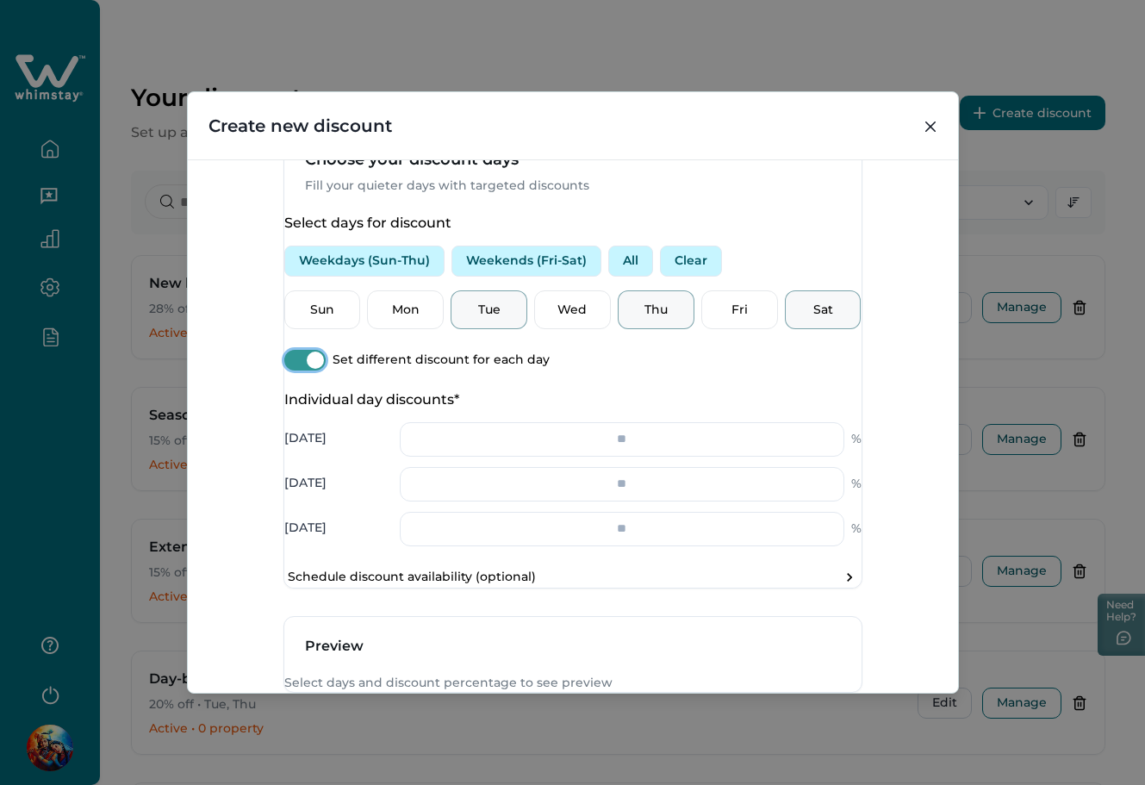
scroll to position [559, 0]
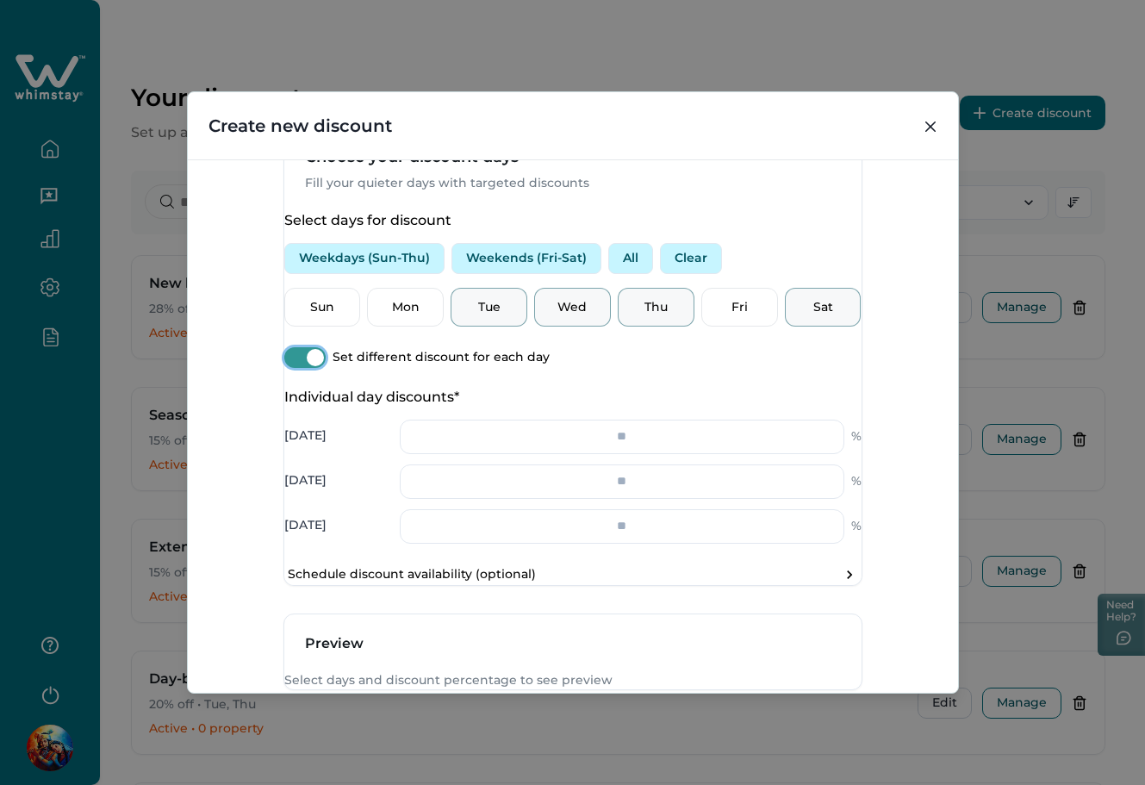
click at [557, 316] on p "Wed" at bounding box center [572, 307] width 54 height 17
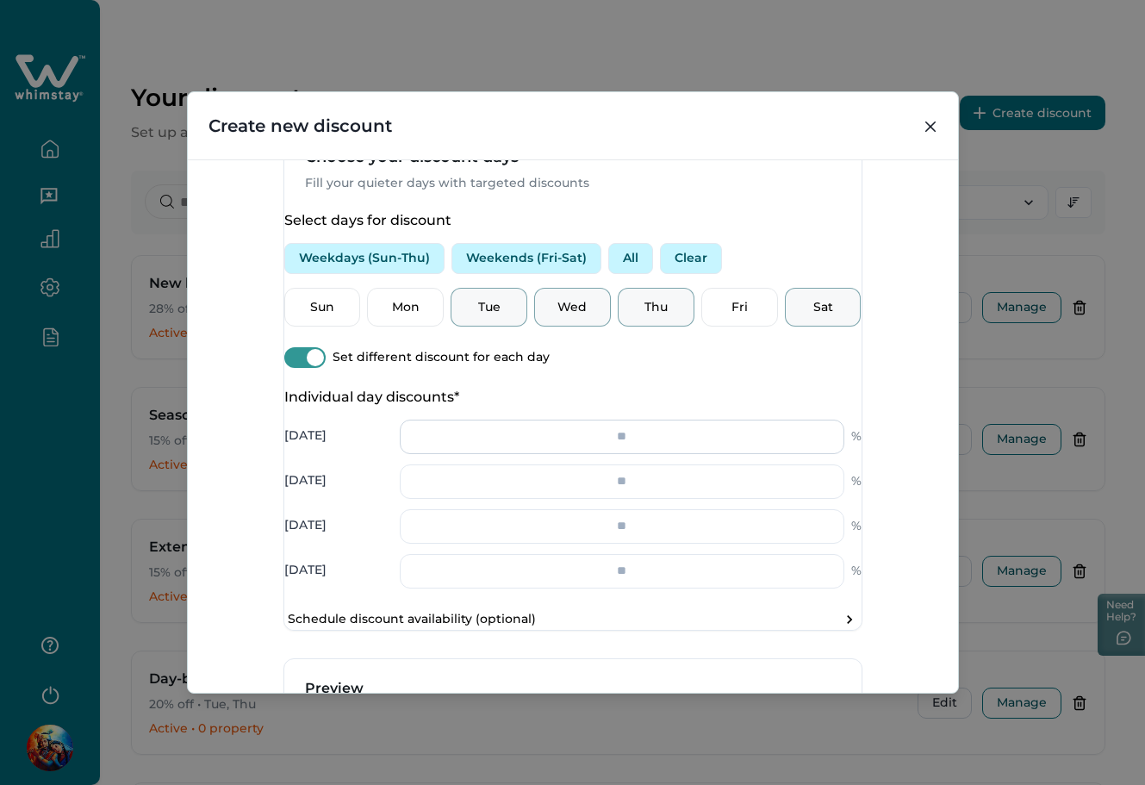
click at [619, 454] on input "number" at bounding box center [622, 436] width 444 height 34
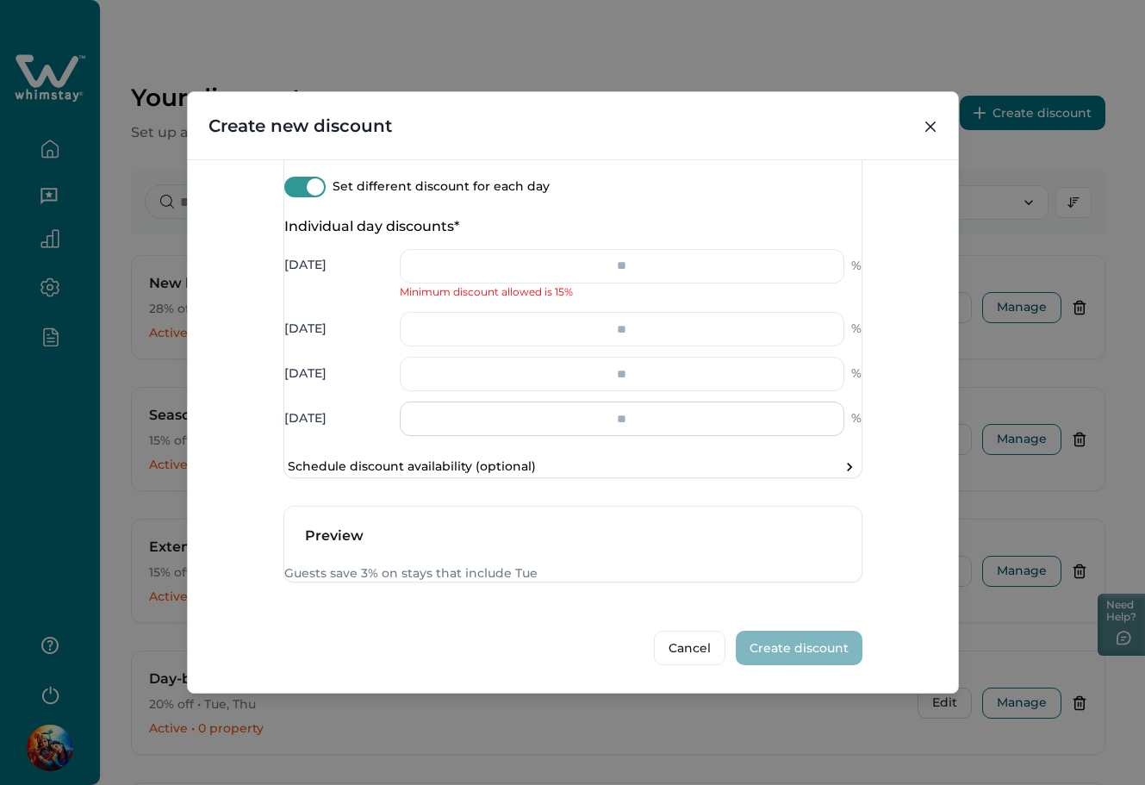
scroll to position [789, 0]
type input "*"
click at [603, 327] on input "number" at bounding box center [622, 329] width 444 height 34
type input "**"
click at [606, 377] on input "number" at bounding box center [622, 374] width 444 height 34
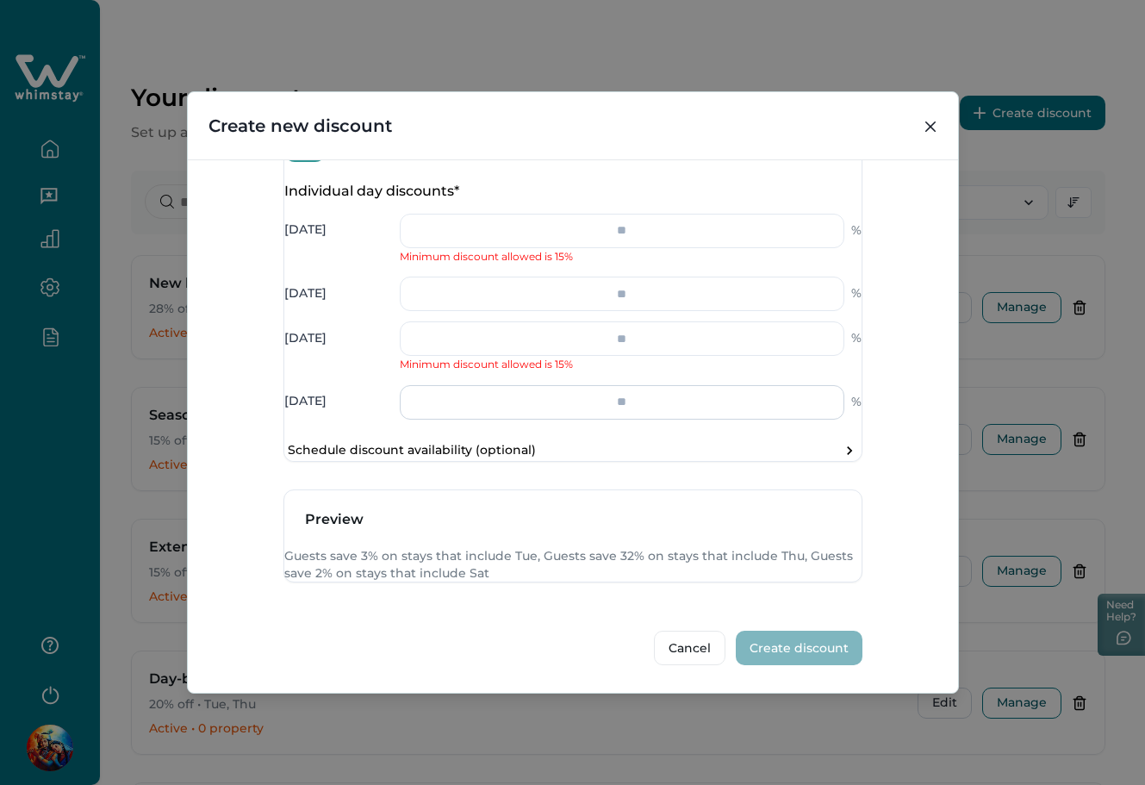
scroll to position [864, 0]
type input "*"
click at [621, 385] on input "number" at bounding box center [622, 402] width 444 height 34
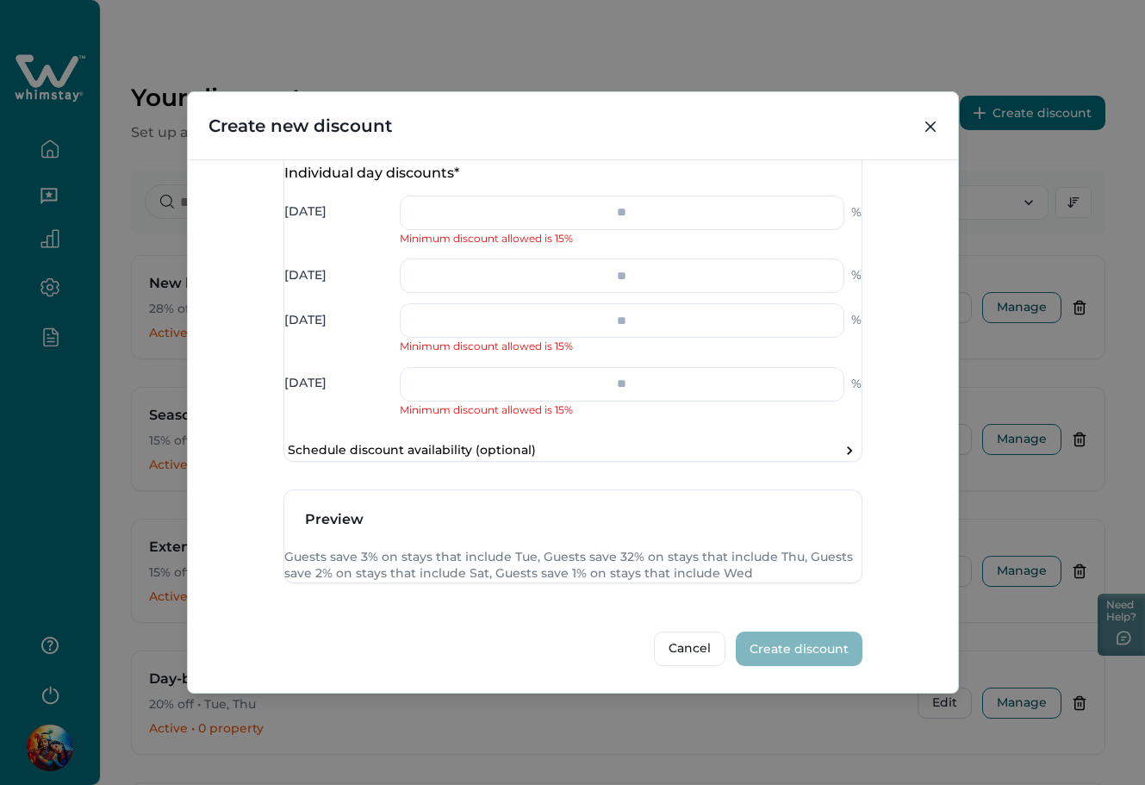
type input "*"
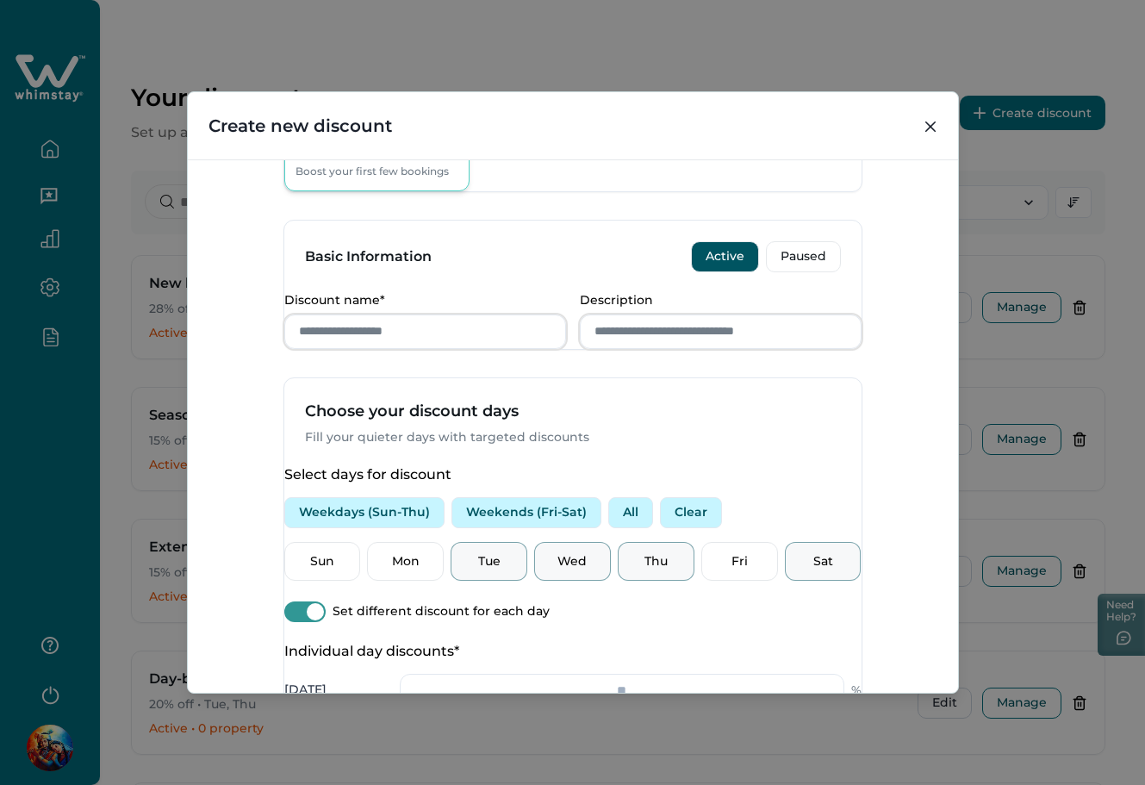
scroll to position [175, 0]
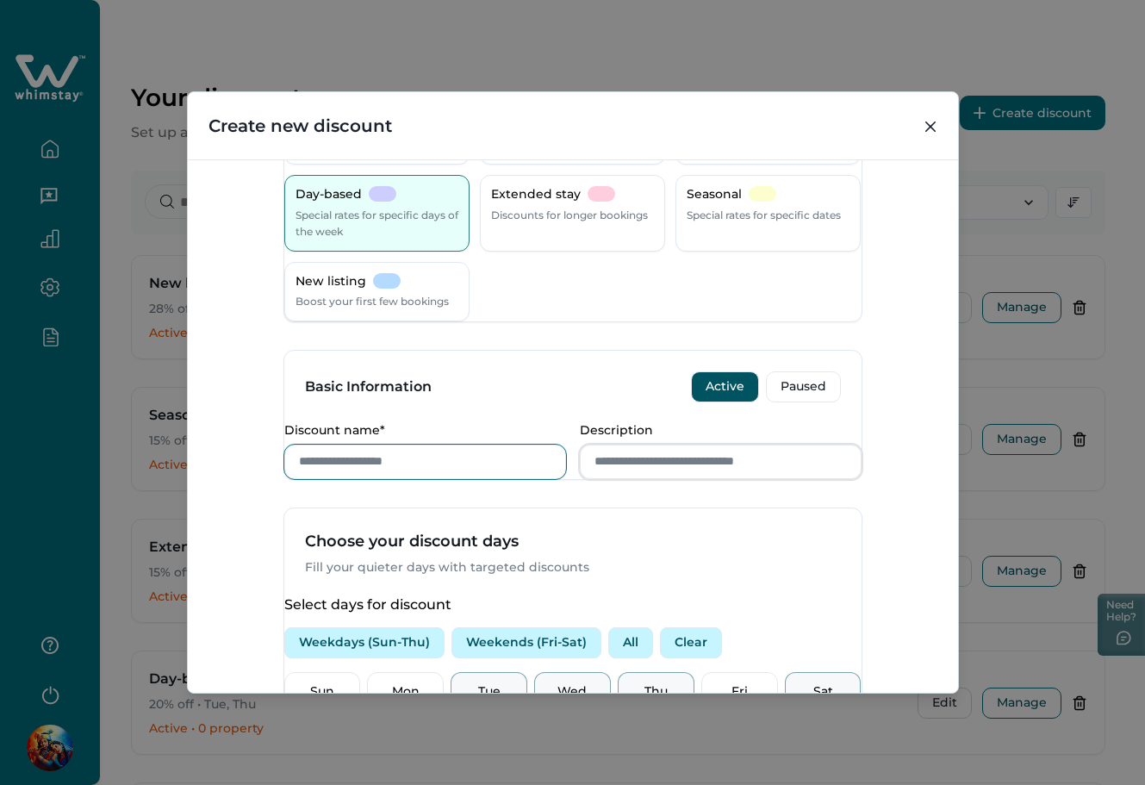
click at [381, 479] on input "Discount name*" at bounding box center [425, 461] width 282 height 34
type input "******"
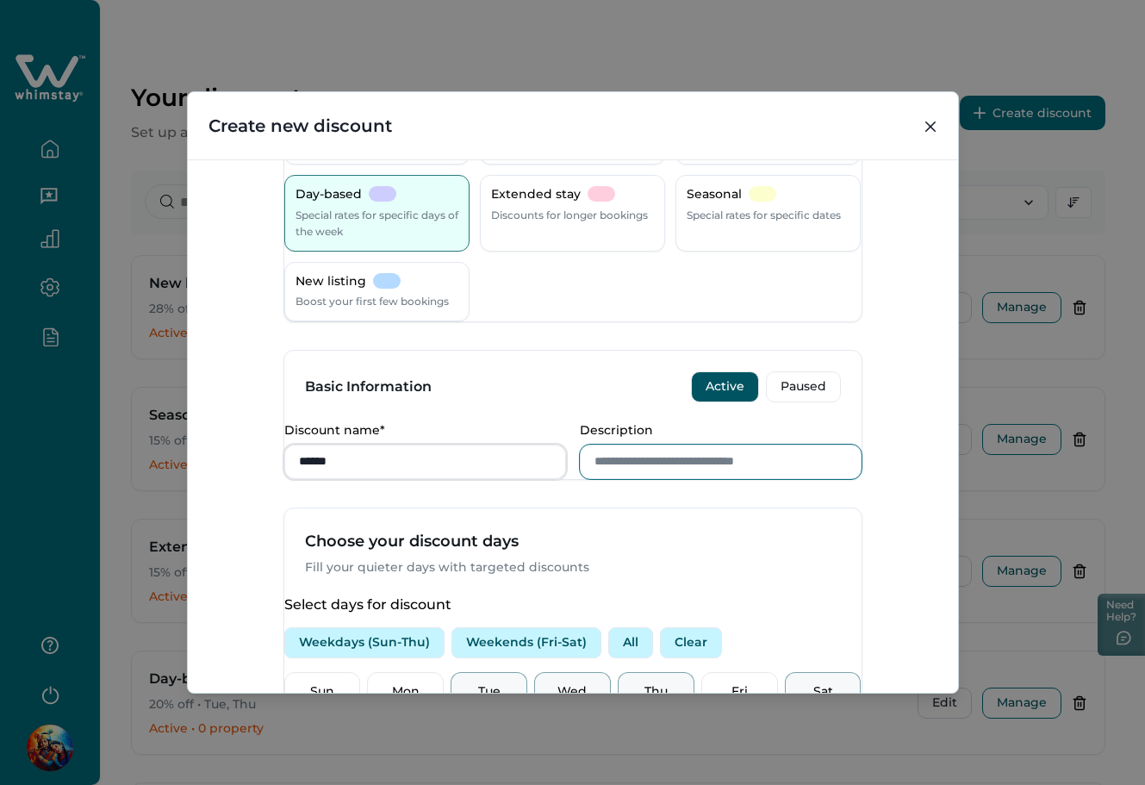
click at [665, 479] on input "Description" at bounding box center [721, 461] width 282 height 34
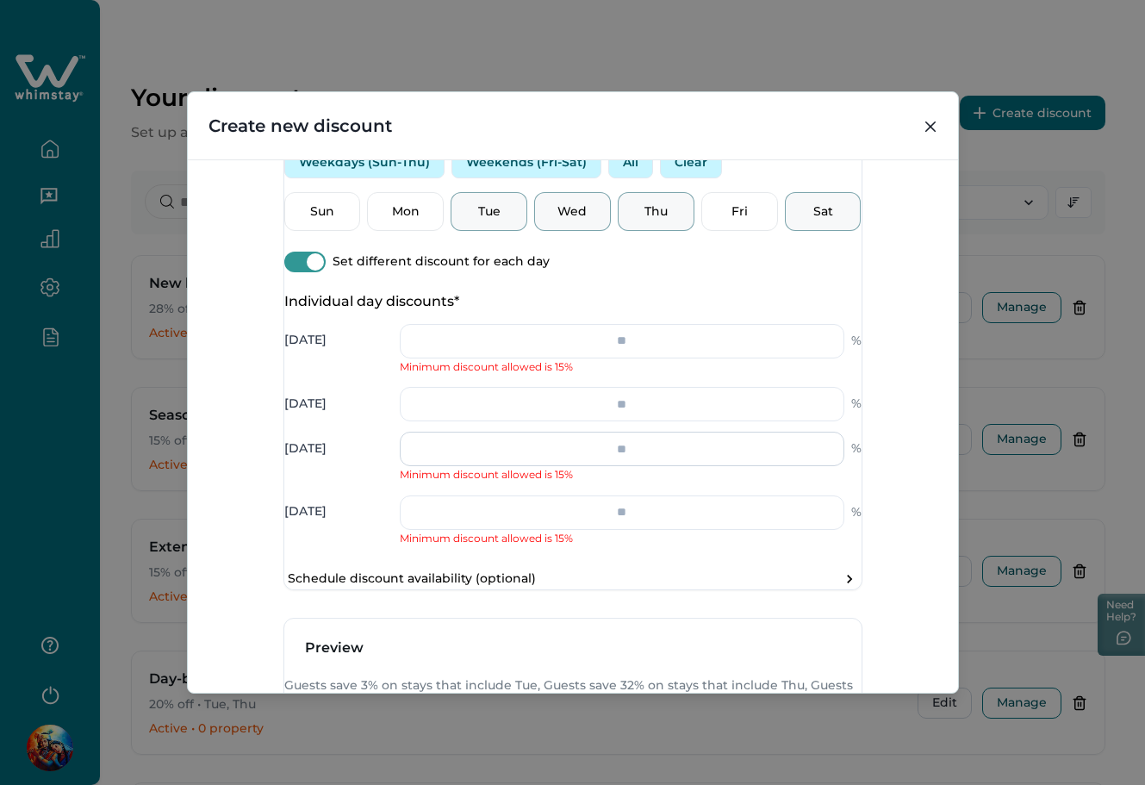
scroll to position [653, 0]
type input "********"
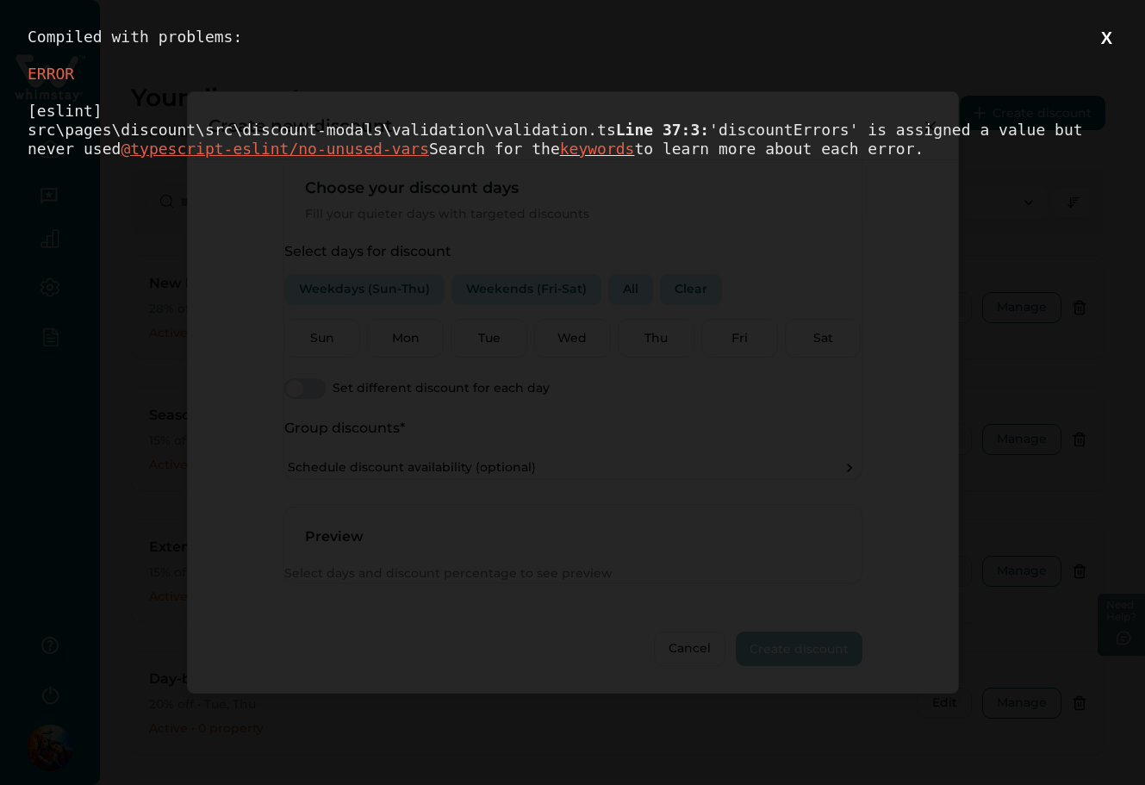
scroll to position [0, 0]
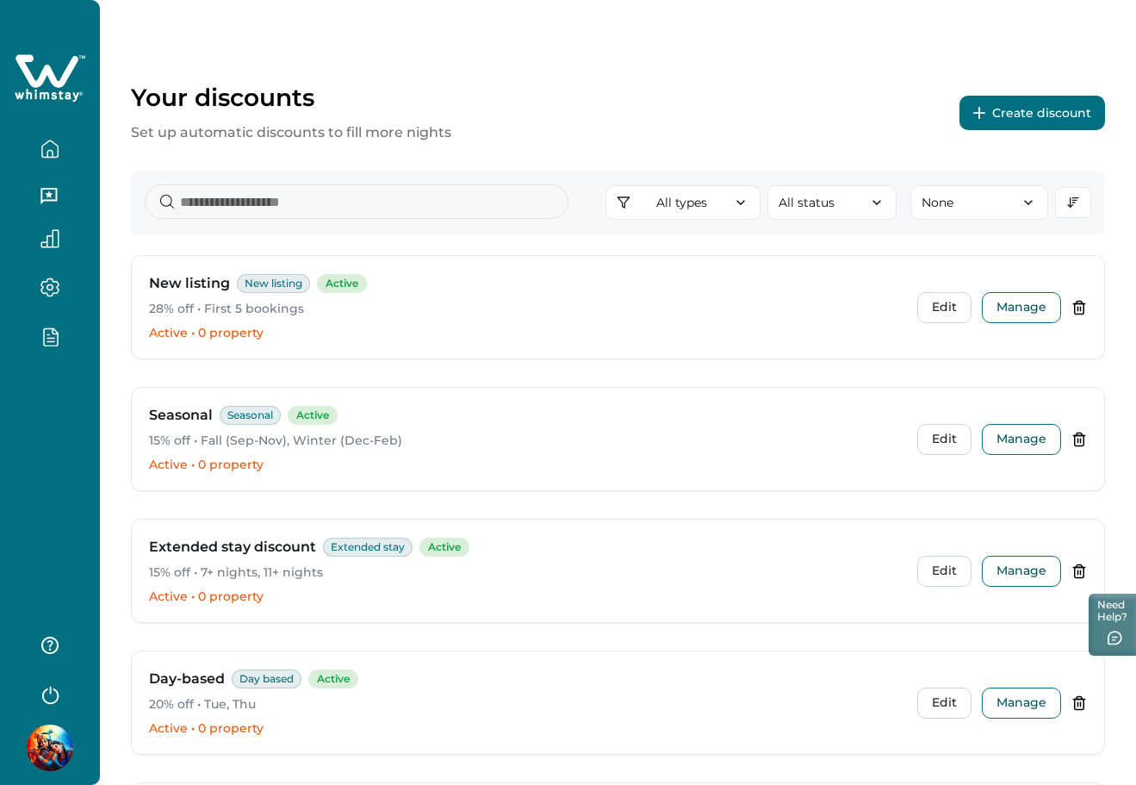
click at [998, 103] on button "Create discount" at bounding box center [1033, 113] width 146 height 34
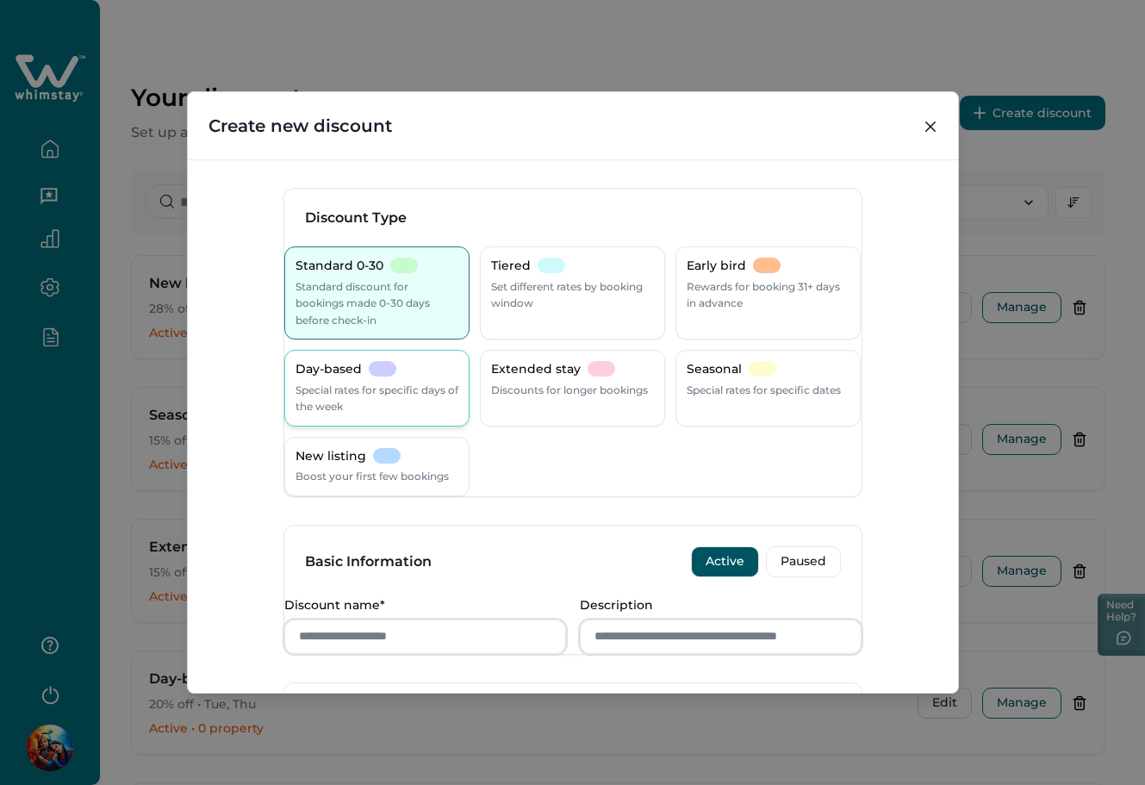
click at [435, 392] on p "Special rates for specific days of the week" at bounding box center [376, 399] width 163 height 34
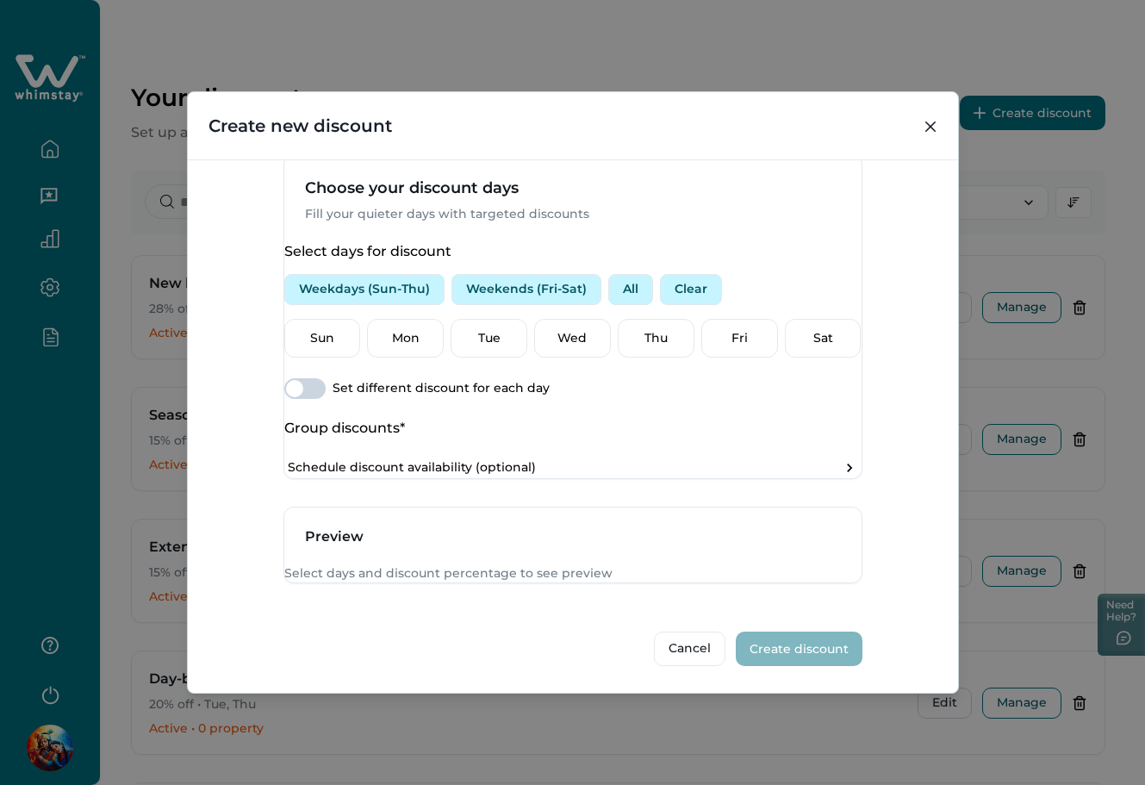
scroll to position [628, 0]
click at [407, 330] on p "Mon" at bounding box center [405, 338] width 54 height 17
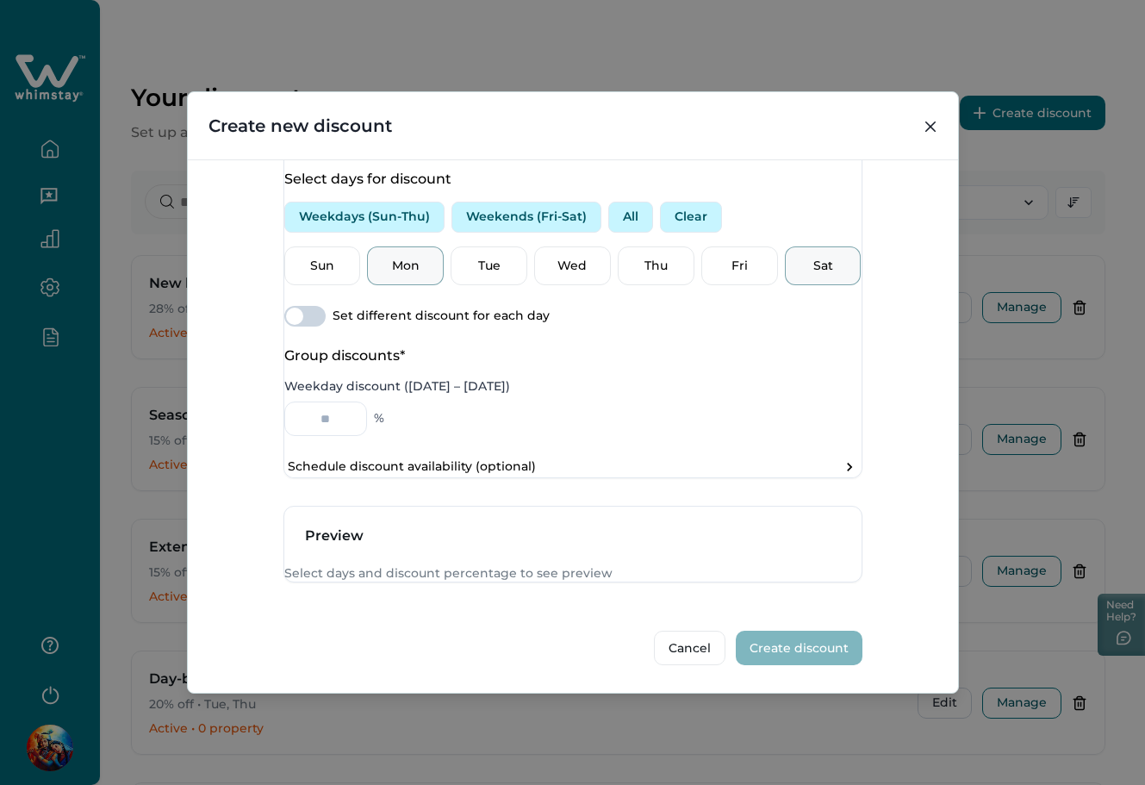
click at [830, 286] on div "Sat" at bounding box center [823, 266] width 77 height 40
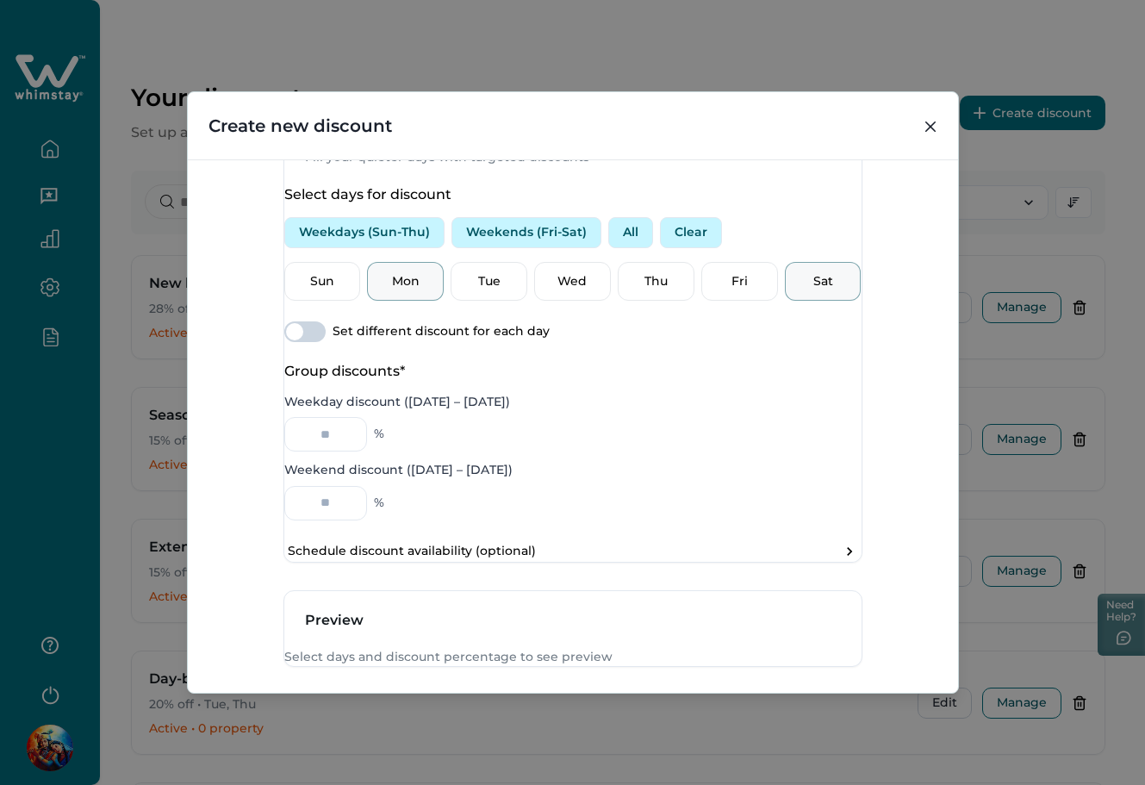
scroll to position [513, 0]
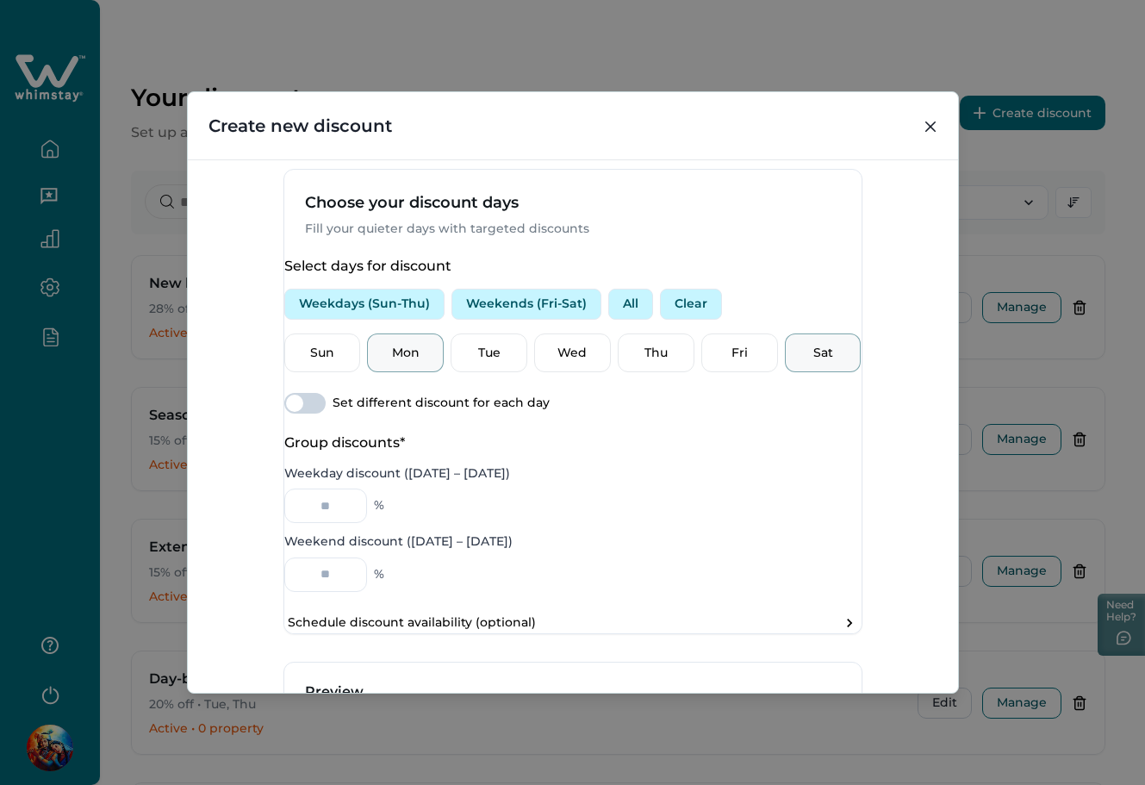
click at [438, 140] on input "Discount name*" at bounding box center [425, 123] width 282 height 34
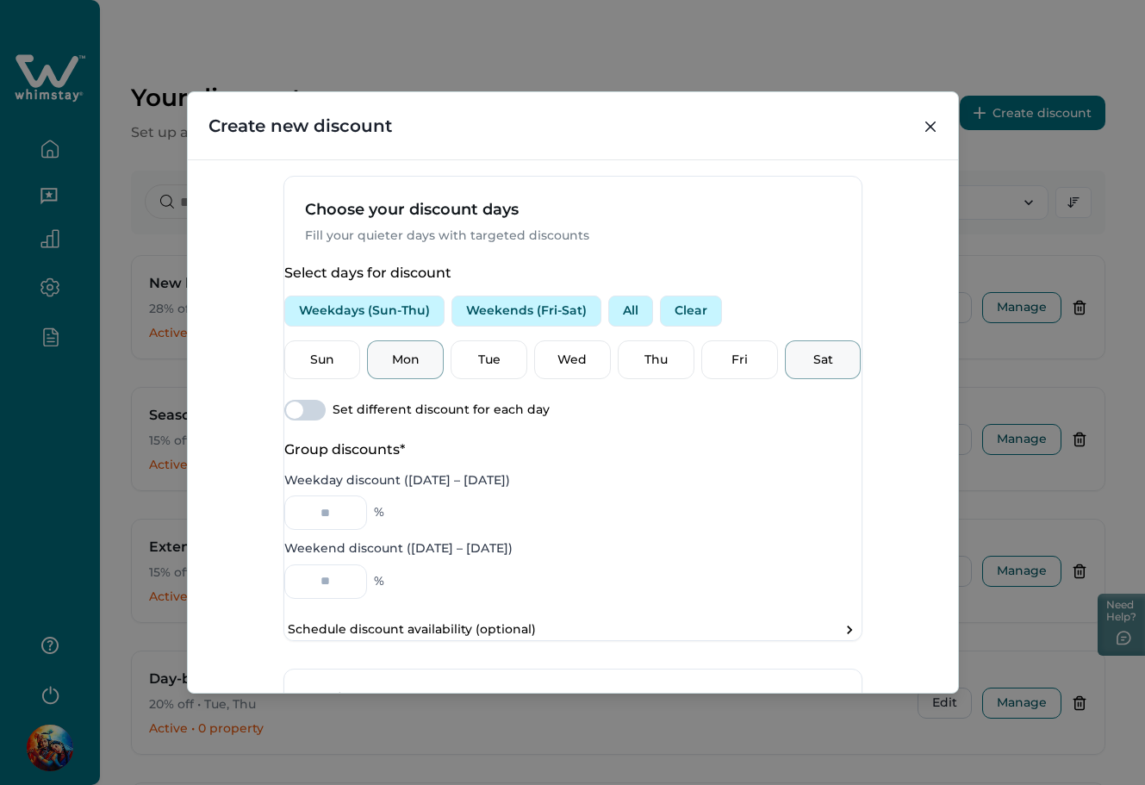
type input "***"
click at [643, 147] on input "Description" at bounding box center [721, 130] width 282 height 34
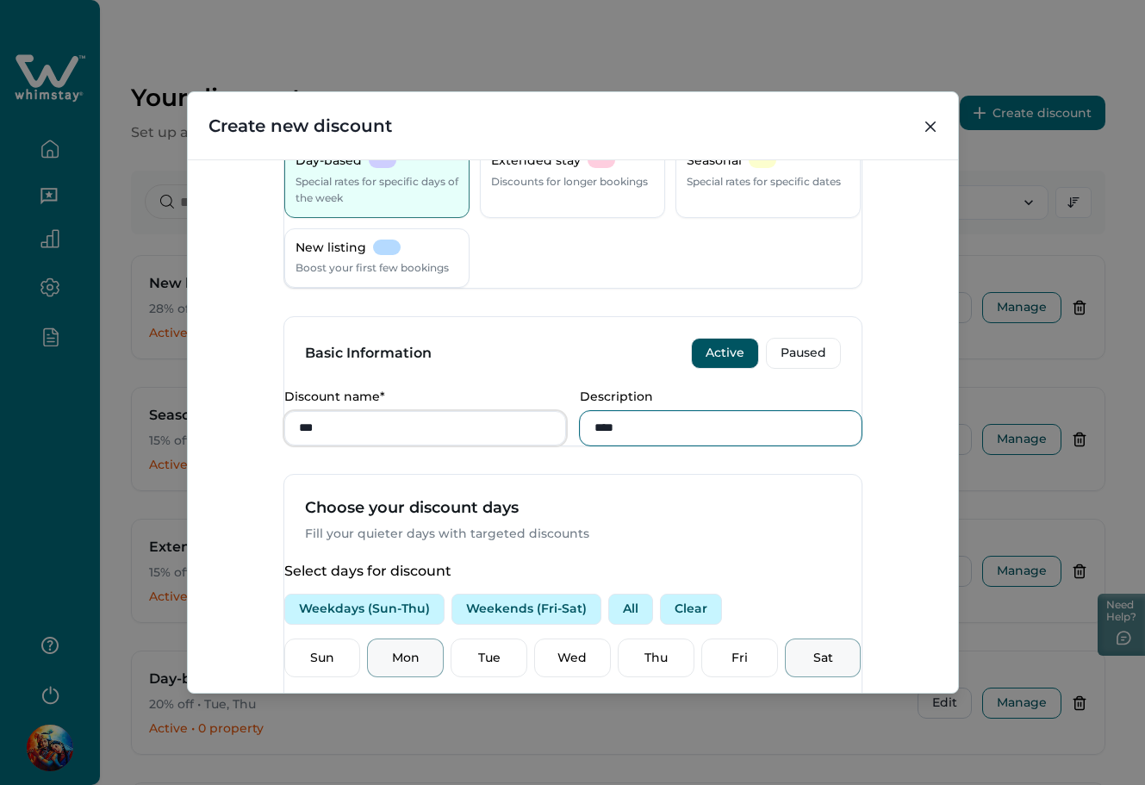
scroll to position [654, 0]
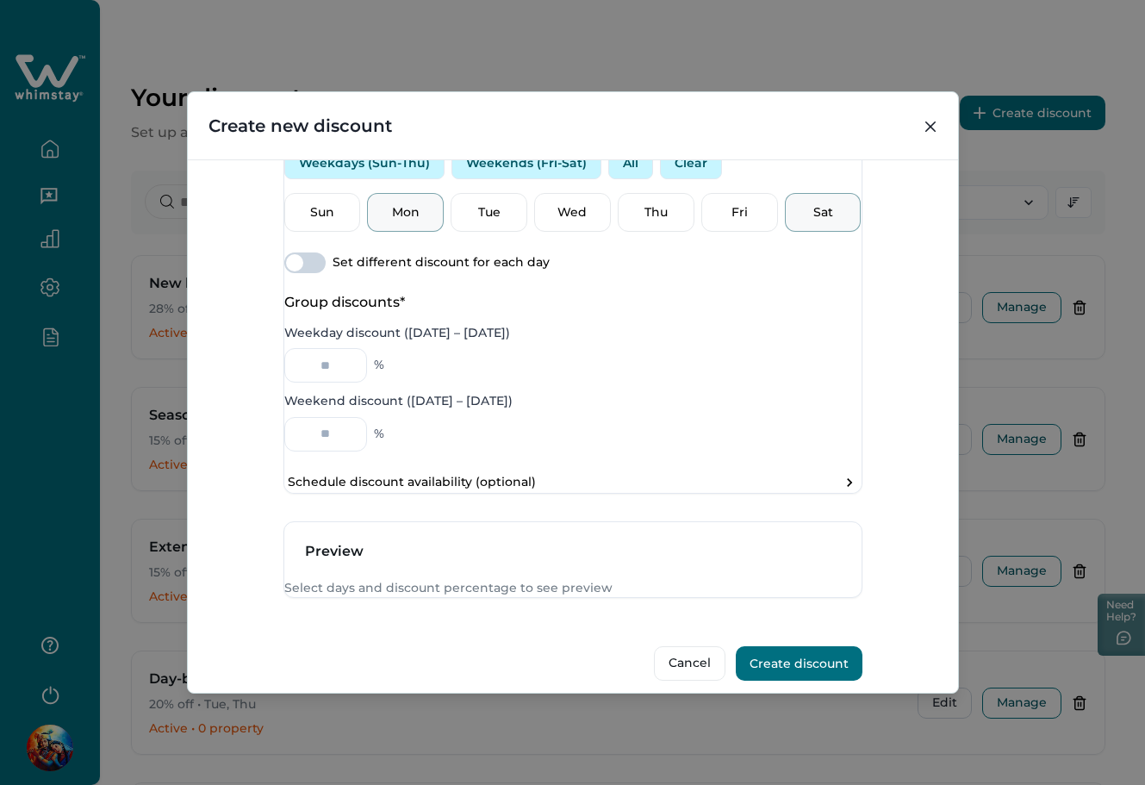
type input "****"
click at [836, 399] on div "Select days for discount Weekdays (Sun-Thu) Weekends (Fri-Sat) All Clear Sun Mo…" at bounding box center [572, 305] width 577 height 376
click at [401, 221] on p "Mon" at bounding box center [405, 212] width 54 height 17
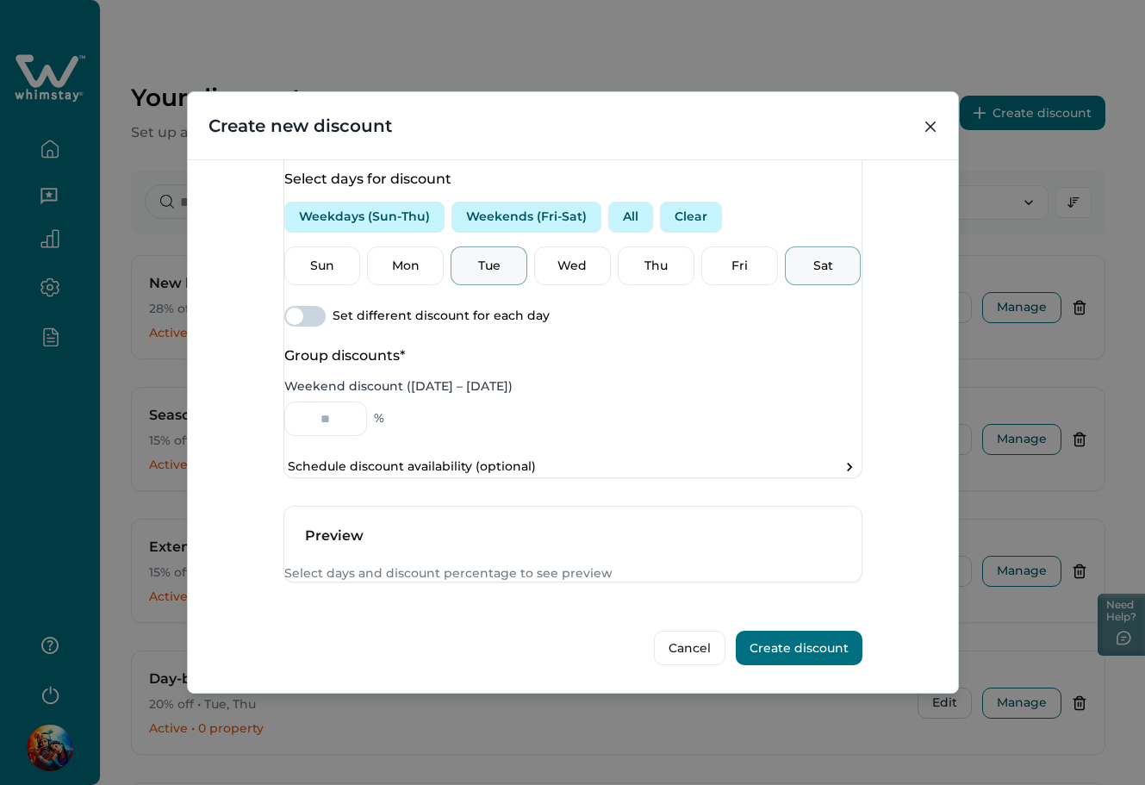
click at [473, 274] on p "Tue" at bounding box center [489, 266] width 54 height 17
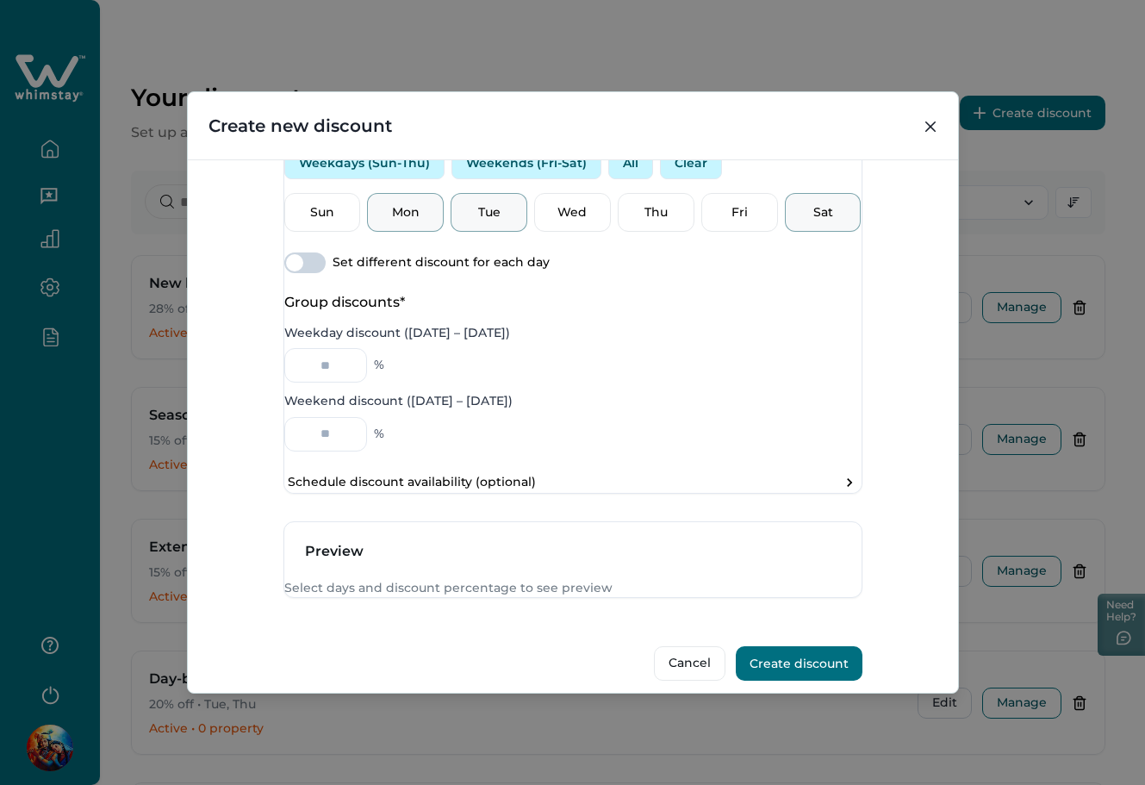
click at [413, 221] on p "Mon" at bounding box center [405, 212] width 54 height 17
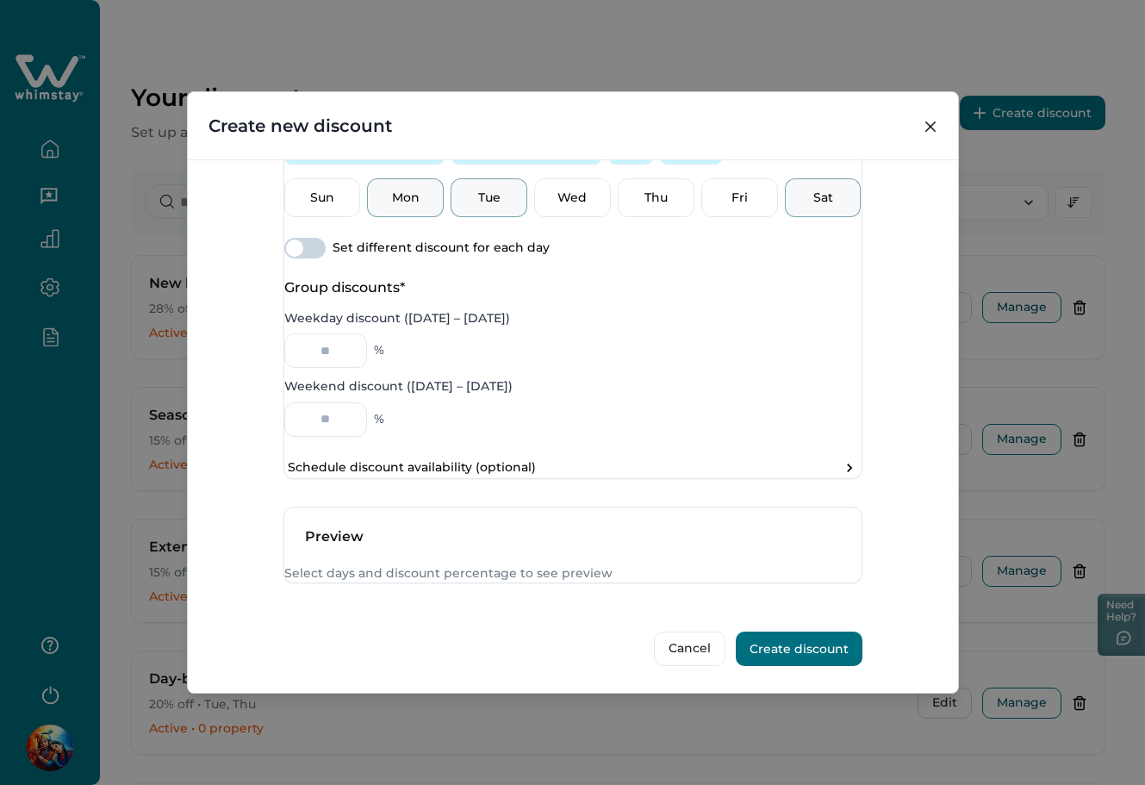
scroll to position [768, 0]
click at [341, 333] on input "Weekday discount ([DATE] – [DATE])" at bounding box center [325, 350] width 83 height 34
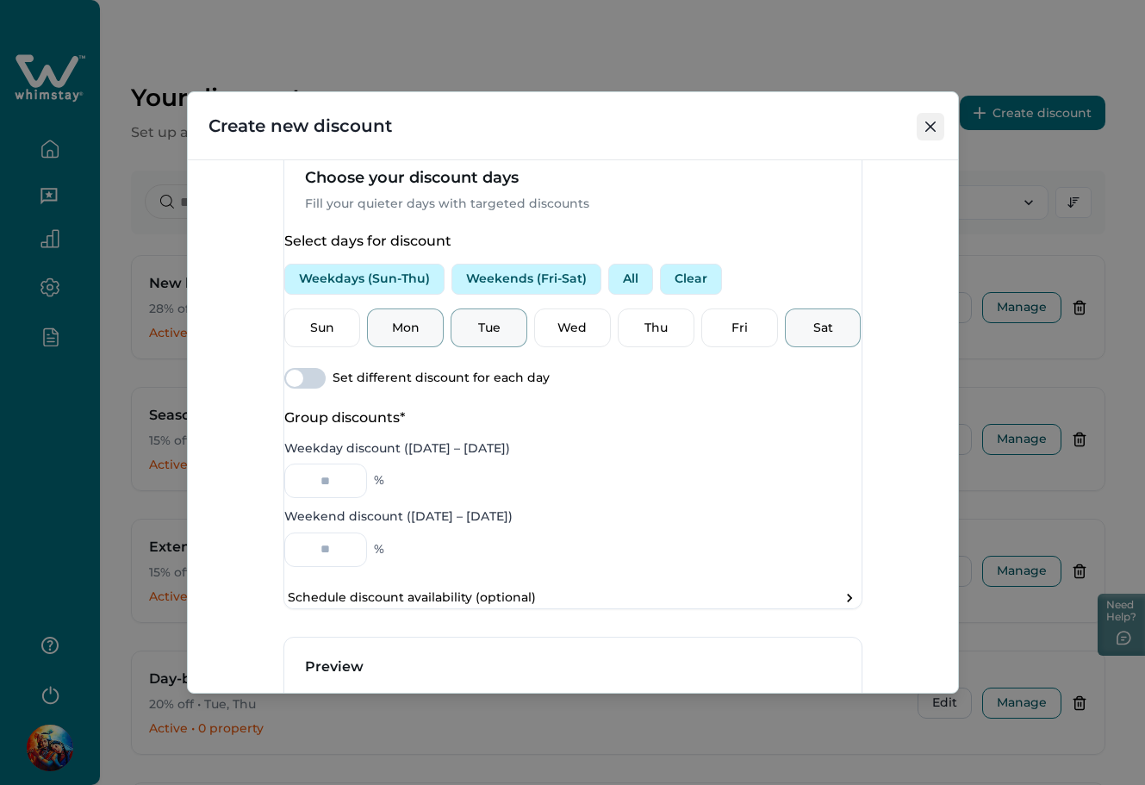
click at [917, 123] on button "Close" at bounding box center [931, 127] width 28 height 28
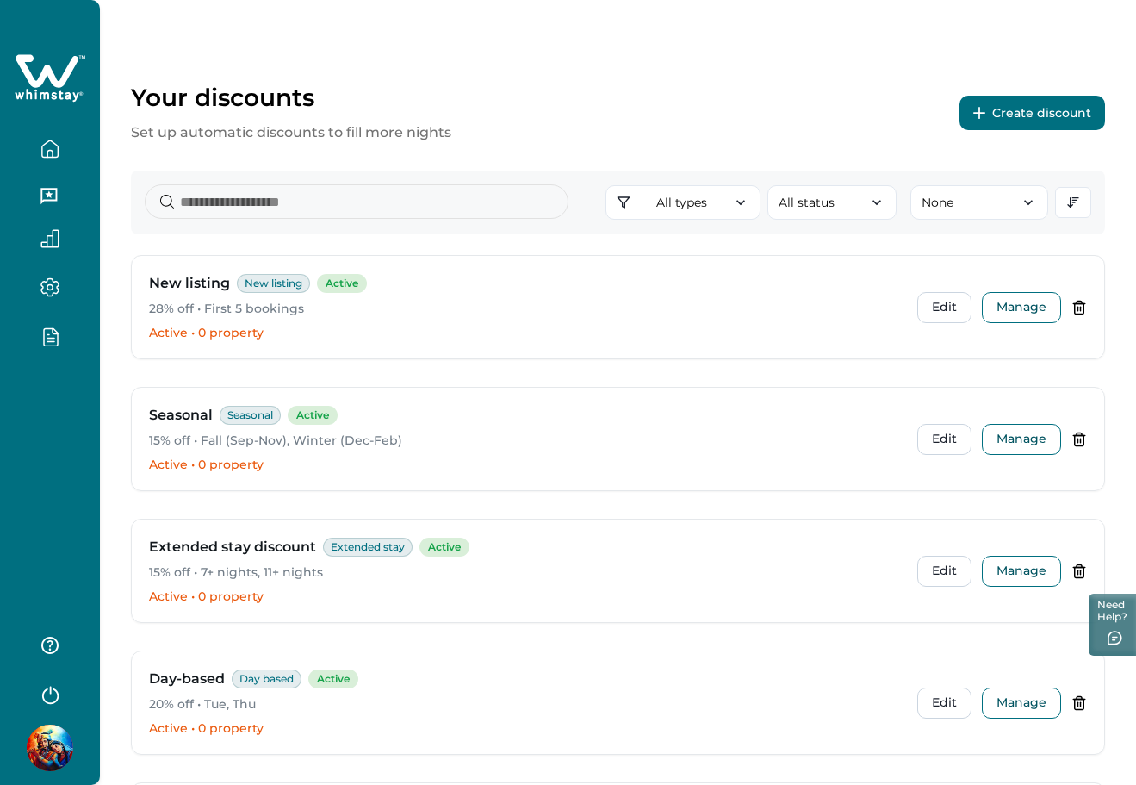
click at [1029, 116] on button "Create discount" at bounding box center [1033, 113] width 146 height 34
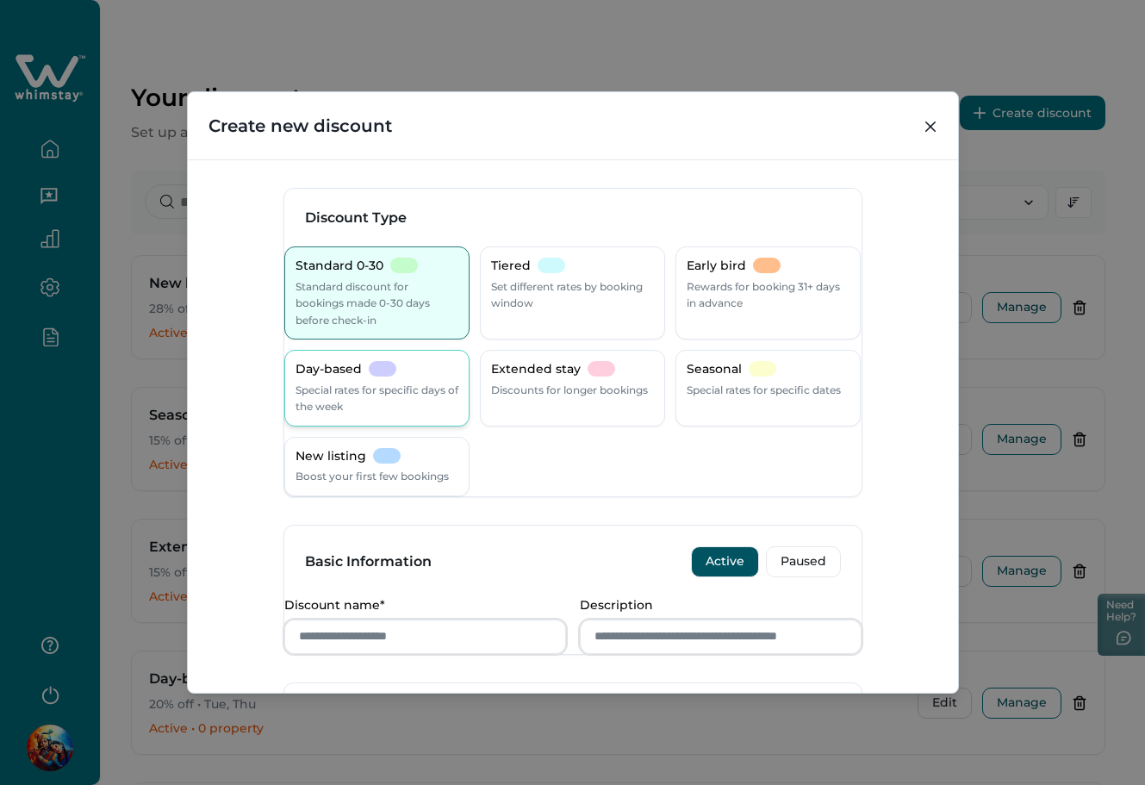
click at [376, 385] on p "Special rates for specific days of the week" at bounding box center [376, 399] width 163 height 34
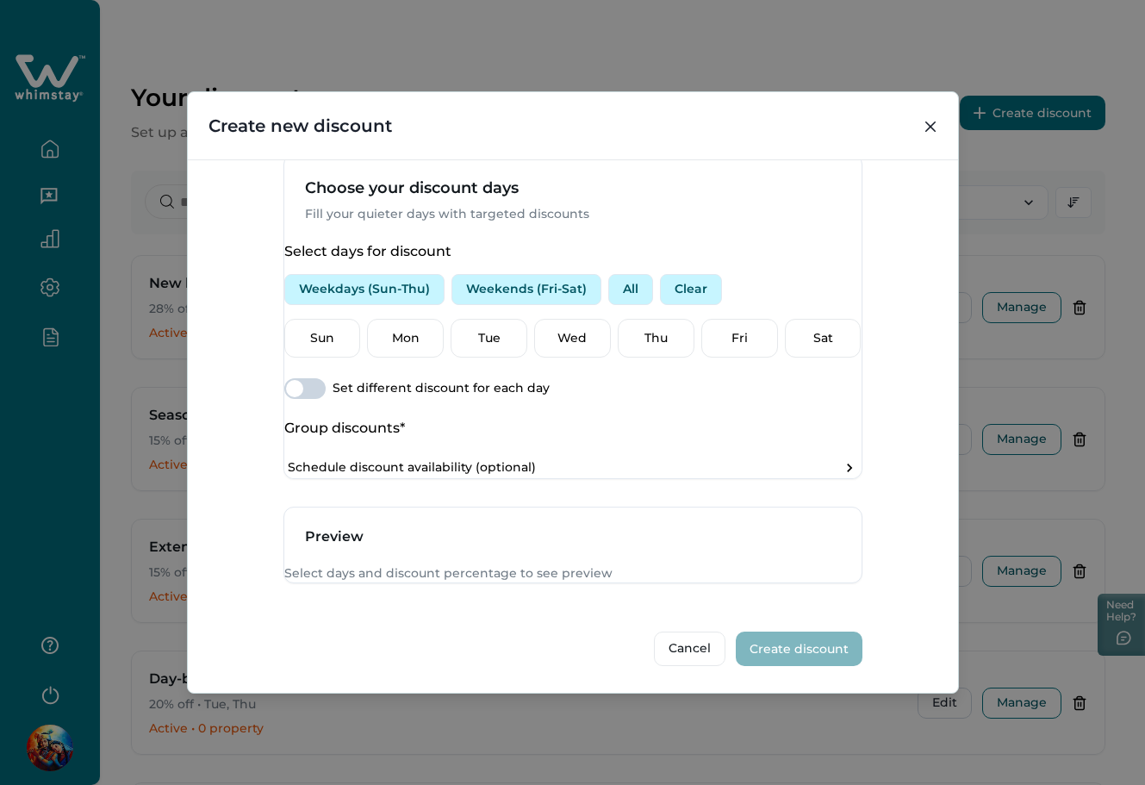
scroll to position [513, 0]
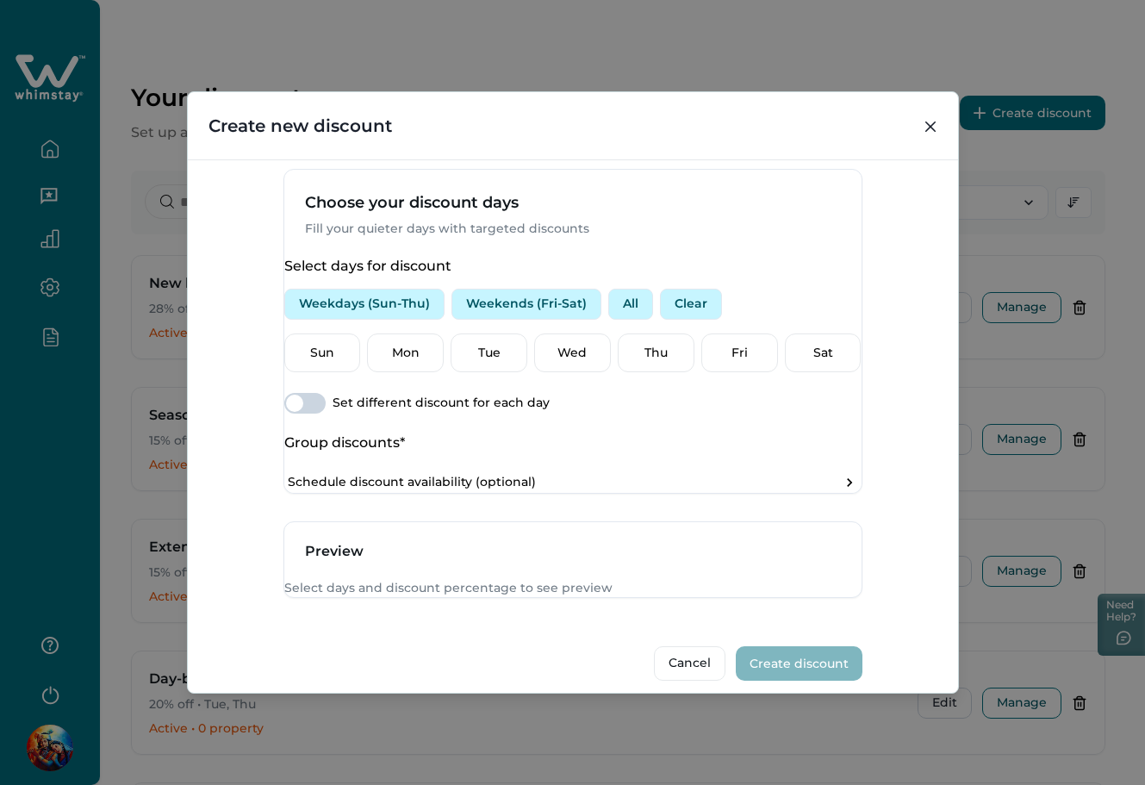
click at [415, 140] on input "Discount name*" at bounding box center [425, 123] width 282 height 34
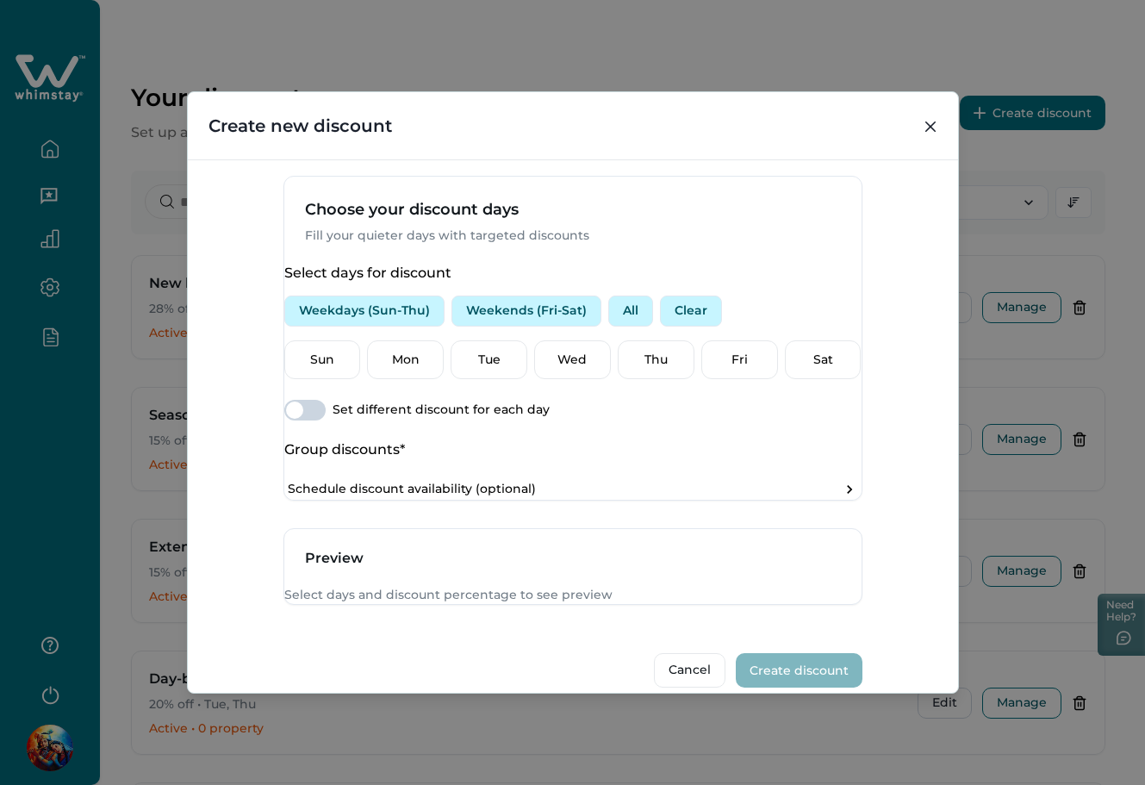
type input "****"
click at [687, 147] on input "Description" at bounding box center [721, 130] width 282 height 34
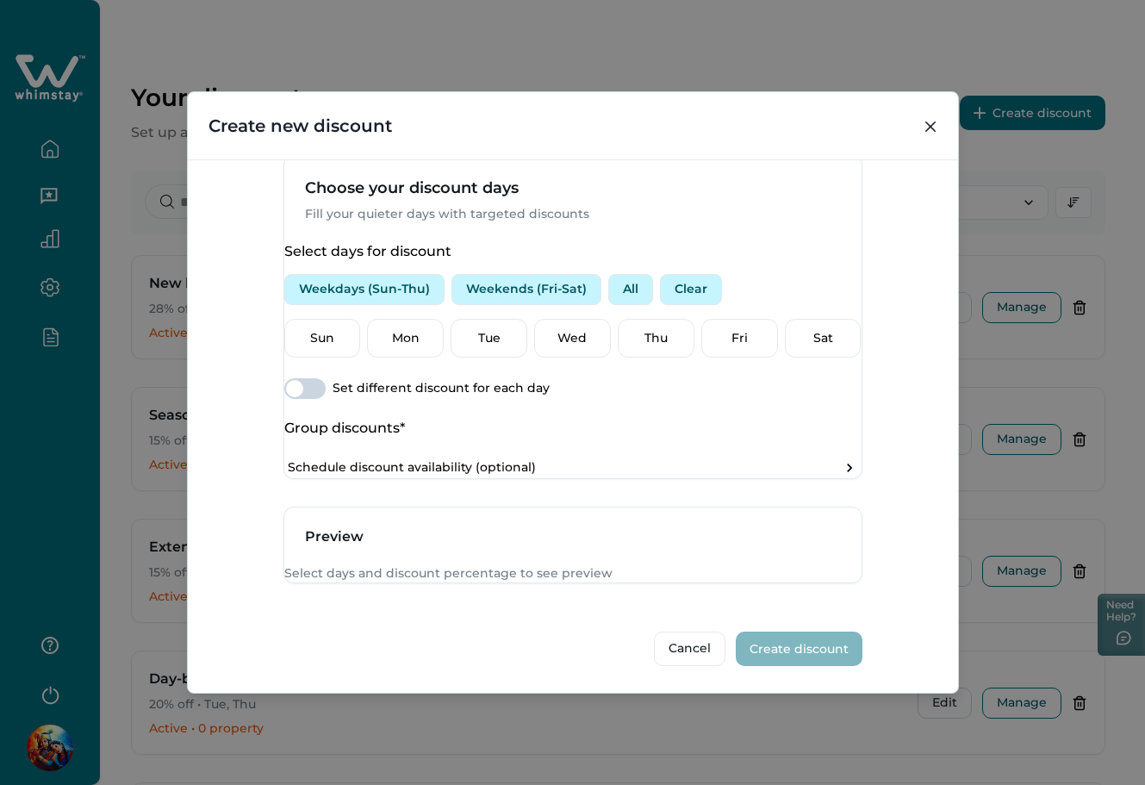
scroll to position [628, 0]
type input "****"
click at [563, 319] on div "Wed" at bounding box center [572, 339] width 77 height 40
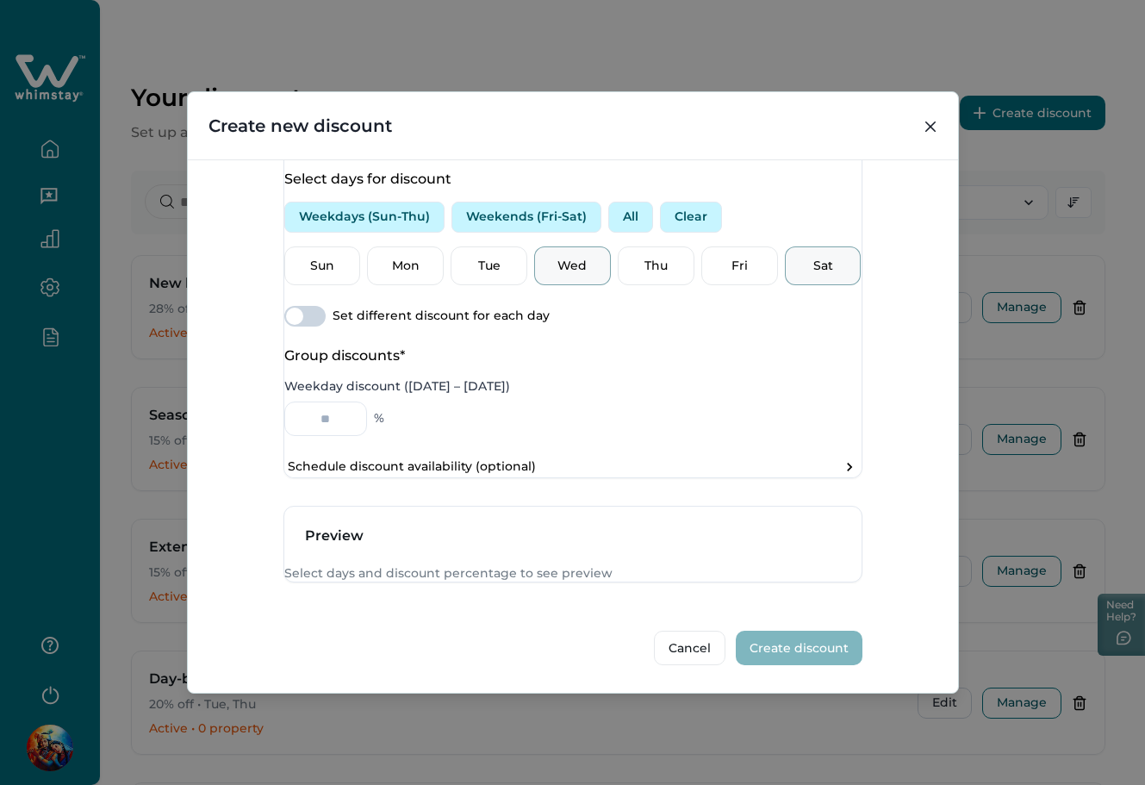
click at [796, 275] on p "Sat" at bounding box center [823, 266] width 54 height 17
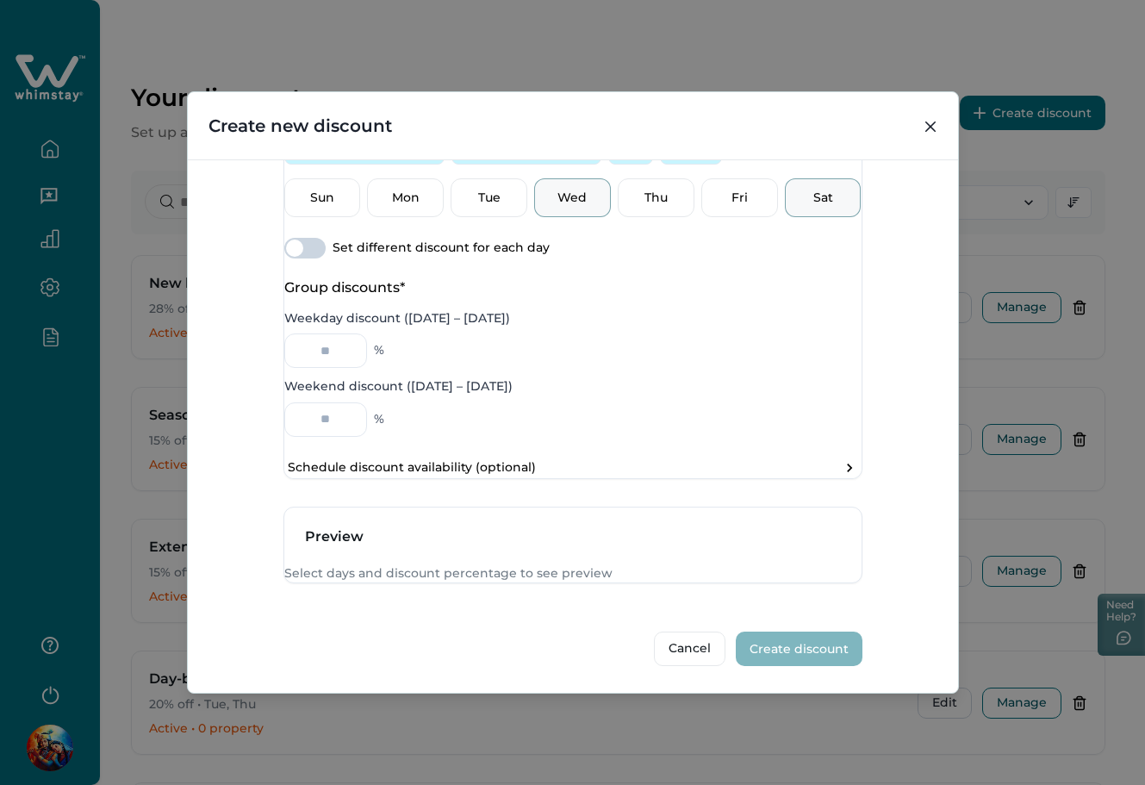
scroll to position [768, 0]
click at [340, 333] on input "Weekday discount ([DATE] – [DATE])" at bounding box center [325, 350] width 83 height 34
type input "**"
click at [329, 402] on input "Weekend discount ([DATE] – [DATE])" at bounding box center [325, 419] width 83 height 34
type input "*"
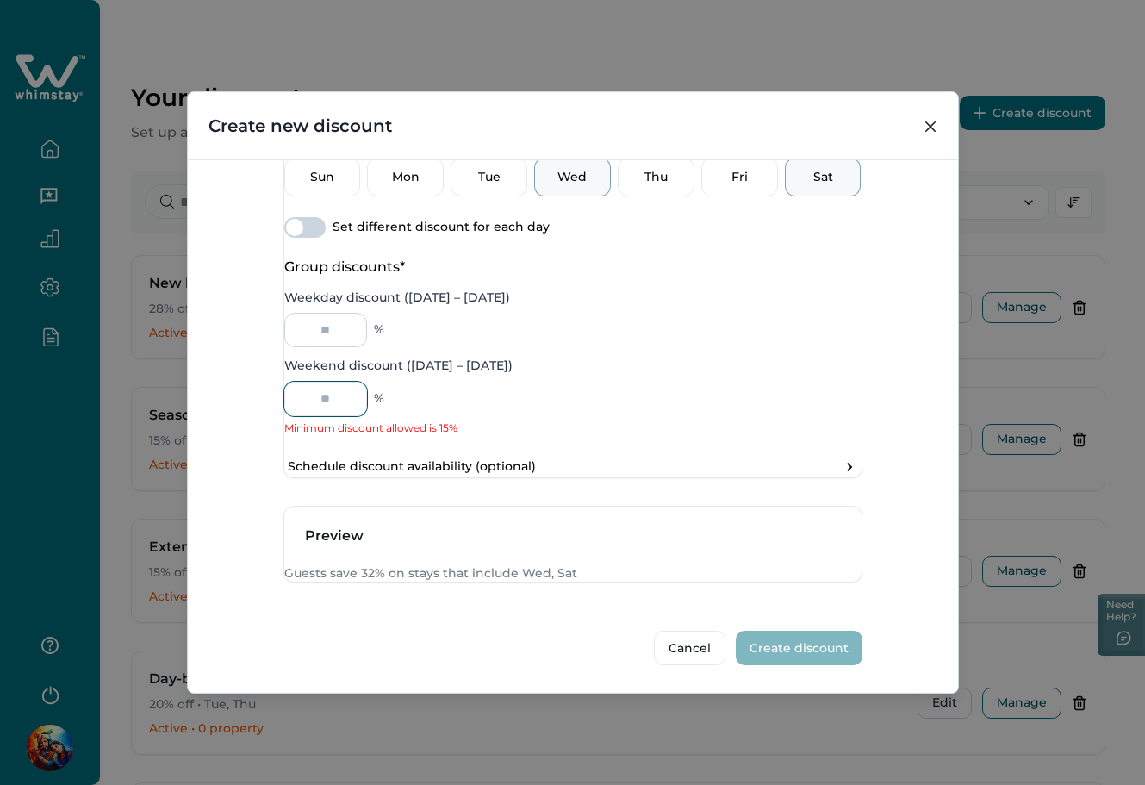
type input "*"
click at [351, 313] on input "**" at bounding box center [325, 330] width 83 height 34
type input "**"
click at [345, 382] on input "*" at bounding box center [325, 399] width 83 height 34
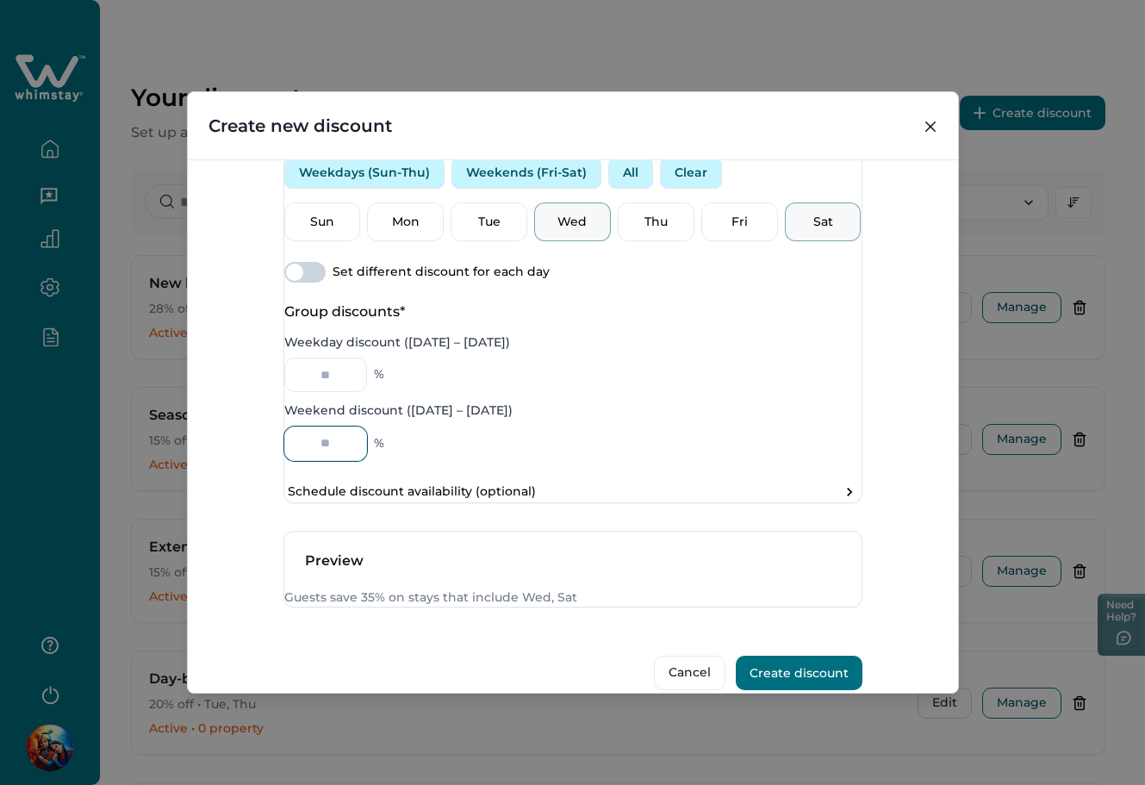
scroll to position [424, 0]
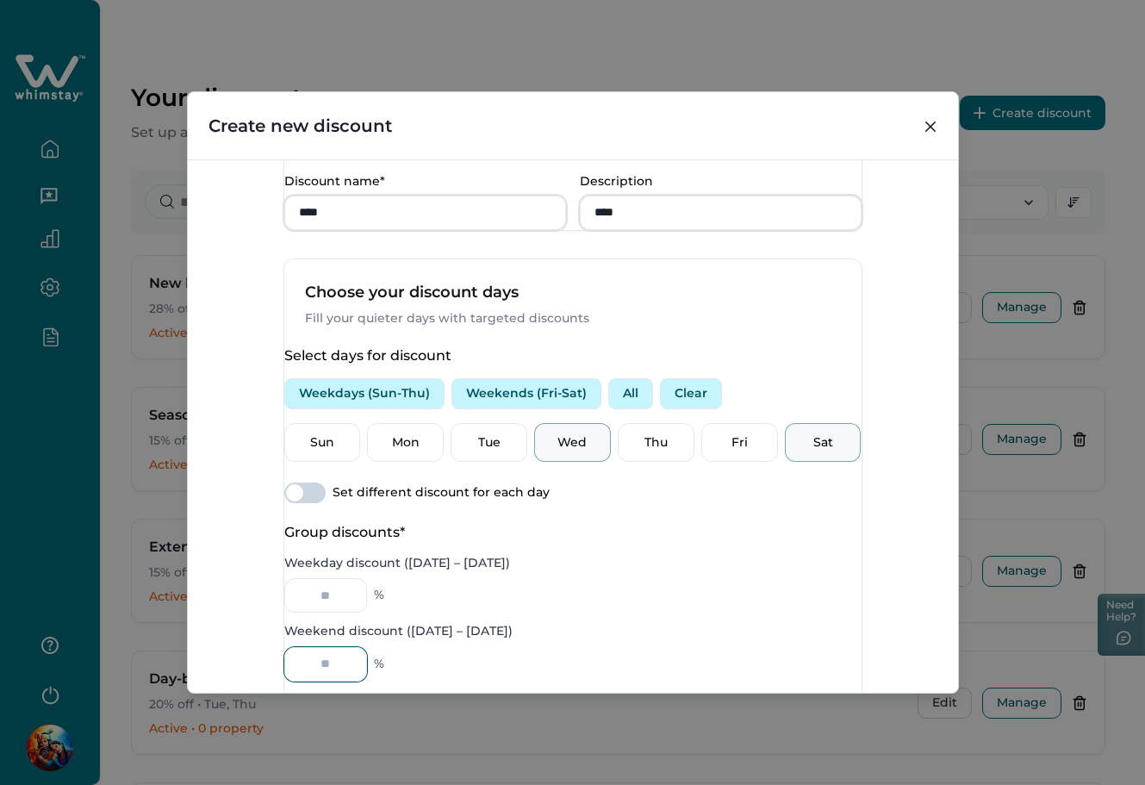
type input "**"
click at [303, 501] on span at bounding box center [294, 492] width 17 height 17
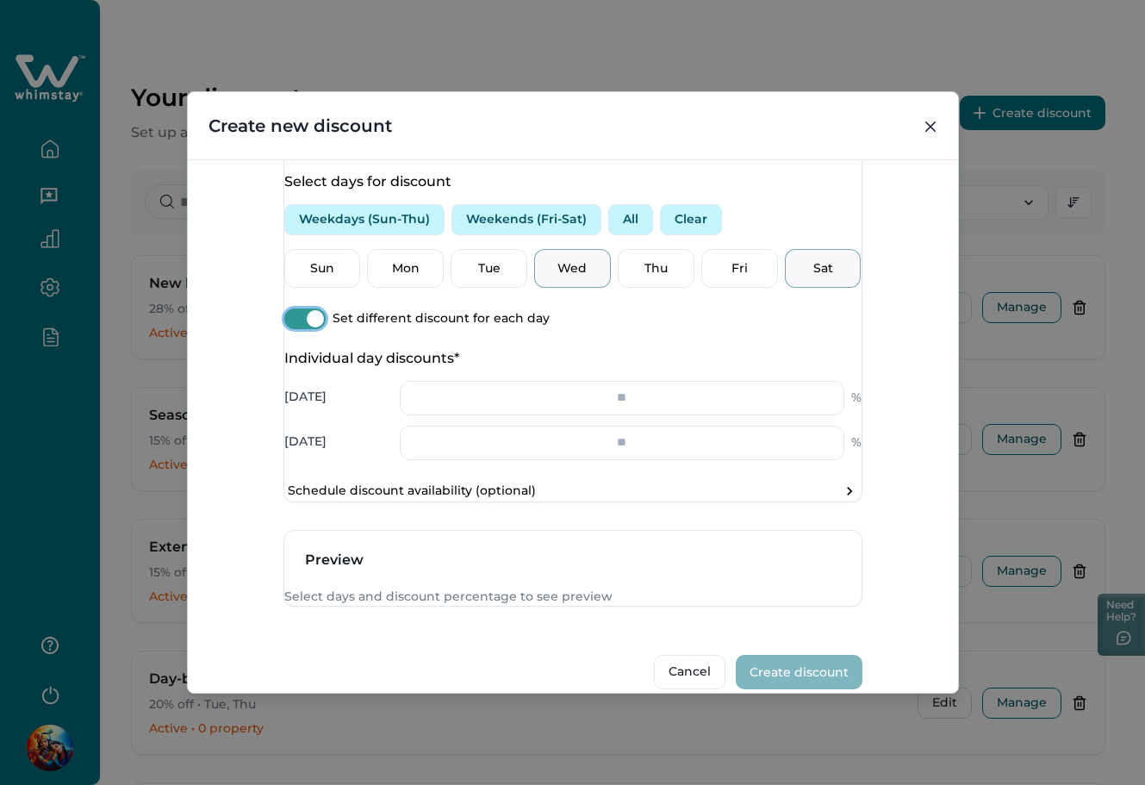
scroll to position [721, 0]
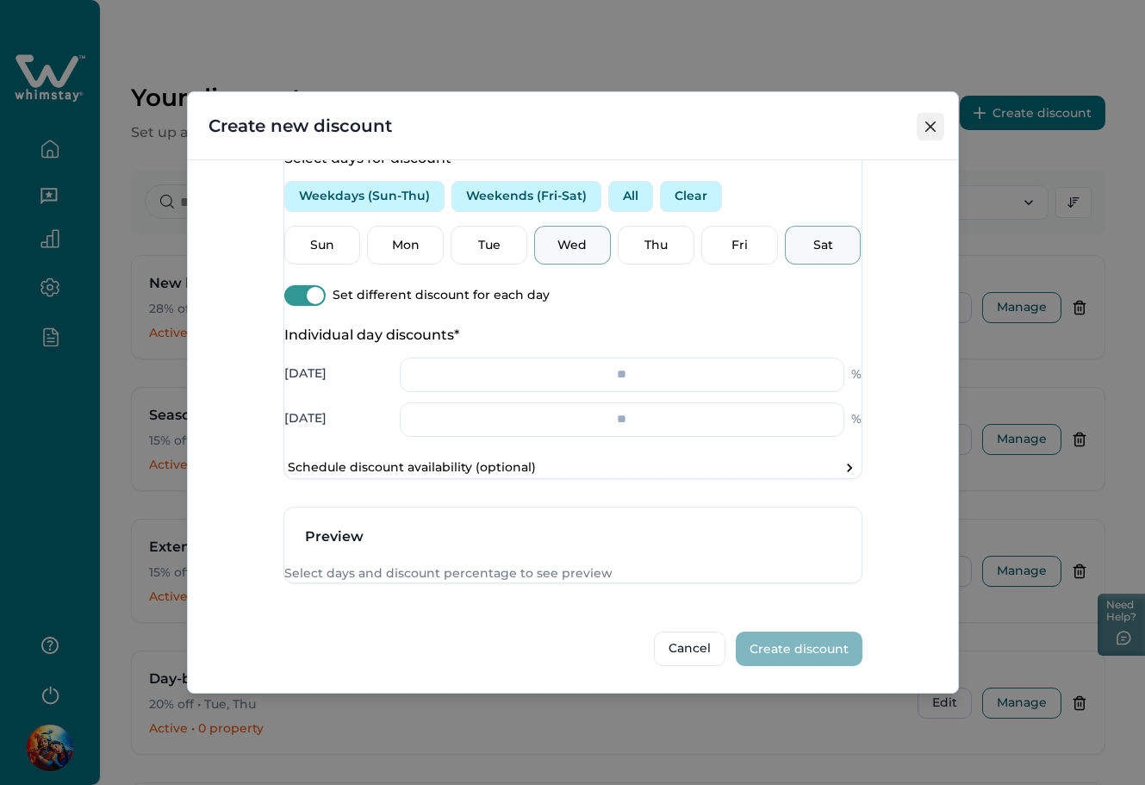
click at [930, 127] on icon "Close" at bounding box center [929, 126] width 10 height 10
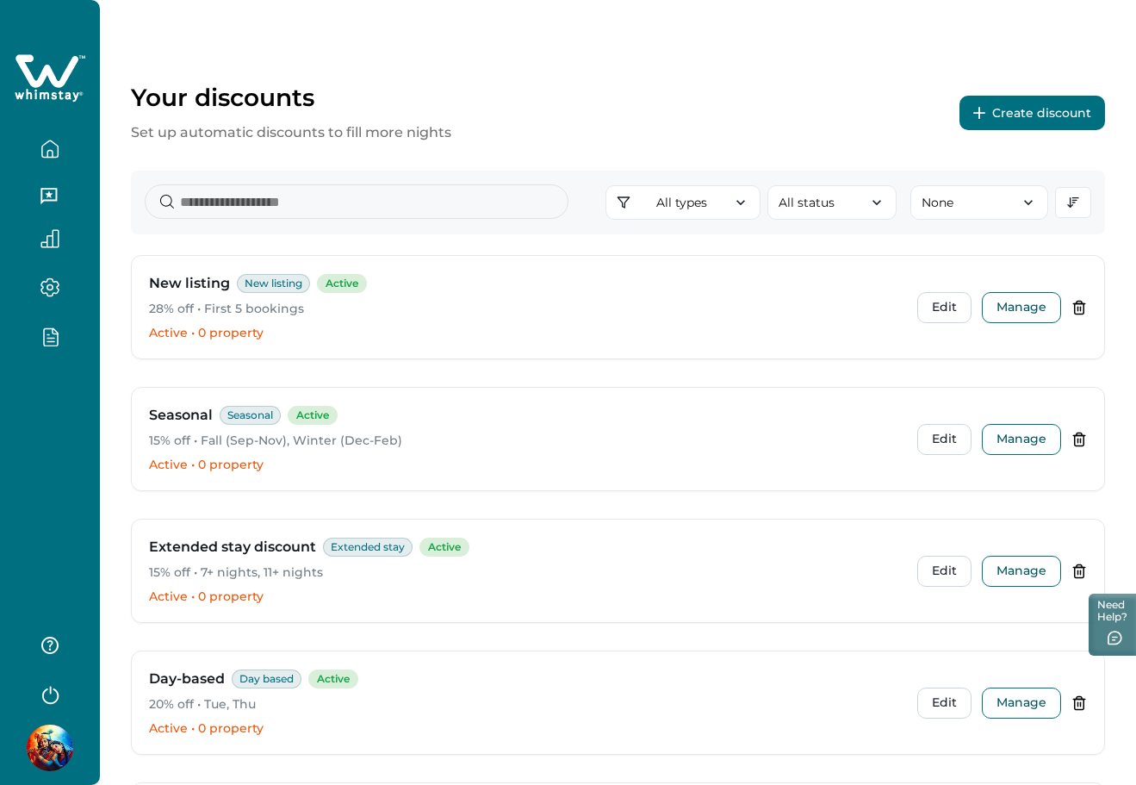
click at [1103, 106] on button "Create discount" at bounding box center [1033, 113] width 146 height 34
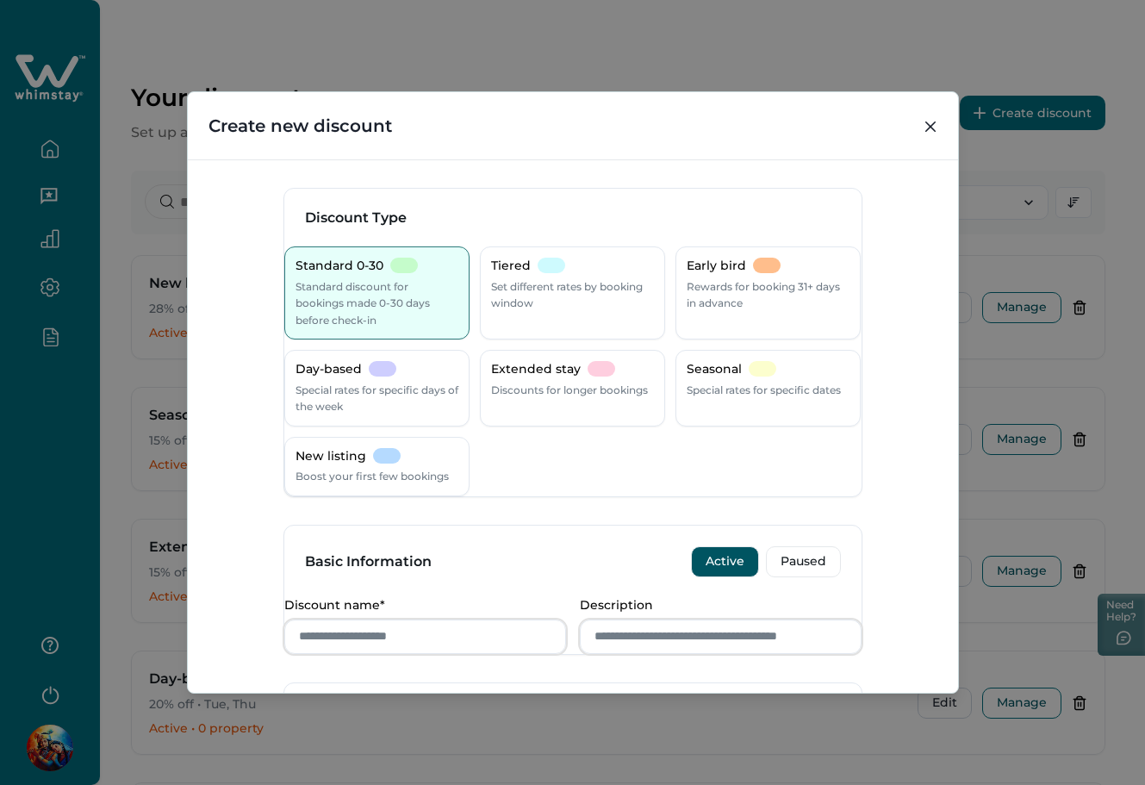
click at [409, 426] on div "Standard 0-30 Standard discount for bookings made 0-30 days before check-in Tie…" at bounding box center [572, 371] width 577 height 250
click at [417, 404] on p "Special rates for specific days of the week" at bounding box center [376, 399] width 163 height 34
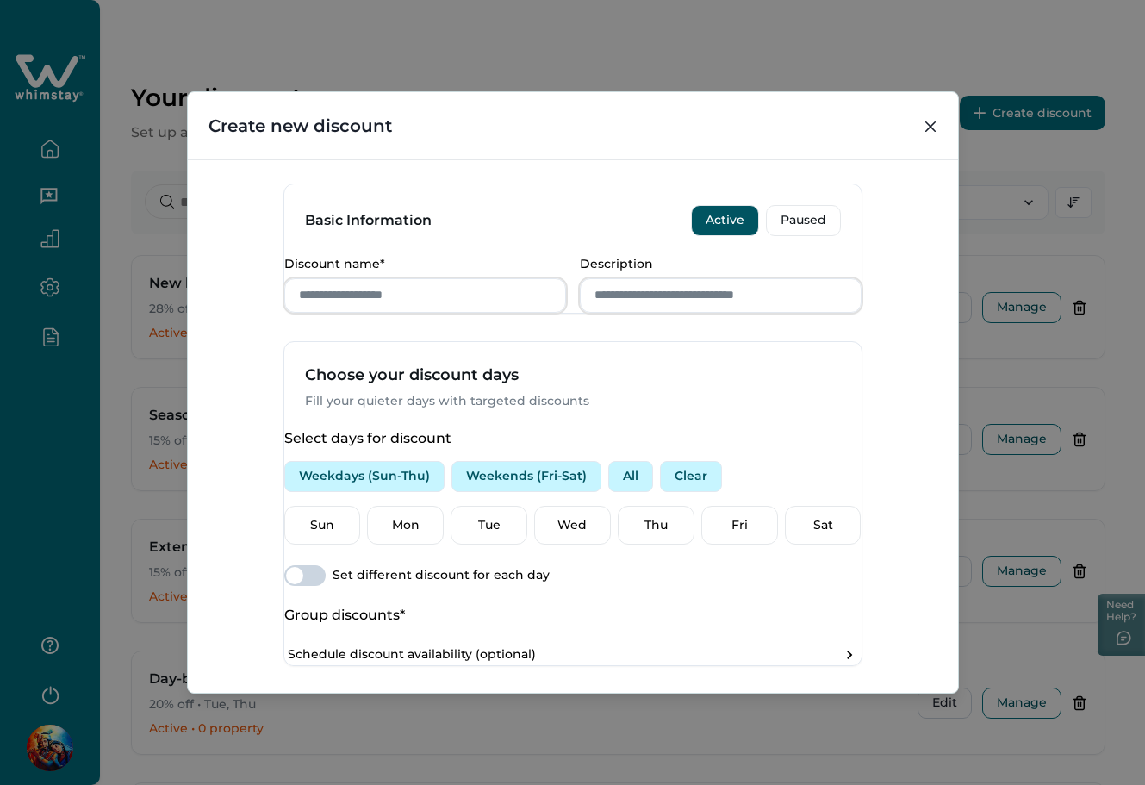
scroll to position [345, 0]
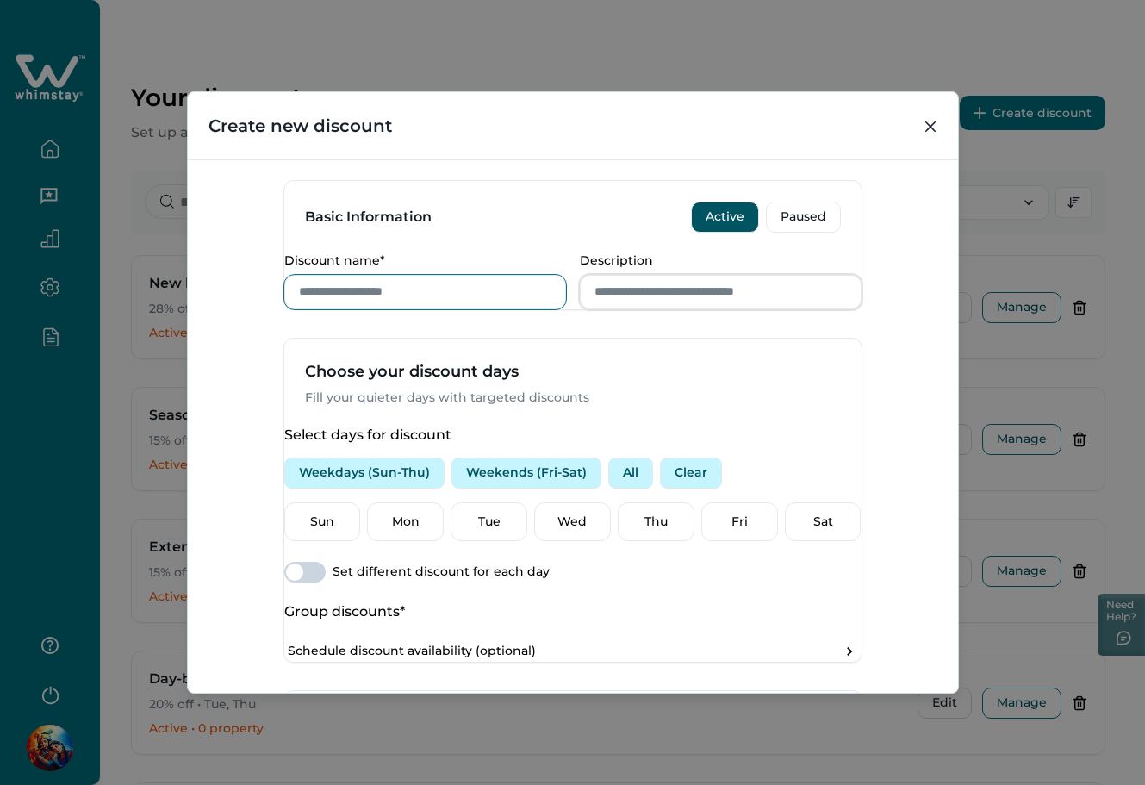
click at [405, 309] on input "Discount name*" at bounding box center [425, 292] width 282 height 34
type input "****"
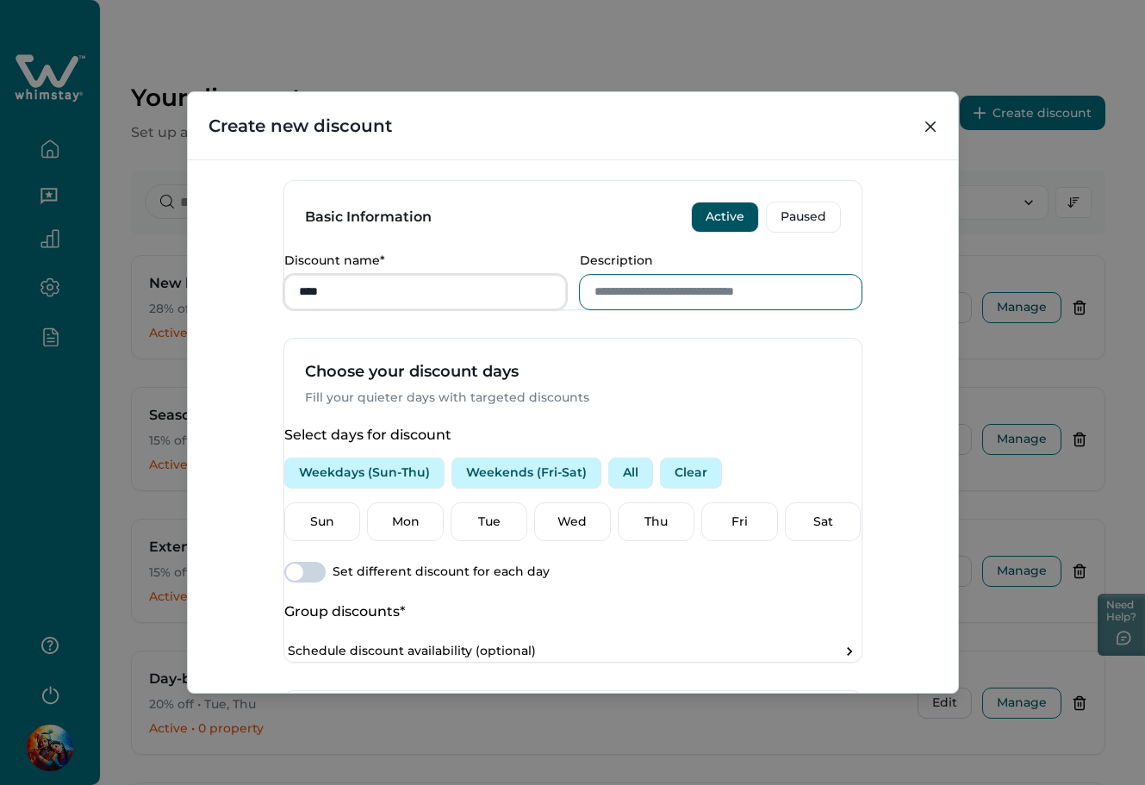
click at [620, 309] on input "Description" at bounding box center [721, 292] width 282 height 34
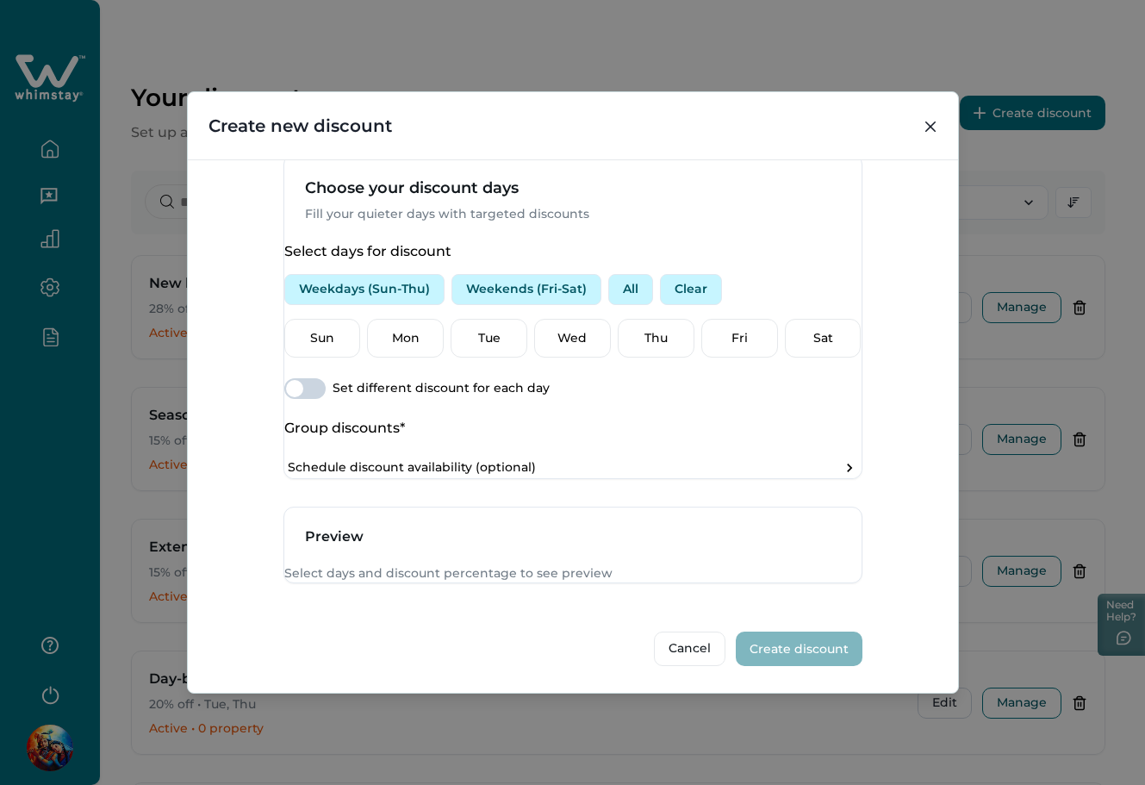
type input "******"
click at [325, 378] on span at bounding box center [304, 388] width 41 height 21
click at [489, 319] on div "Tue" at bounding box center [488, 339] width 77 height 40
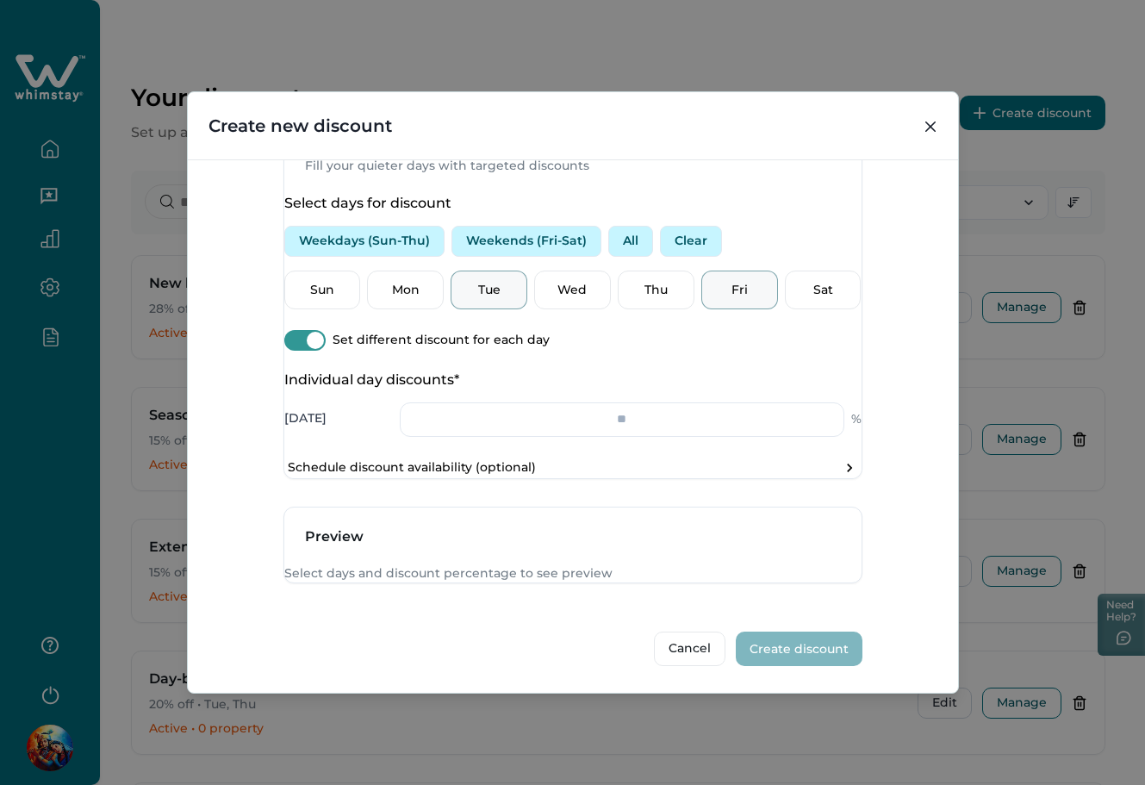
click at [704, 310] on div "Fri" at bounding box center [739, 290] width 77 height 40
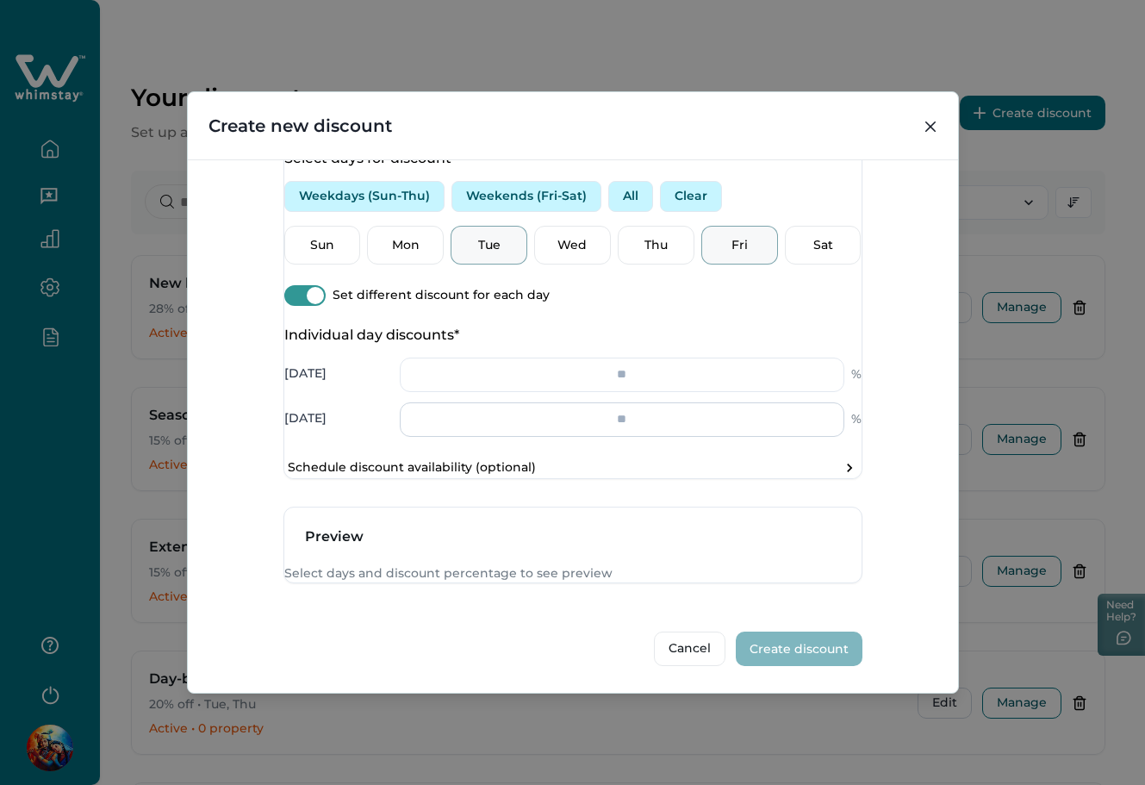
scroll to position [721, 0]
click at [623, 357] on input "number" at bounding box center [622, 374] width 444 height 34
type input "**"
click at [616, 402] on input "number" at bounding box center [622, 419] width 444 height 34
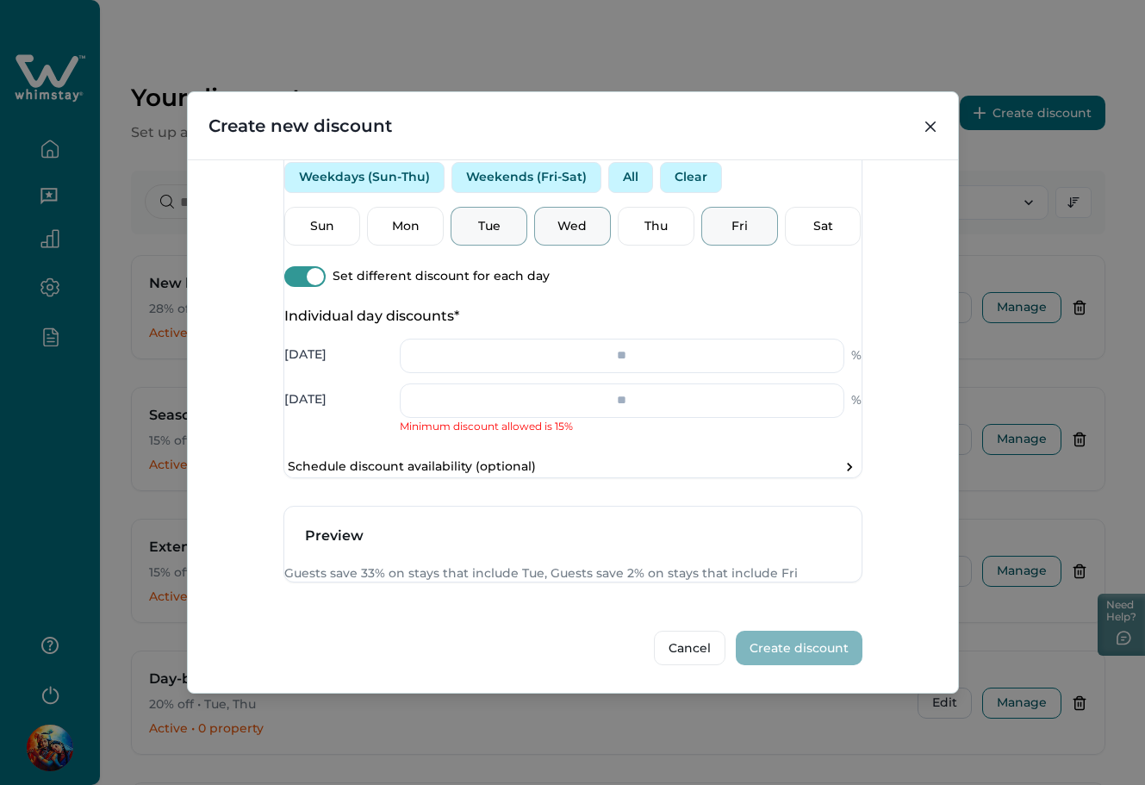
click at [560, 218] on p "Wed" at bounding box center [572, 226] width 54 height 17
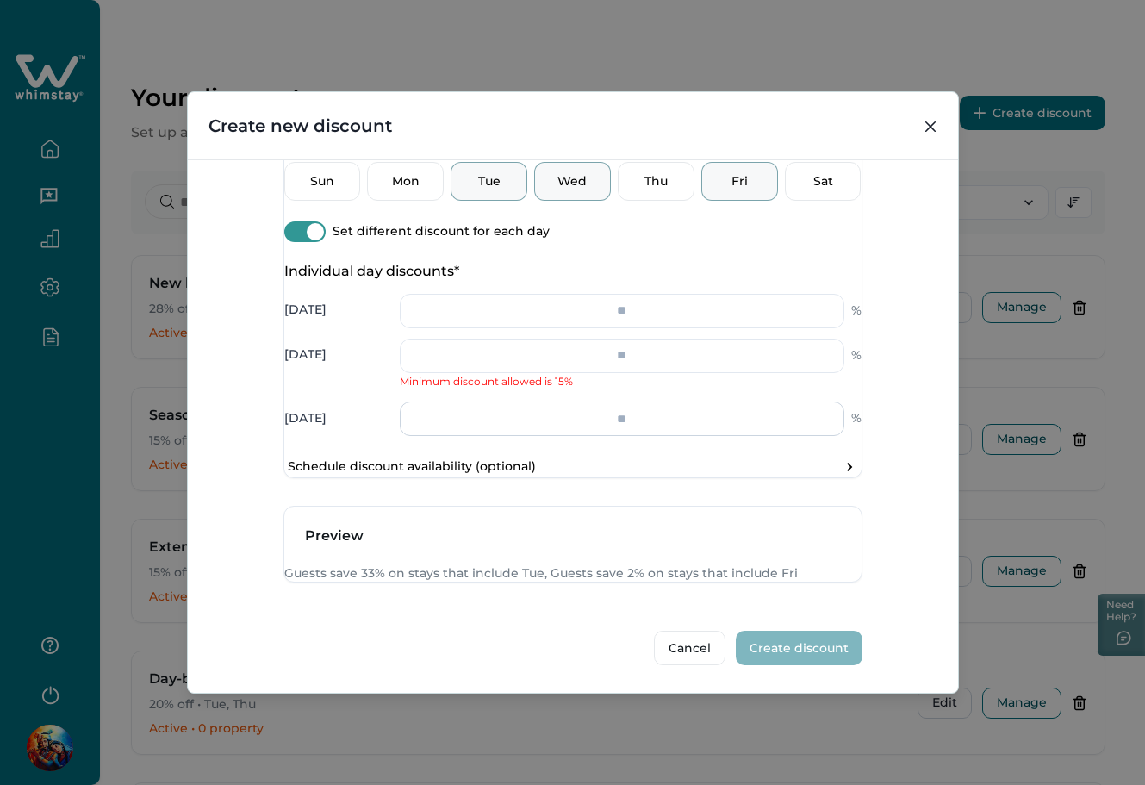
scroll to position [784, 0]
click at [651, 339] on input "*" at bounding box center [622, 356] width 444 height 34
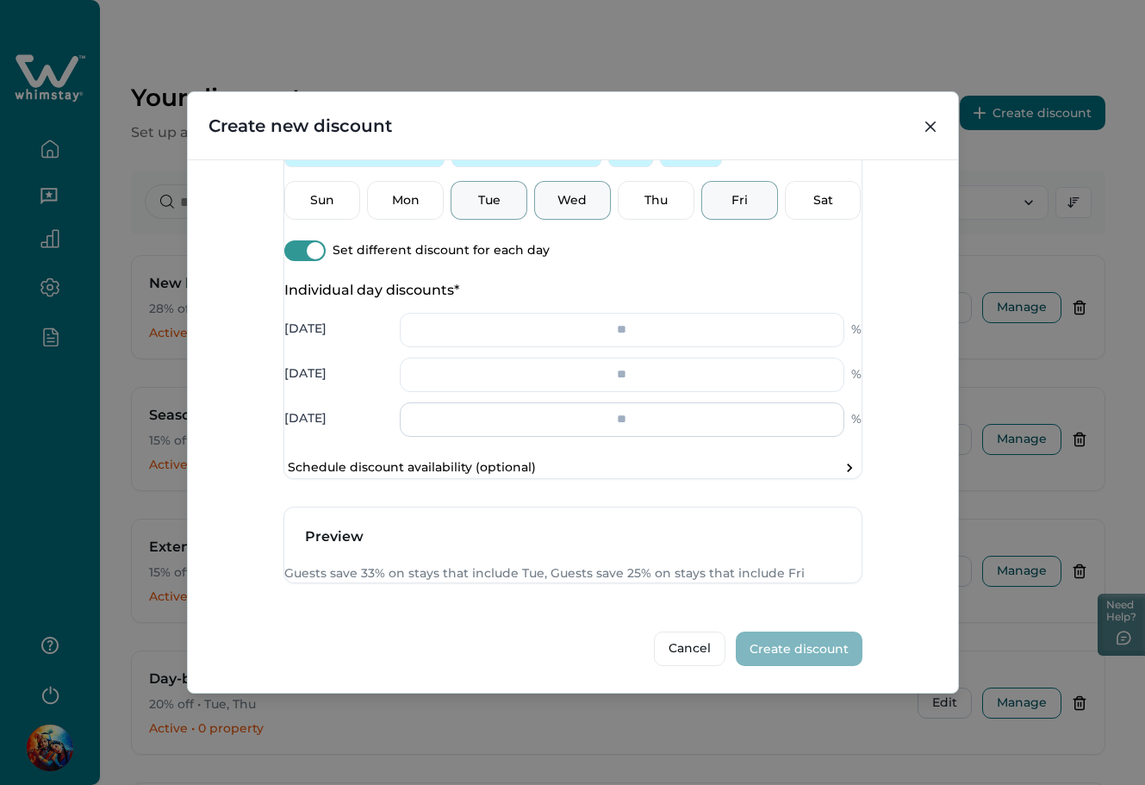
type input "**"
click at [642, 402] on input "number" at bounding box center [622, 419] width 444 height 34
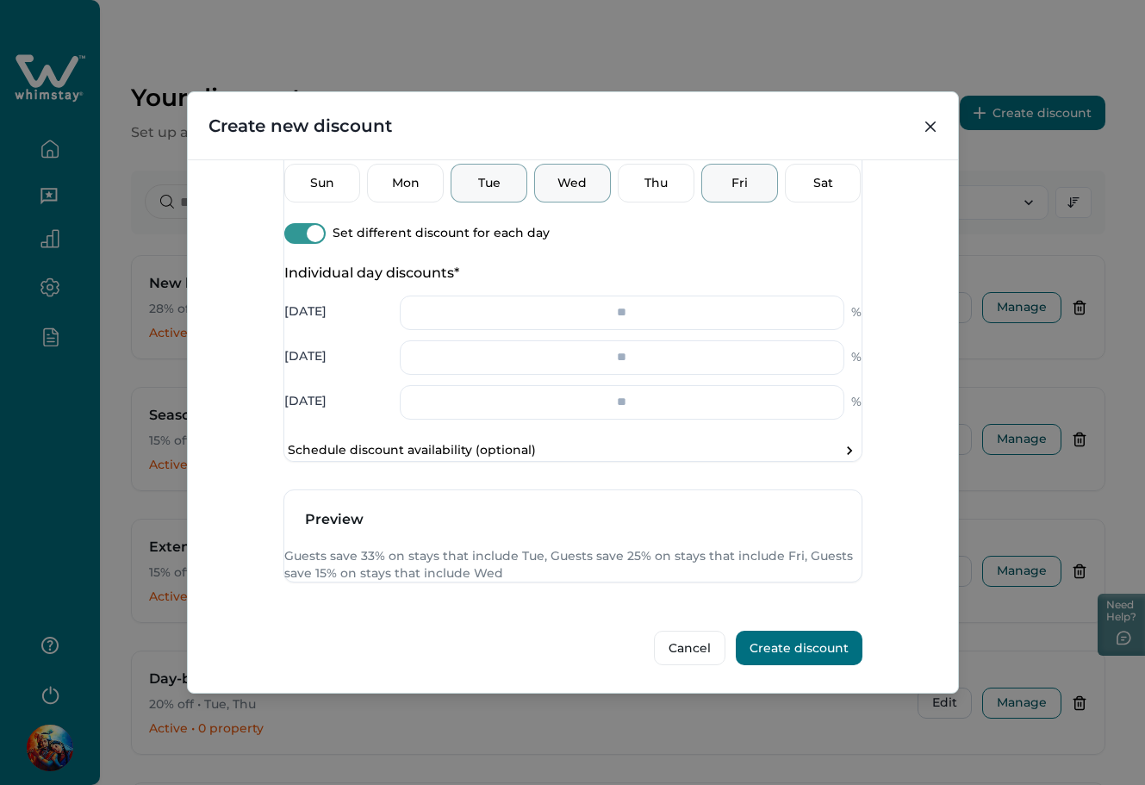
type input "**"
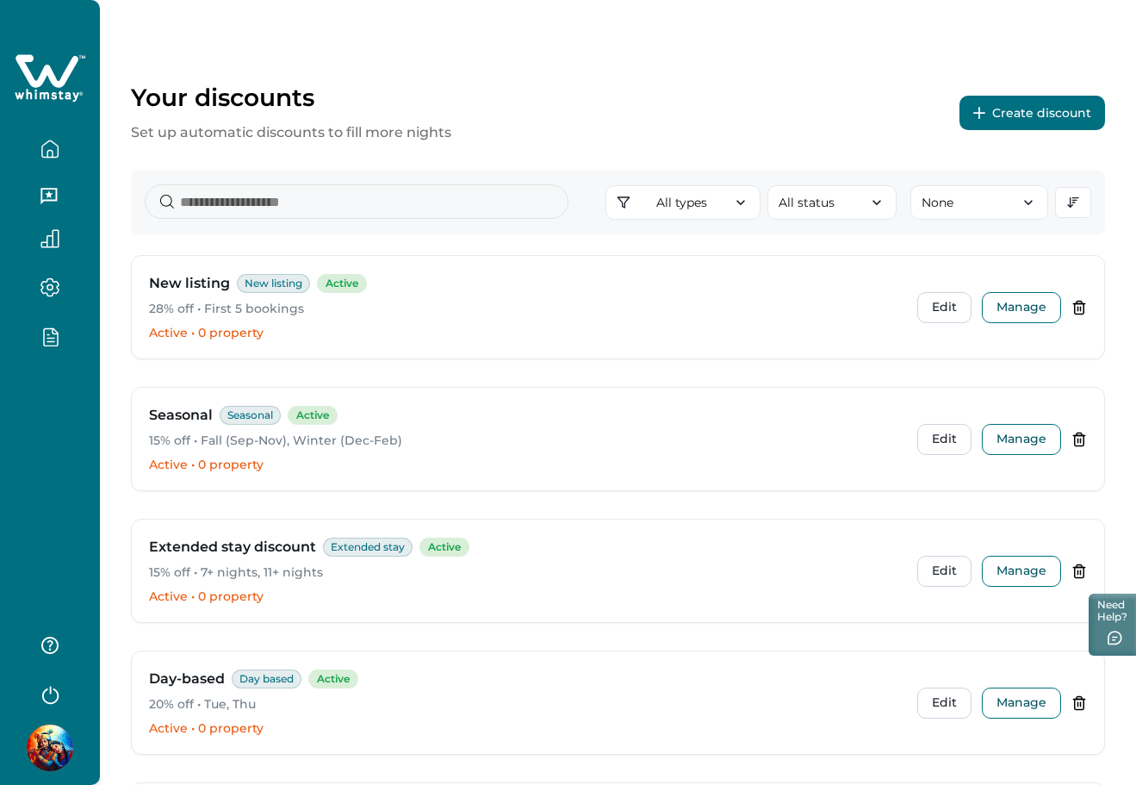
click at [994, 115] on button "Create discount" at bounding box center [1033, 113] width 146 height 34
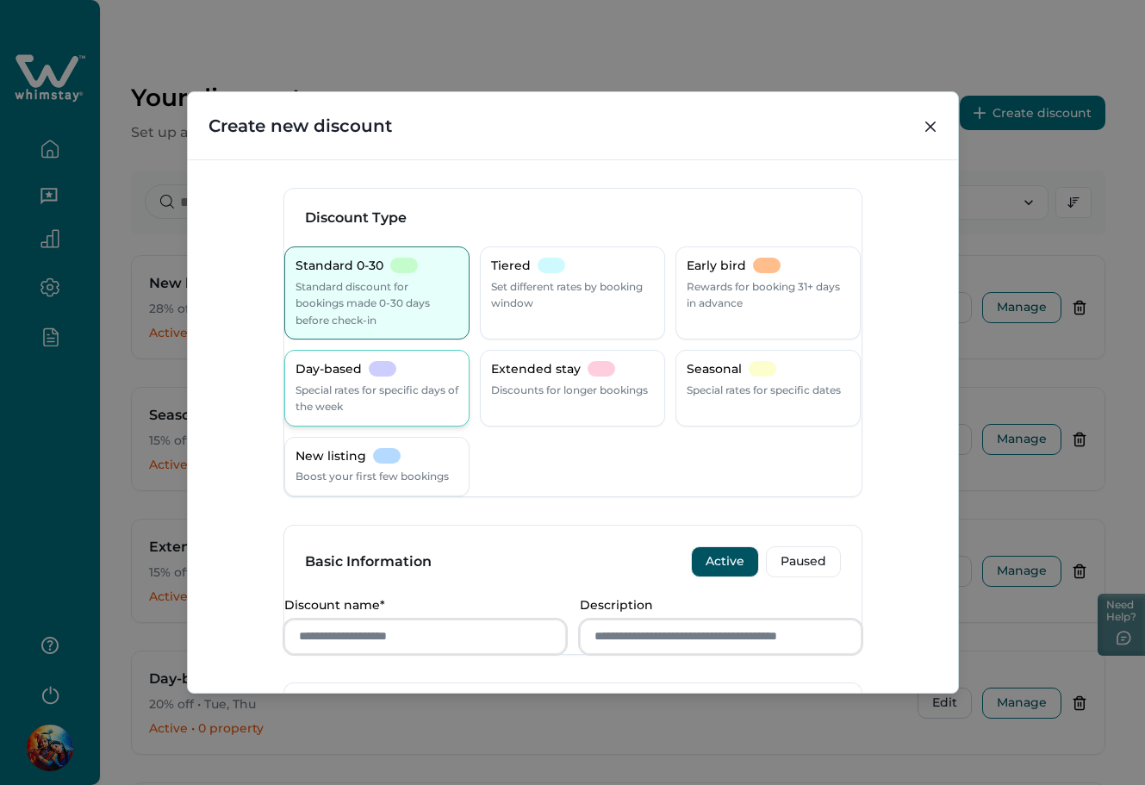
click at [366, 419] on div "Day-based Special rates for specific days of the week" at bounding box center [376, 388] width 185 height 77
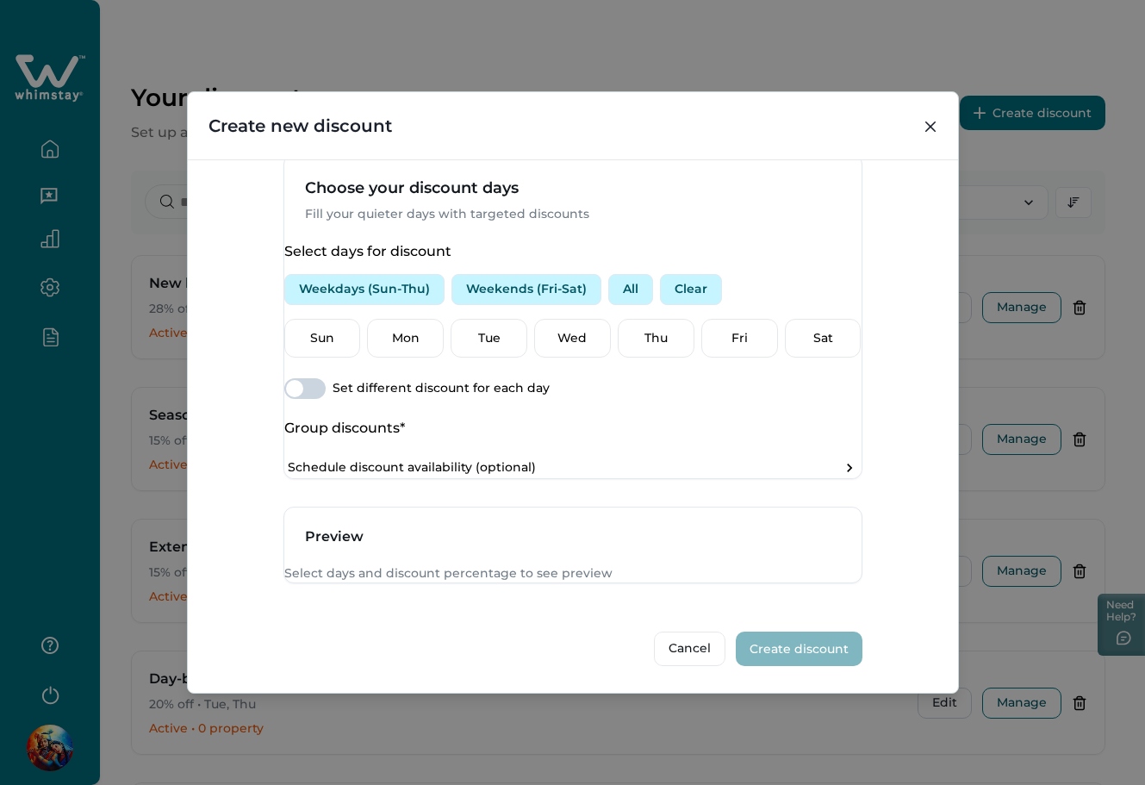
scroll to position [575, 0]
click at [562, 304] on button "Weekends (Fri-Sat)" at bounding box center [526, 289] width 150 height 31
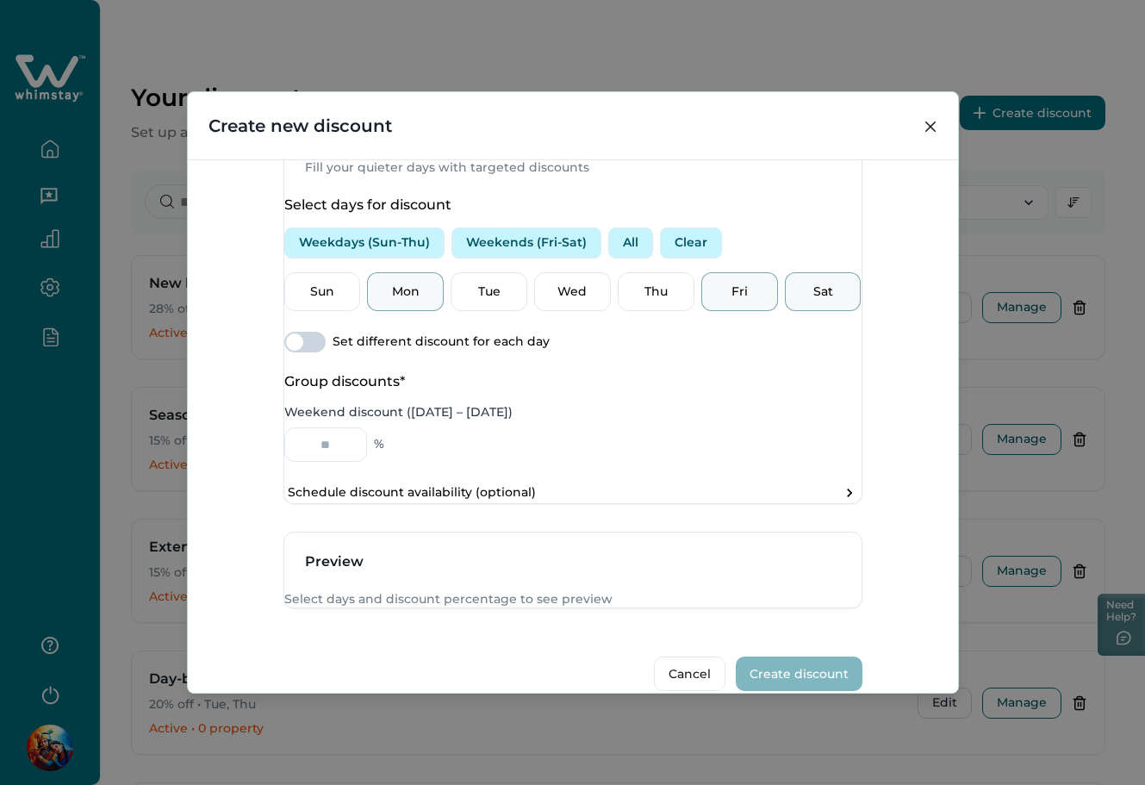
click at [399, 301] on p "Mon" at bounding box center [405, 291] width 54 height 17
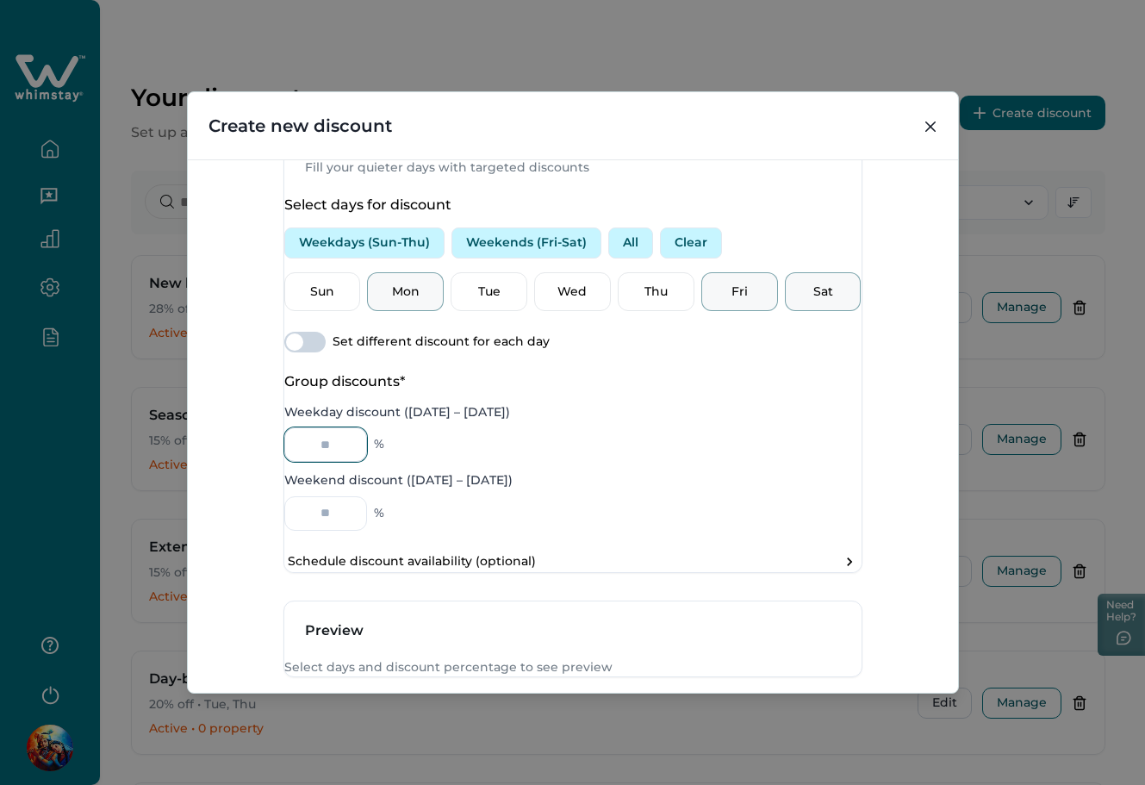
click at [331, 462] on input "Weekday discount (Sunday – Thursday)" at bounding box center [325, 444] width 83 height 34
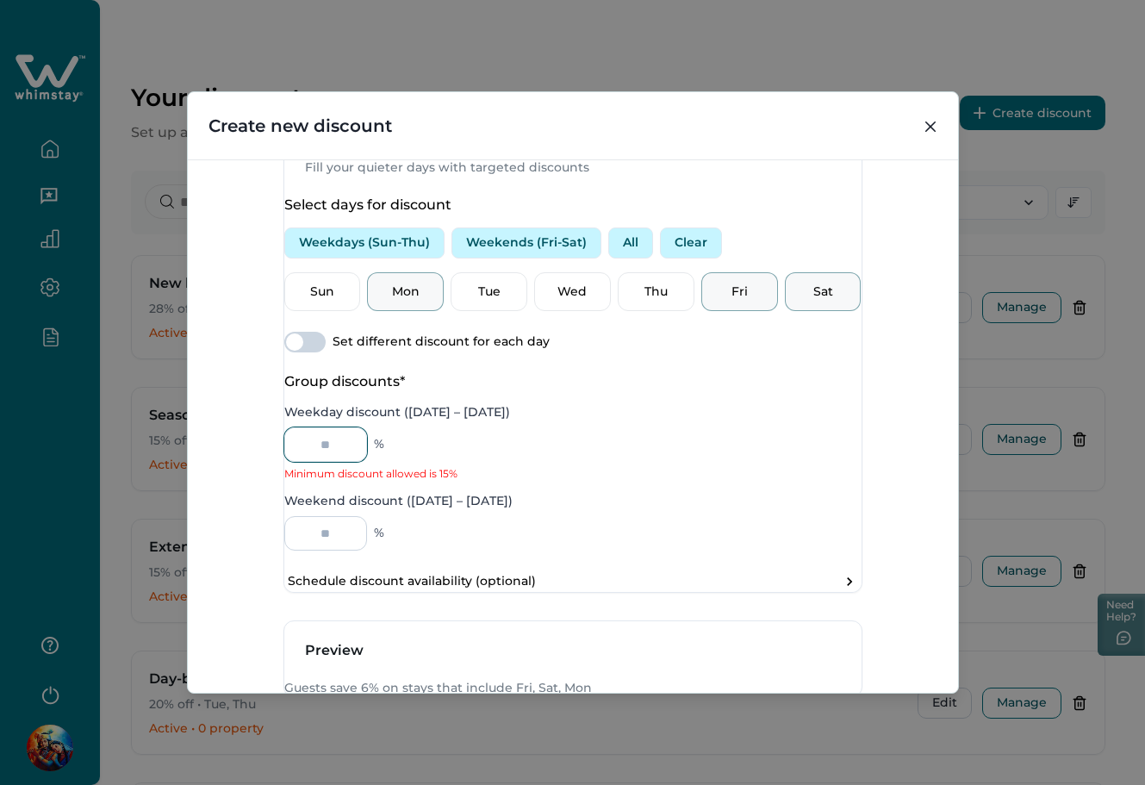
type input "*"
click at [339, 550] on input "Weekend discount (Friday – Saturday)" at bounding box center [325, 533] width 83 height 34
type input "**"
click at [320, 352] on span at bounding box center [304, 342] width 41 height 21
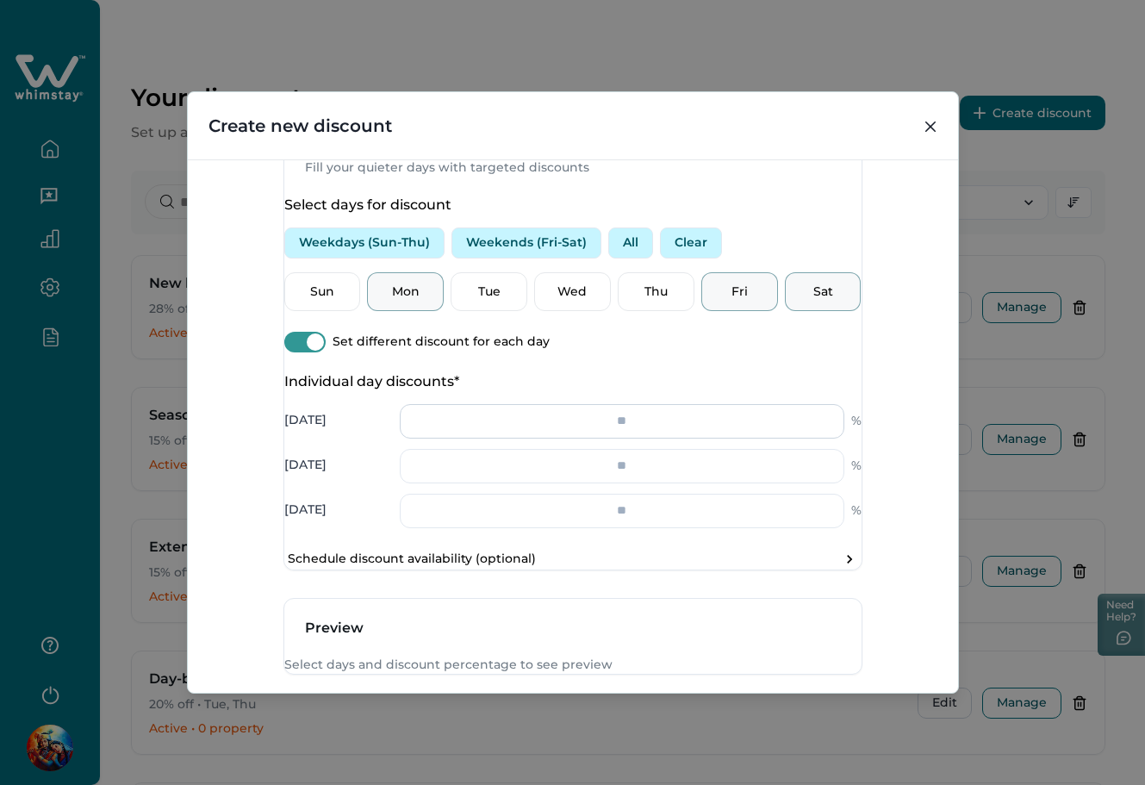
click at [656, 438] on input "number" at bounding box center [622, 421] width 444 height 34
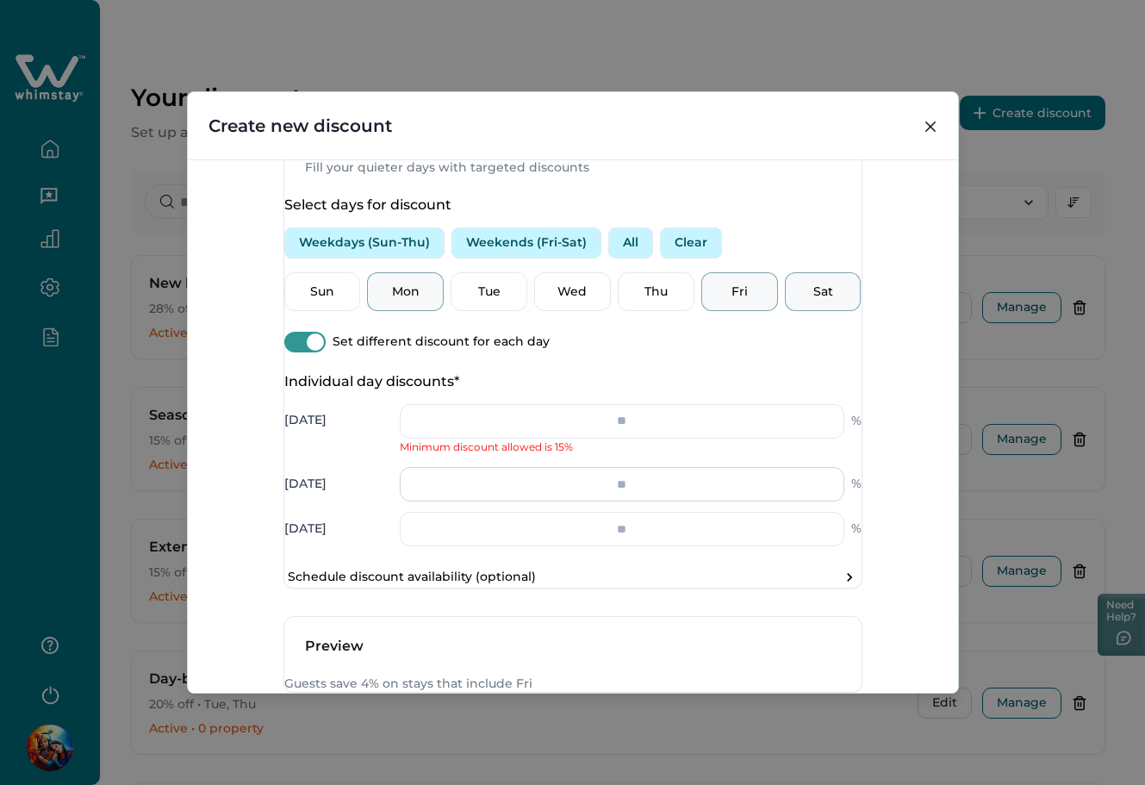
type input "*"
click at [636, 501] on input "number" at bounding box center [622, 484] width 444 height 34
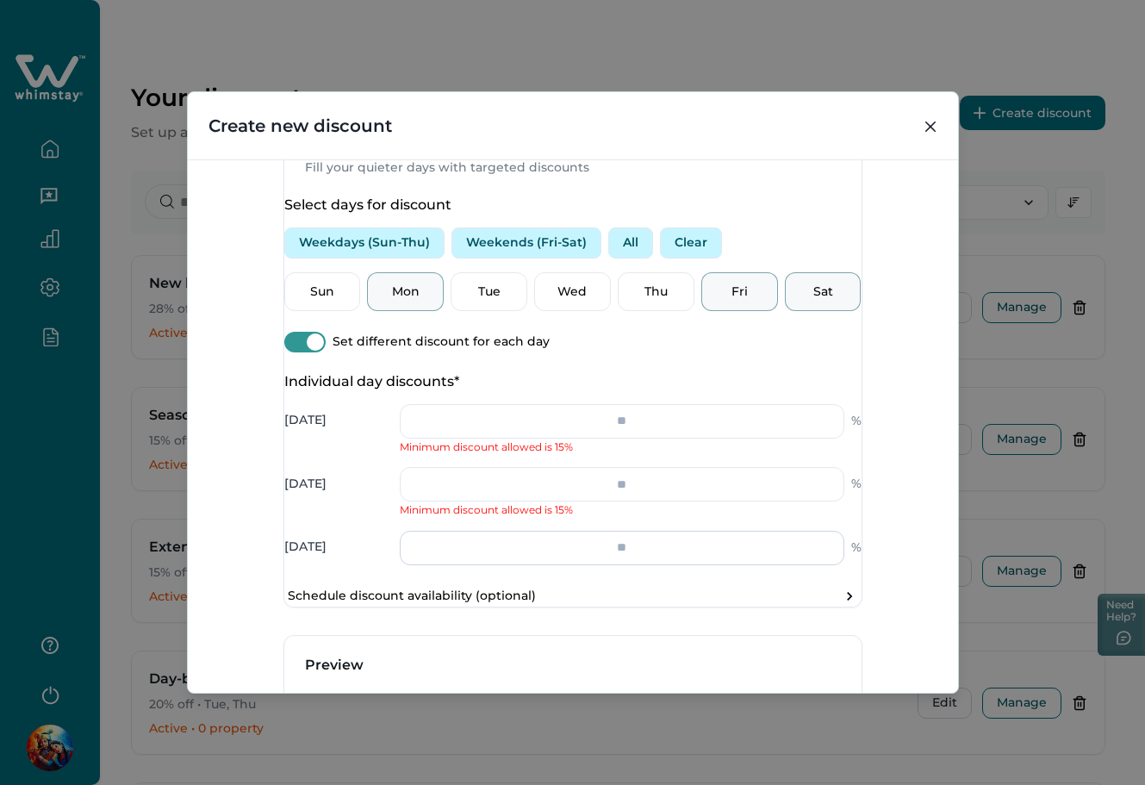
type input "*"
click at [621, 565] on input "number" at bounding box center [622, 548] width 444 height 34
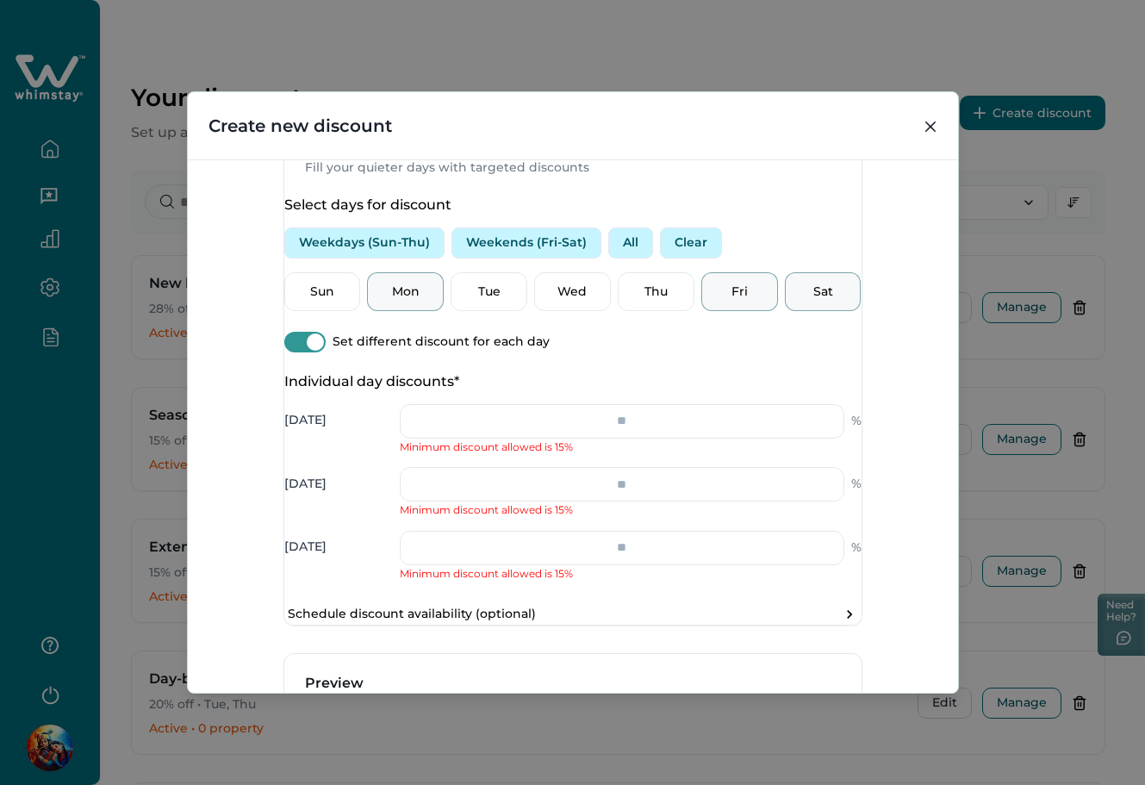
type input "*"
click at [917, 589] on div "Discount Type Standard 0-30 Standard discount for bookings made 0-30 days befor…" at bounding box center [573, 426] width 770 height 534
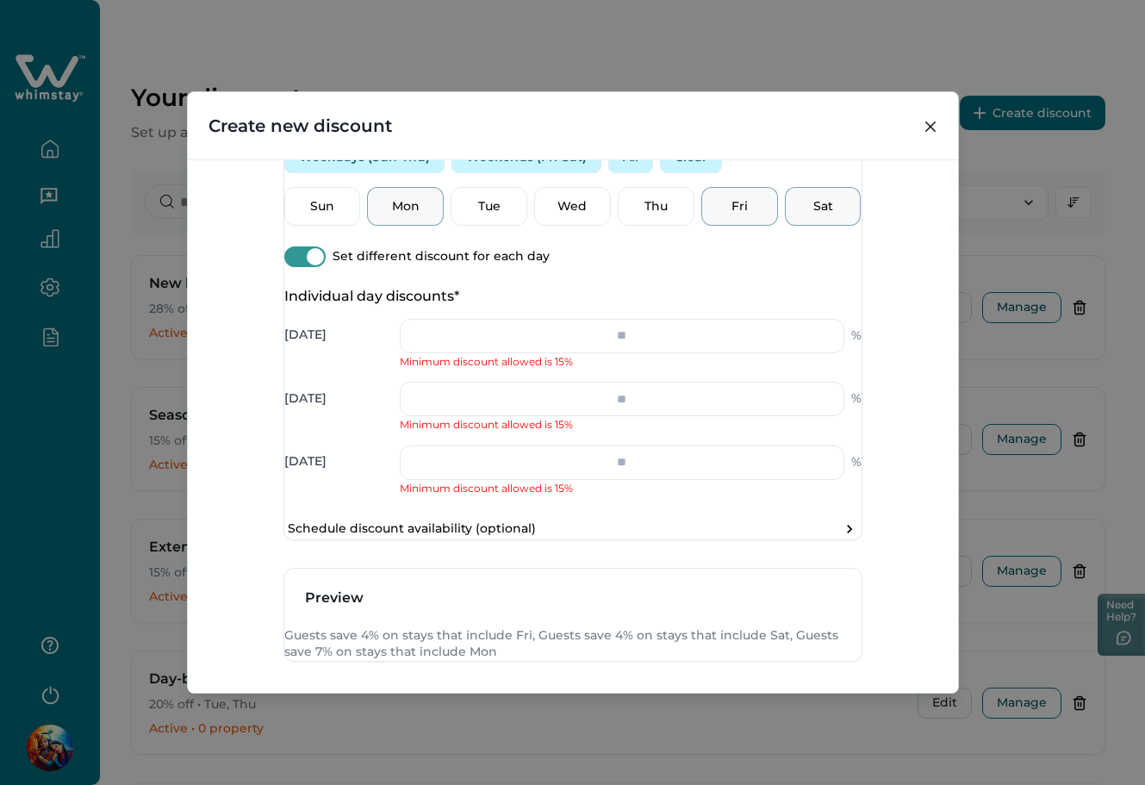
scroll to position [689, 0]
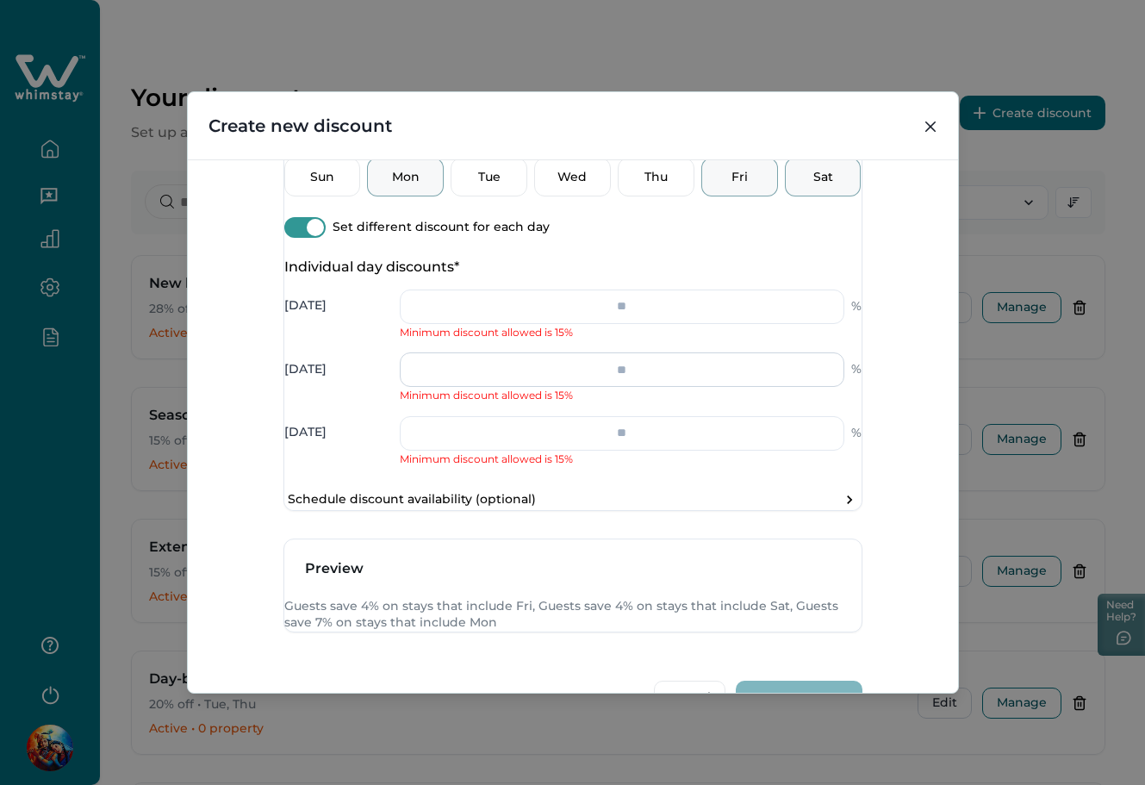
click at [637, 387] on input "*" at bounding box center [622, 369] width 444 height 34
click at [651, 324] on input "*" at bounding box center [622, 306] width 444 height 34
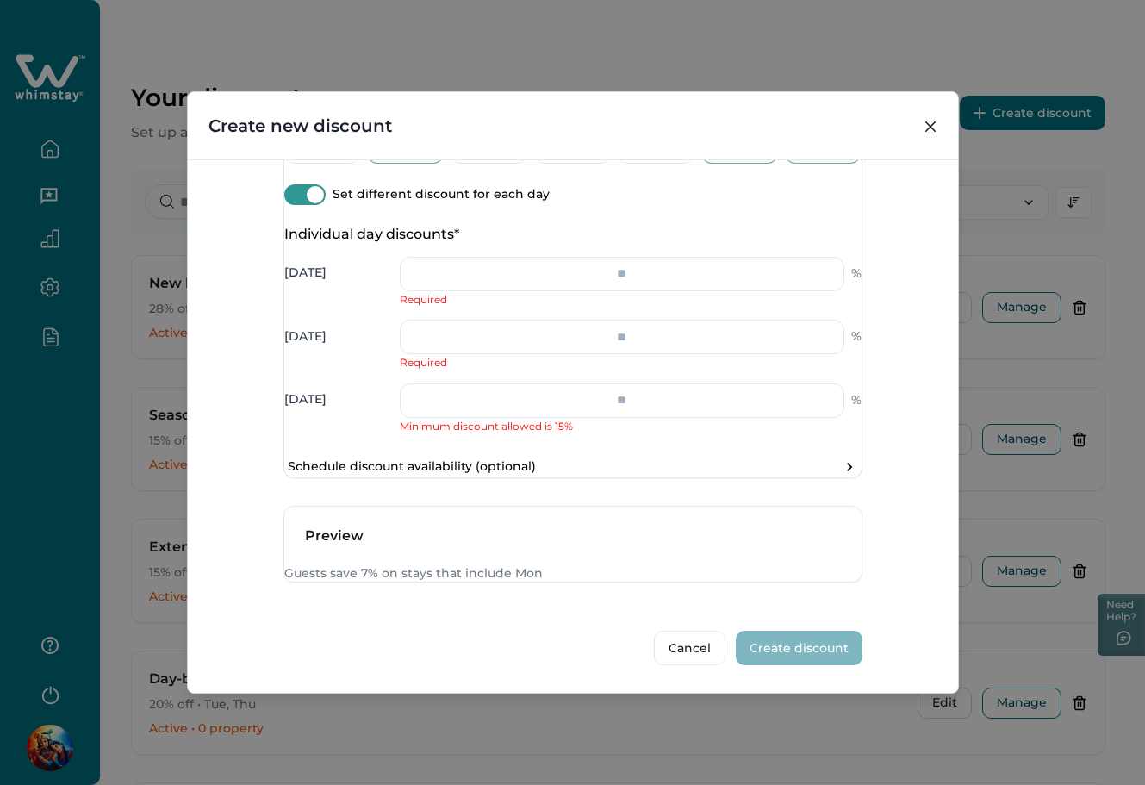
scroll to position [821, 0]
type input "*"
click at [624, 320] on input "number" at bounding box center [622, 337] width 444 height 34
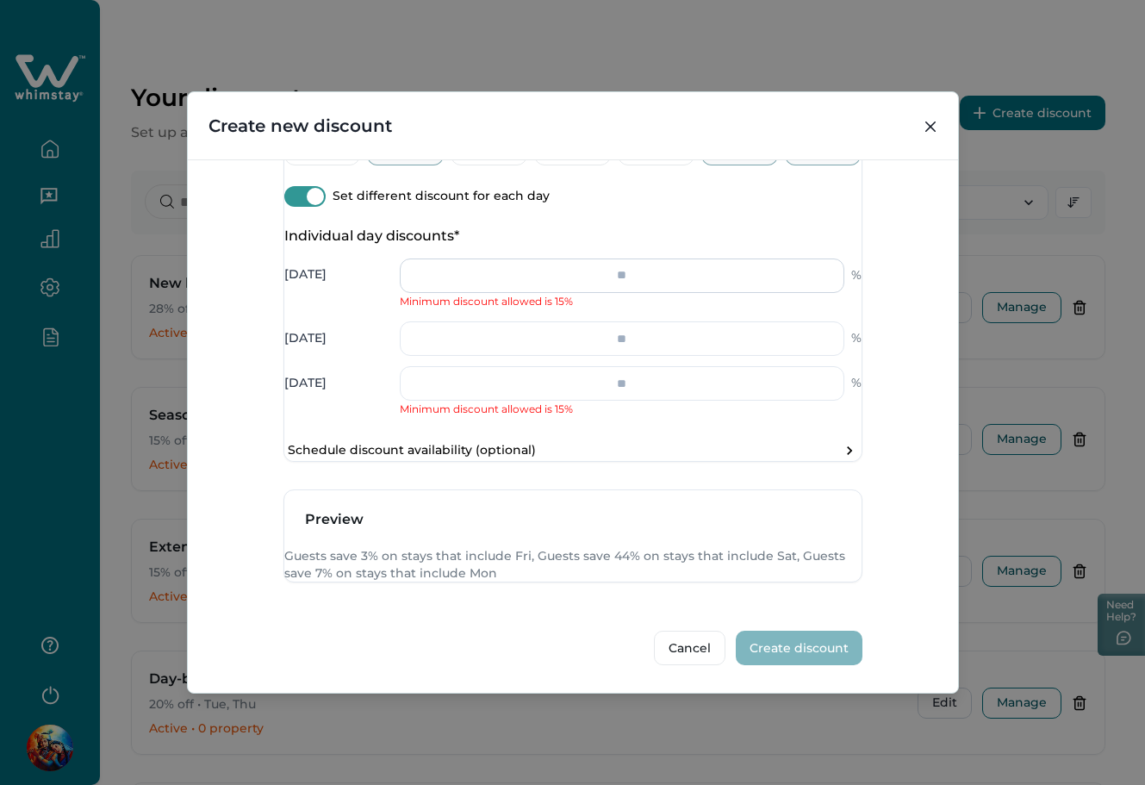
type input "**"
click at [630, 258] on input "*" at bounding box center [622, 275] width 444 height 34
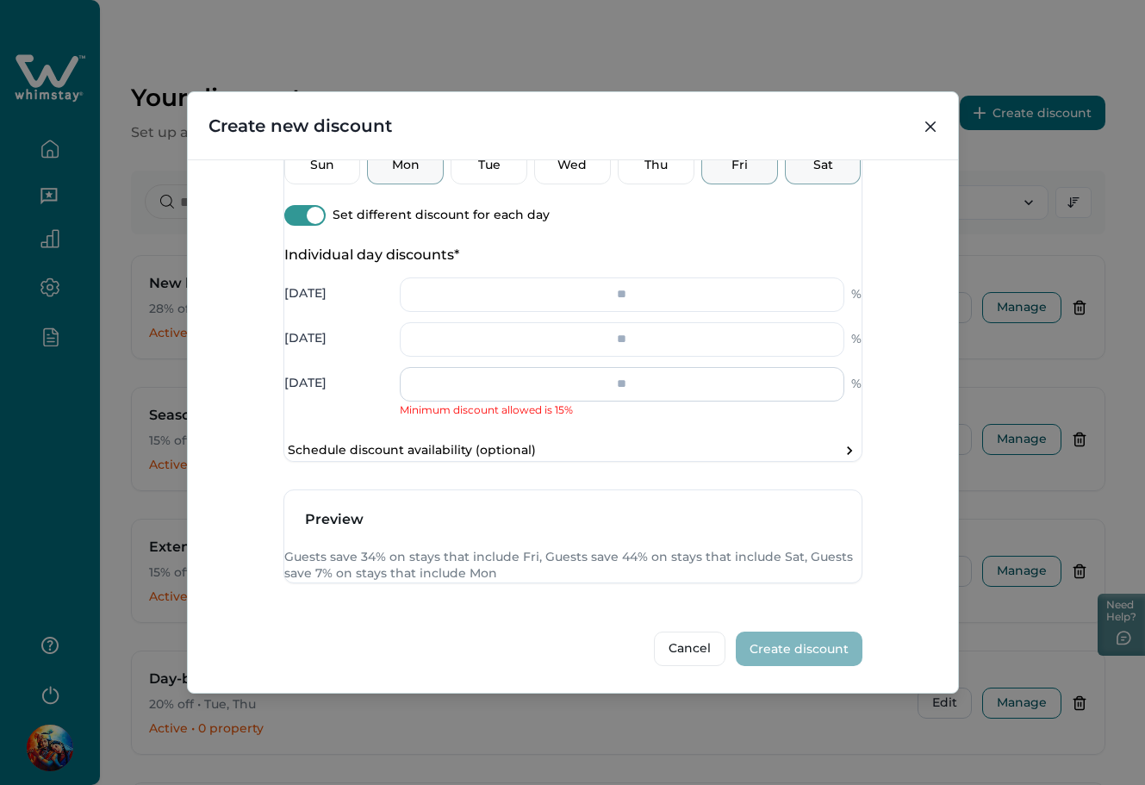
type input "**"
click at [637, 367] on input "*" at bounding box center [622, 384] width 444 height 34
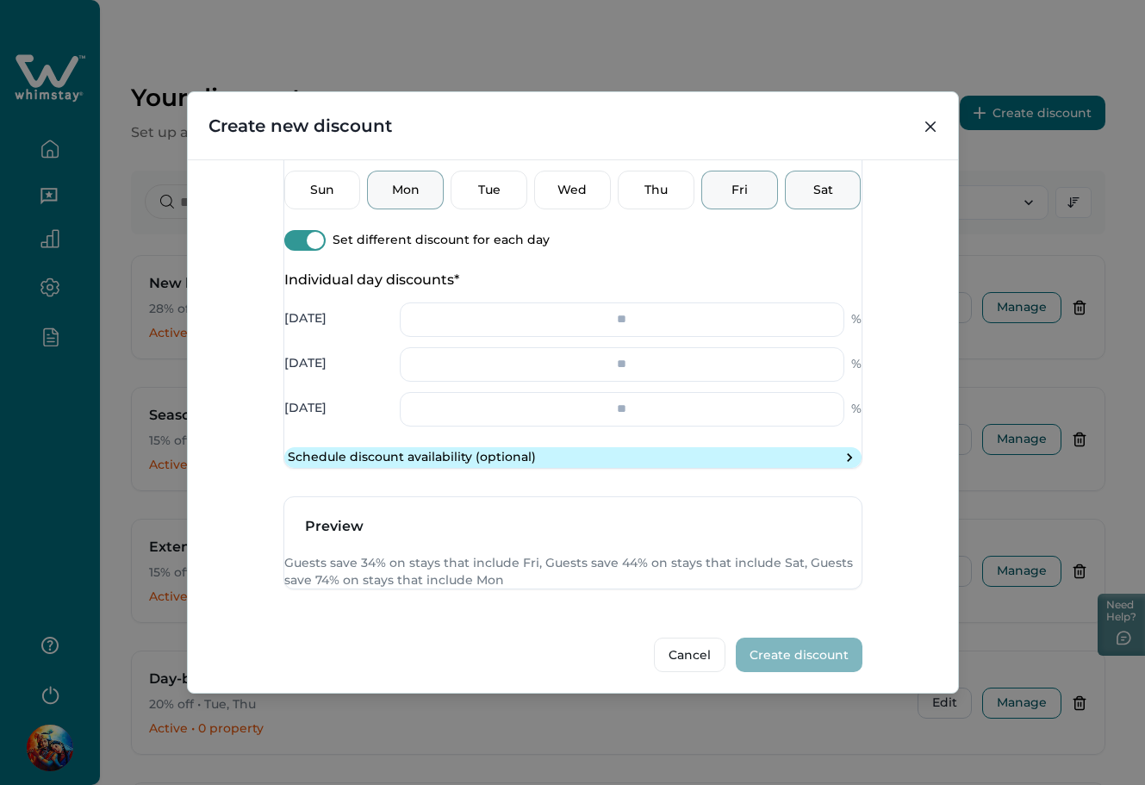
scroll to position [438, 0]
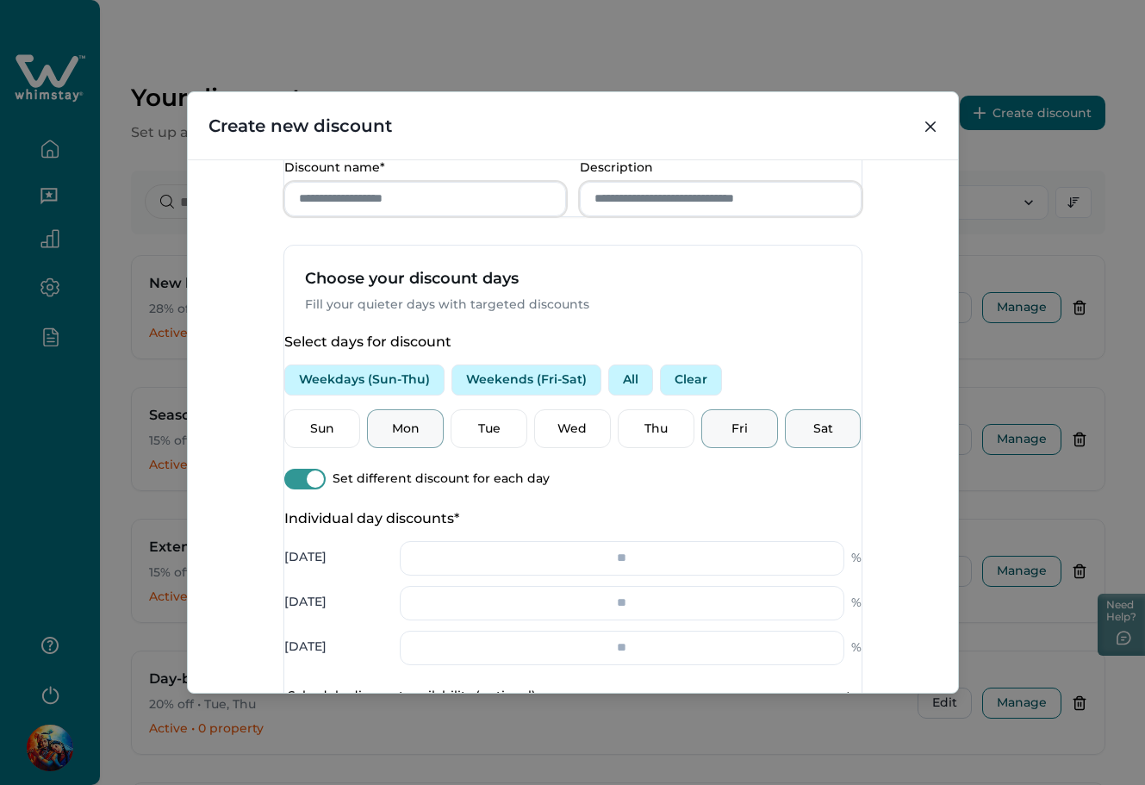
type input "**"
click at [416, 216] on input "Discount name*" at bounding box center [425, 199] width 282 height 34
type input "****"
click at [719, 216] on input "Description" at bounding box center [721, 199] width 282 height 34
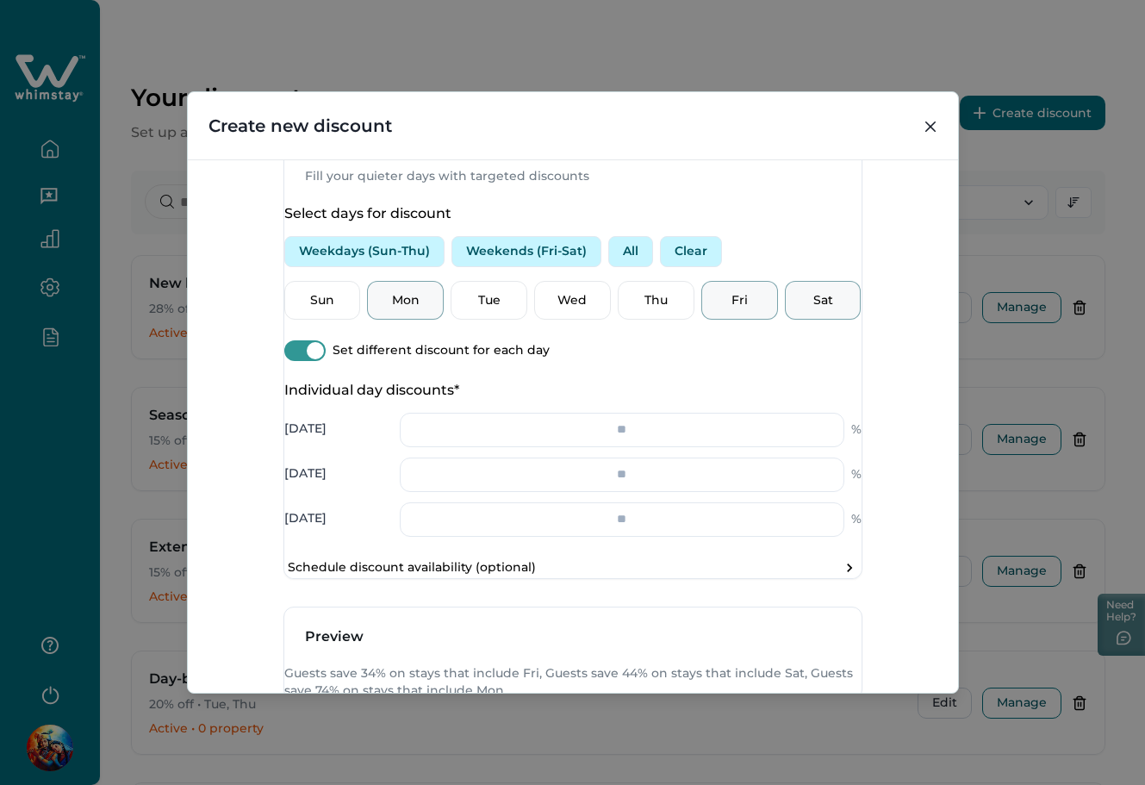
scroll to position [324, 0]
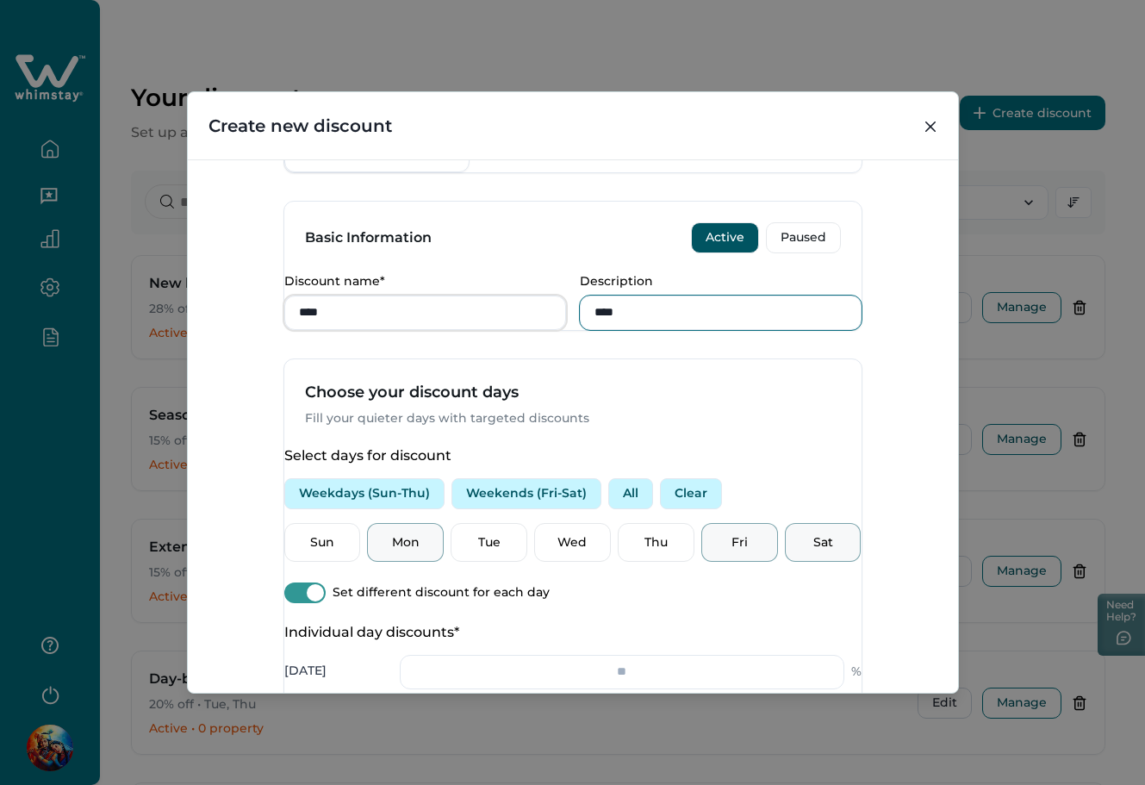
type input "****"
click at [270, 342] on div "Discount Type Standard 0-30 Standard discount for bookings made 0-30 days befor…" at bounding box center [573, 426] width 770 height 534
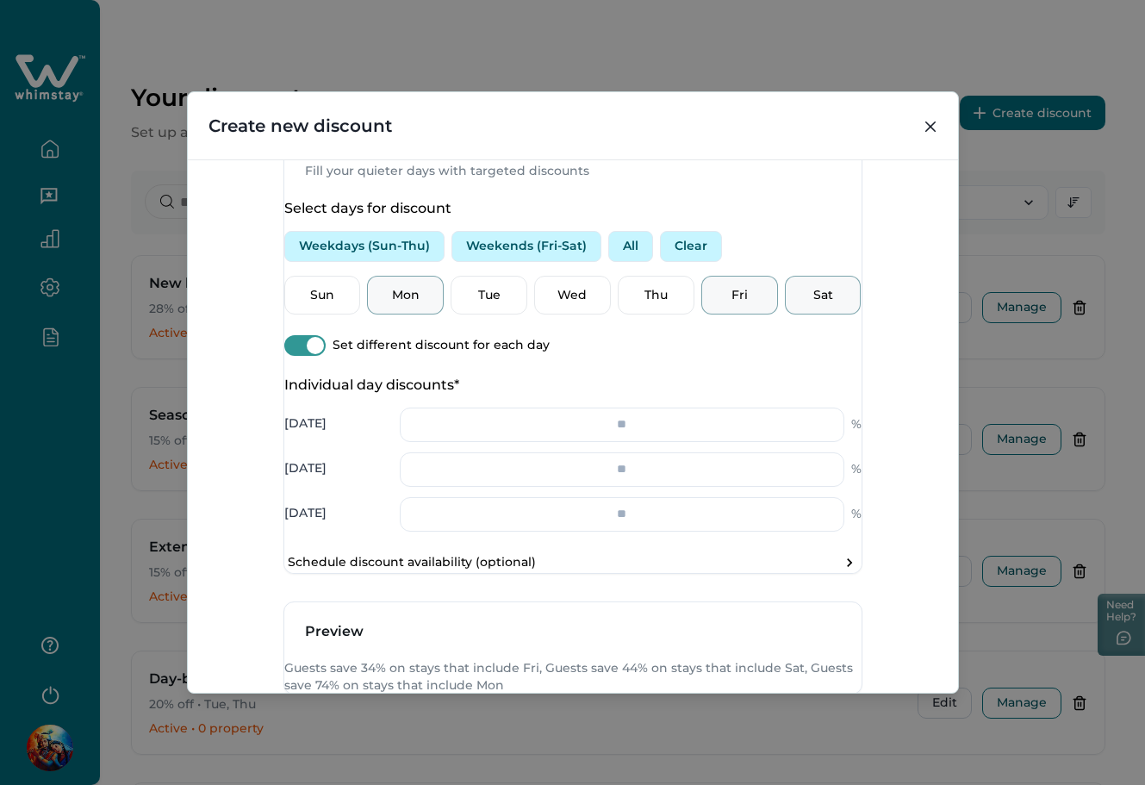
scroll to position [782, 0]
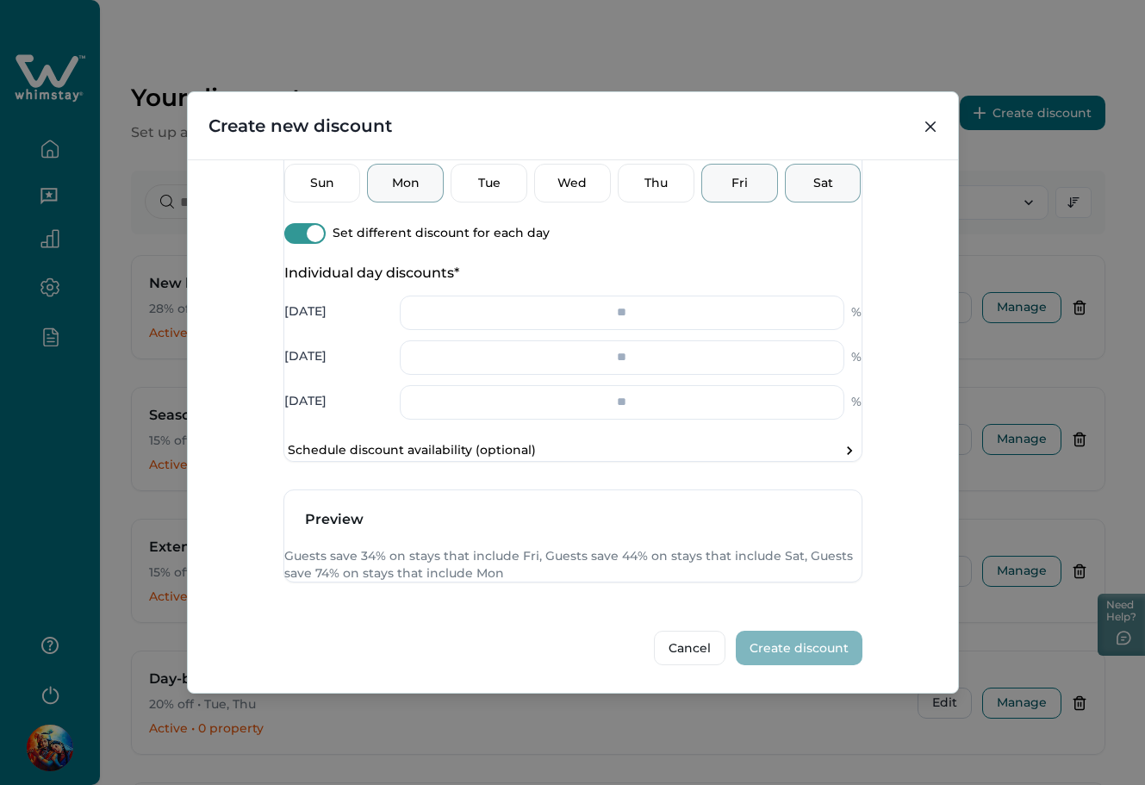
type input "*******"
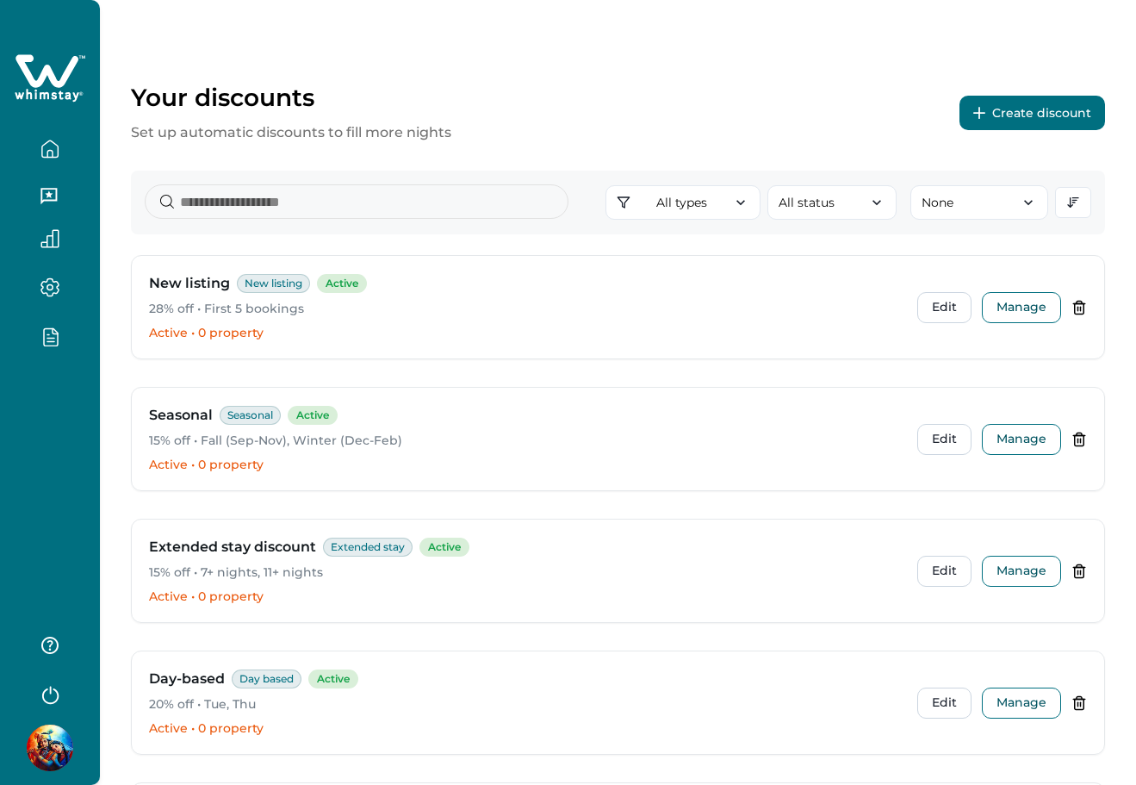
click at [1043, 106] on button "Create discount" at bounding box center [1033, 113] width 146 height 34
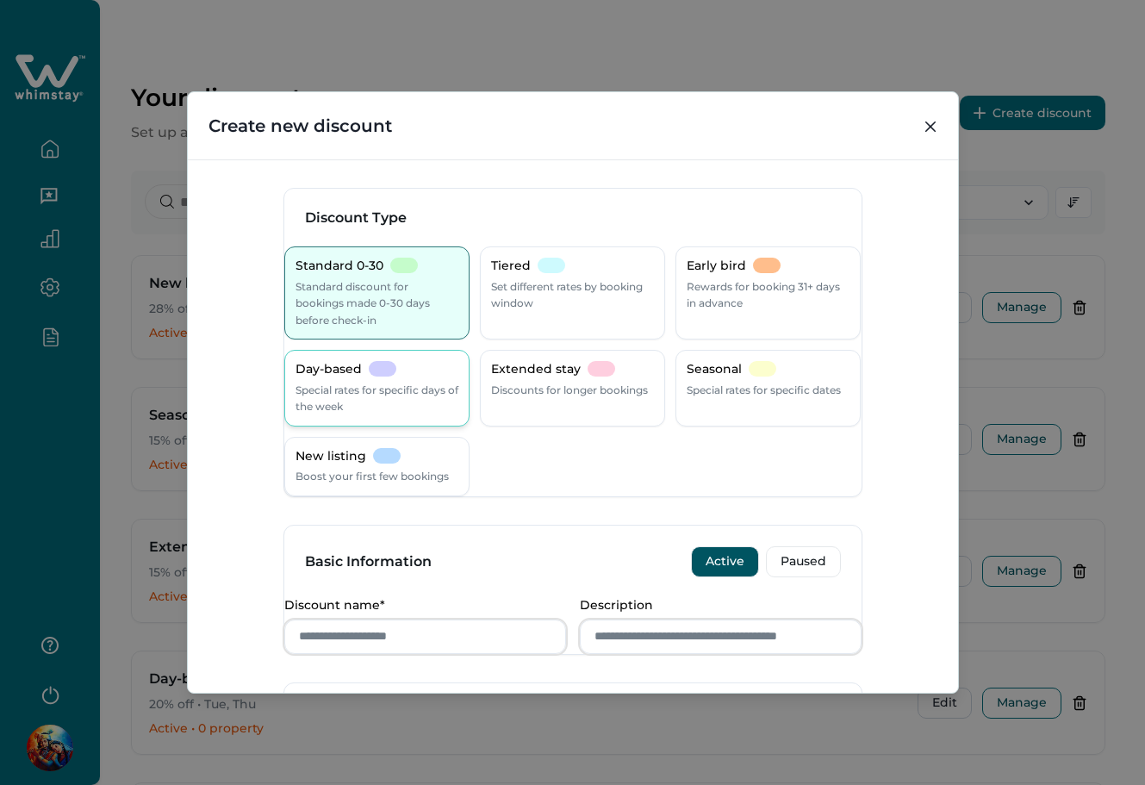
click at [325, 399] on p "Special rates for specific days of the week" at bounding box center [376, 399] width 163 height 34
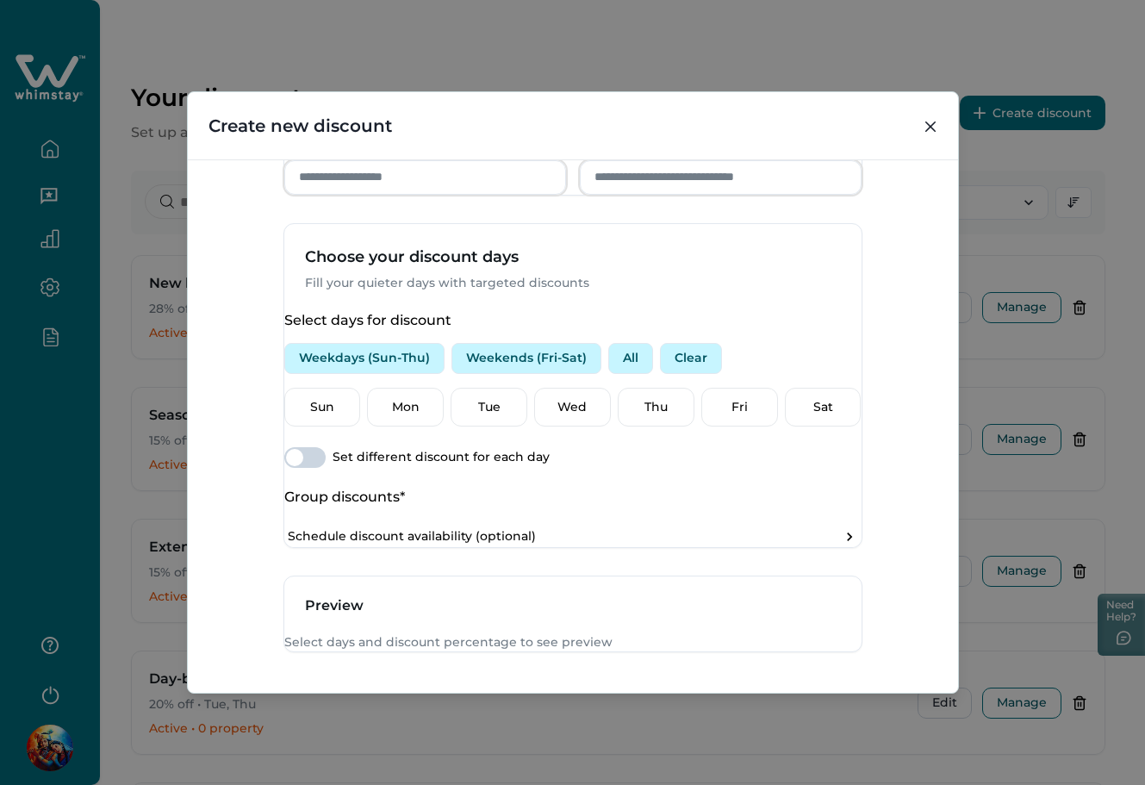
scroll to position [628, 0]
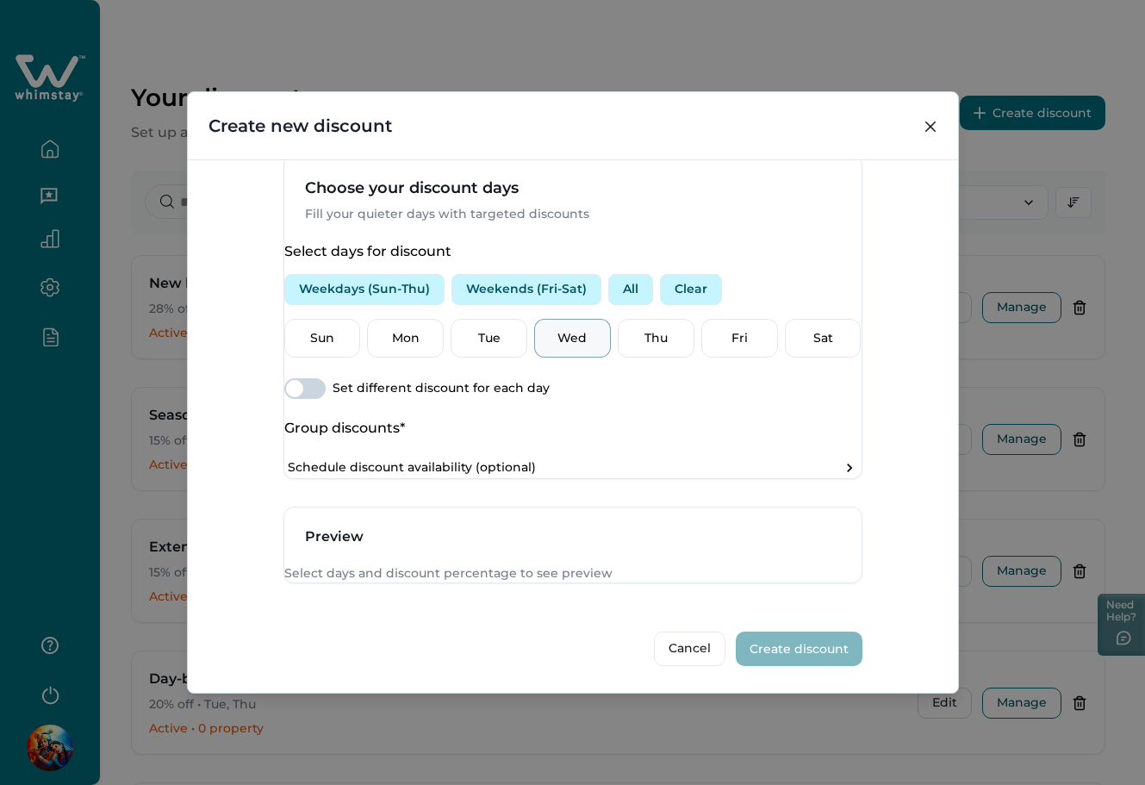
click at [565, 319] on div "Wed" at bounding box center [572, 339] width 77 height 40
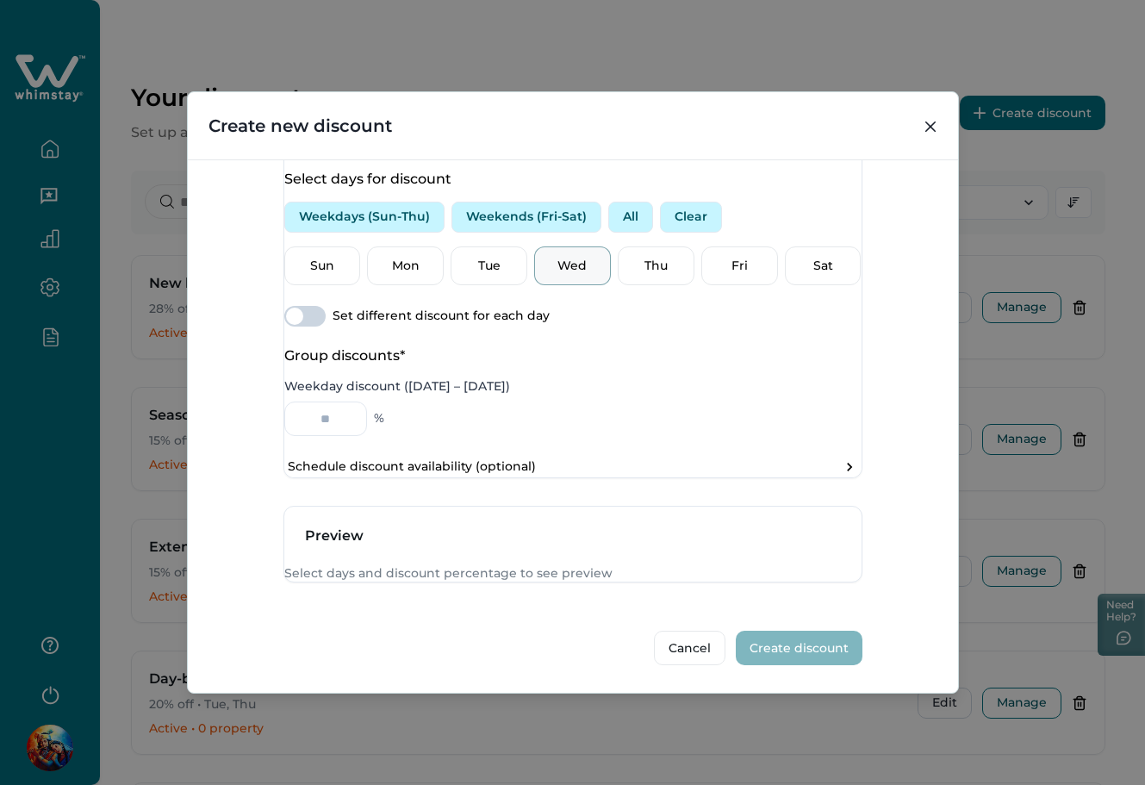
click at [303, 325] on span at bounding box center [294, 316] width 17 height 17
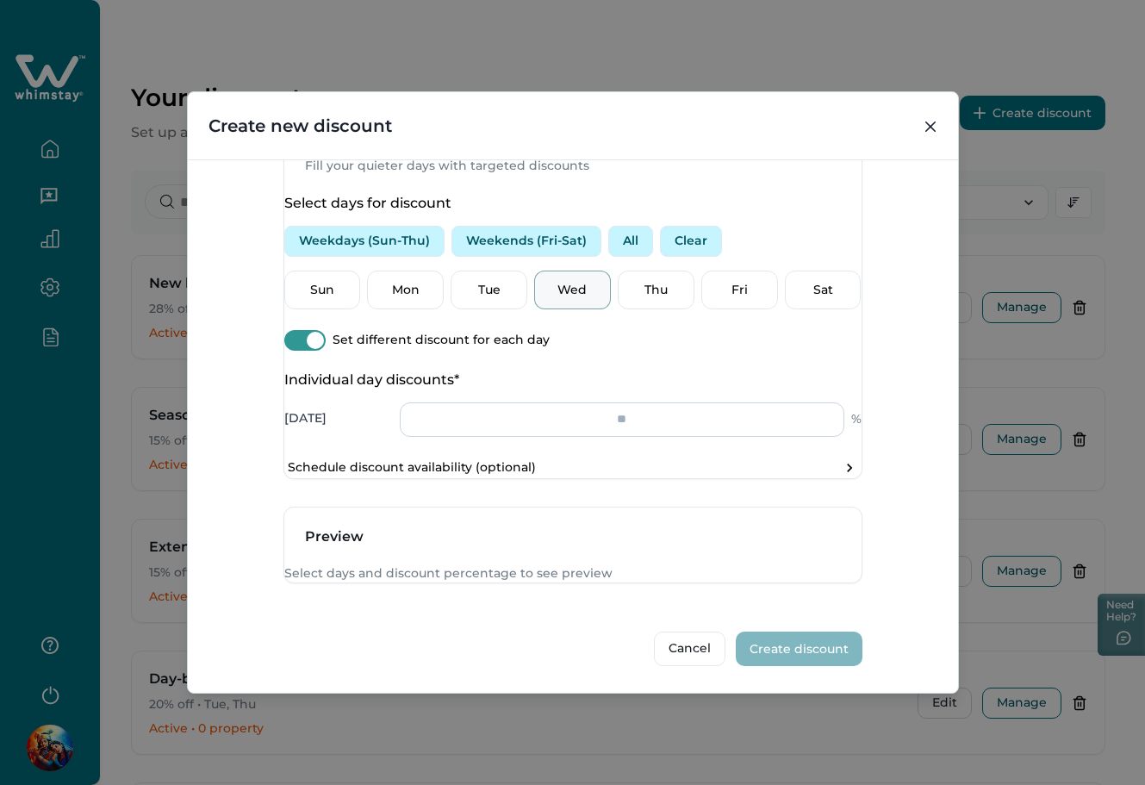
click at [587, 435] on input "number" at bounding box center [622, 419] width 444 height 34
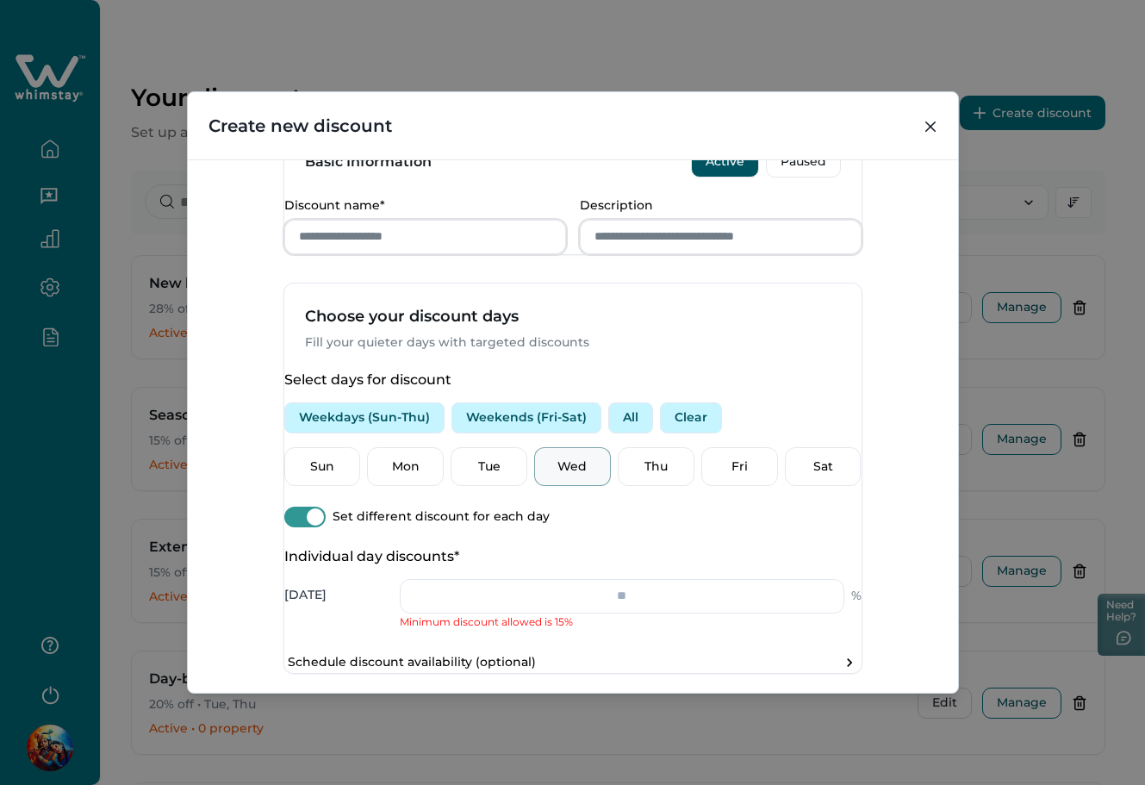
scroll to position [398, 0]
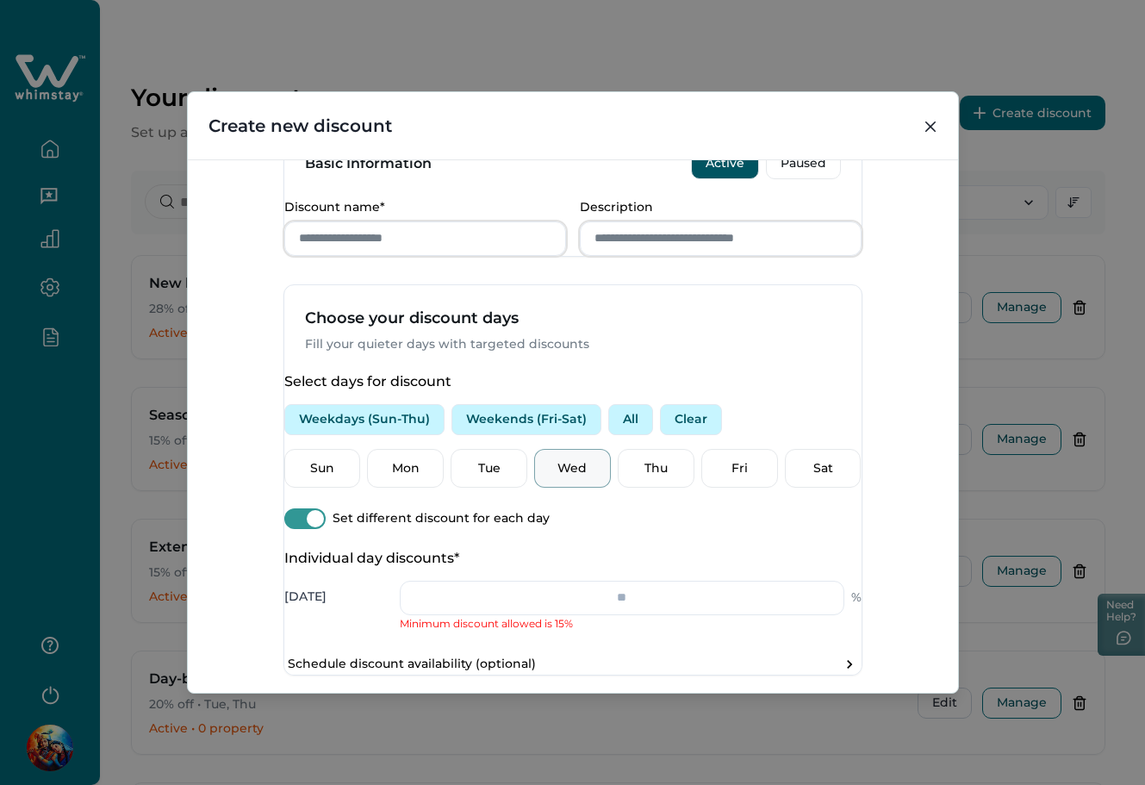
type input "*"
click at [408, 256] on input "Discount name*" at bounding box center [425, 238] width 282 height 34
type input "****"
click at [711, 256] on input "Description" at bounding box center [721, 238] width 282 height 34
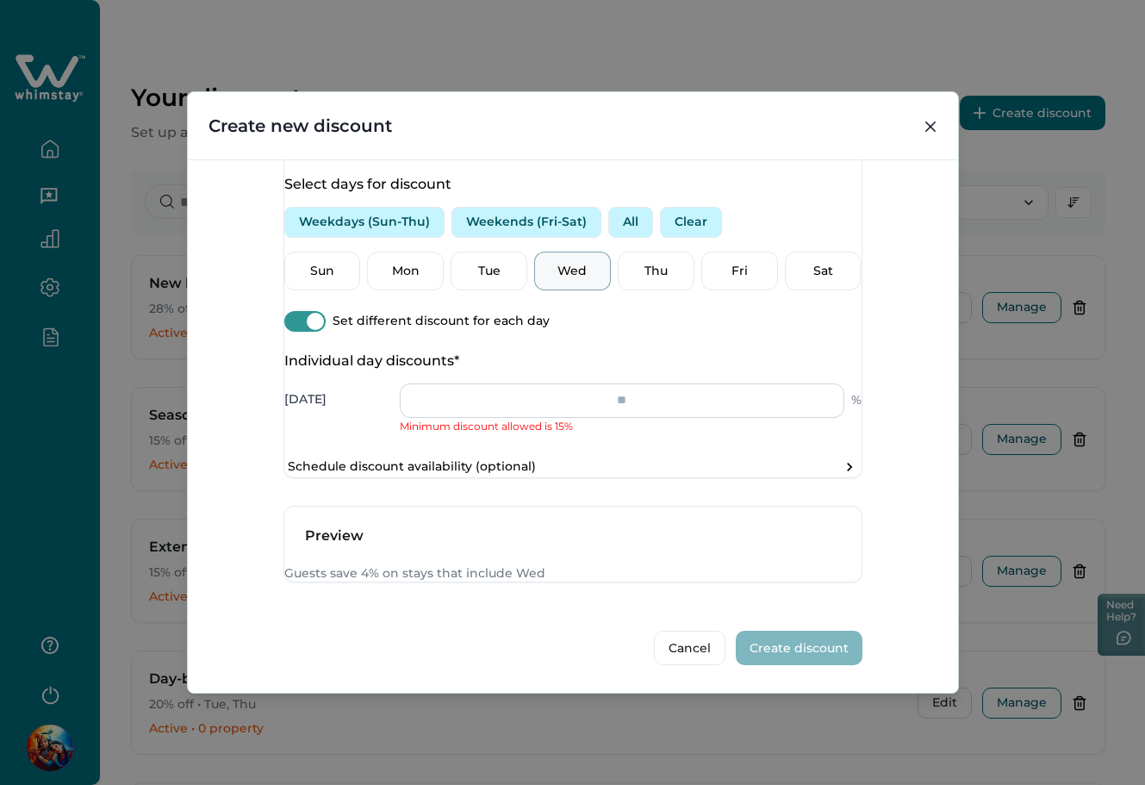
type input "****"
click at [643, 383] on input "*" at bounding box center [622, 400] width 444 height 34
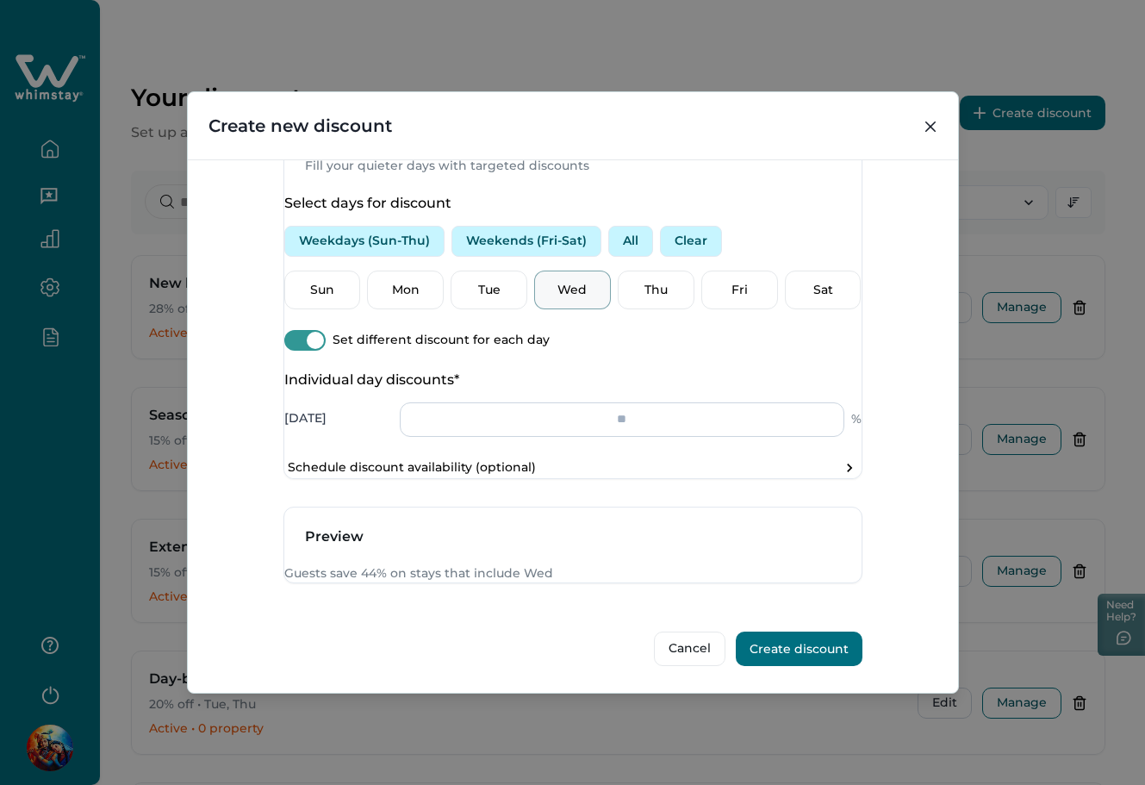
scroll to position [676, 0]
type input "**"
drag, startPoint x: 631, startPoint y: 253, endPoint x: 753, endPoint y: 257, distance: 121.5
click at [632, 282] on p "Thu" at bounding box center [656, 290] width 54 height 17
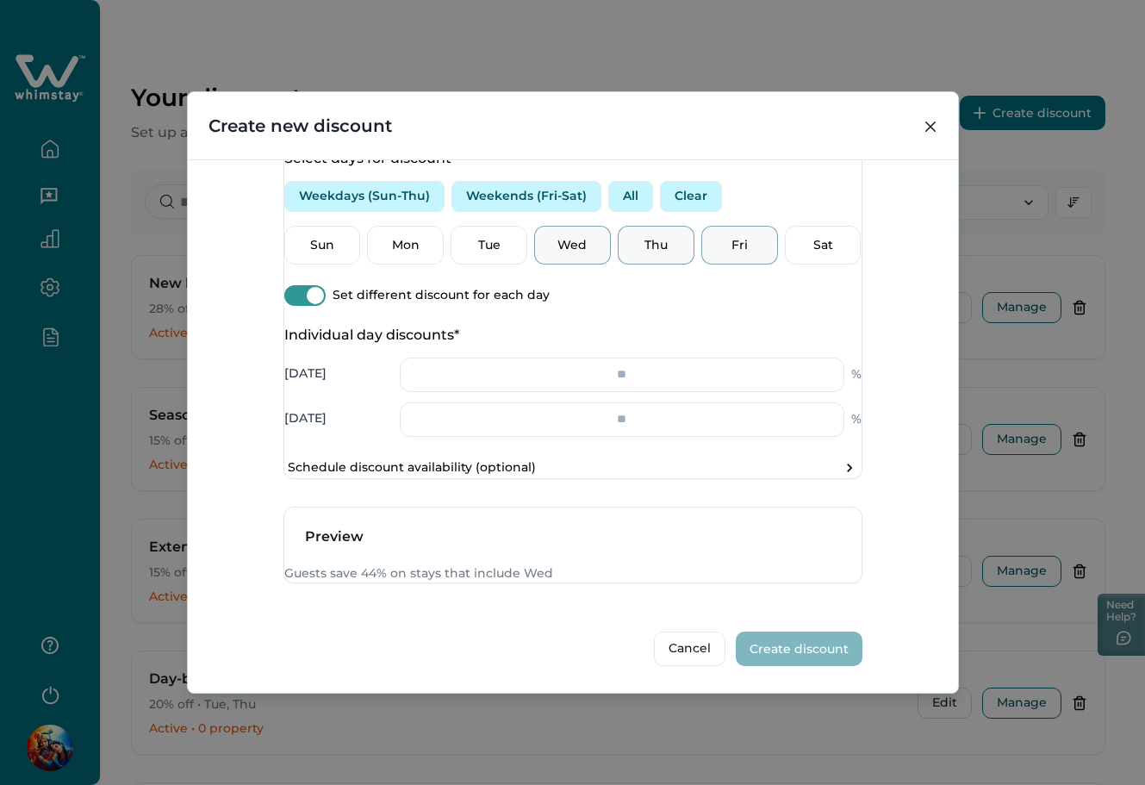
click at [754, 257] on div "Fri" at bounding box center [739, 246] width 77 height 40
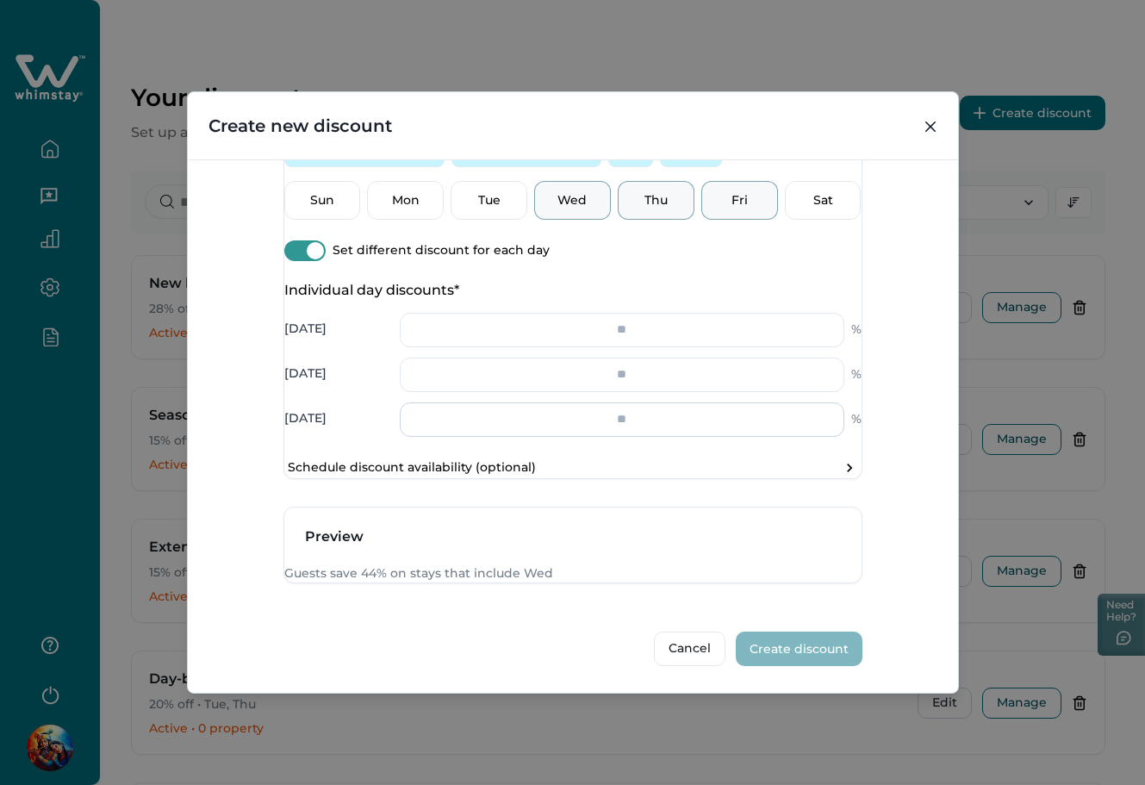
scroll to position [766, 0]
click at [632, 402] on input "number" at bounding box center [622, 419] width 444 height 34
type input "**"
click at [629, 357] on input "number" at bounding box center [622, 374] width 444 height 34
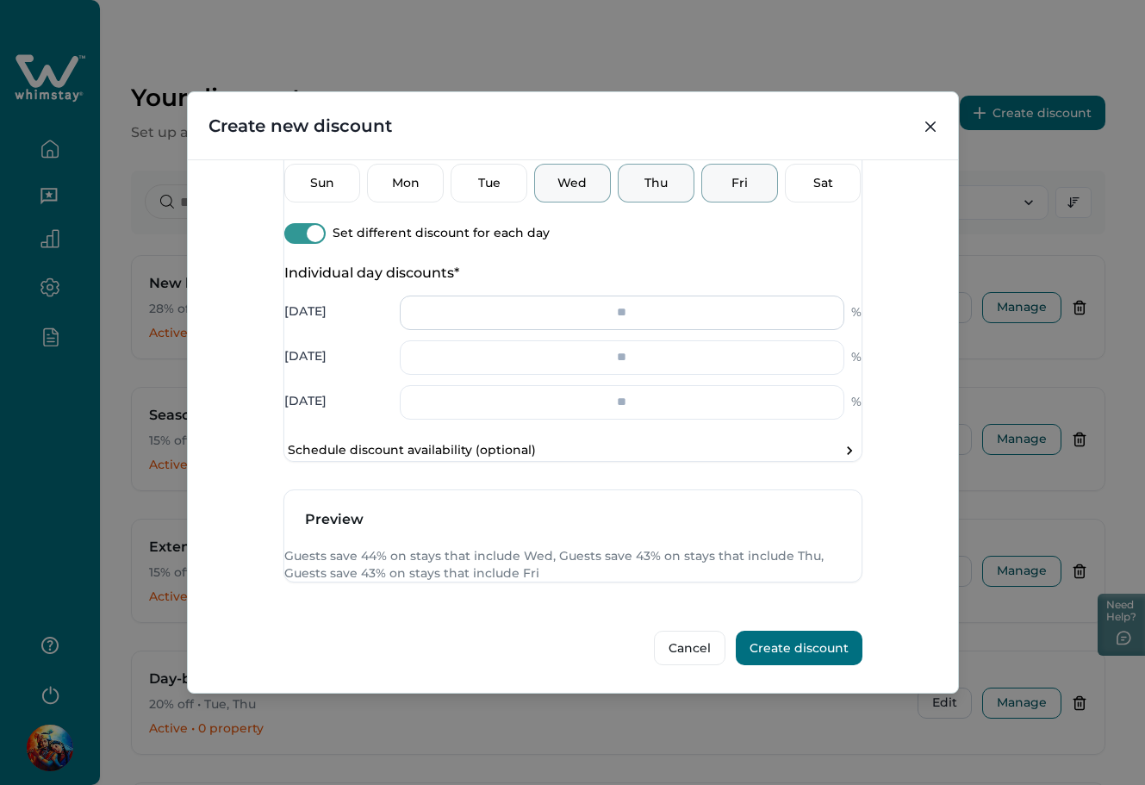
type input "**"
click at [639, 295] on input "**" at bounding box center [622, 312] width 444 height 34
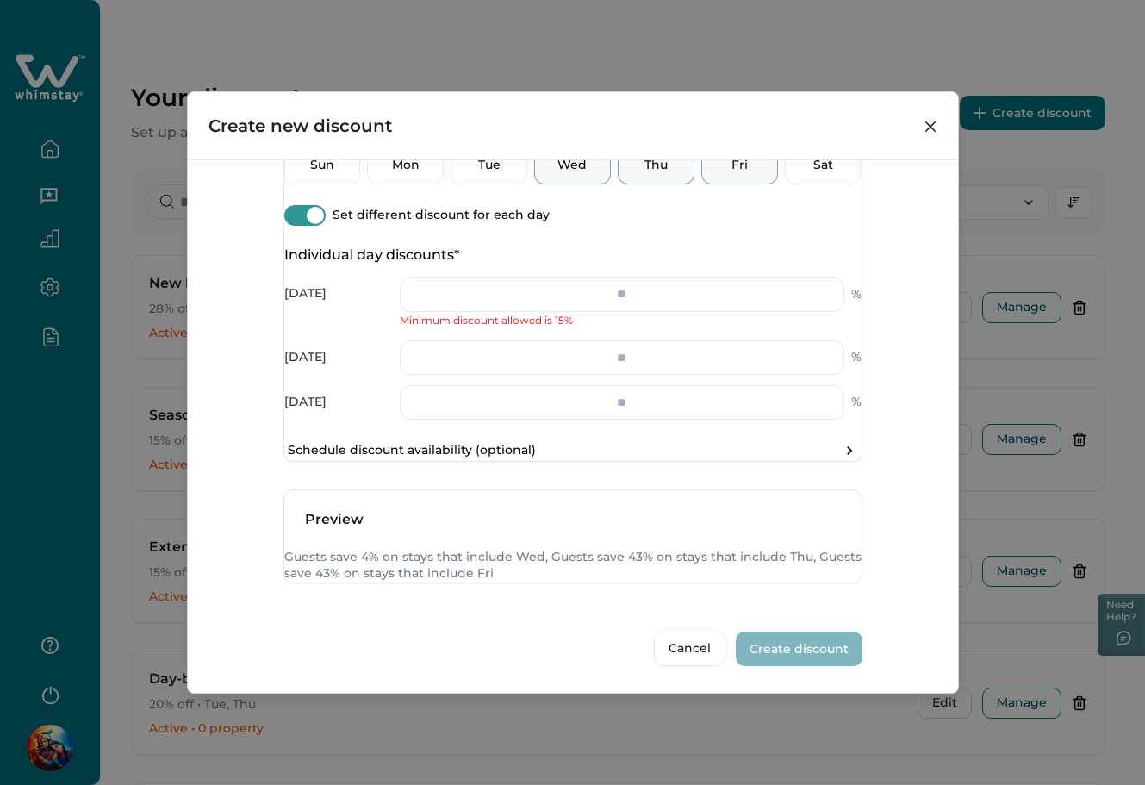
type input "*"
click at [926, 119] on button "Close" at bounding box center [931, 127] width 28 height 28
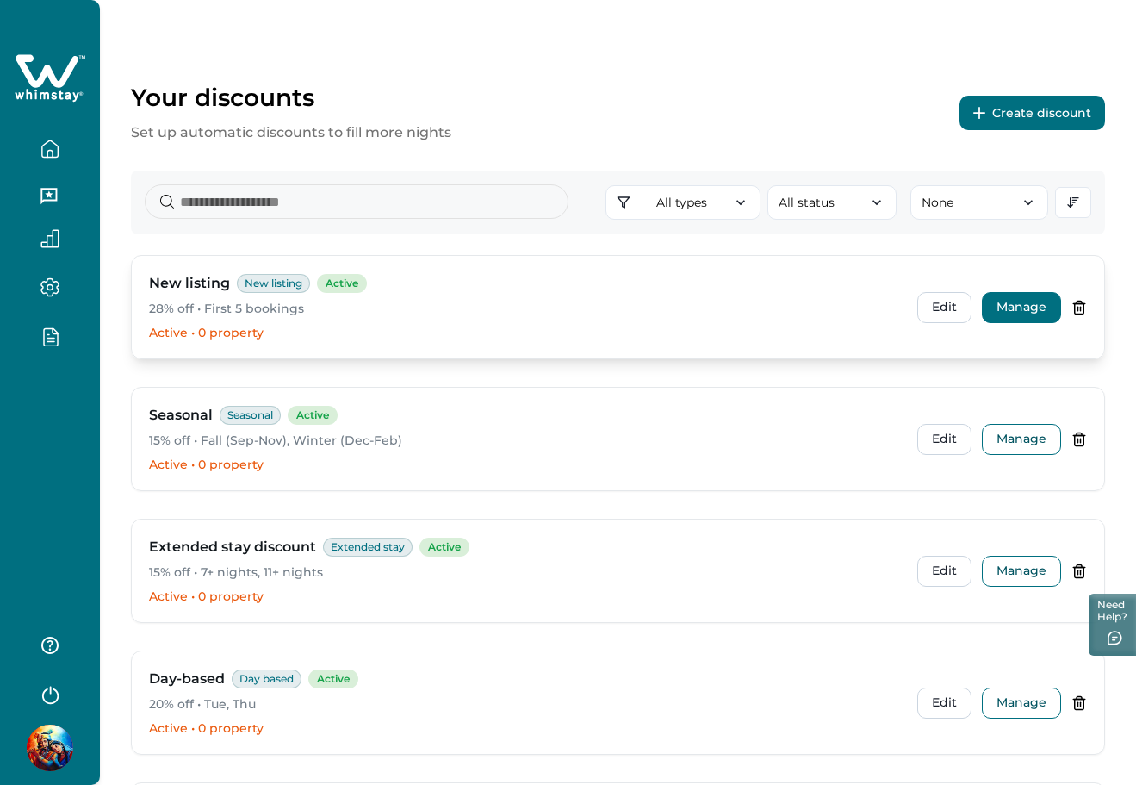
click at [1028, 316] on button "Manage" at bounding box center [1021, 307] width 79 height 31
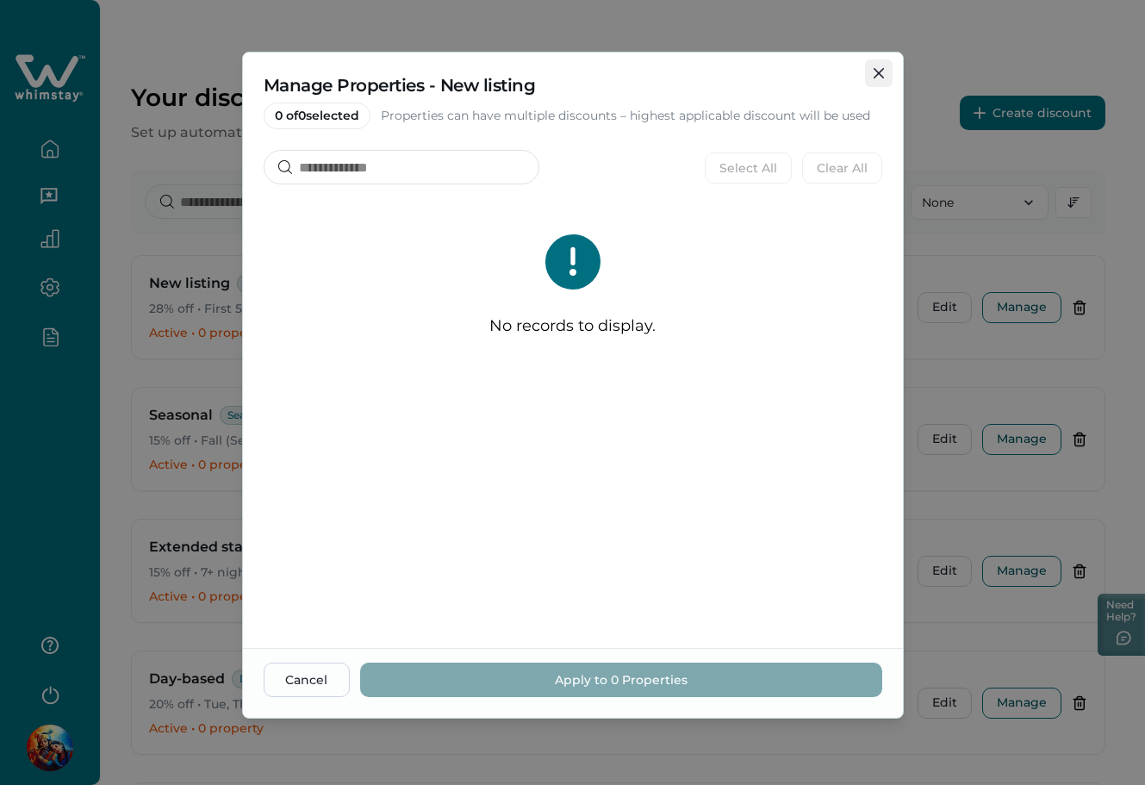
click at [880, 69] on icon "Close" at bounding box center [878, 73] width 10 height 10
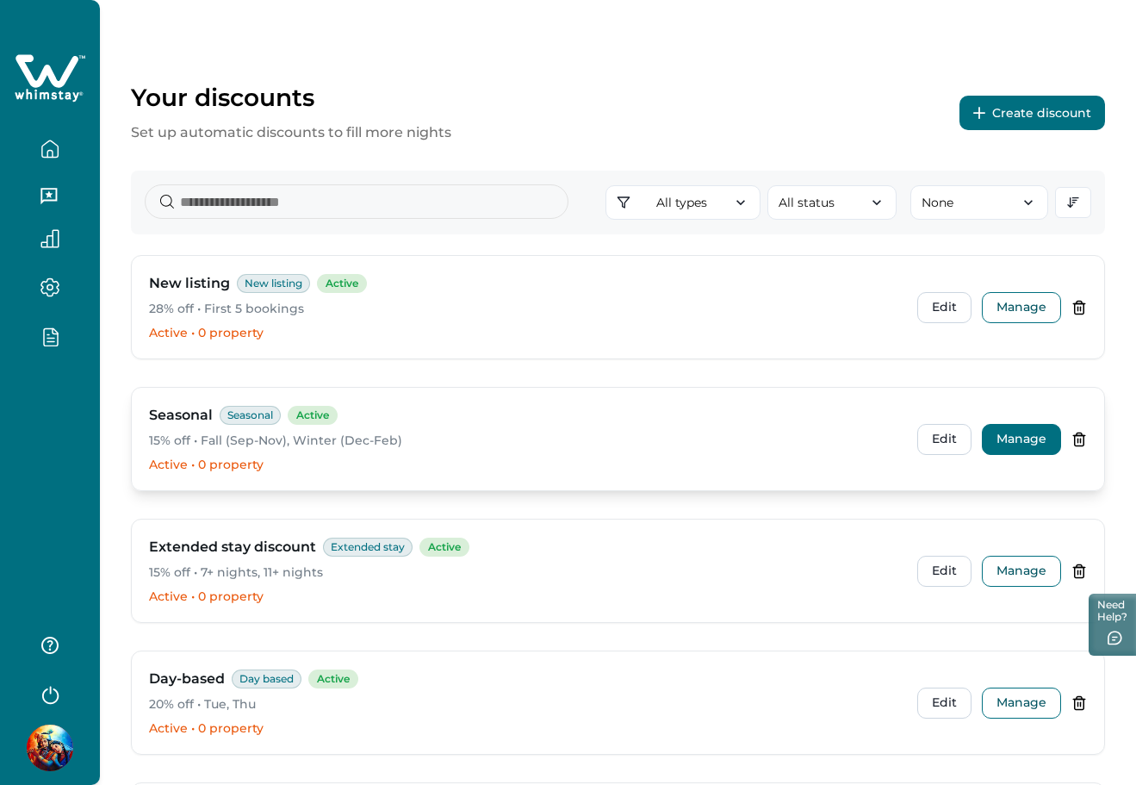
click at [1008, 437] on button "Manage" at bounding box center [1021, 439] width 79 height 31
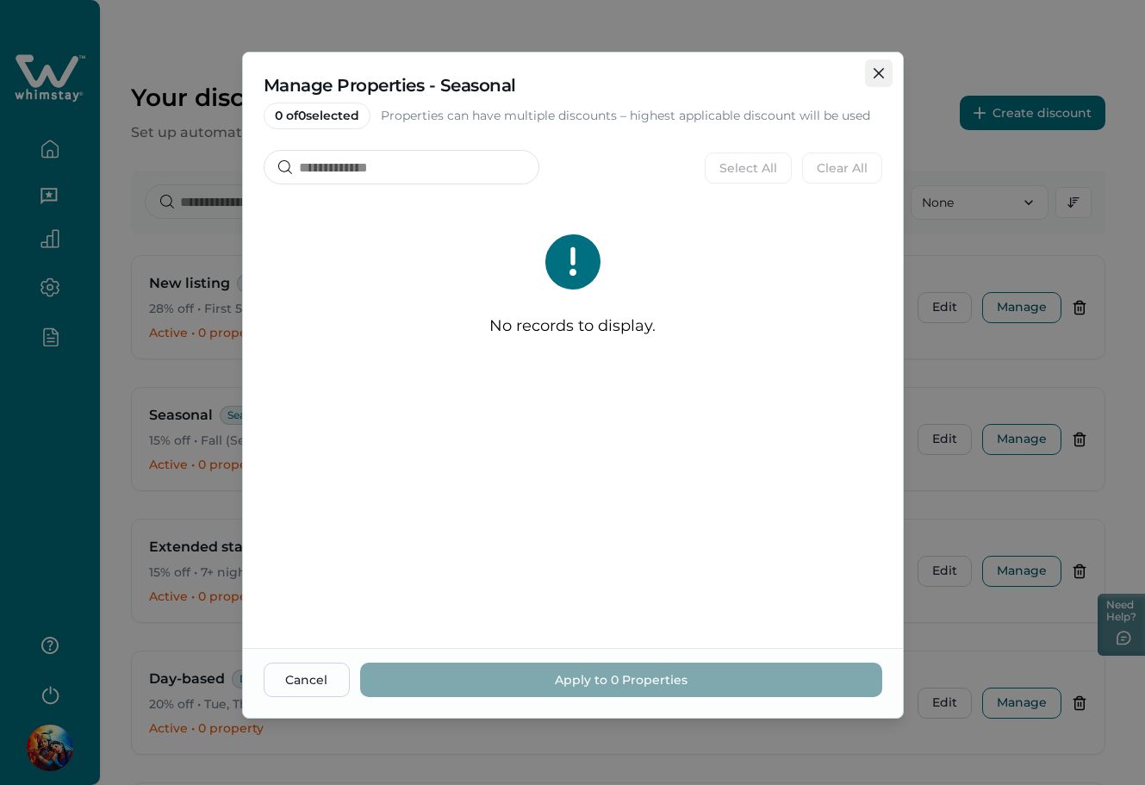
click at [878, 65] on button "Close" at bounding box center [879, 73] width 28 height 28
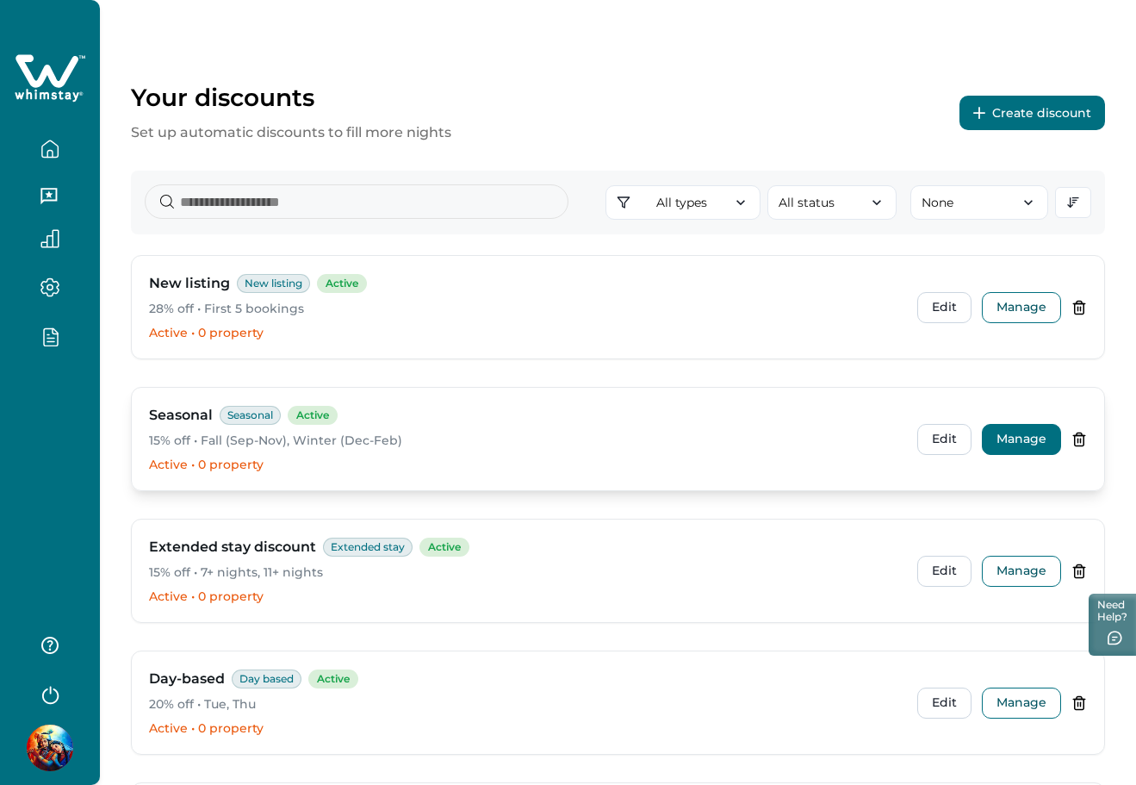
click at [1004, 429] on button "Manage" at bounding box center [1021, 439] width 79 height 31
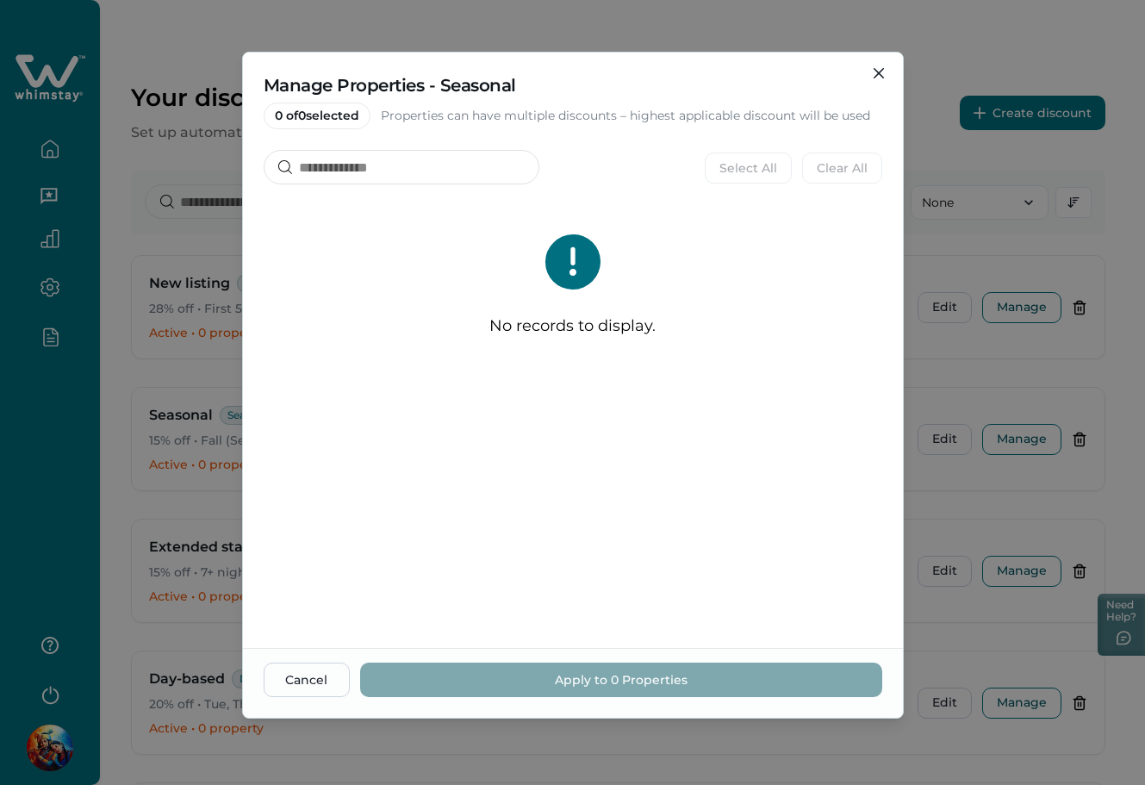
click at [48, 551] on div "Manage Properties - Seasonal 0 of 0 selected Properties can have multiple disco…" at bounding box center [572, 392] width 1145 height 785
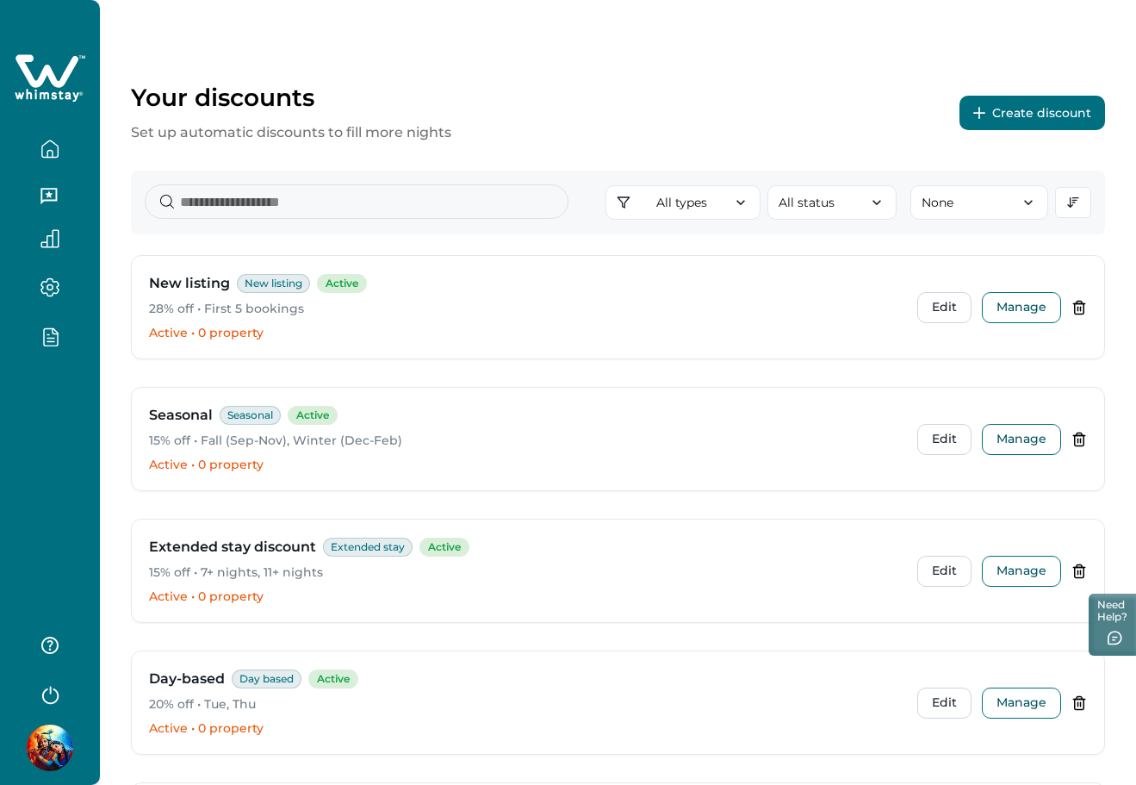
click at [50, 696] on icon "button" at bounding box center [50, 693] width 26 height 26
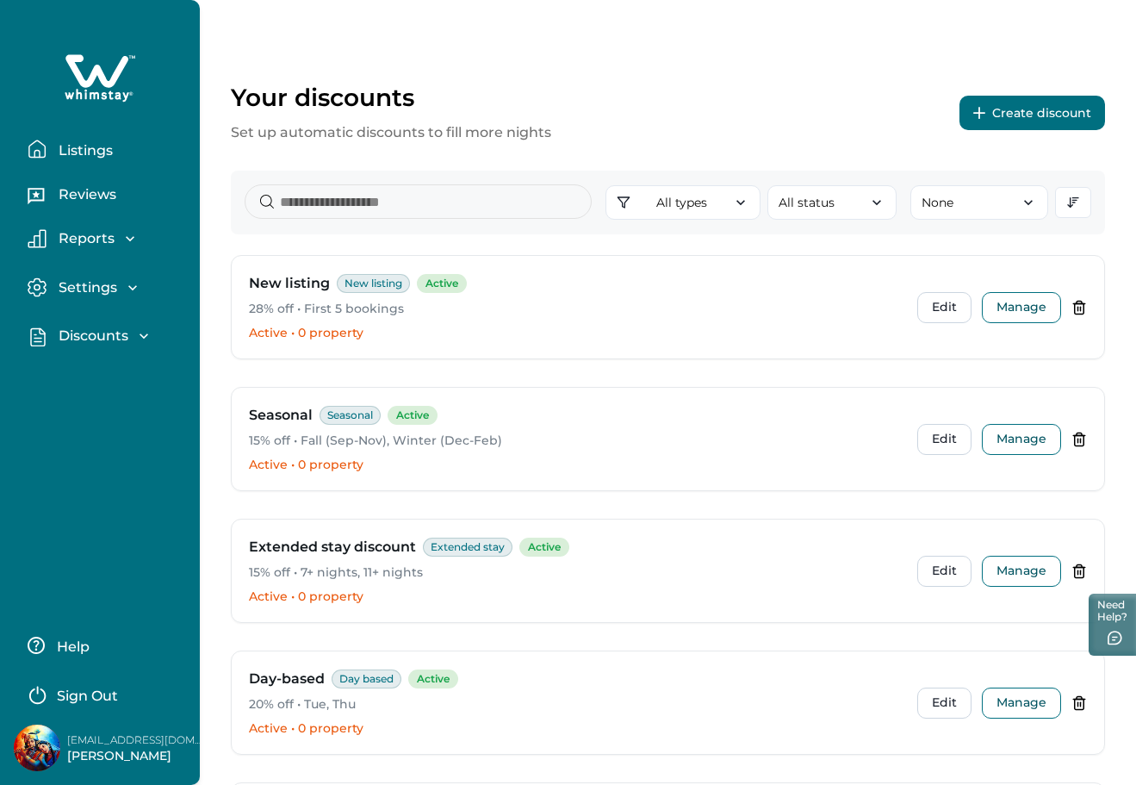
drag, startPoint x: 99, startPoint y: 148, endPoint x: 178, endPoint y: 140, distance: 79.7
click at [99, 148] on p "Listings" at bounding box center [82, 150] width 59 height 17
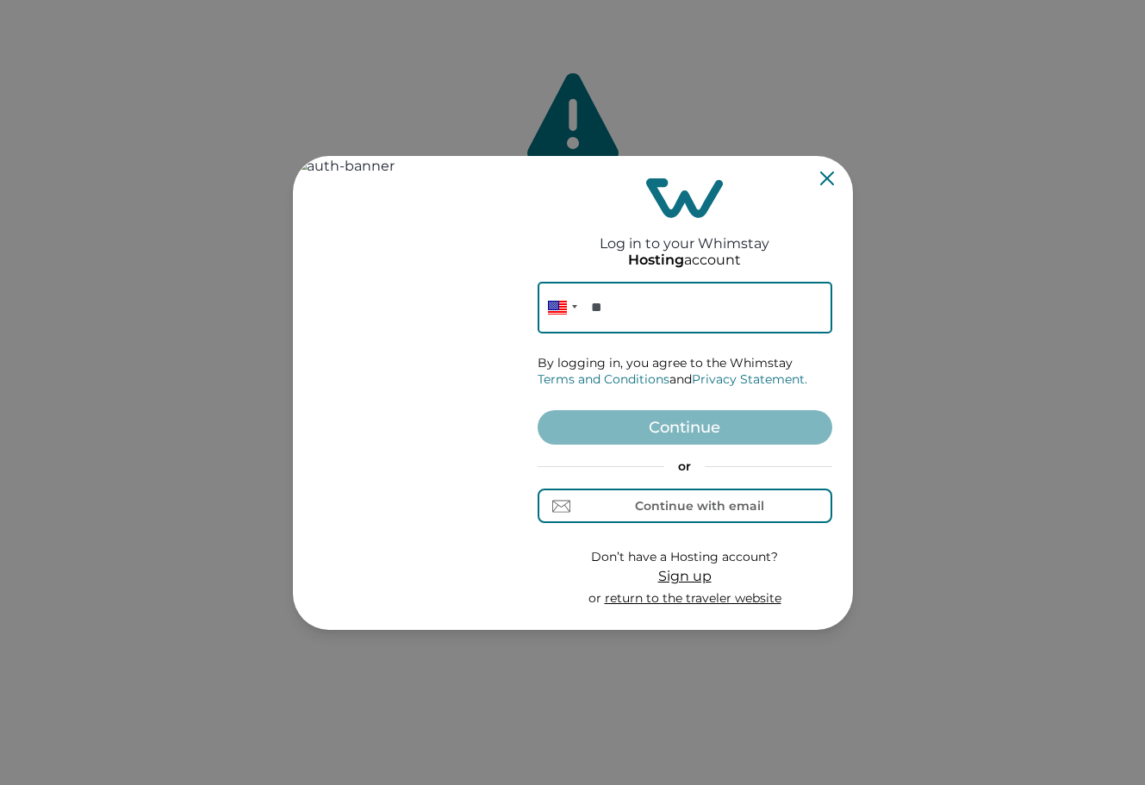
click at [828, 178] on icon "Close" at bounding box center [826, 178] width 14 height 14
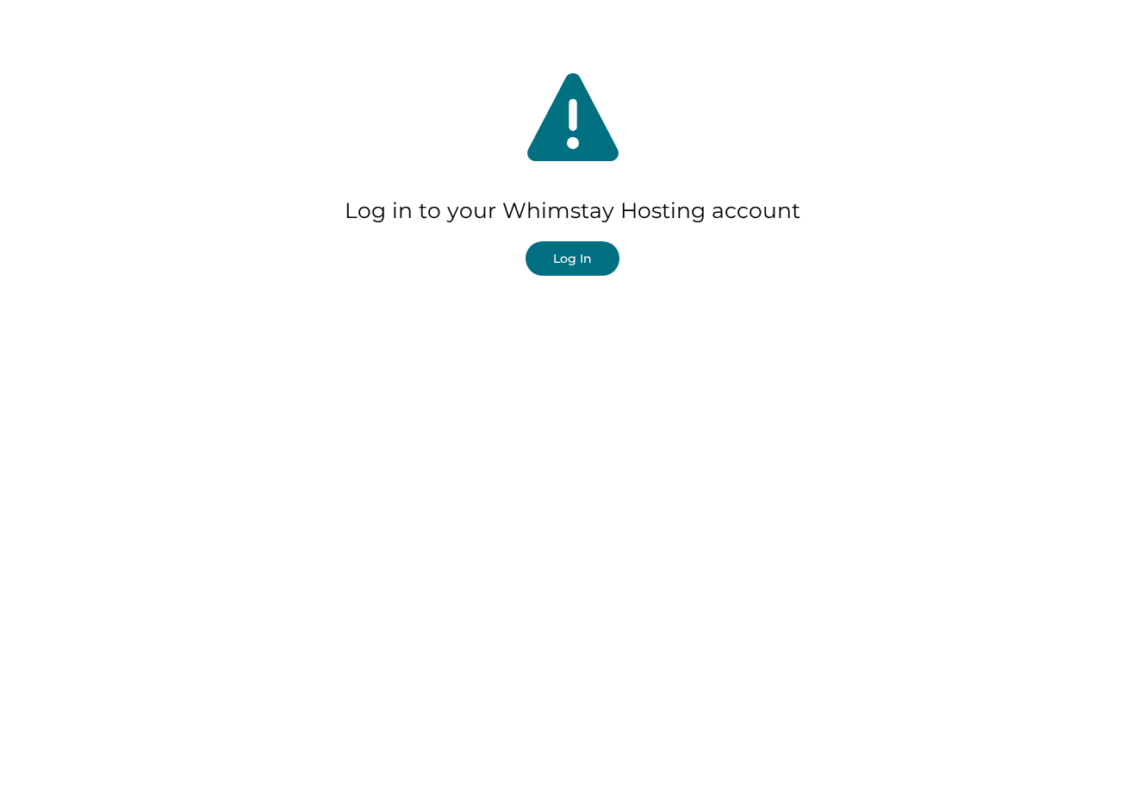
click at [568, 253] on button "Log In" at bounding box center [572, 258] width 94 height 34
